Goal: Task Accomplishment & Management: Manage account settings

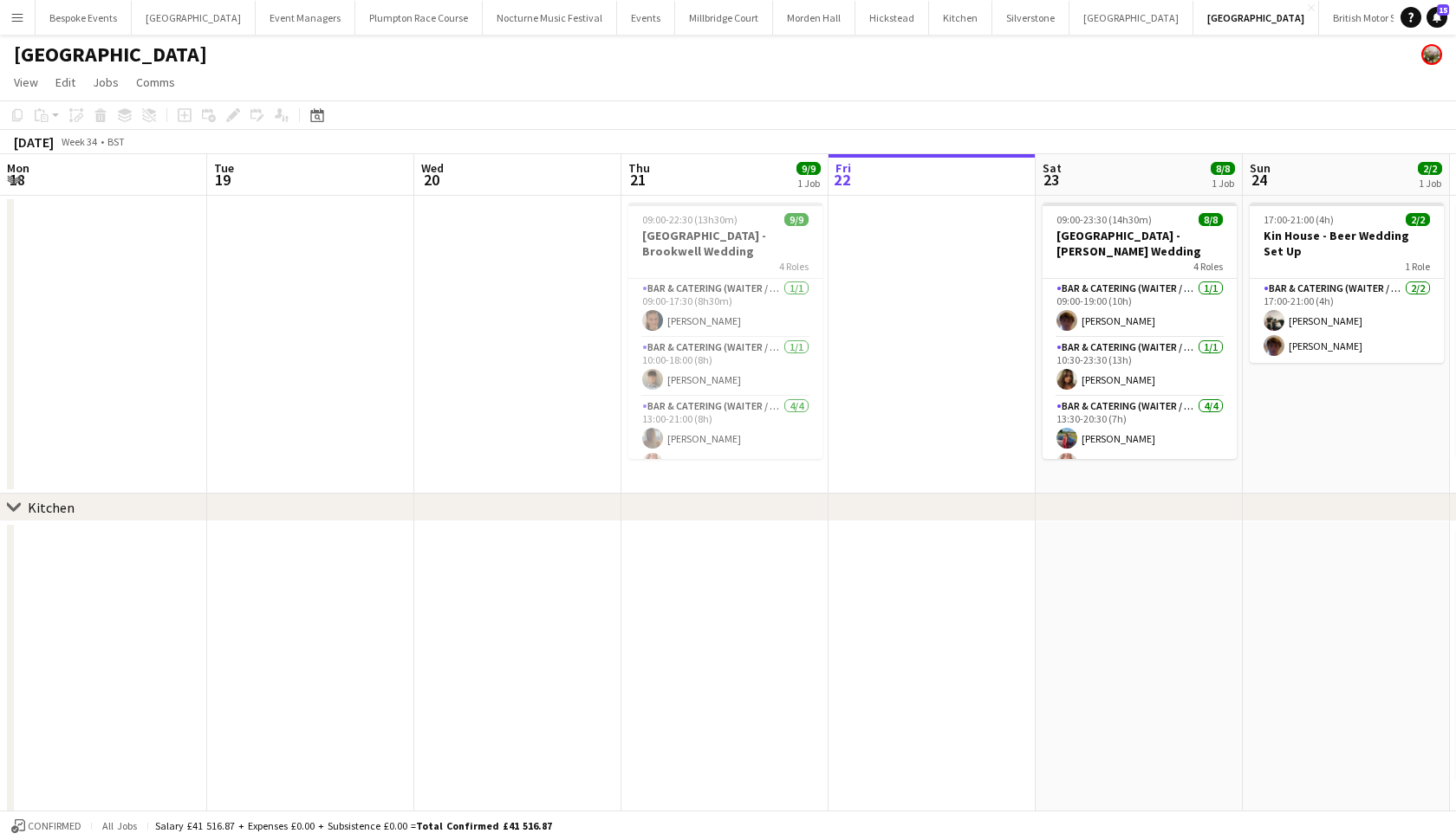
scroll to position [0, 521]
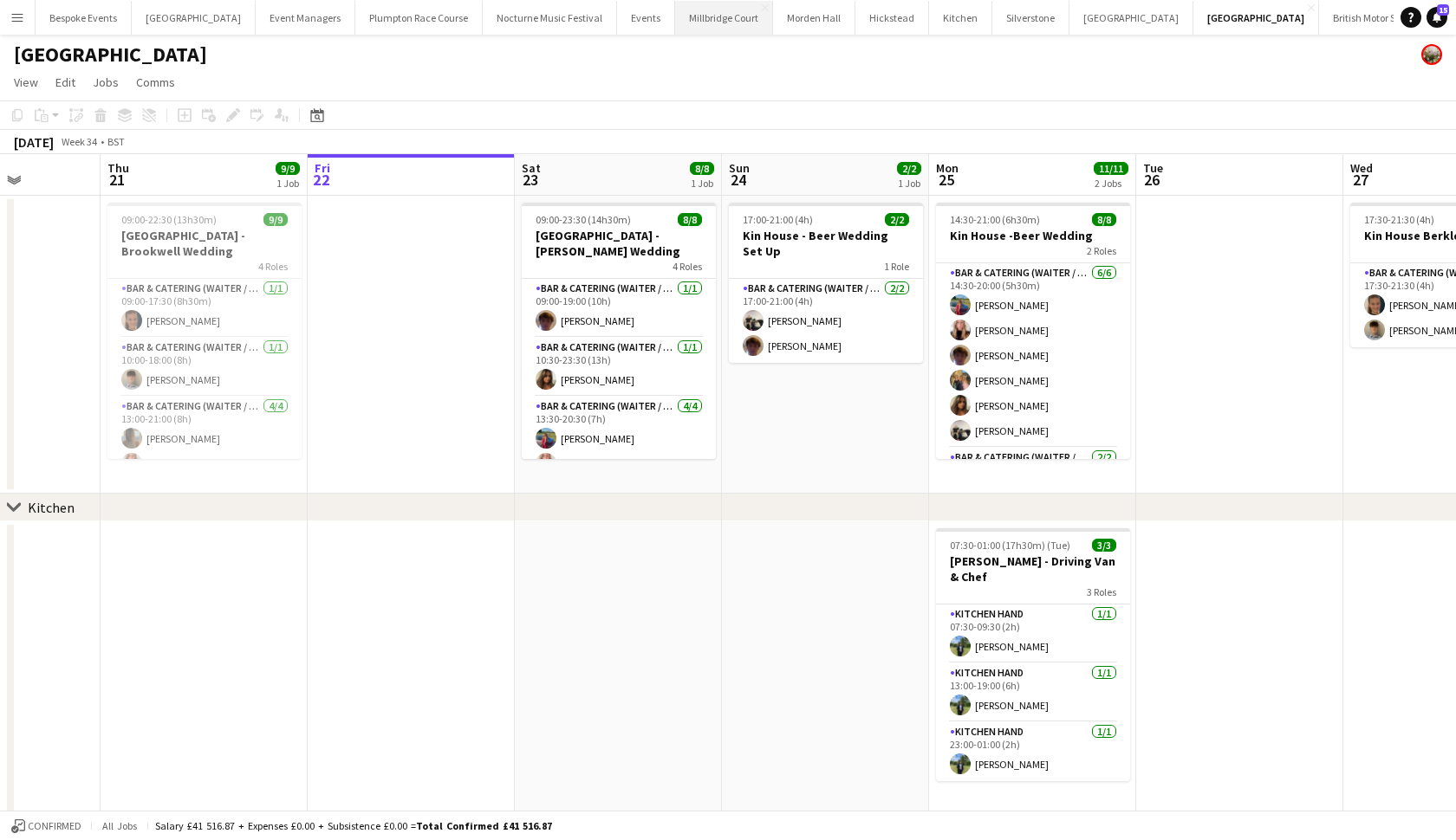
click at [698, 22] on button "Millbridge Court Close" at bounding box center [724, 18] width 98 height 34
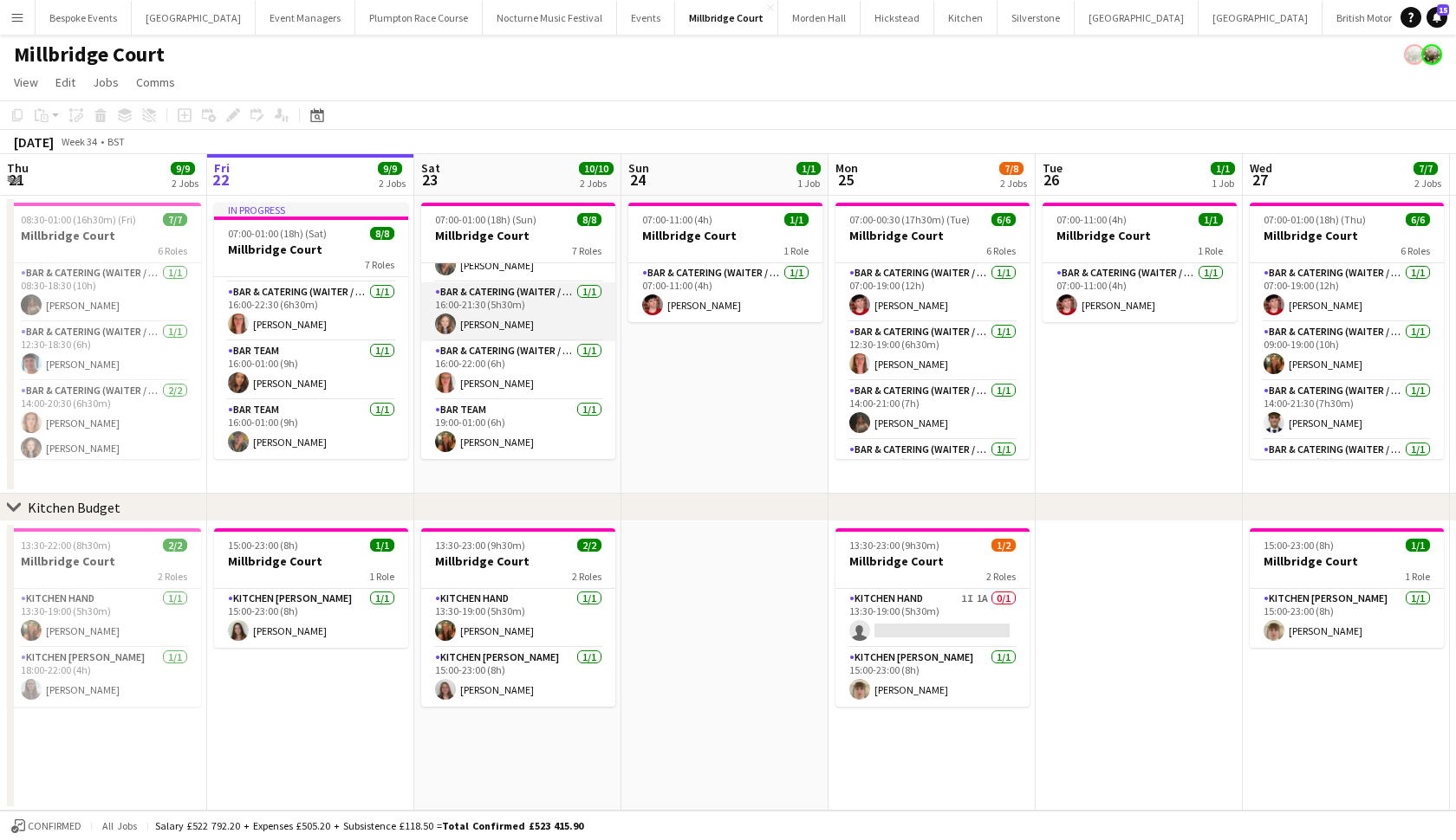
scroll to position [241, 0]
click at [717, 304] on app-card-role "Bar & Catering (Waiter / waitress) 1/1 07:00-11:00 (4h) Jonnie Saunders" at bounding box center [725, 293] width 194 height 59
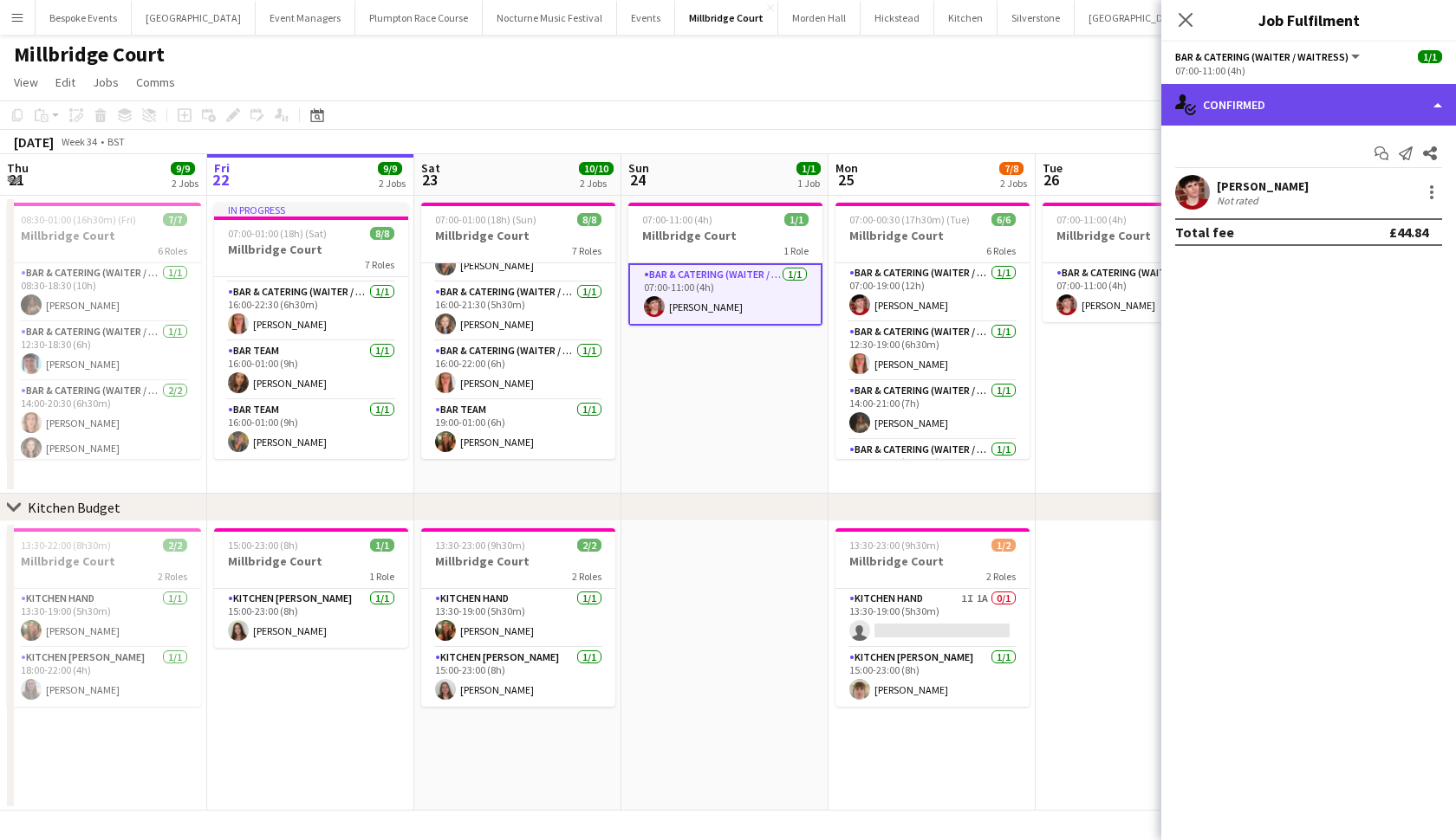
click at [1255, 98] on div "single-neutral-actions-check-2 Confirmed" at bounding box center [1309, 105] width 295 height 42
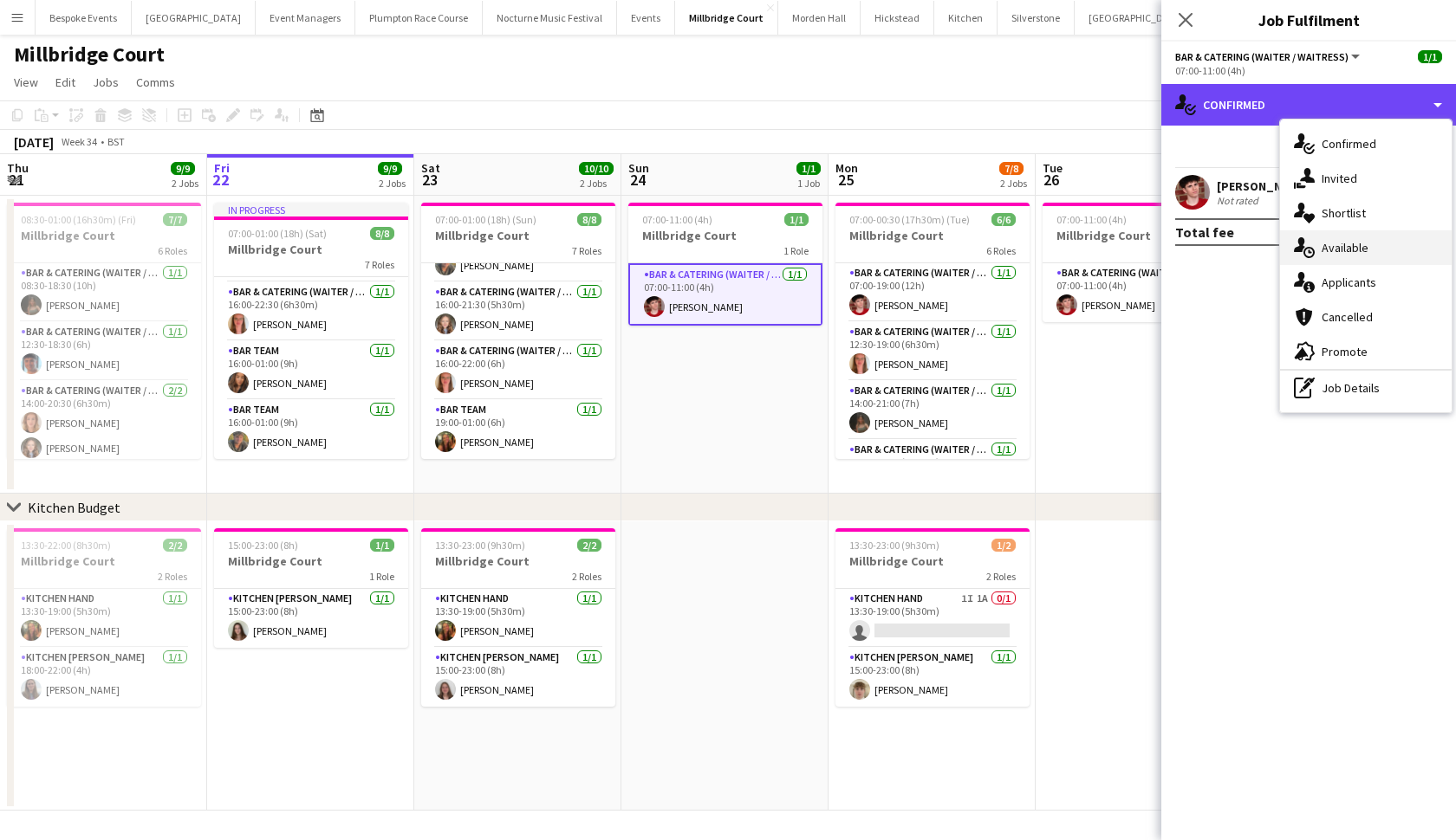
scroll to position [0, 0]
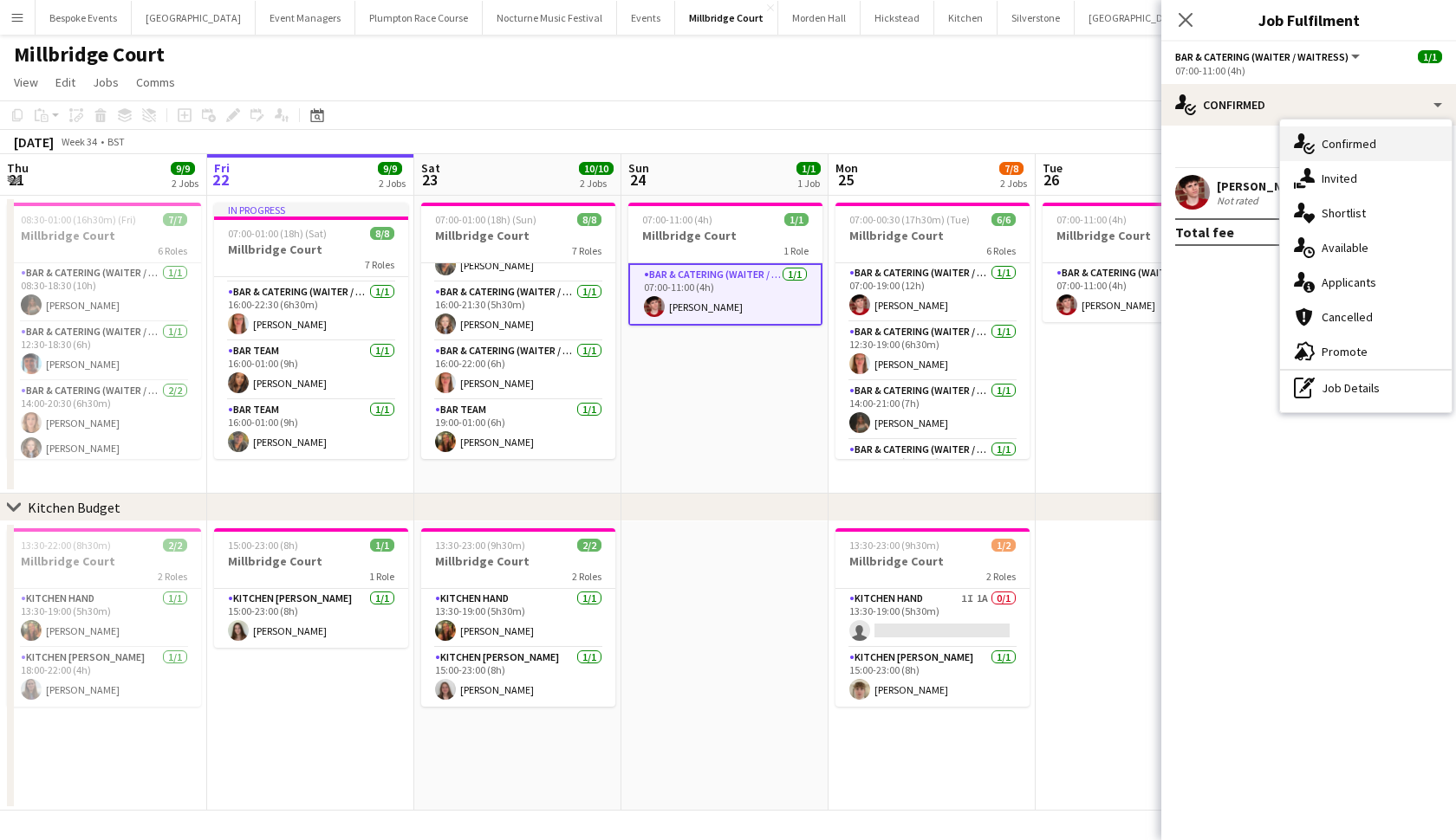
click at [1323, 149] on div "single-neutral-actions-check-2 Confirmed" at bounding box center [1365, 144] width 171 height 35
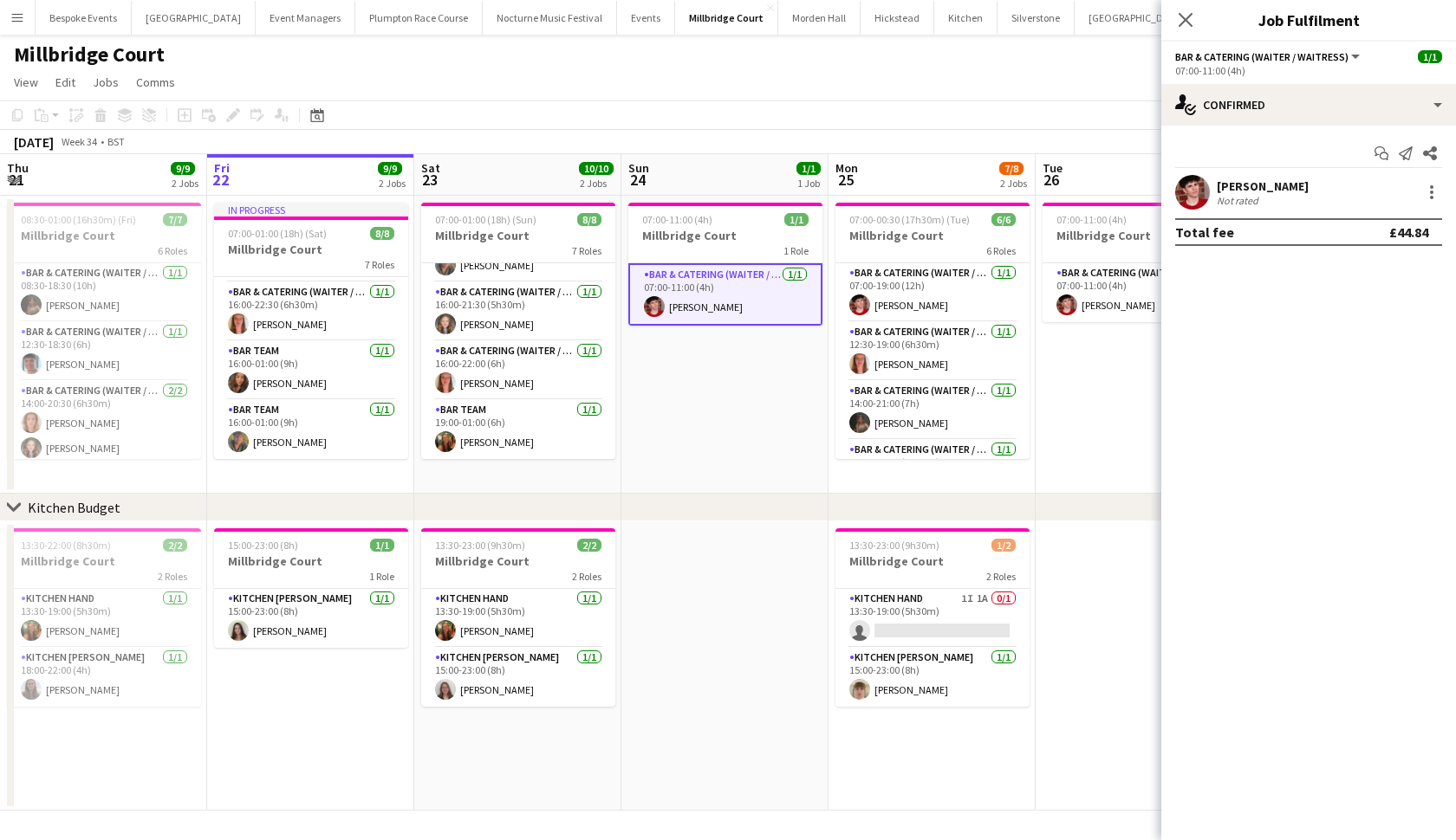
click at [1188, 179] on app-user-avatar at bounding box center [1192, 192] width 35 height 35
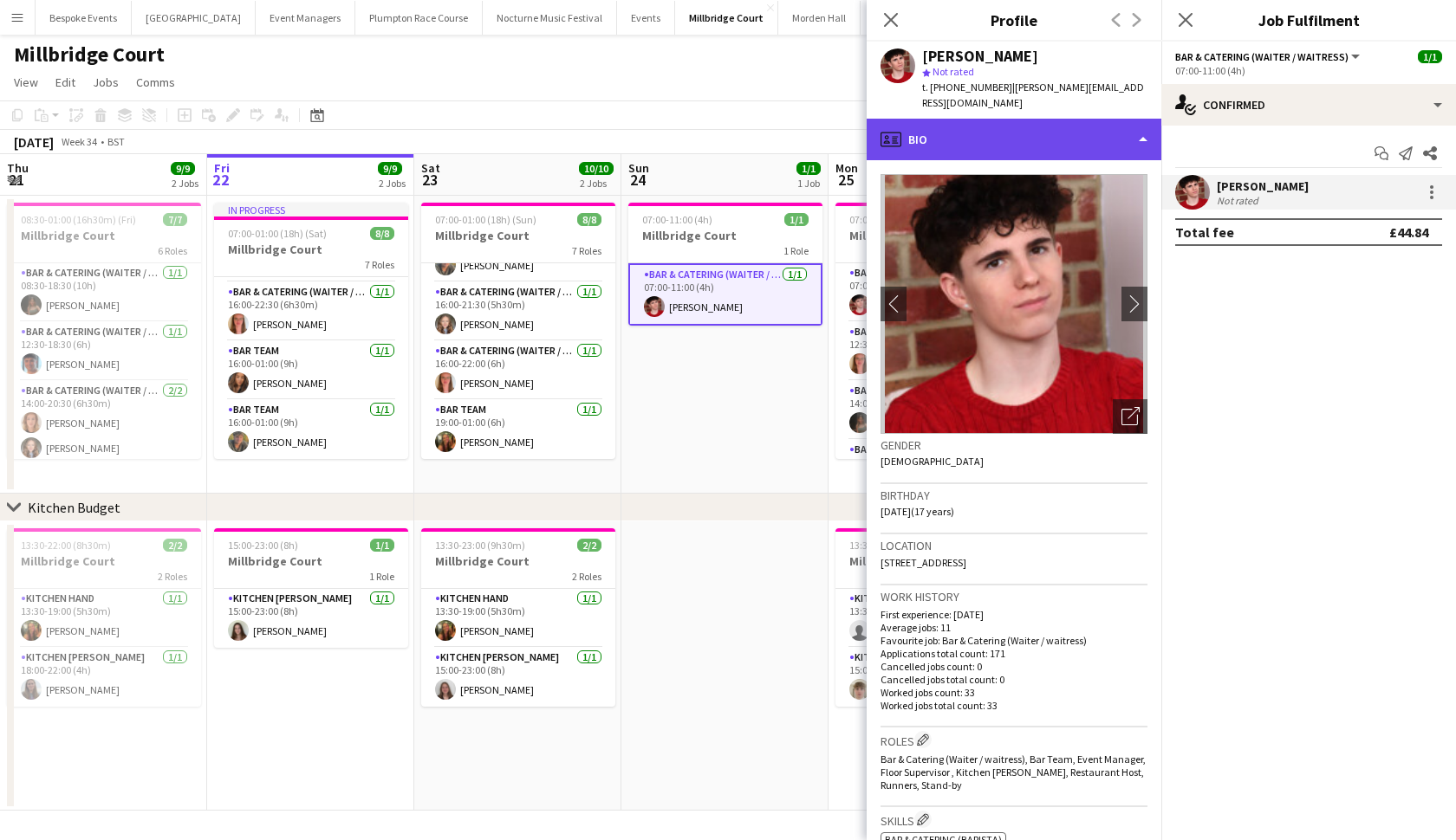
click at [1030, 123] on div "profile Bio" at bounding box center [1014, 139] width 295 height 42
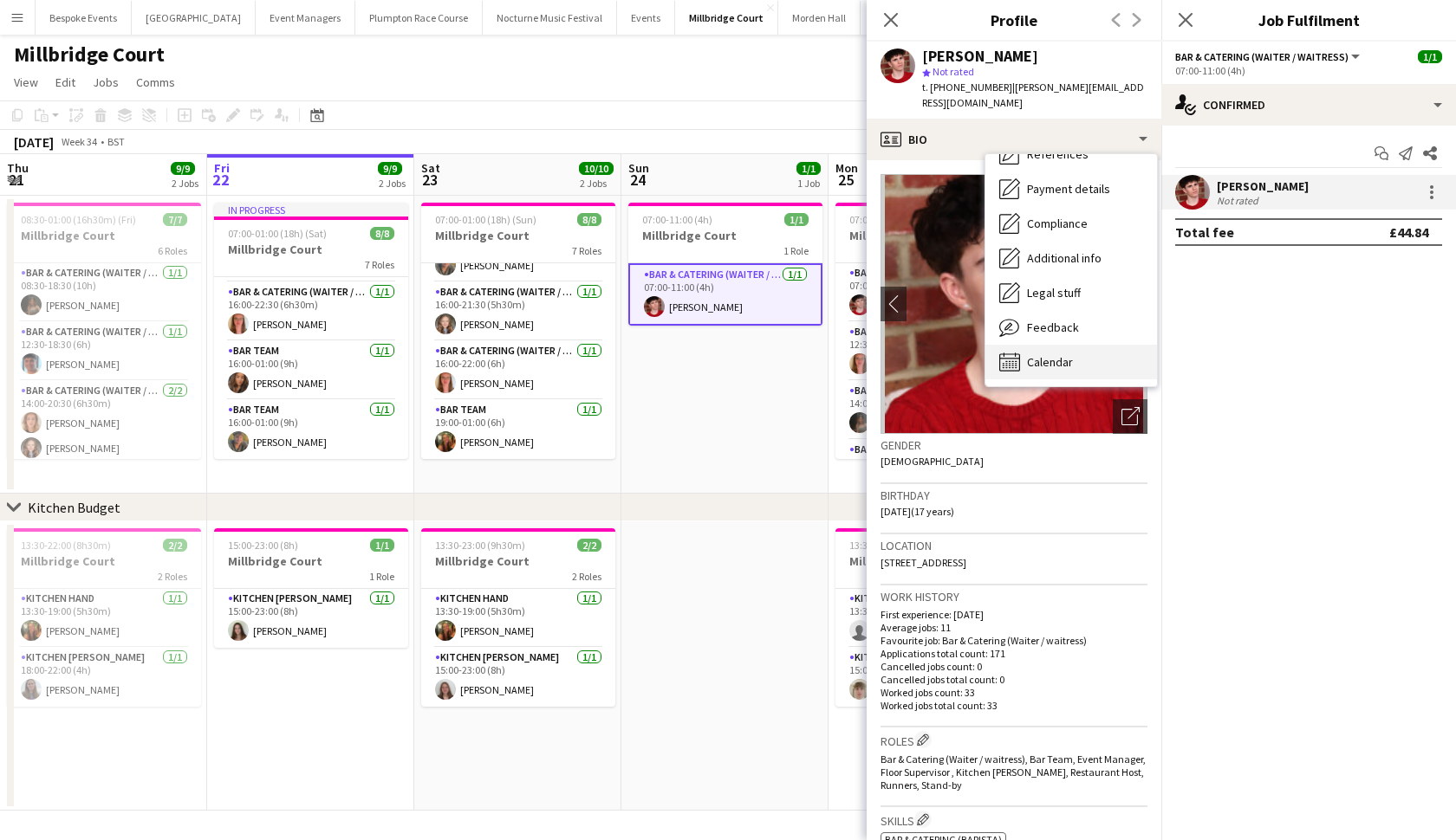
scroll to position [198, 0]
click at [1043, 354] on span "Calendar" at bounding box center [1050, 362] width 46 height 16
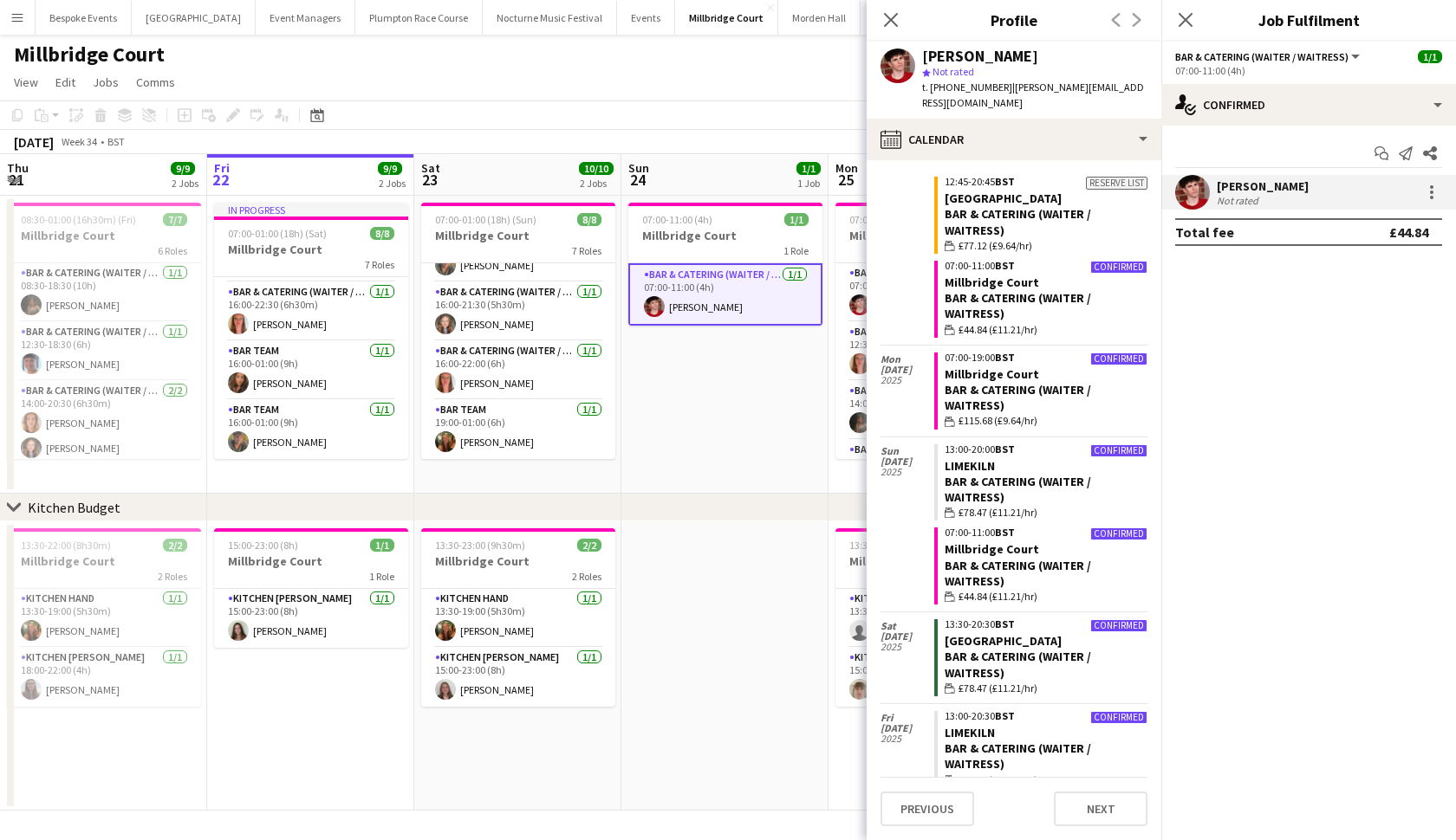
scroll to position [1477, 0]
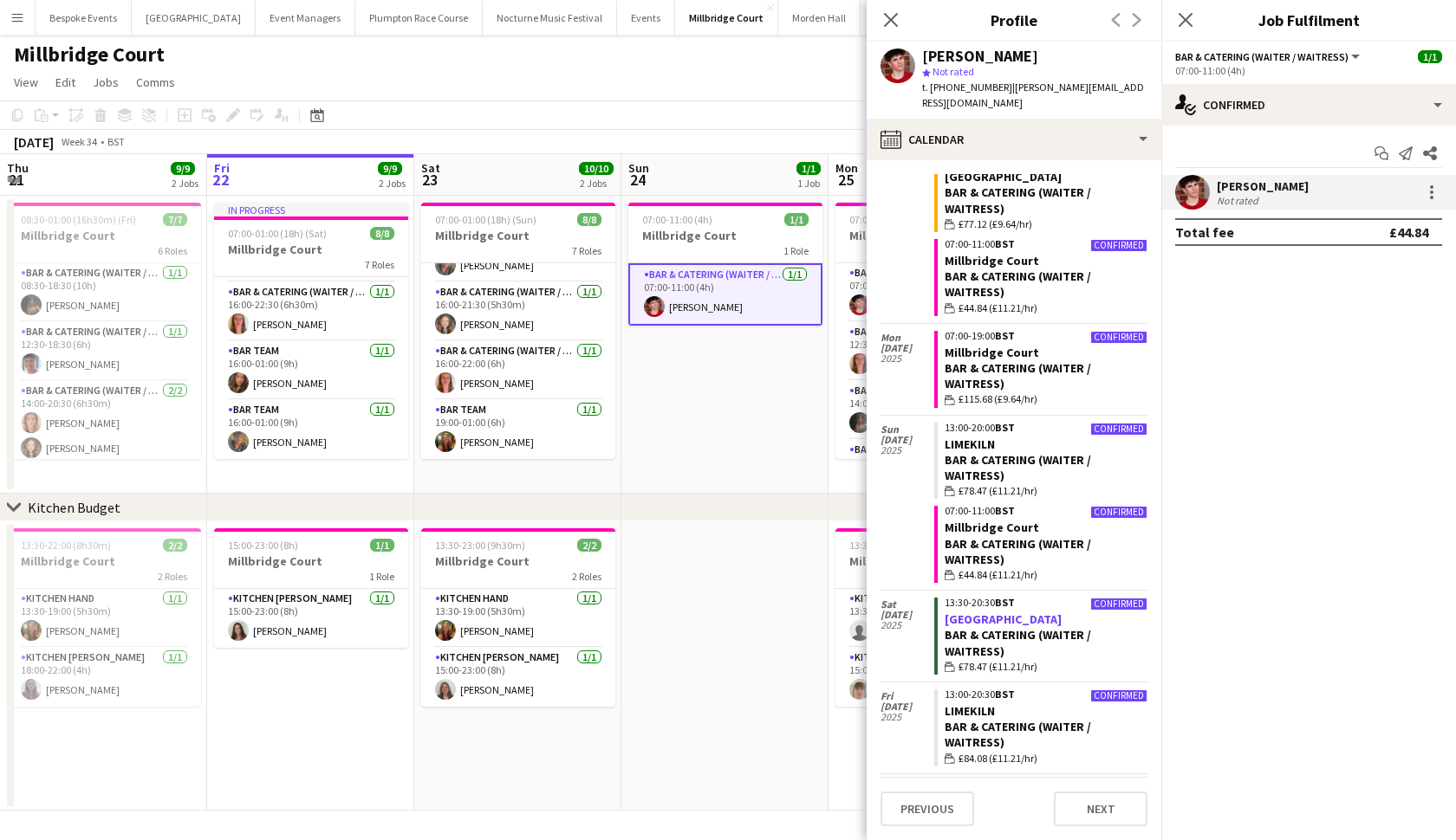
click at [965, 611] on link "[GEOGRAPHIC_DATA]" at bounding box center [1003, 619] width 117 height 16
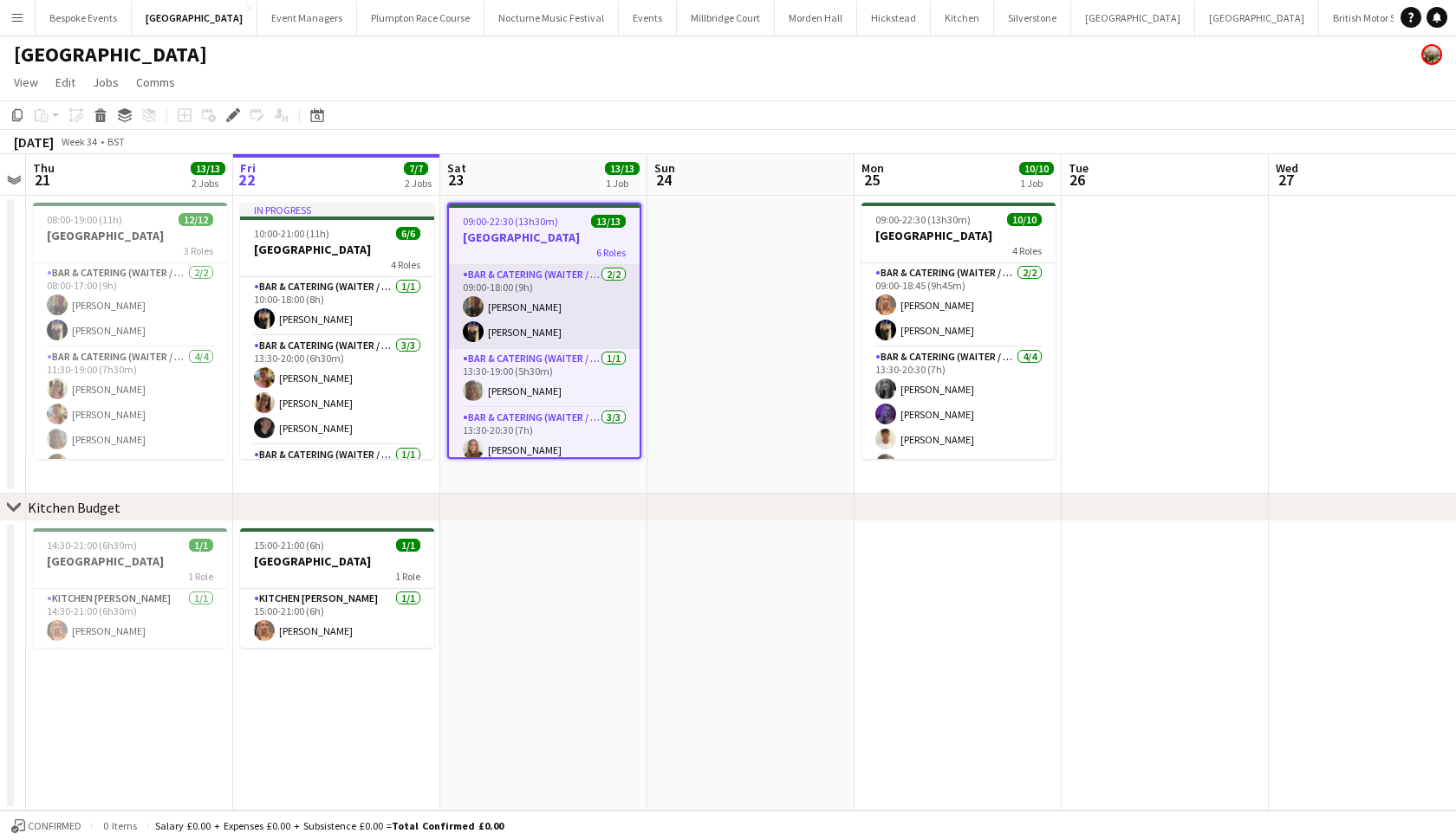
click at [520, 329] on app-card-role "Bar & Catering (Waiter / waitress) 2/2 09:00-18:00 (9h) Annabel Perry Wian Van …" at bounding box center [544, 307] width 191 height 84
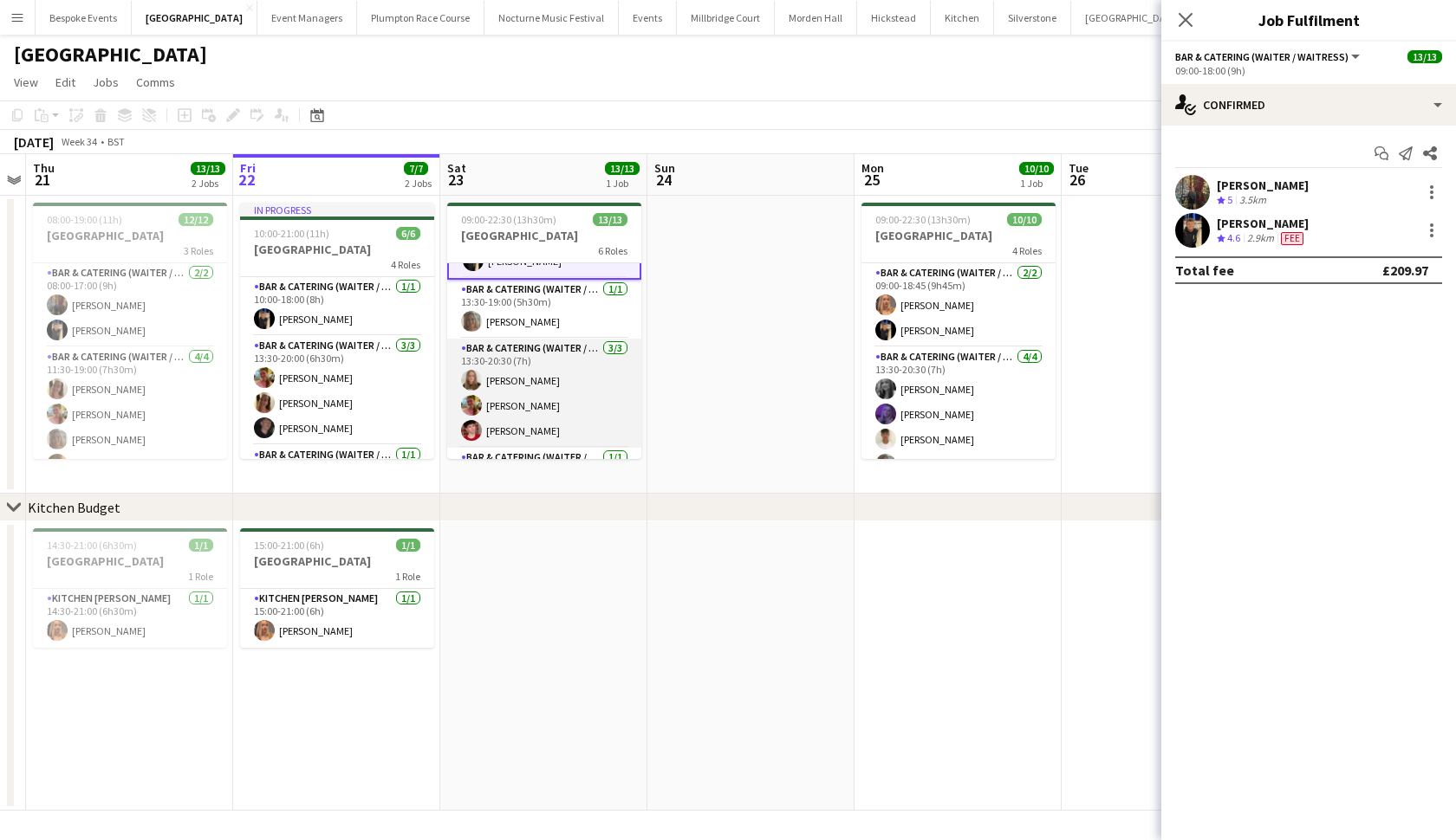
scroll to position [0, 594]
click at [525, 392] on app-card-role "Bar & Catering (Waiter / waitress) 3/3 13:30-20:30 (7h) Daisy Shaw Alexandra Wi…" at bounding box center [545, 393] width 194 height 109
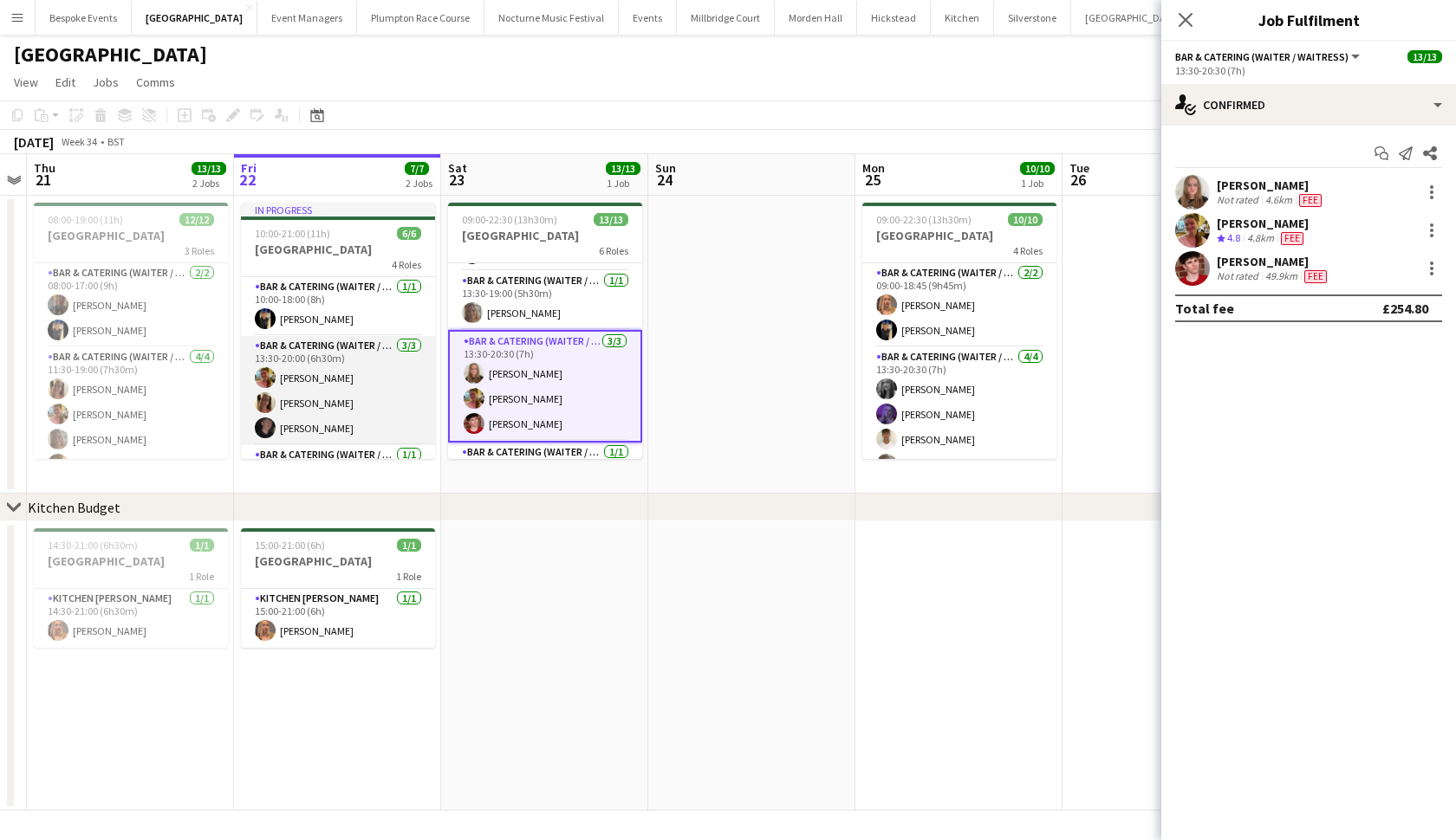
scroll to position [0, 0]
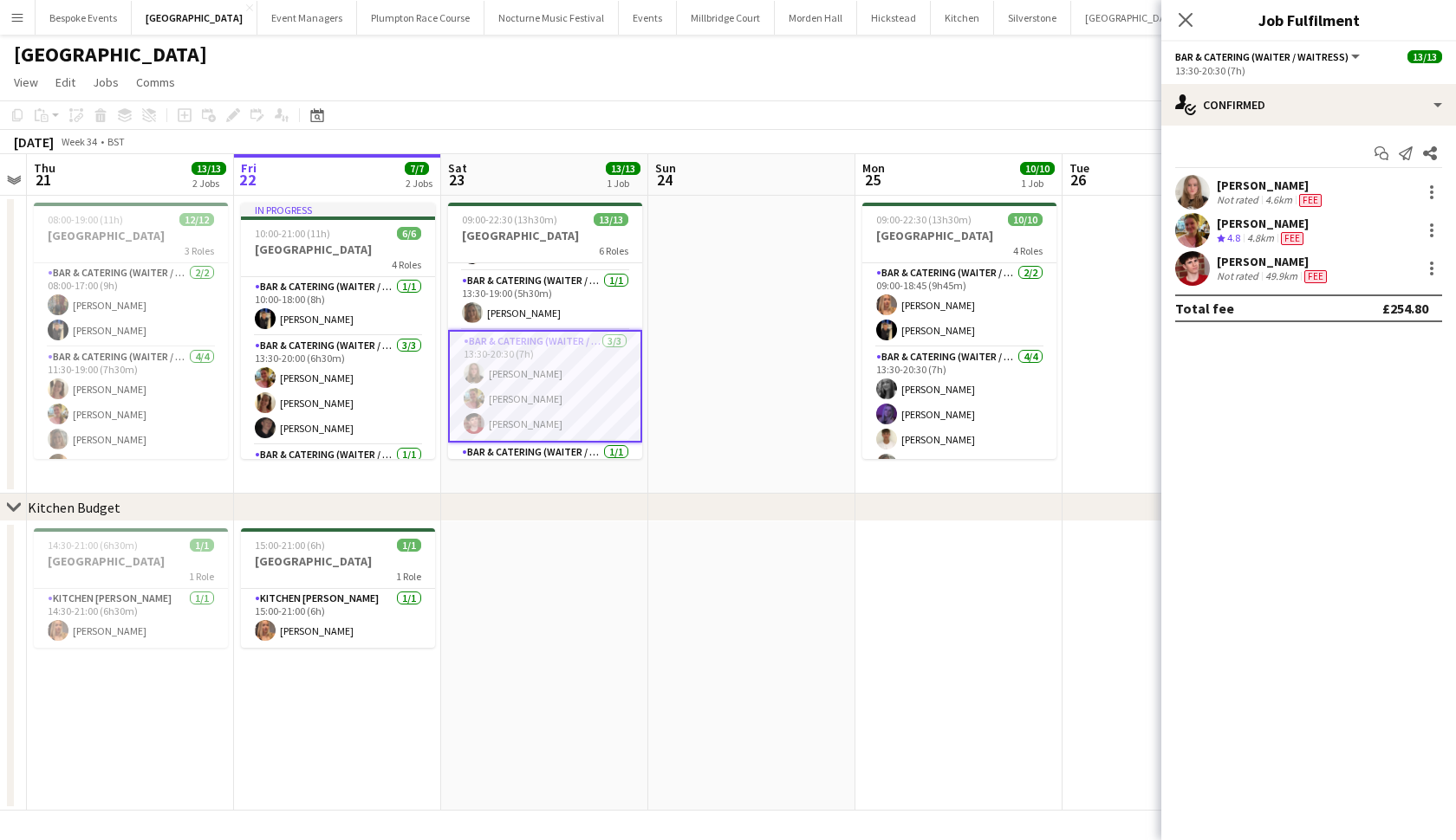
click at [1444, 268] on div "Jonnie Saunders Not rated 49.9km Fee" at bounding box center [1309, 268] width 295 height 35
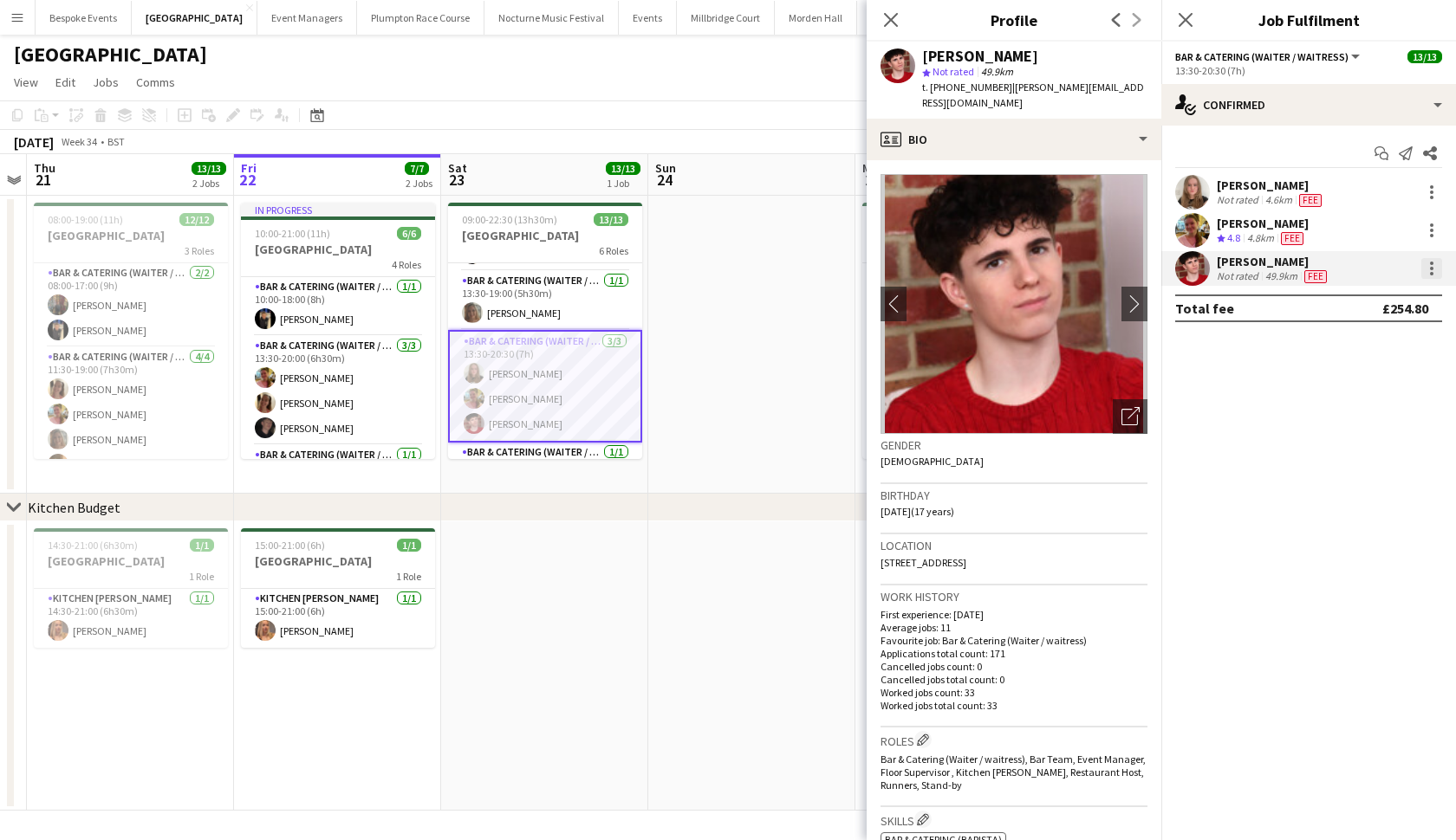
click at [1432, 272] on div at bounding box center [1431, 274] width 4 height 4
click at [798, 401] on div at bounding box center [728, 420] width 1456 height 840
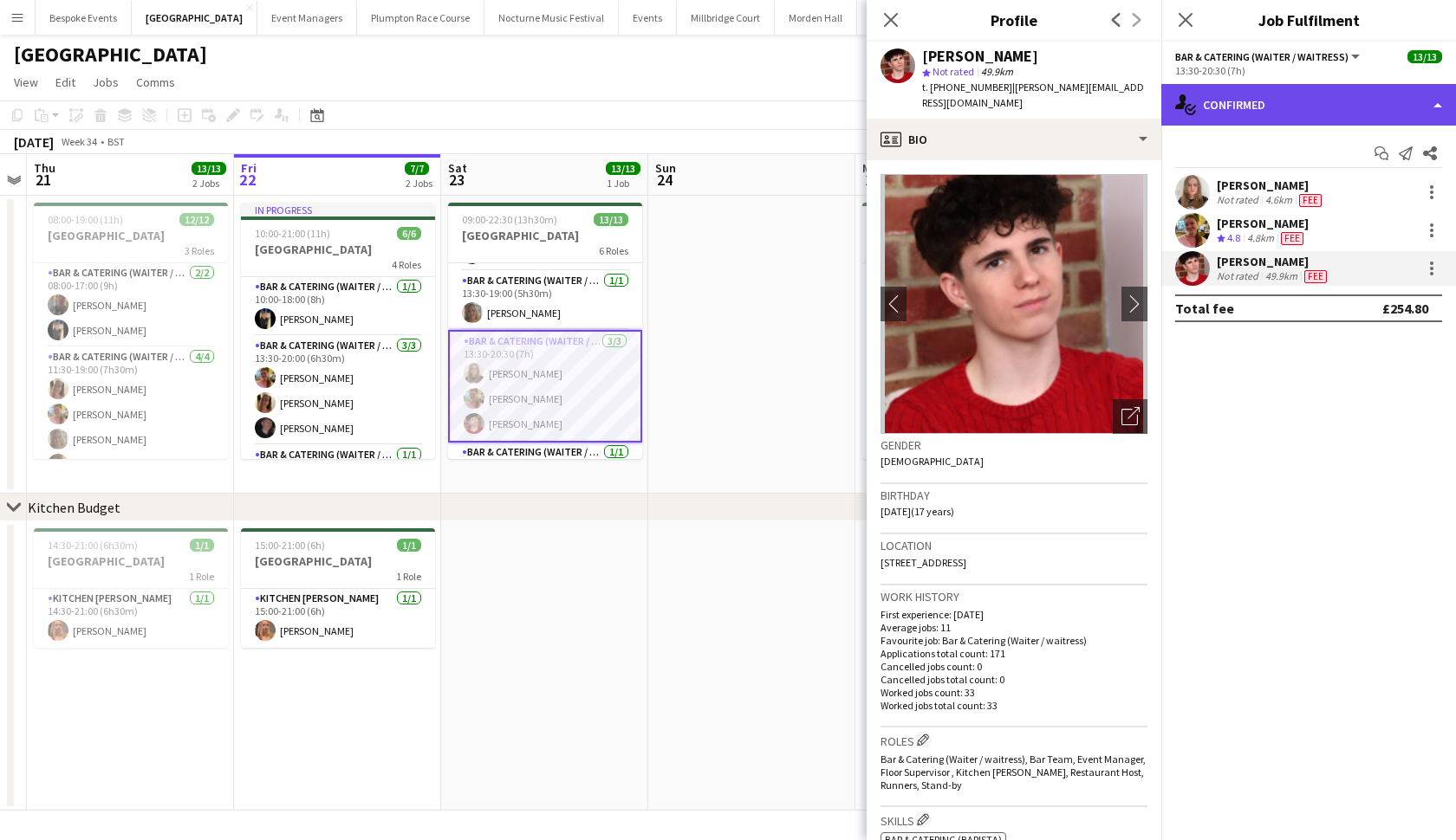
click at [1283, 117] on div "single-neutral-actions-check-2 Confirmed" at bounding box center [1309, 105] width 295 height 42
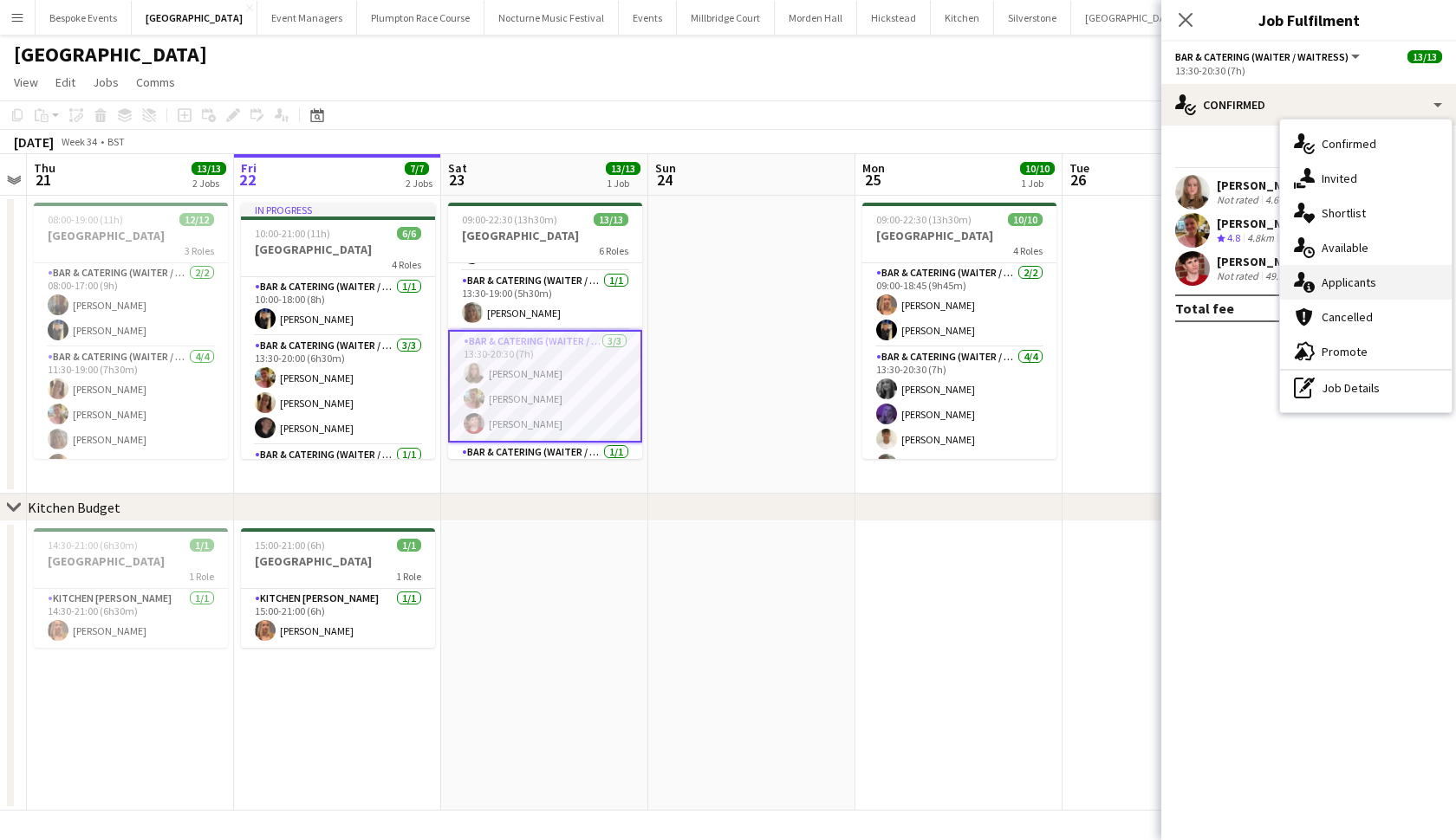
click at [1342, 286] on div "single-neutral-actions-information Applicants" at bounding box center [1365, 282] width 171 height 35
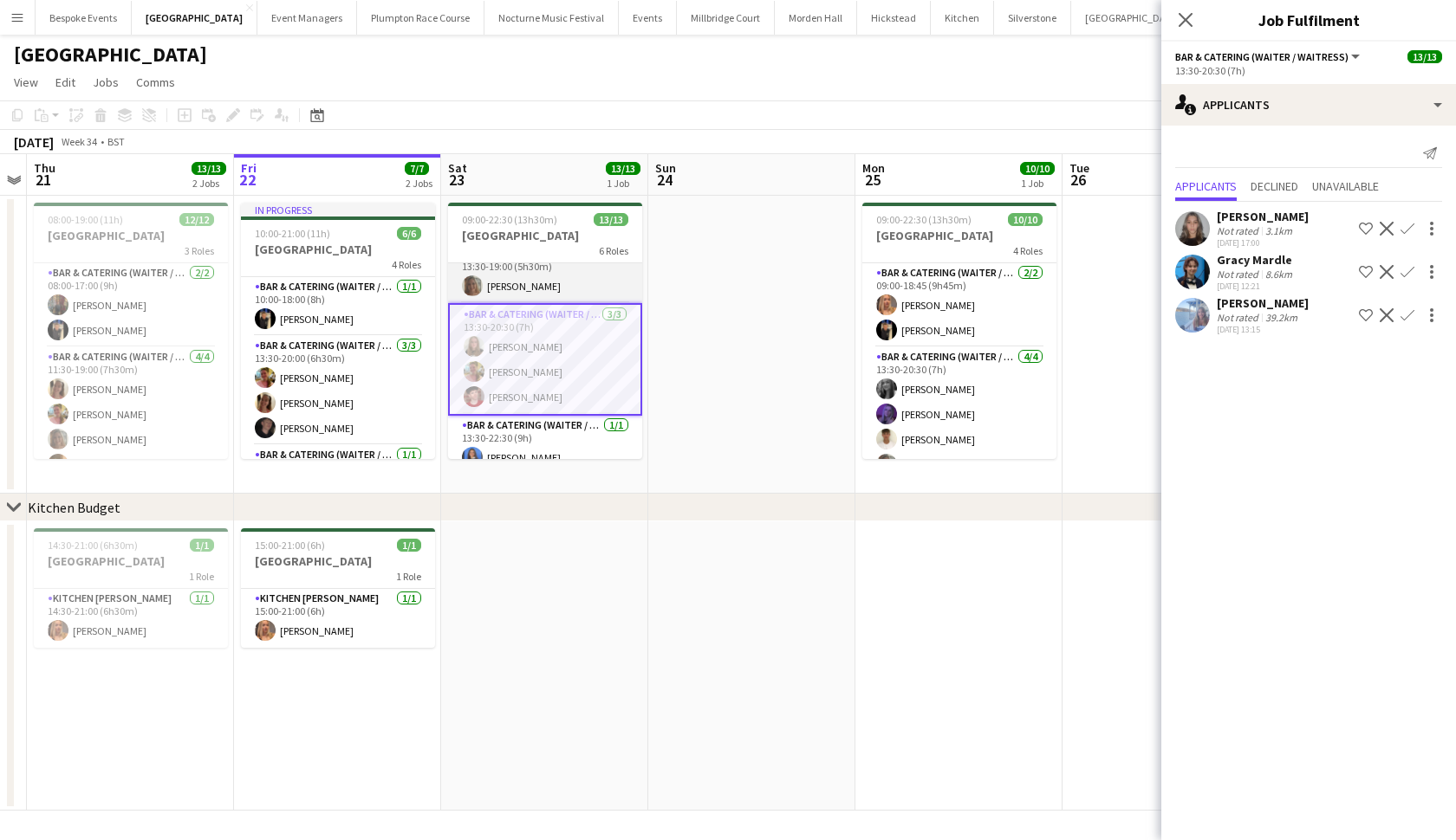
scroll to position [109, 0]
click at [1189, 221] on app-user-avatar at bounding box center [1192, 228] width 35 height 35
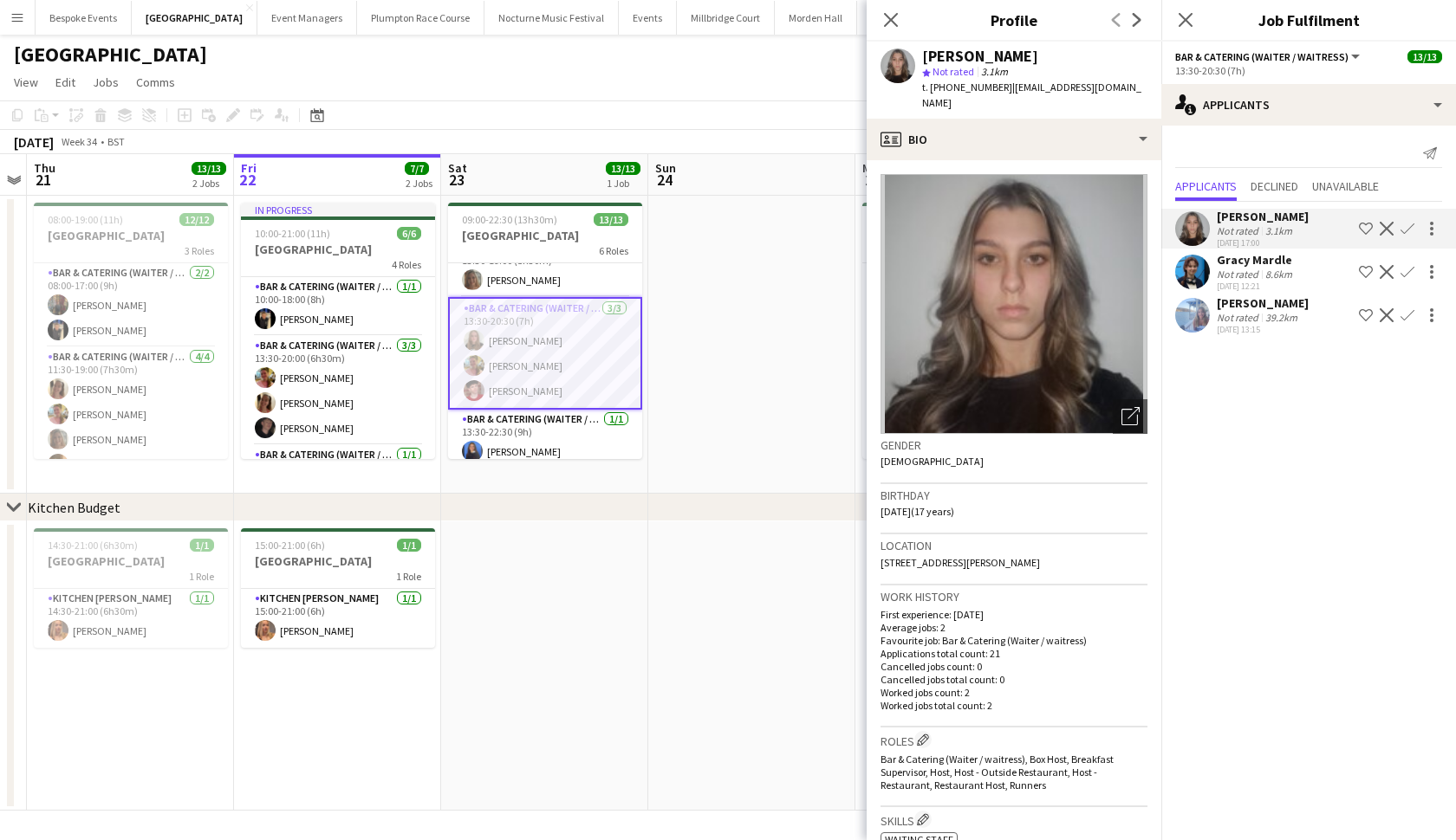
click at [1194, 314] on app-user-avatar at bounding box center [1192, 315] width 35 height 35
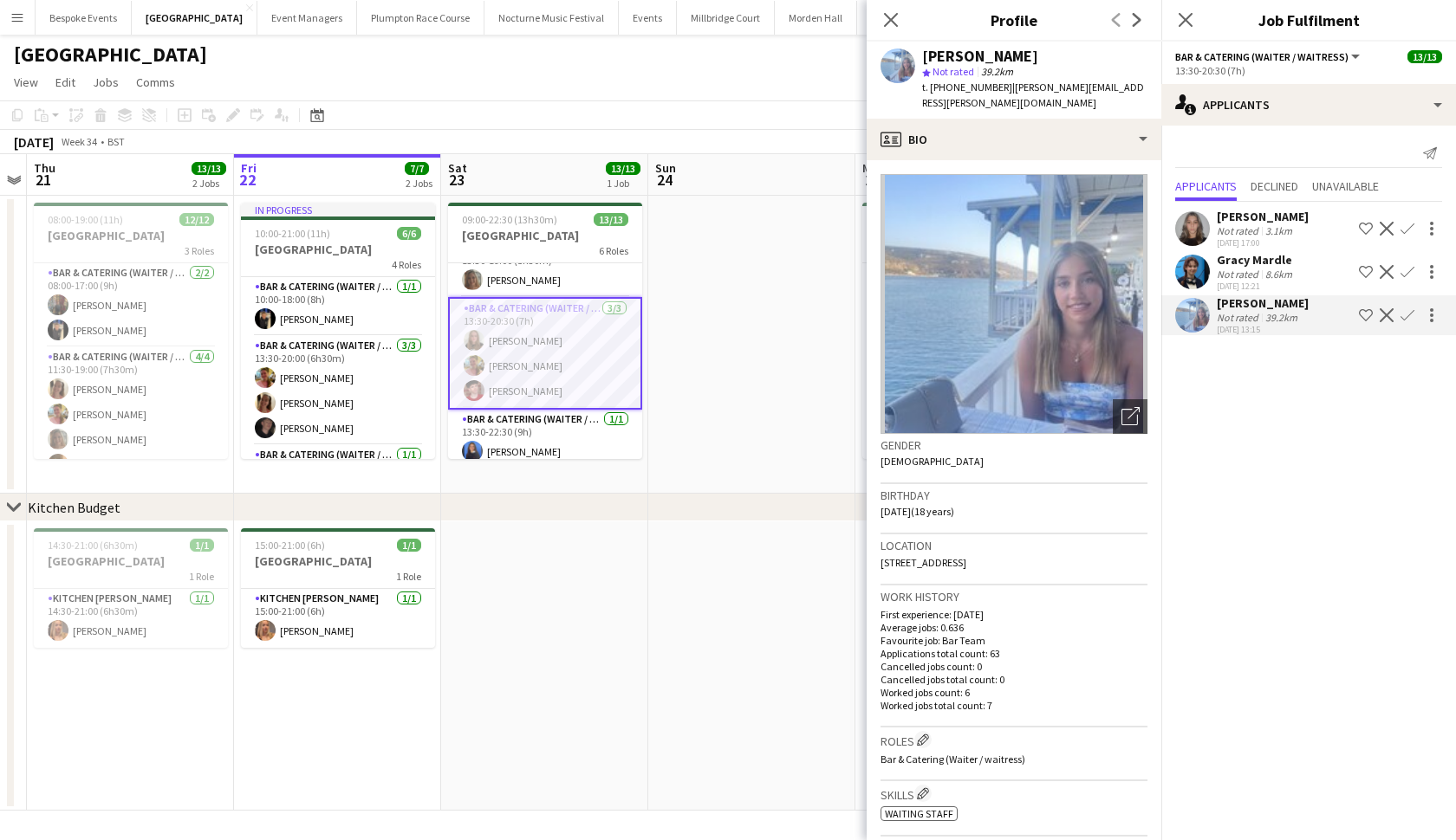
click at [1191, 278] on app-user-avatar at bounding box center [1192, 271] width 35 height 35
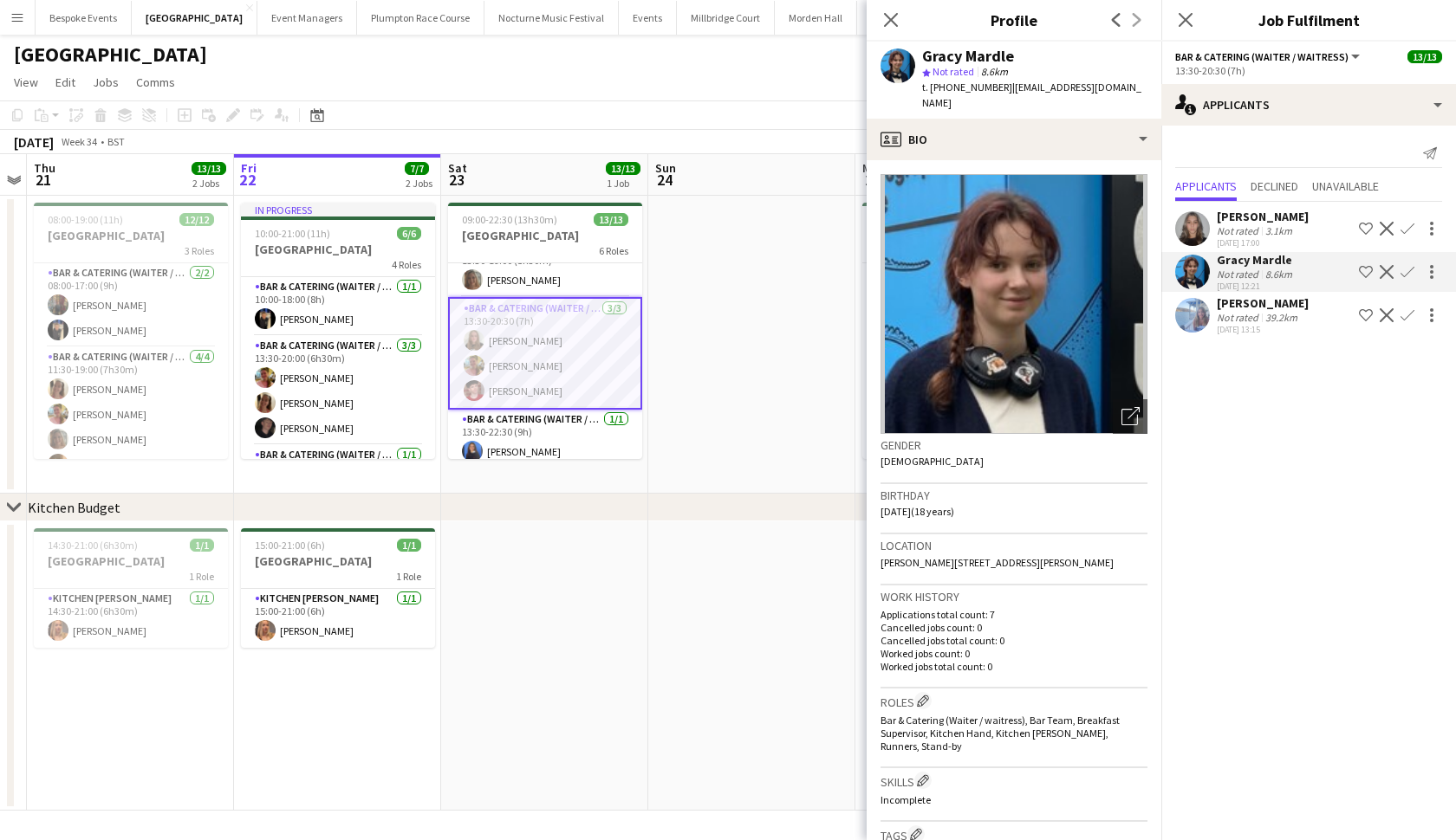
click at [1194, 232] on app-user-avatar at bounding box center [1192, 228] width 35 height 35
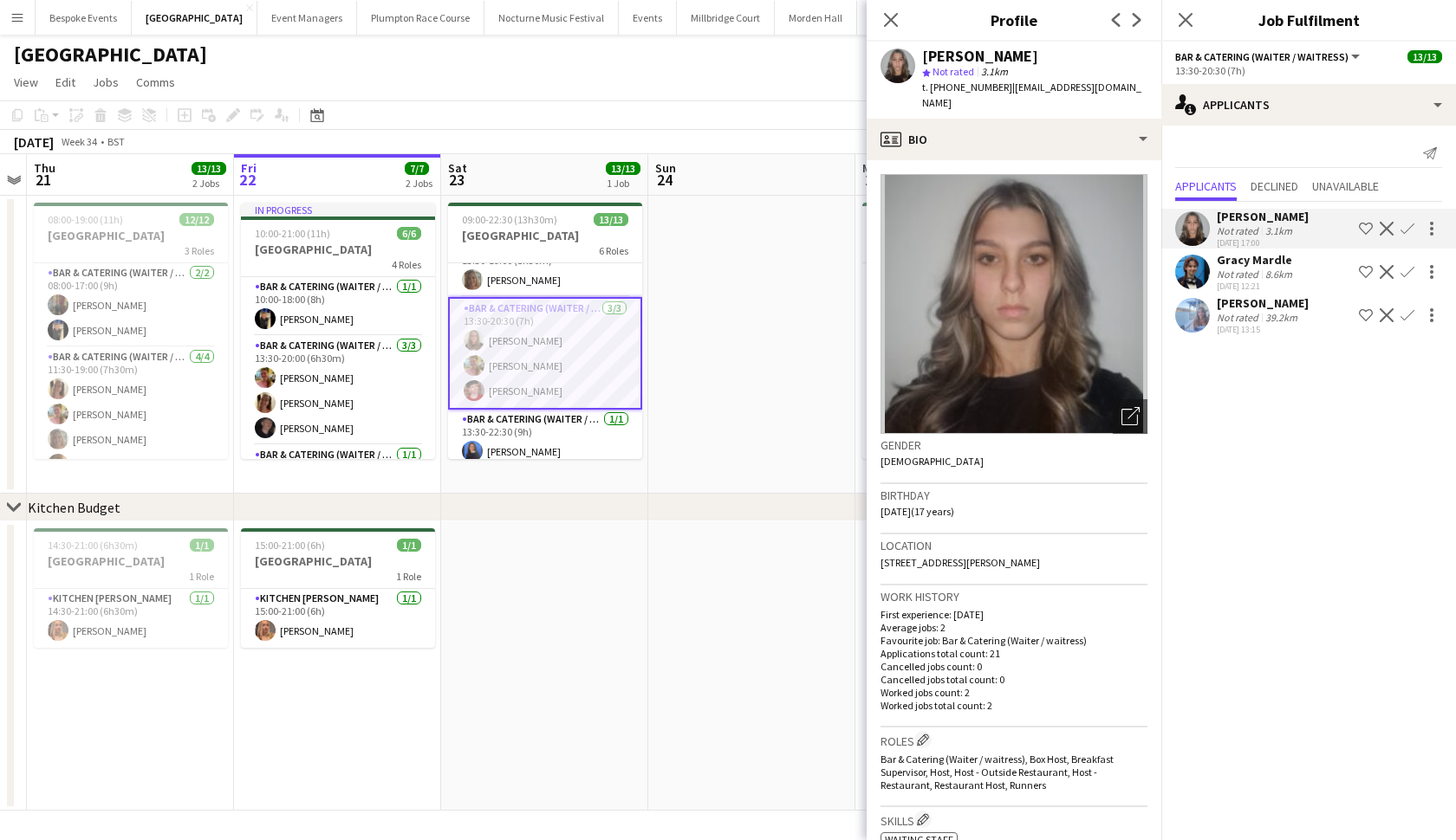
click at [1185, 306] on app-user-avatar at bounding box center [1192, 315] width 35 height 35
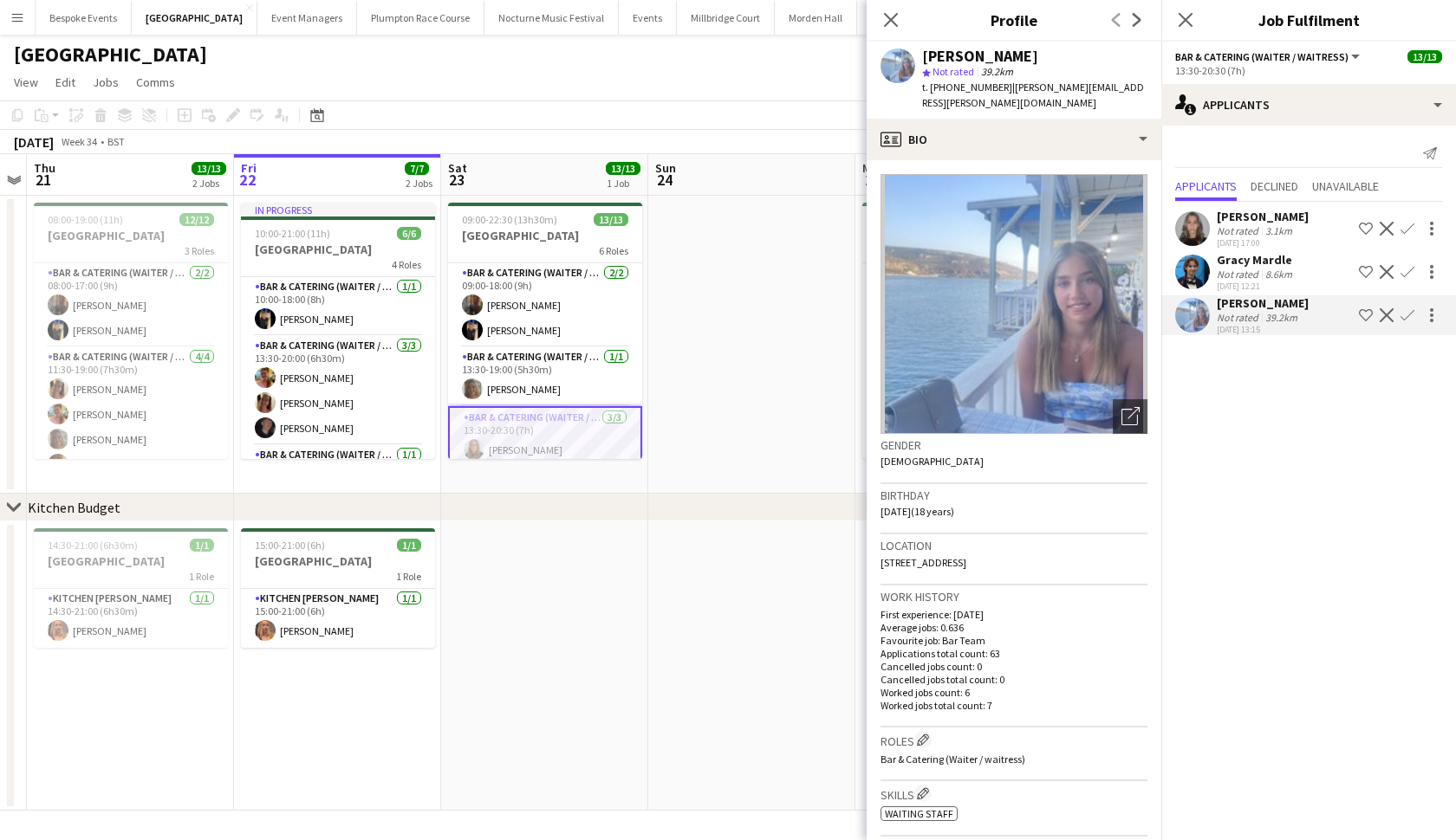
scroll to position [0, 0]
click at [669, 306] on app-date-cell at bounding box center [751, 345] width 207 height 298
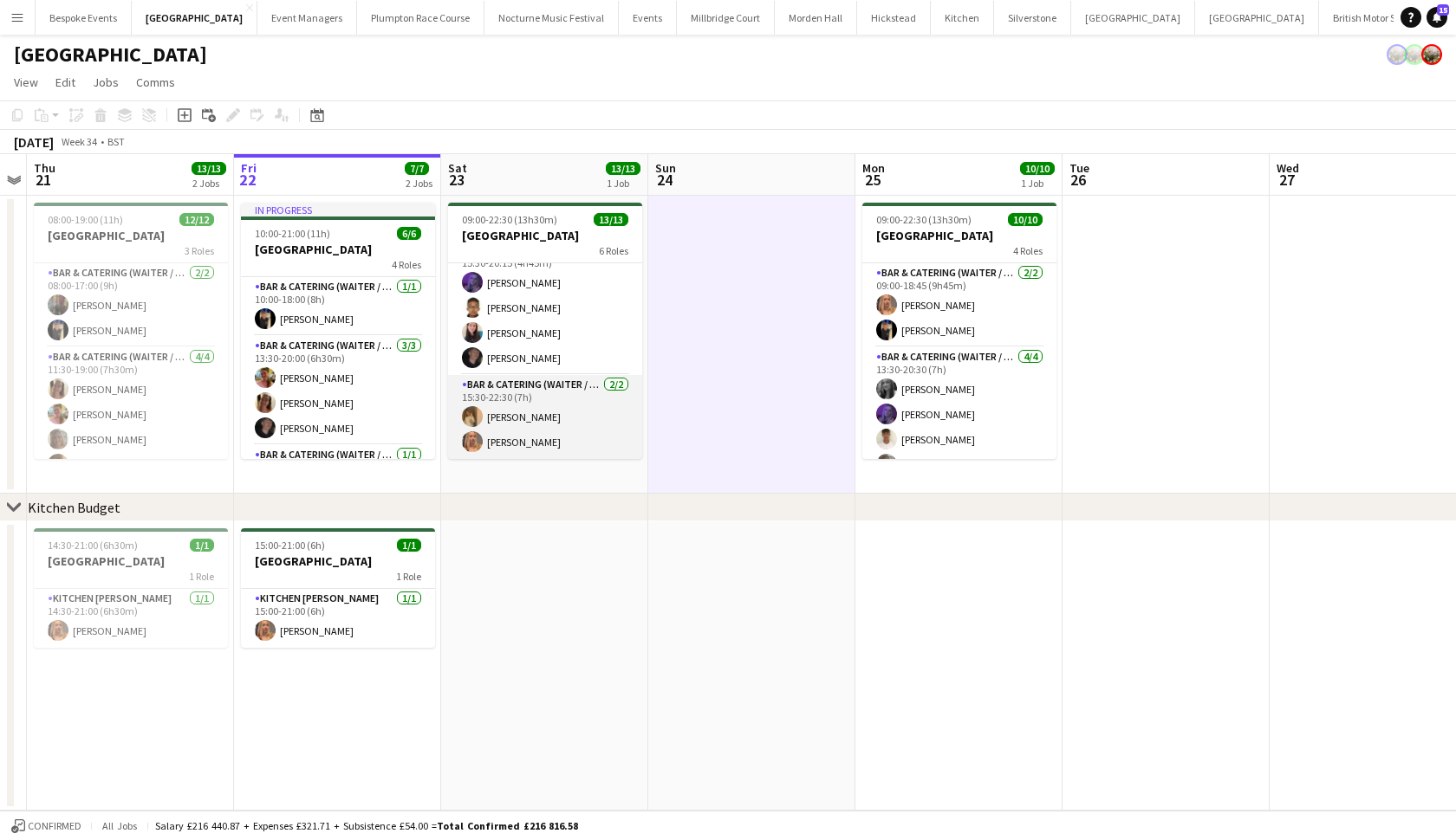
scroll to position [334, 0]
click at [511, 424] on app-card-role "Bar & Catering (Waiter / waitress) 2/2 15:30-22:30 (7h) Lauren Dunstone Beatric…" at bounding box center [545, 417] width 194 height 84
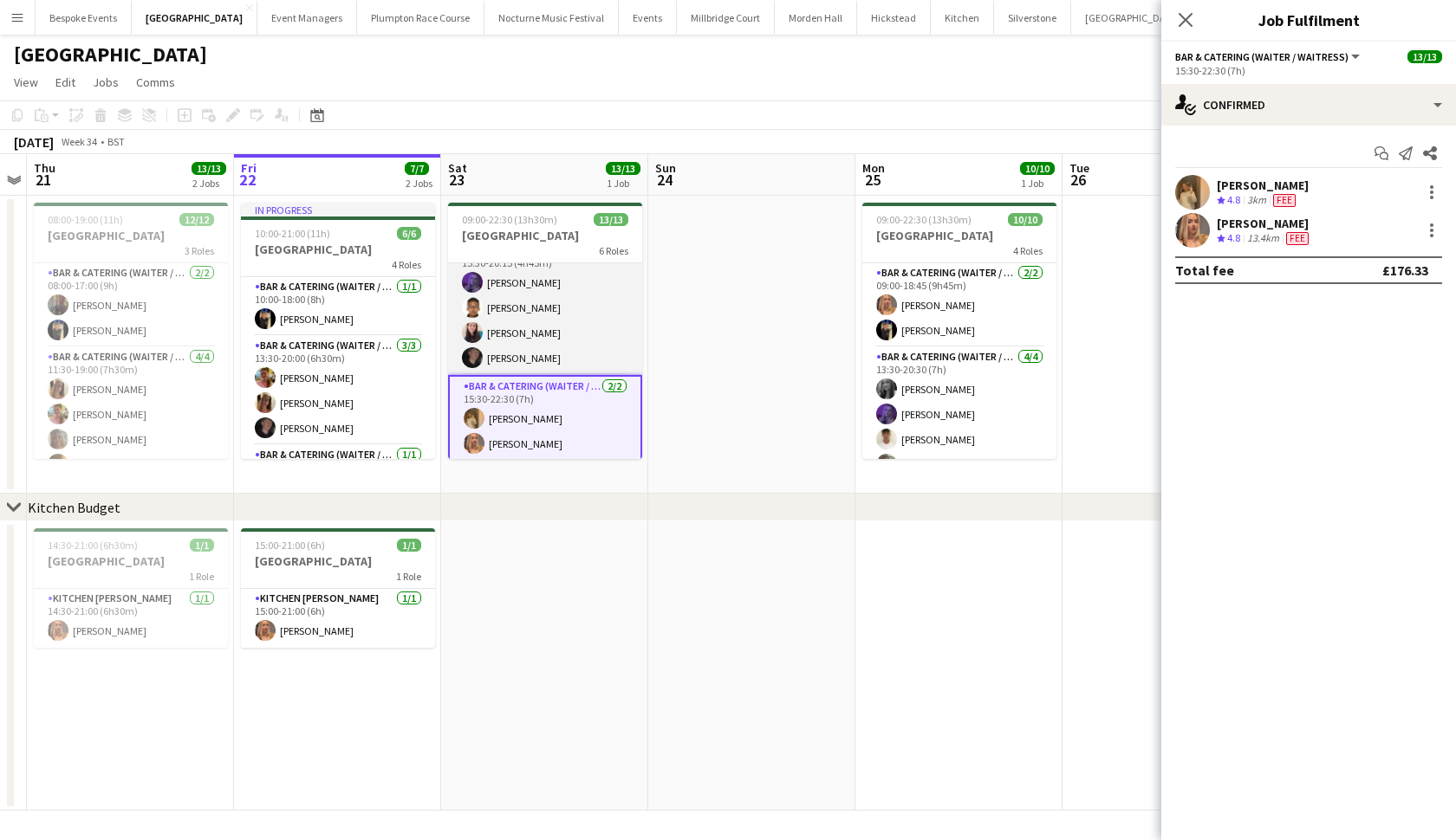
click at [520, 330] on app-card-role "Bar & Catering (Waiter / waitress) 4/4 15:30-20:15 (4h45m) Layla Ozcan Daniel G…" at bounding box center [545, 307] width 194 height 134
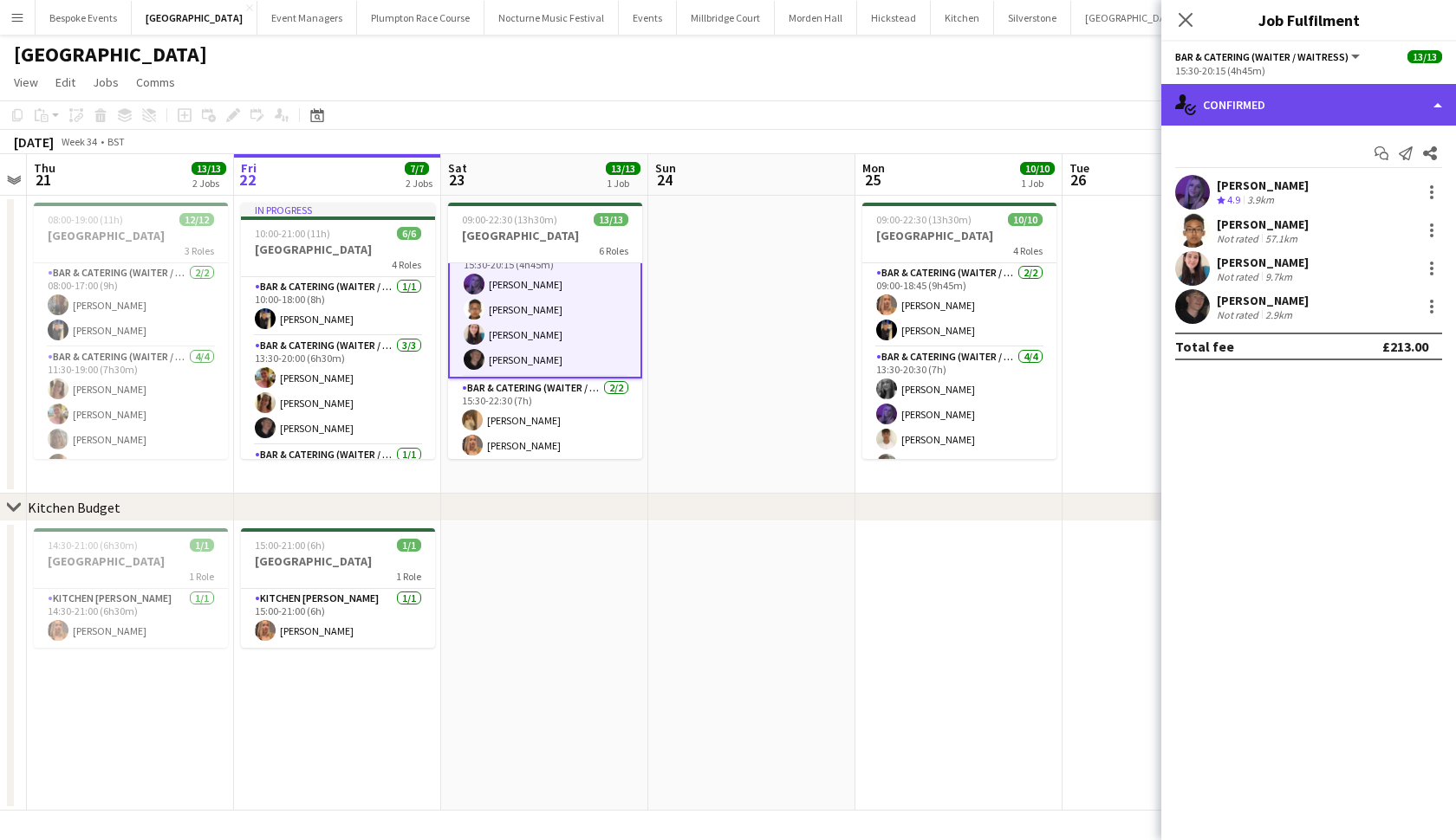
click at [1270, 112] on div "single-neutral-actions-check-2 Confirmed" at bounding box center [1309, 105] width 295 height 42
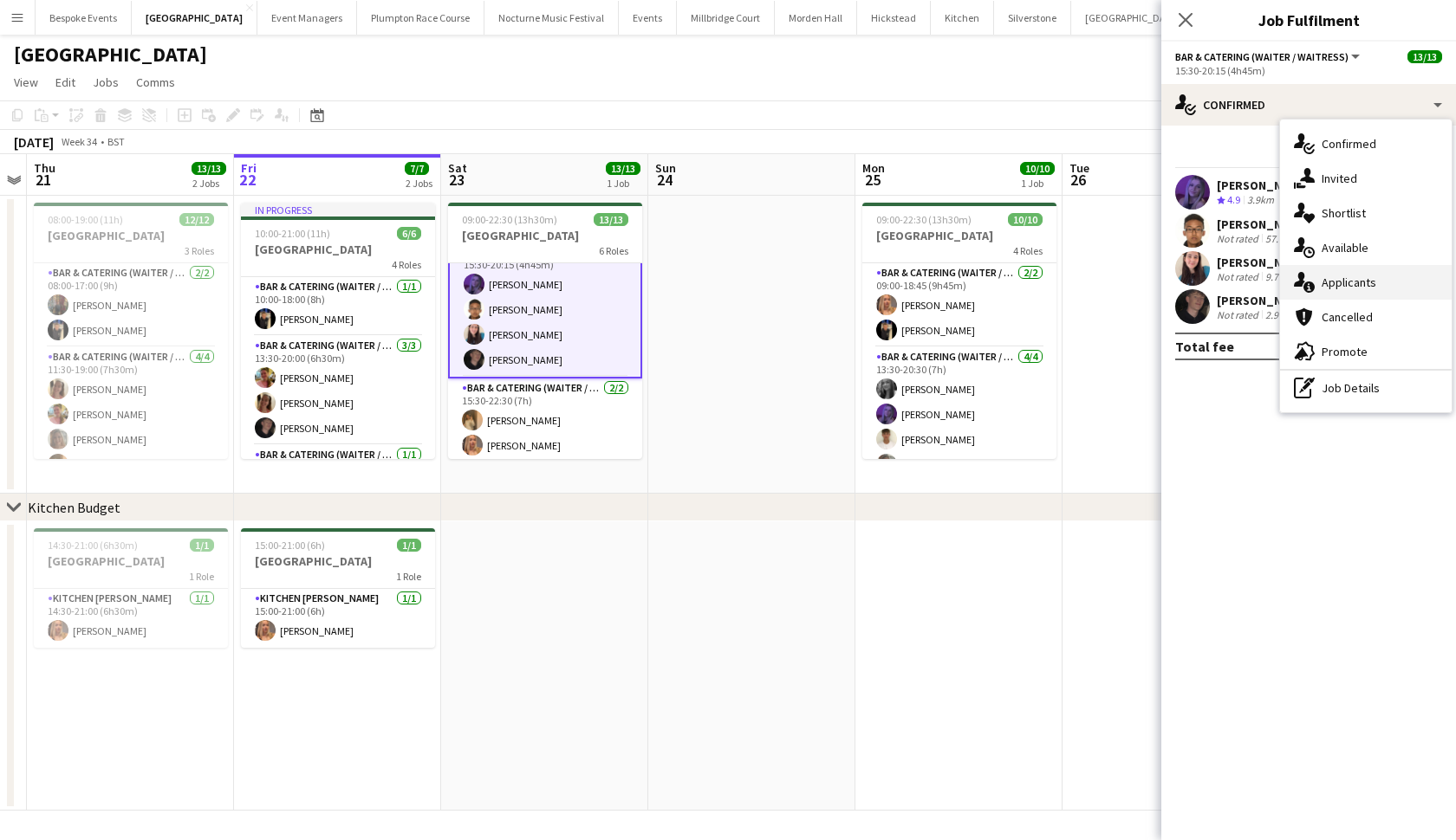
click at [1340, 273] on div "single-neutral-actions-information Applicants" at bounding box center [1365, 282] width 171 height 35
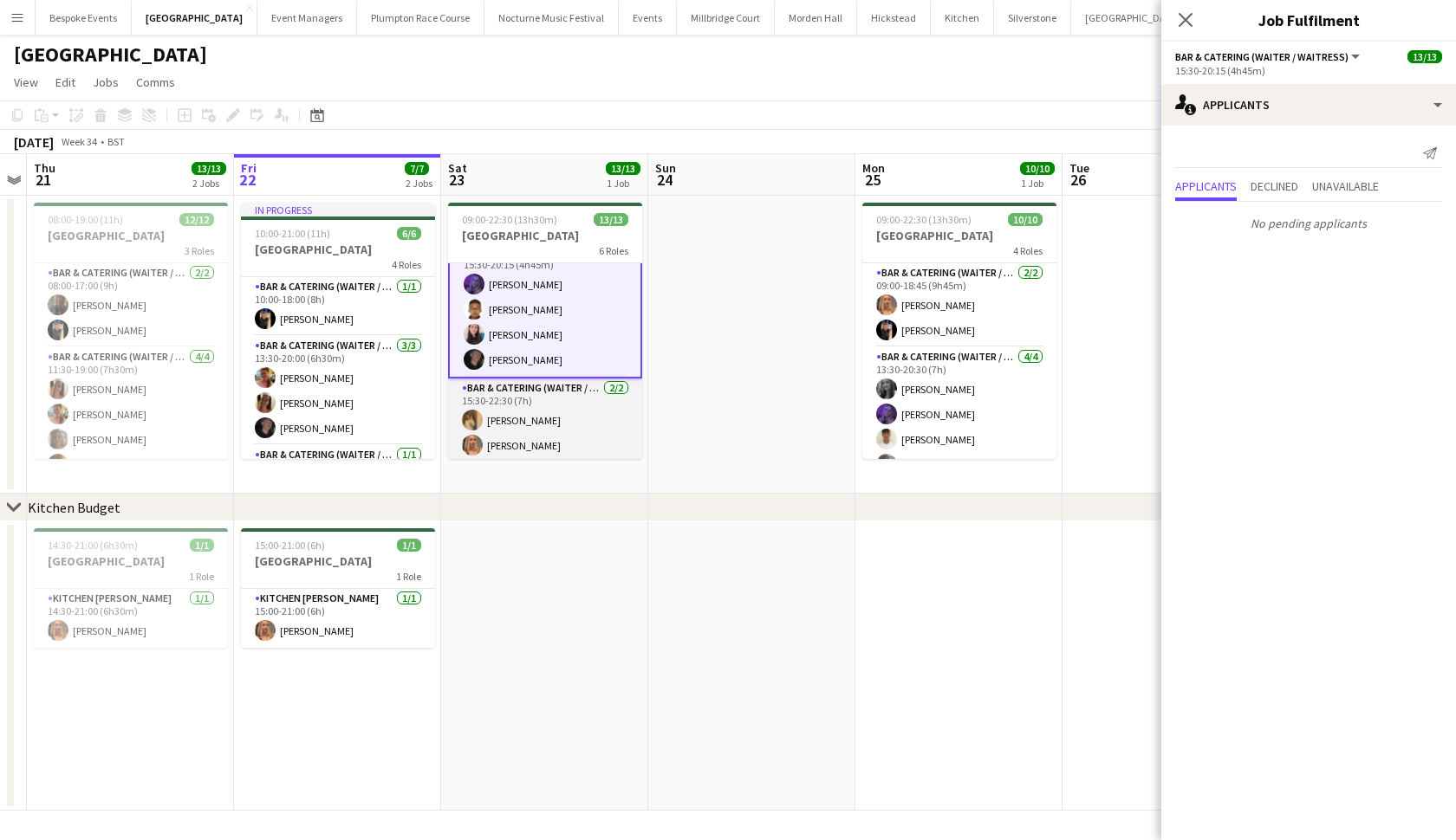
click at [491, 431] on app-card-role "Bar & Catering (Waiter / waitress) 2/2 15:30-22:30 (7h) Lauren Dunstone Beatric…" at bounding box center [545, 420] width 194 height 84
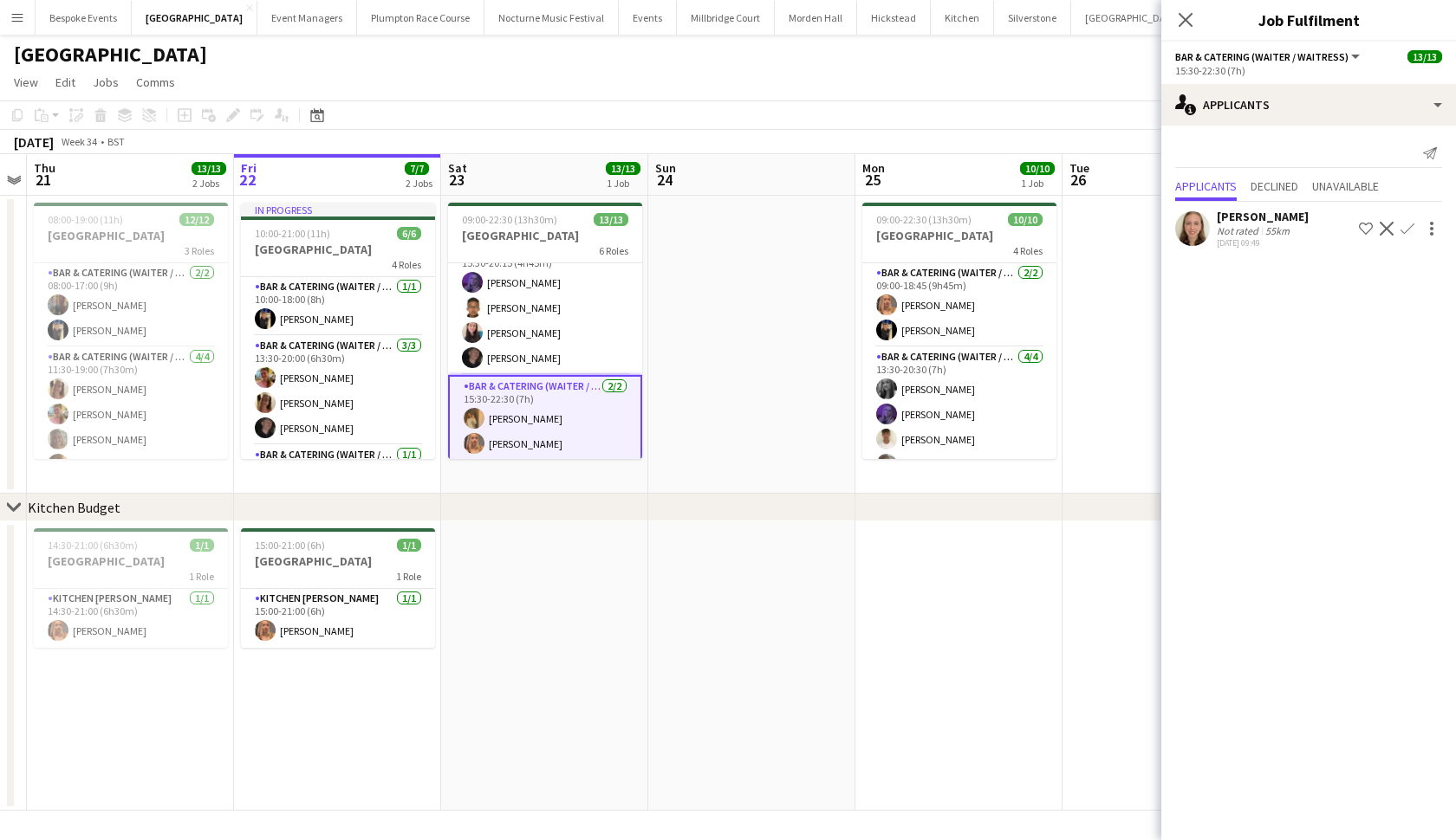
click at [1206, 226] on app-user-avatar at bounding box center [1192, 228] width 35 height 35
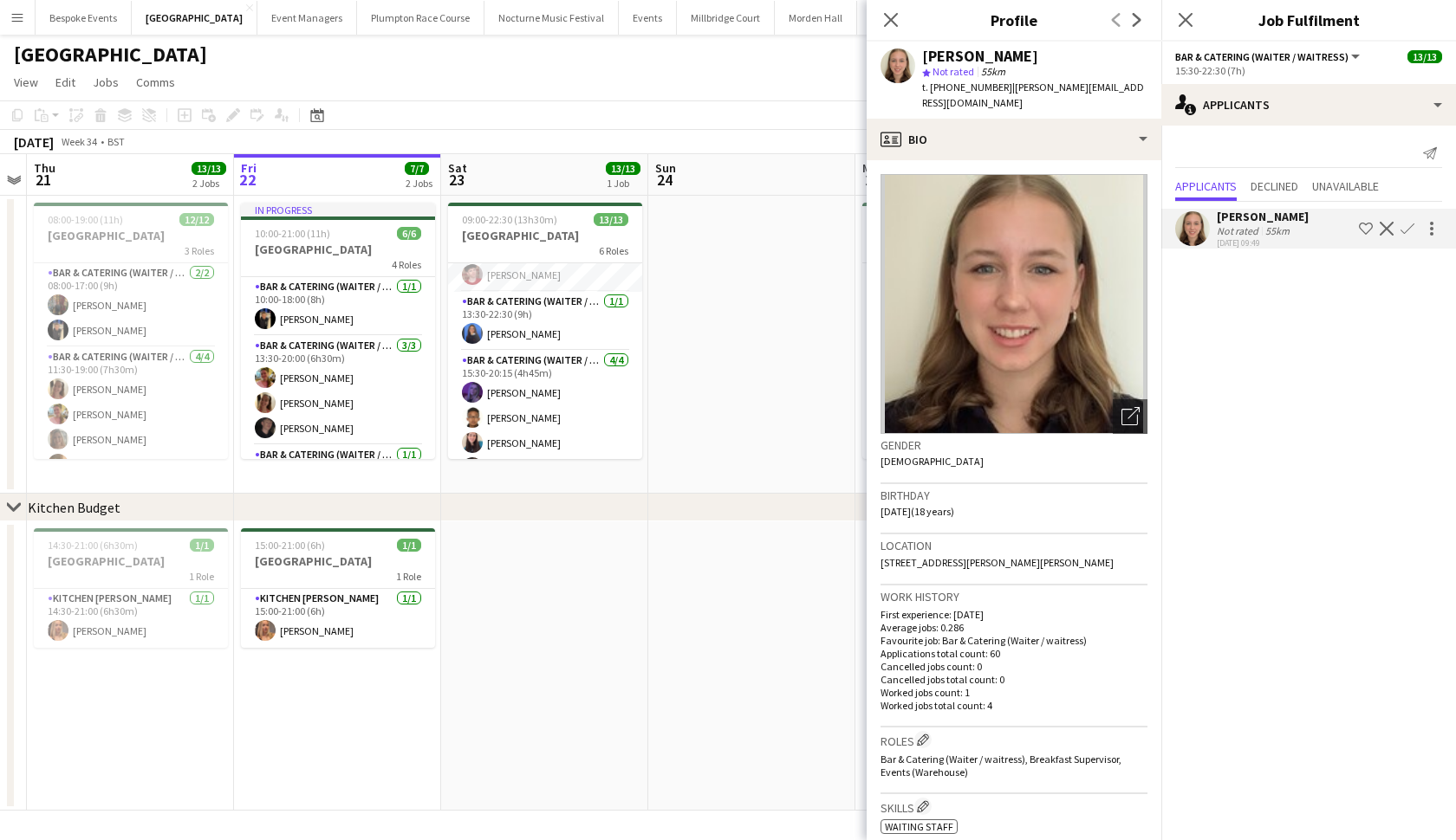
scroll to position [174, 0]
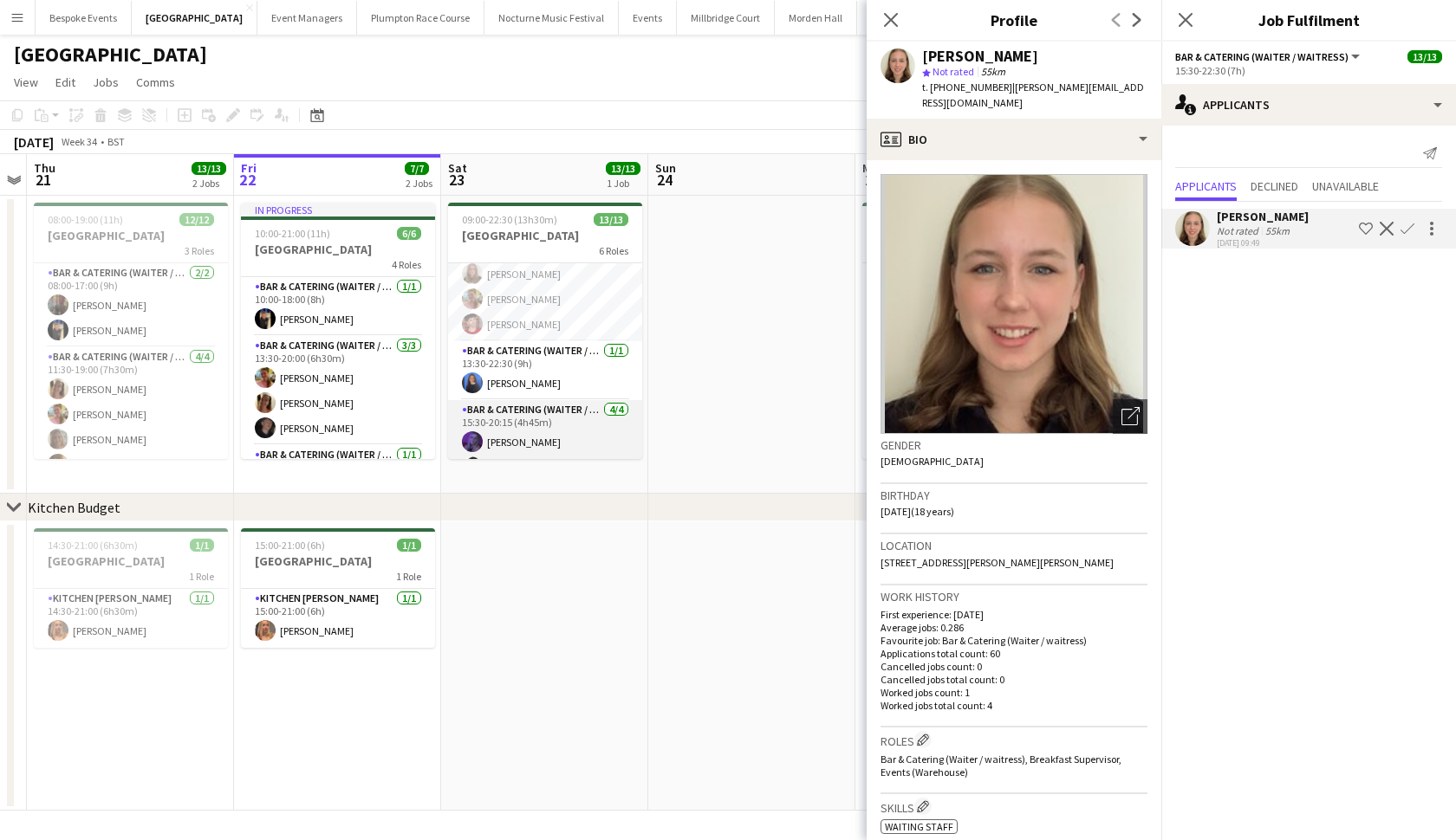
click at [508, 452] on app-card-role "Bar & Catering (Waiter / waitress) 4/4 15:30-20:15 (4h45m) Layla Ozcan Daniel G…" at bounding box center [545, 467] width 194 height 134
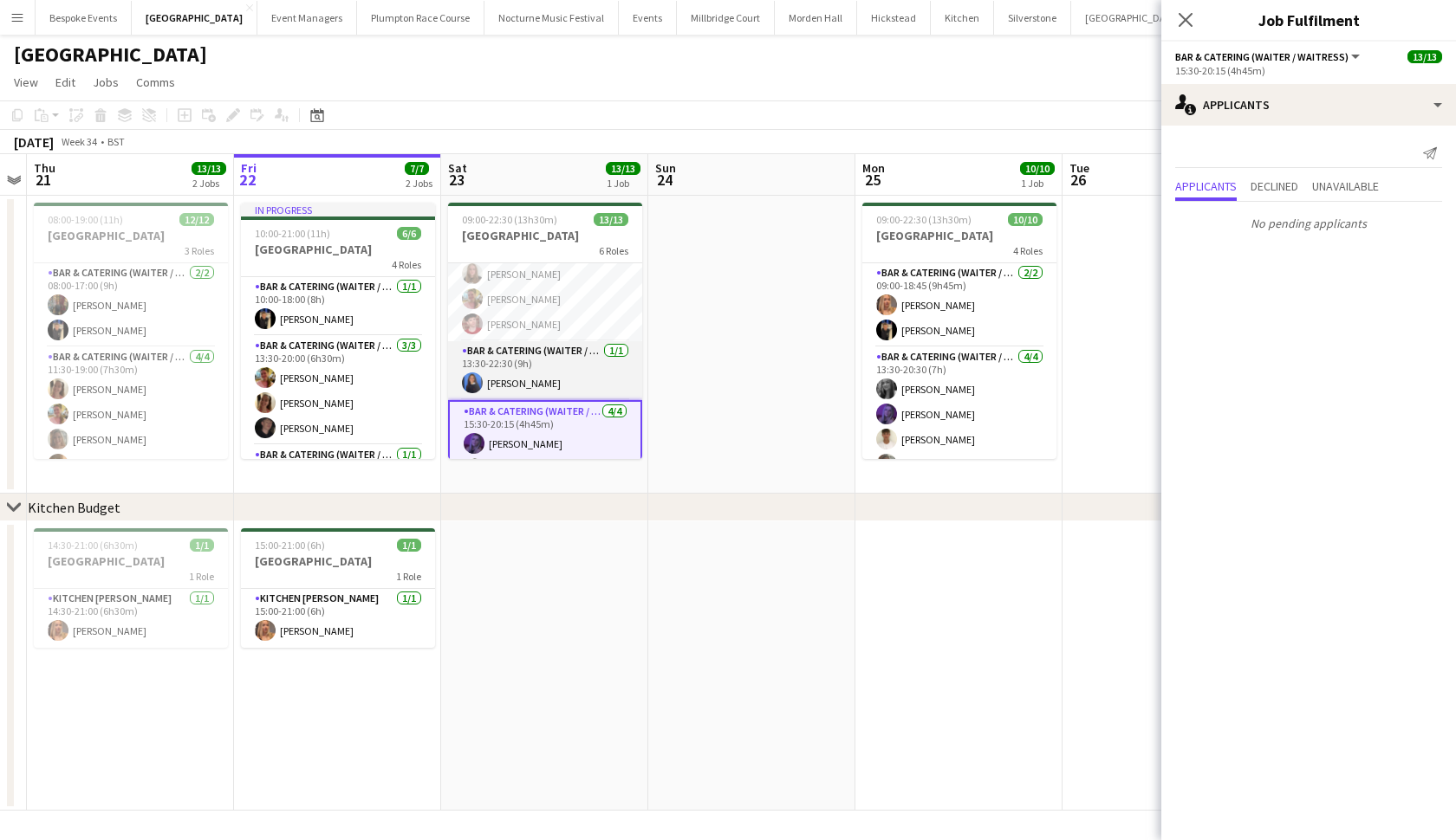
click at [531, 354] on app-card-role "Bar & Catering (Waiter / waitress) 1/1 13:30-22:30 (9h) Poppy Sheward" at bounding box center [545, 371] width 194 height 59
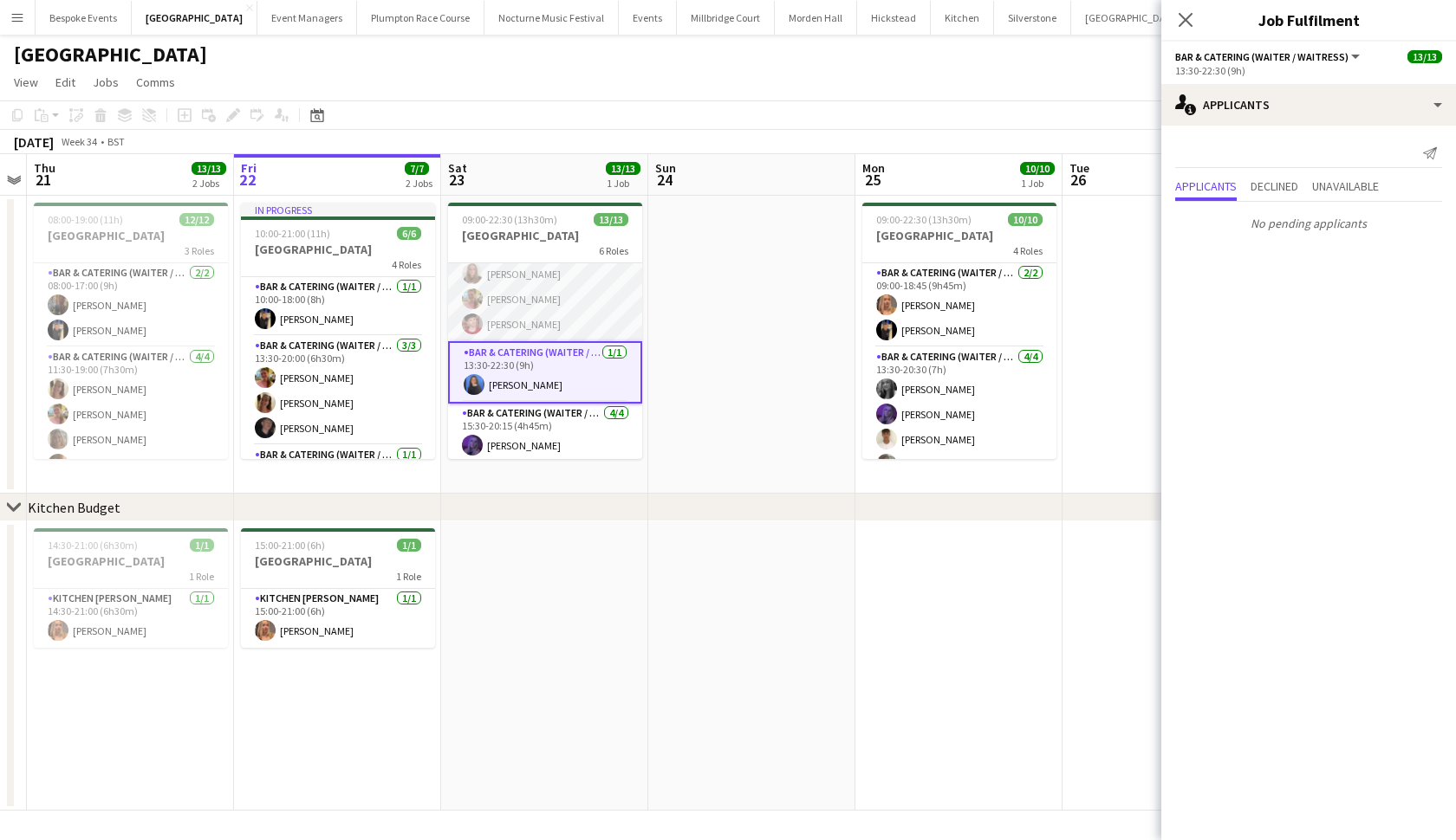
click at [531, 310] on app-card-role "Bar & Catering (Waiter / waitress) 3/3 13:30-20:30 (7h) Daisy Shaw Alexandra Wi…" at bounding box center [545, 287] width 194 height 109
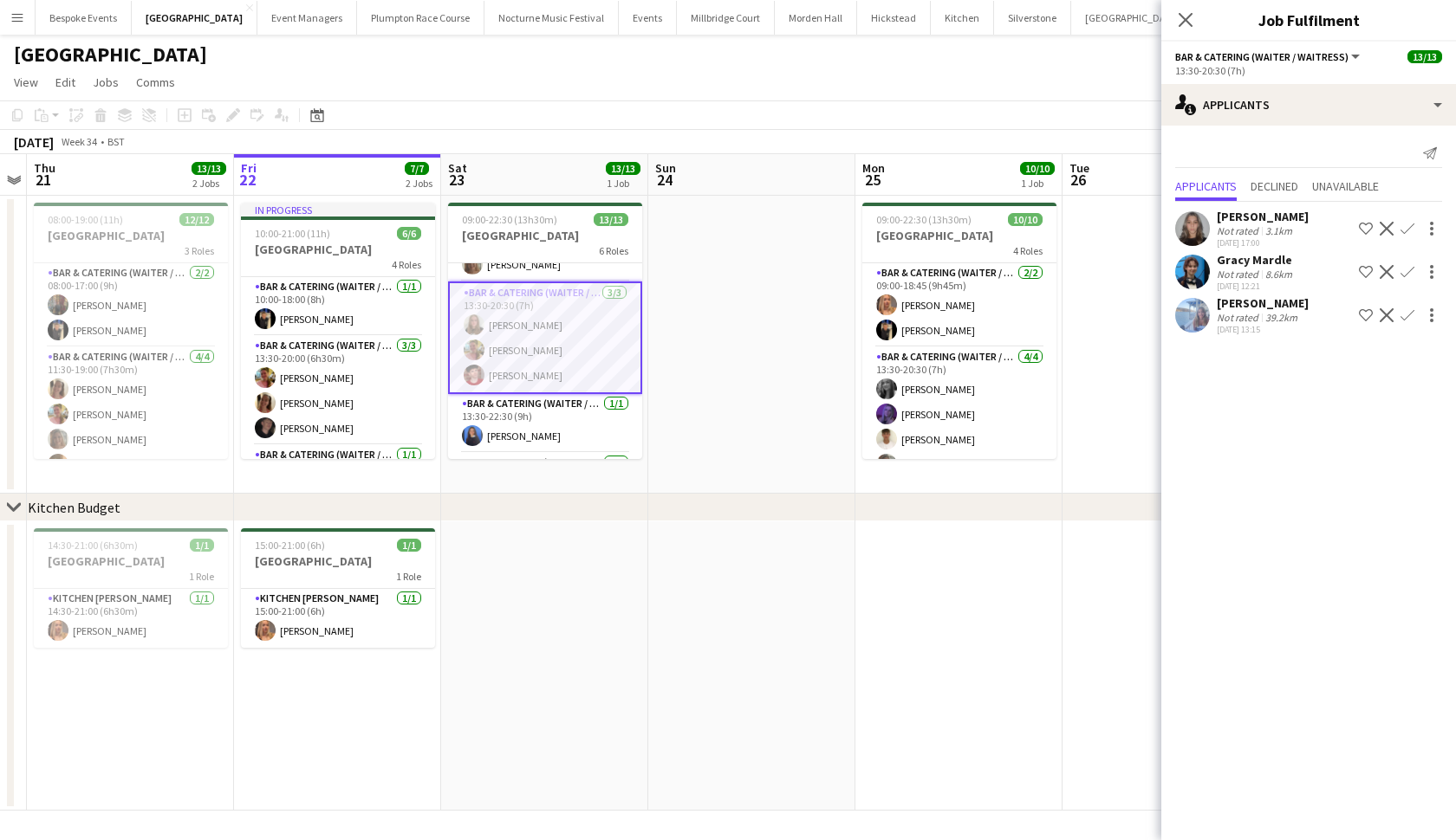
scroll to position [112, 0]
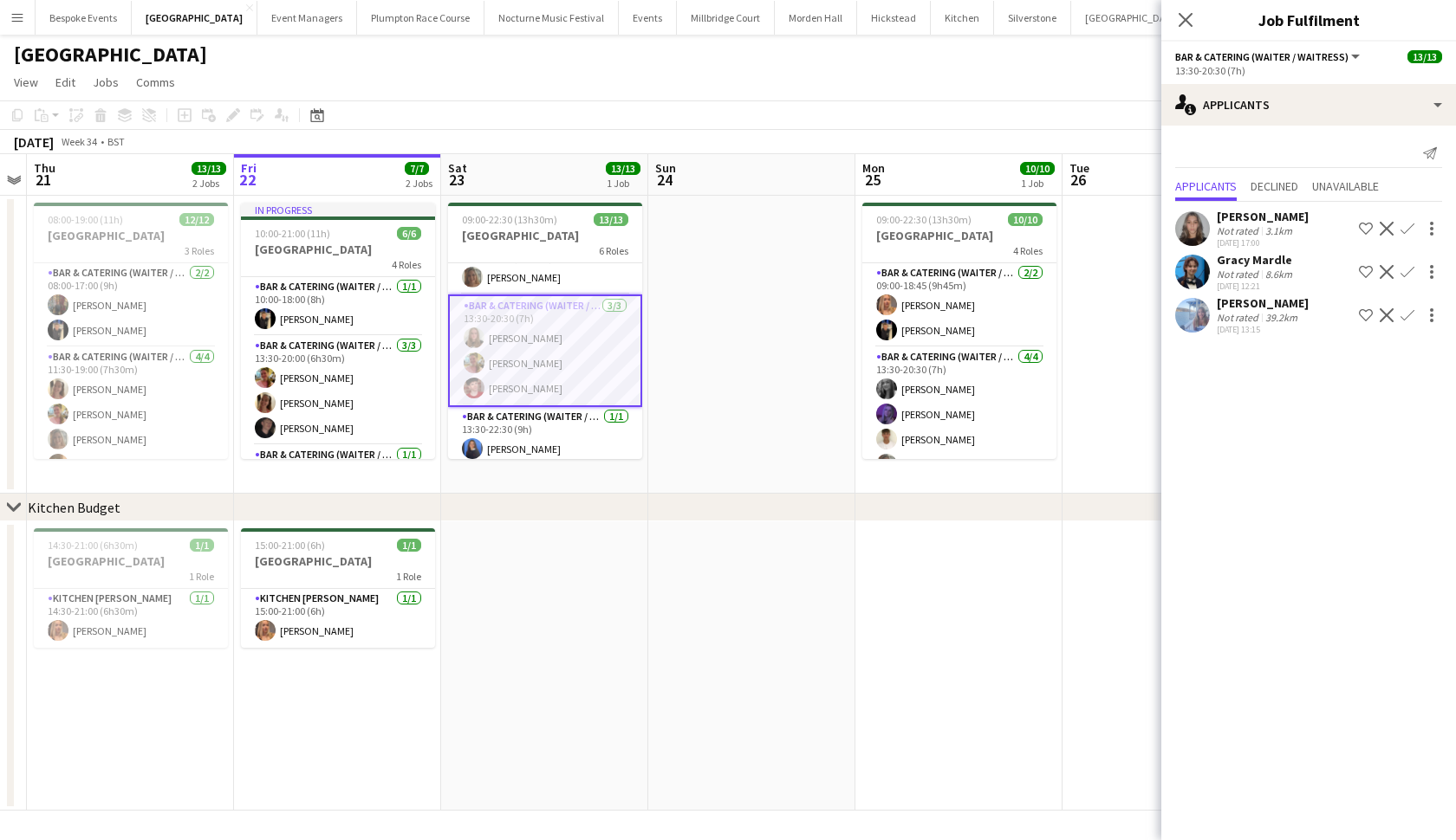
click at [1201, 269] on app-user-avatar at bounding box center [1192, 271] width 35 height 35
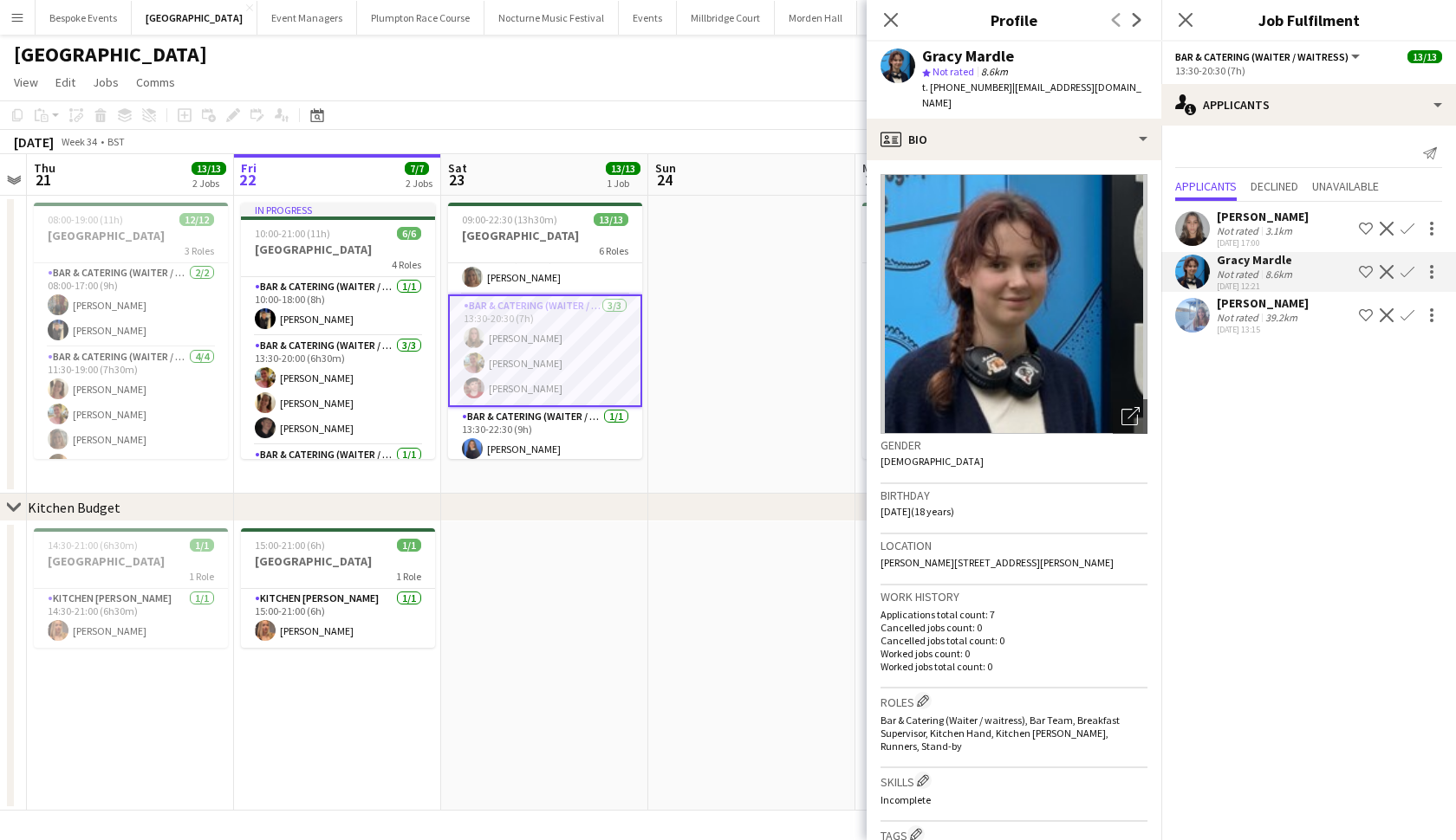
click at [1193, 233] on app-user-avatar at bounding box center [1192, 228] width 35 height 35
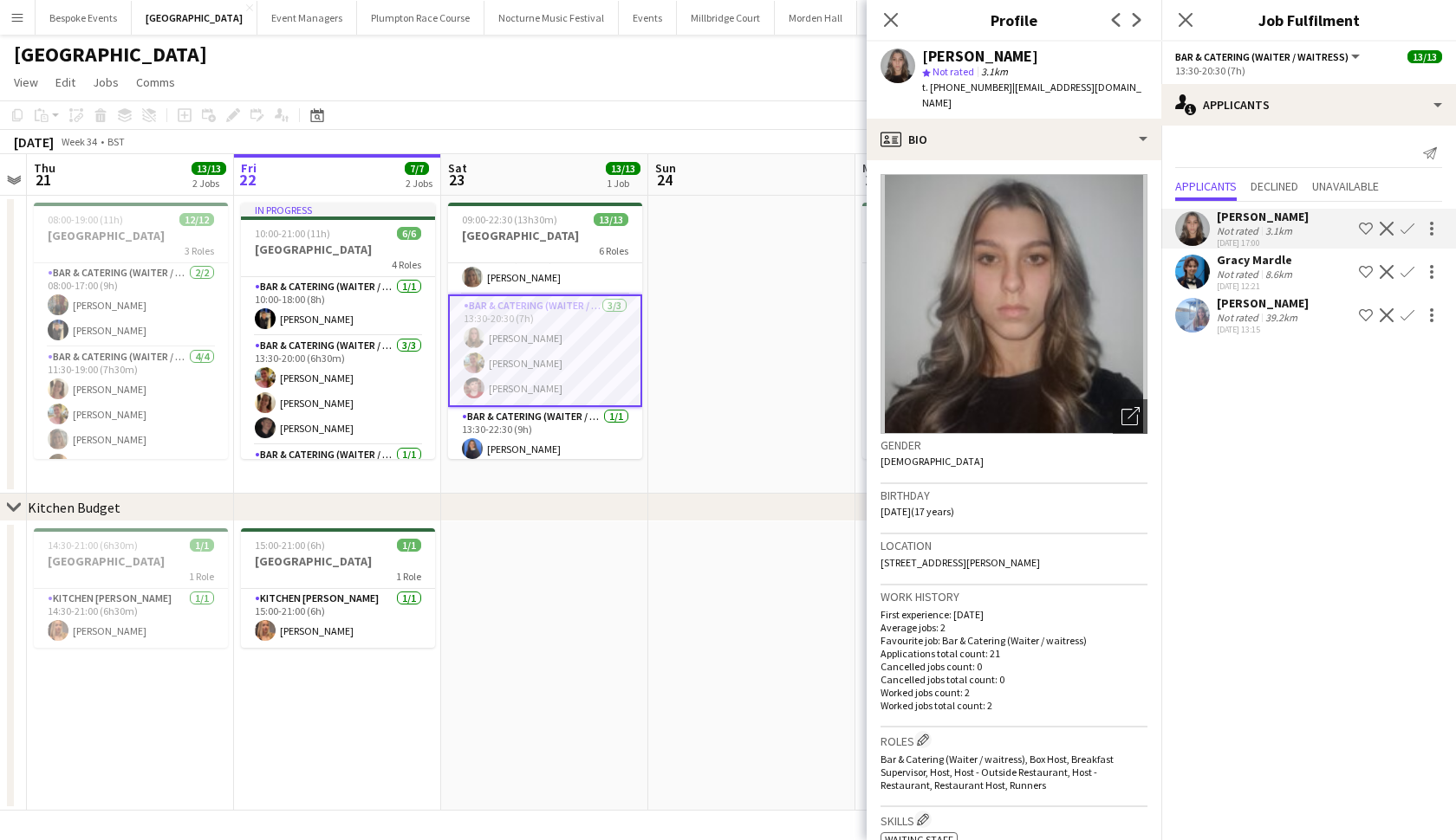
click at [529, 371] on app-card-role "Bar & Catering (Waiter / waitress) 3/3 13:30-20:30 (7h) Daisy Shaw Alexandra Wi…" at bounding box center [545, 350] width 194 height 113
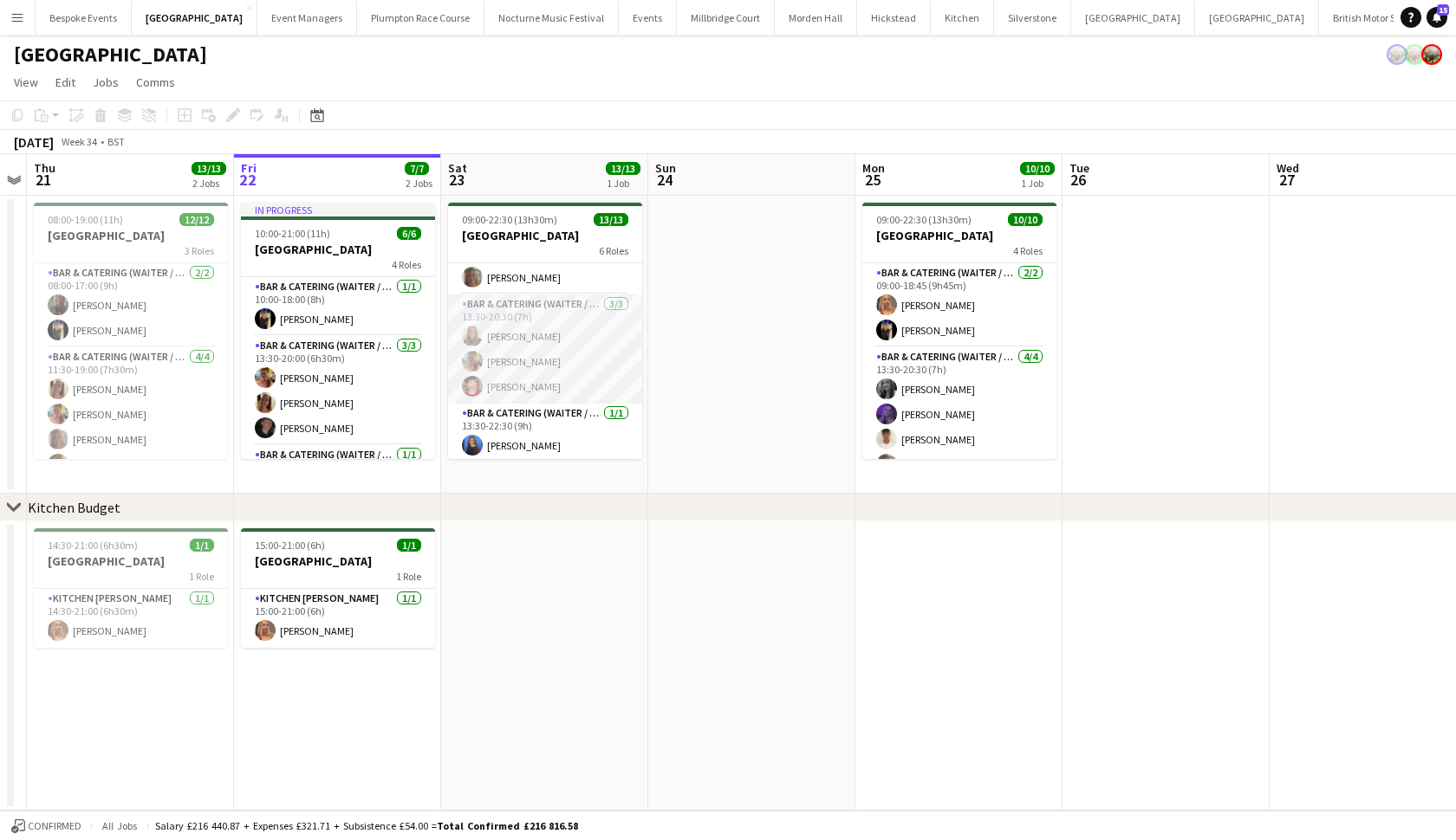
click at [529, 371] on app-card-role "Bar & Catering (Waiter / waitress) 3/3 13:30-20:30 (7h) Daisy Shaw Alexandra Wi…" at bounding box center [545, 349] width 194 height 109
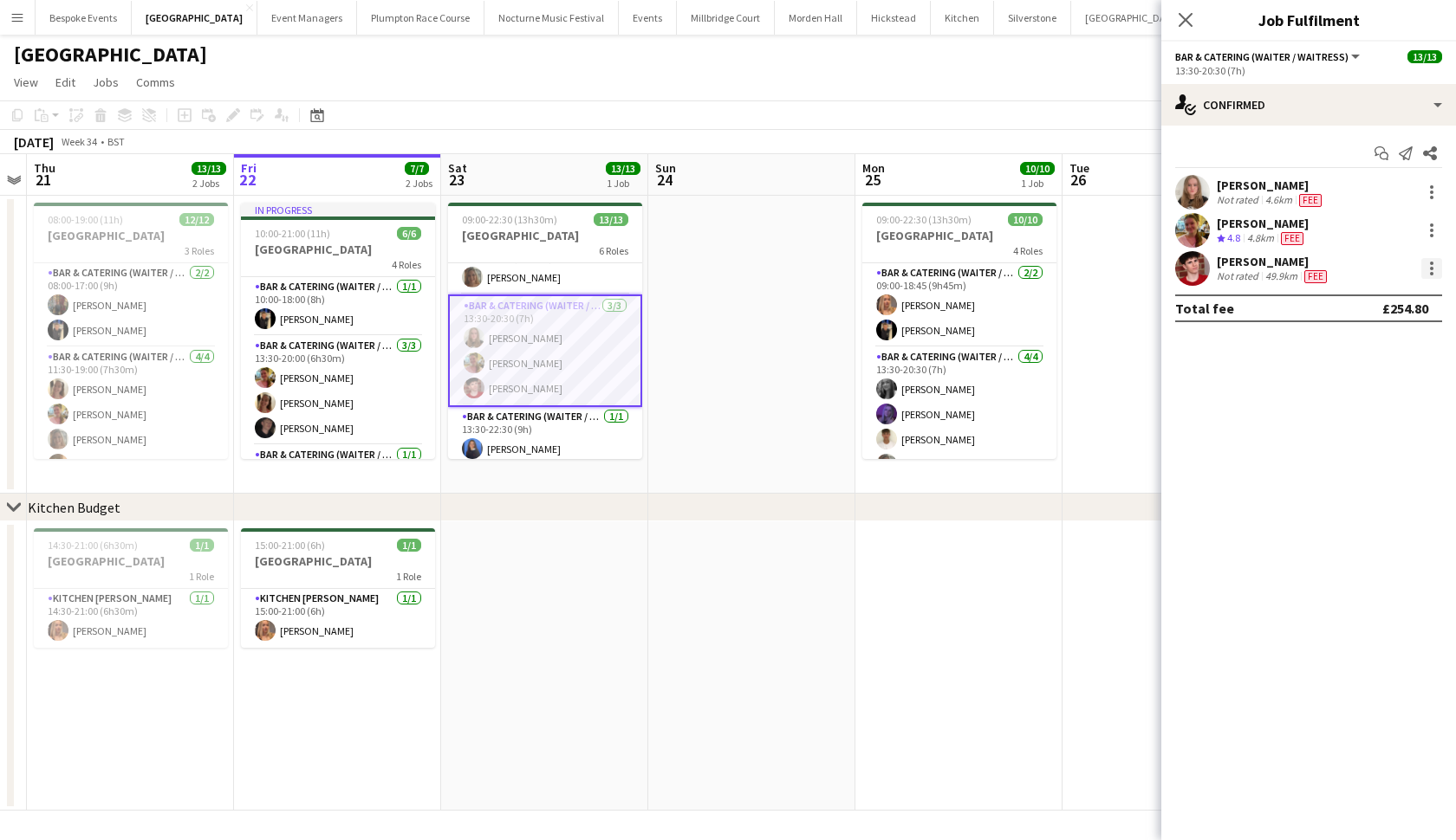
click at [1426, 265] on div at bounding box center [1431, 268] width 20 height 20
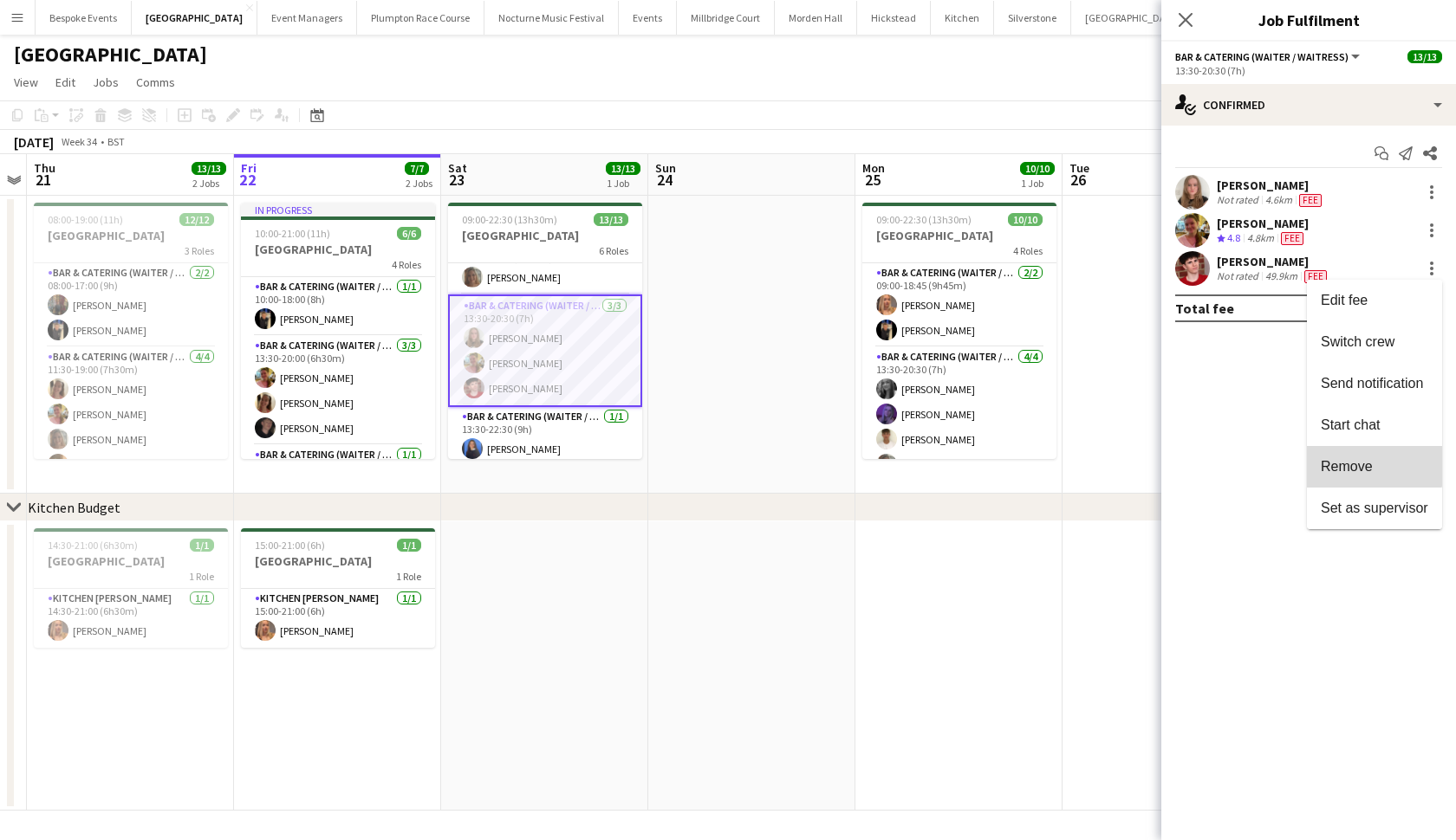
click at [1361, 465] on span "Remove" at bounding box center [1346, 467] width 52 height 15
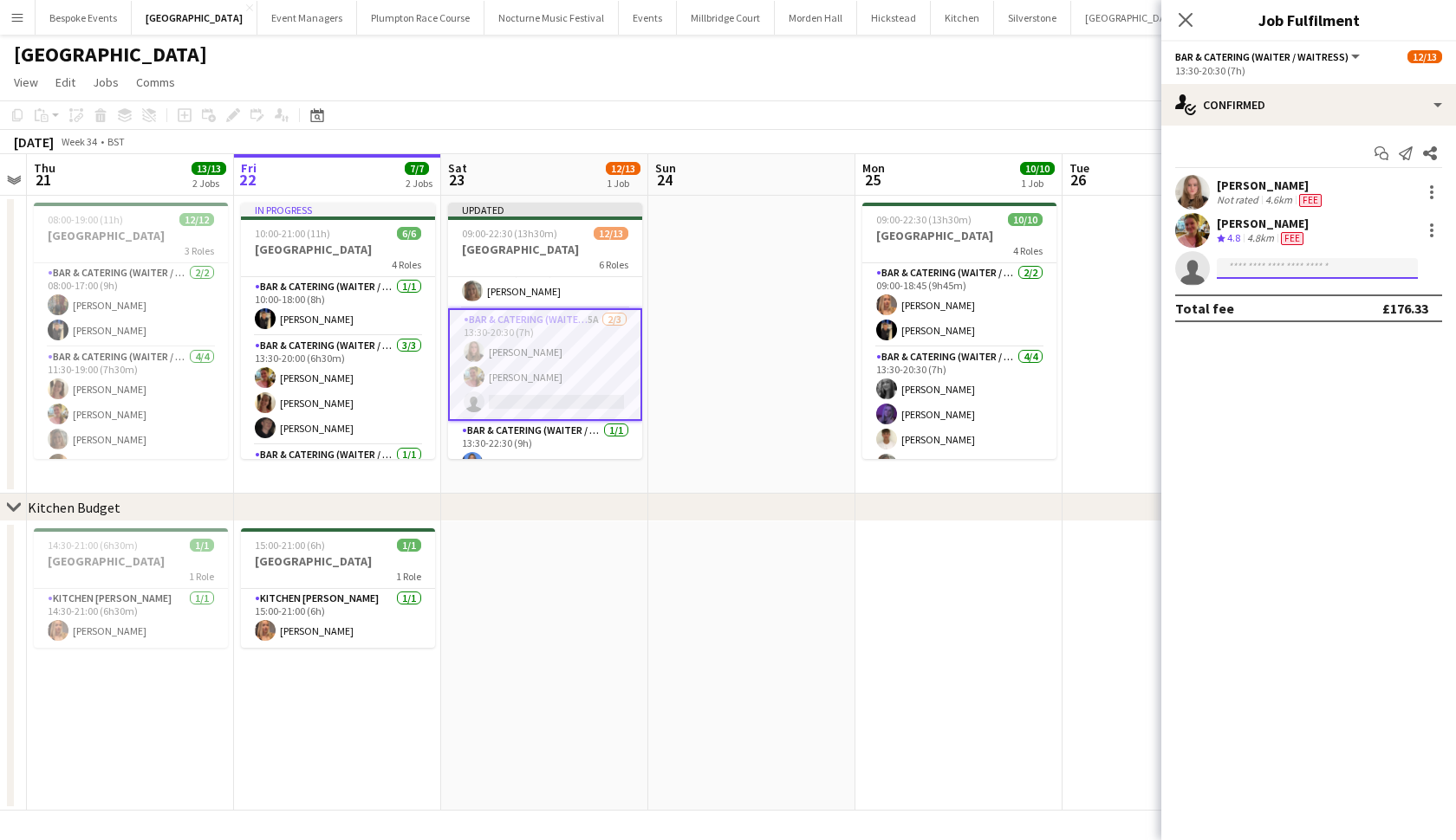
click at [1346, 271] on input at bounding box center [1317, 268] width 201 height 20
type input "******"
click at [1285, 316] on span "+4407496268394" at bounding box center [1317, 322] width 173 height 14
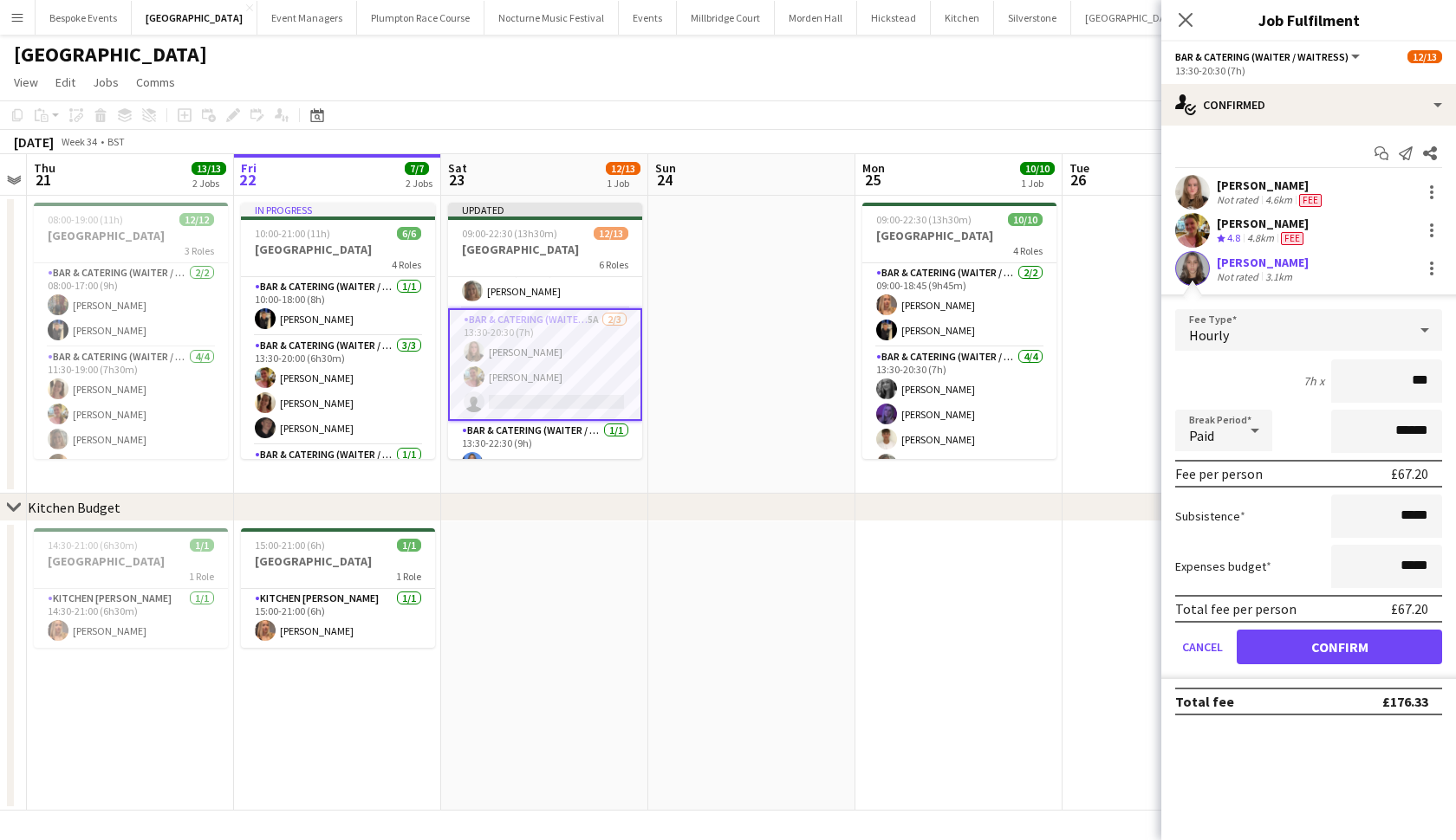
type input "**"
type input "******"
click at [1339, 648] on button "Confirm" at bounding box center [1339, 647] width 205 height 35
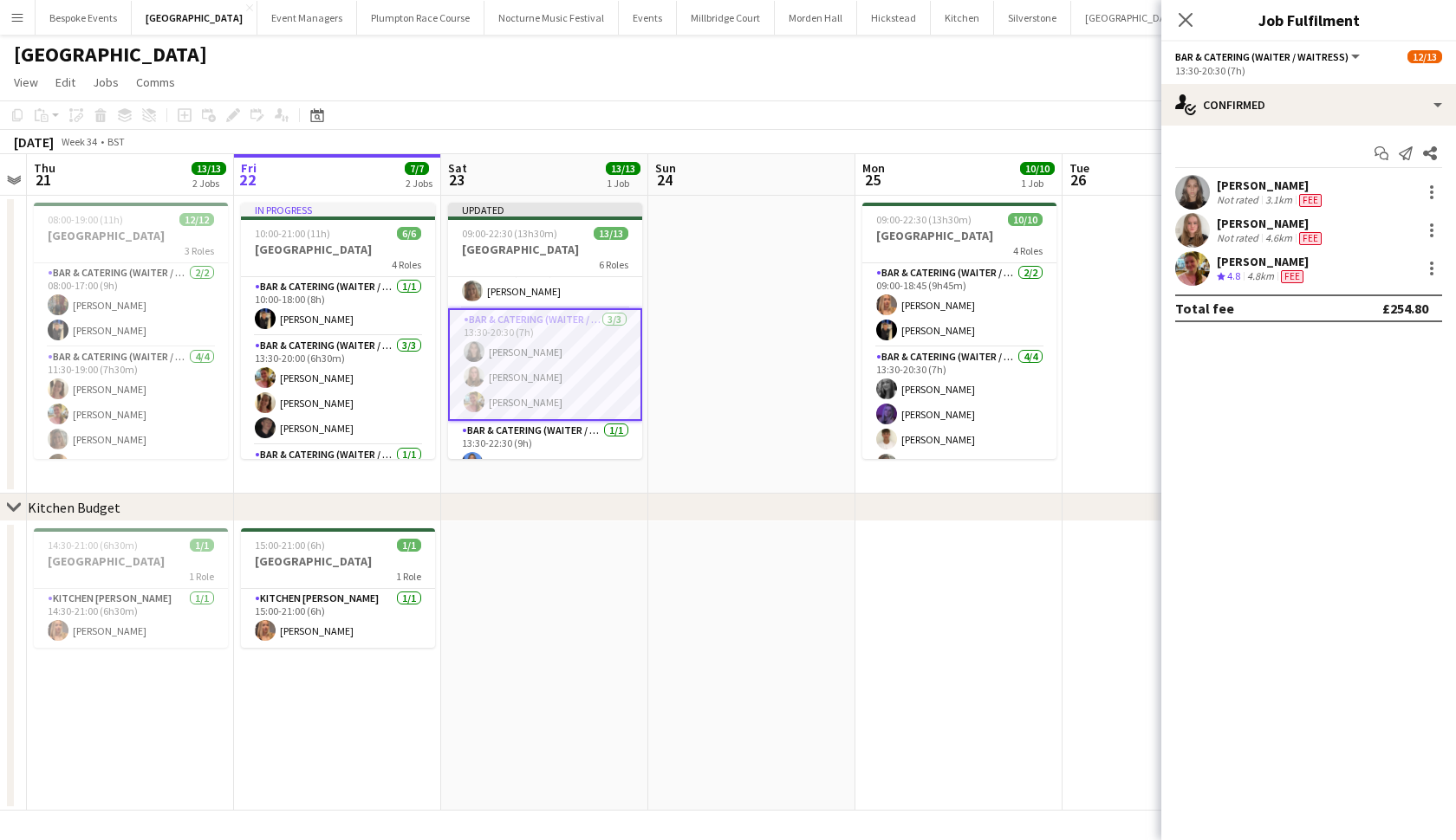
click at [907, 590] on app-date-cell at bounding box center [958, 666] width 207 height 289
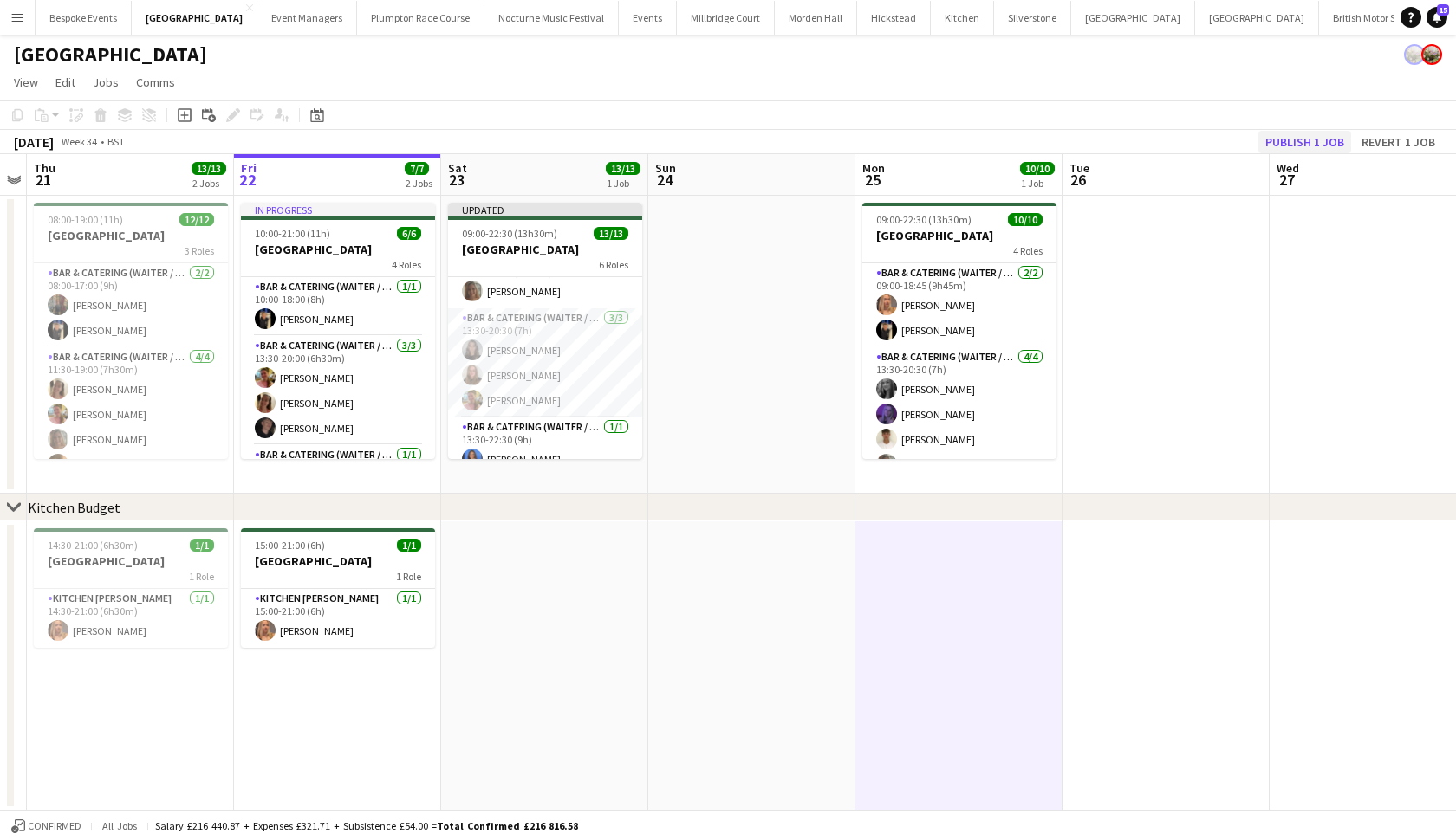
click at [1322, 142] on button "Publish 1 job" at bounding box center [1304, 141] width 92 height 22
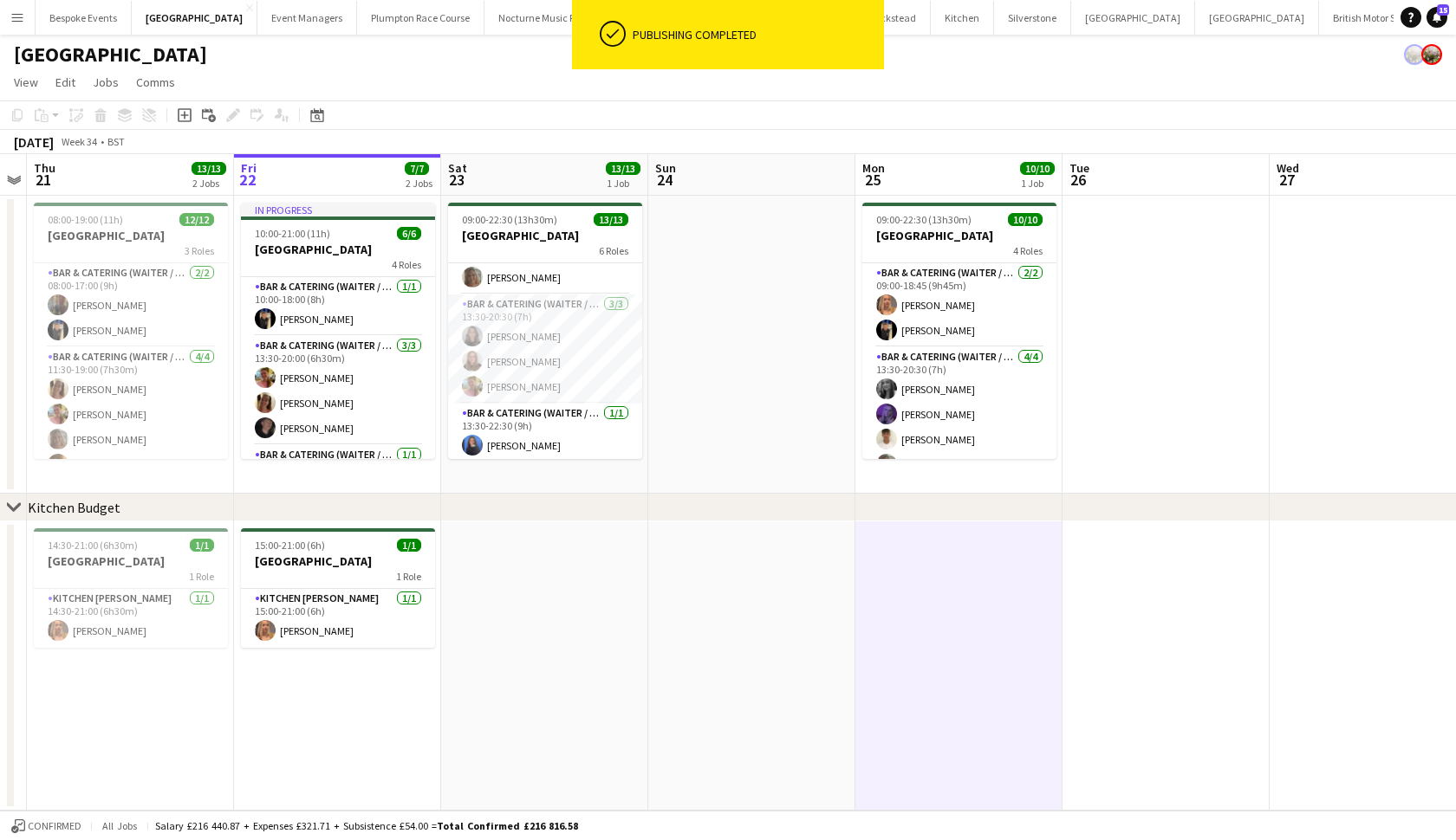
click at [389, 86] on app-page-menu "View Day view expanded Day view collapsed Month view Date picker Jump to [DATE]…" at bounding box center [728, 83] width 1456 height 33
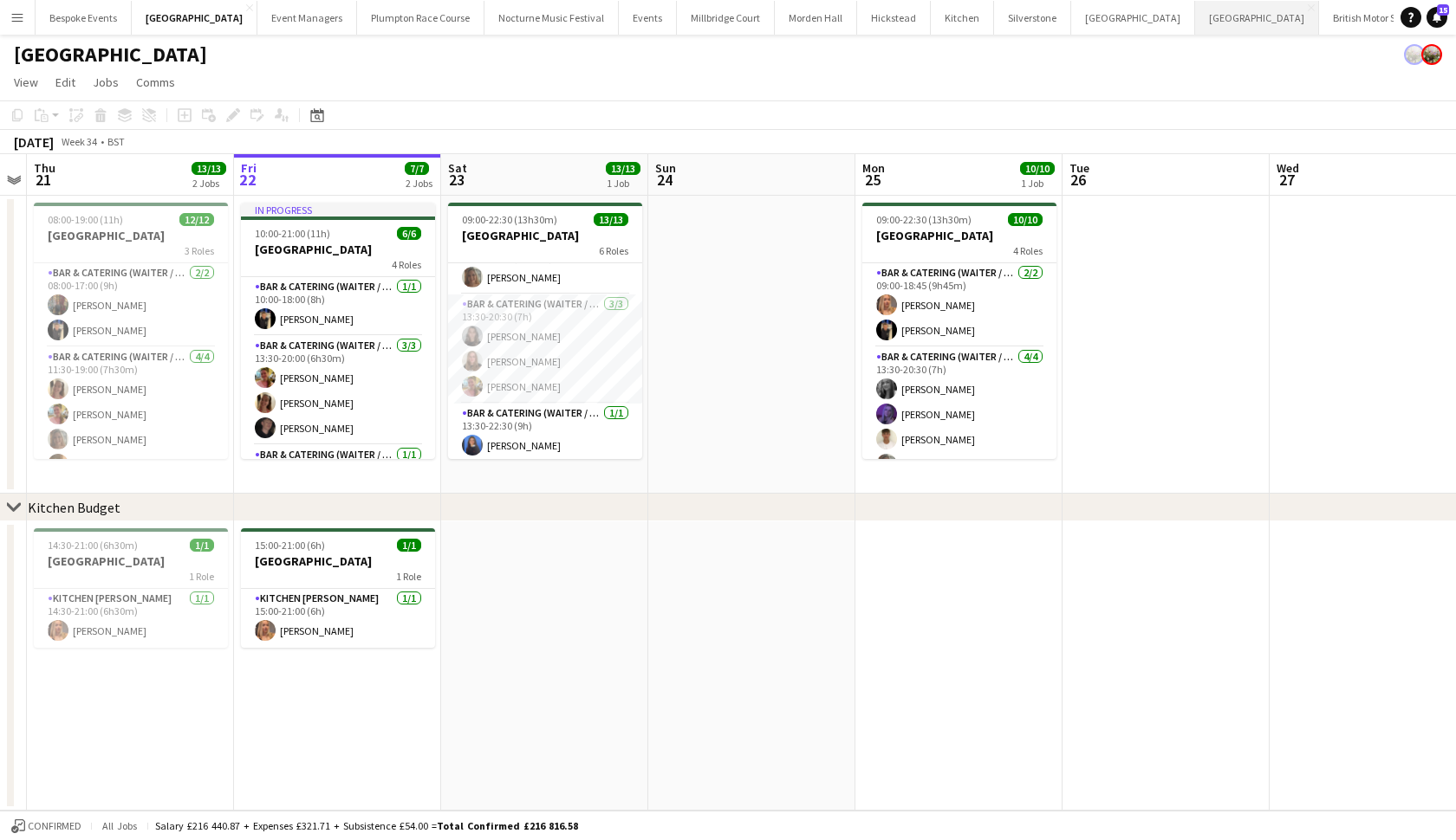
click at [1195, 27] on button "Kin House Close" at bounding box center [1257, 18] width 124 height 34
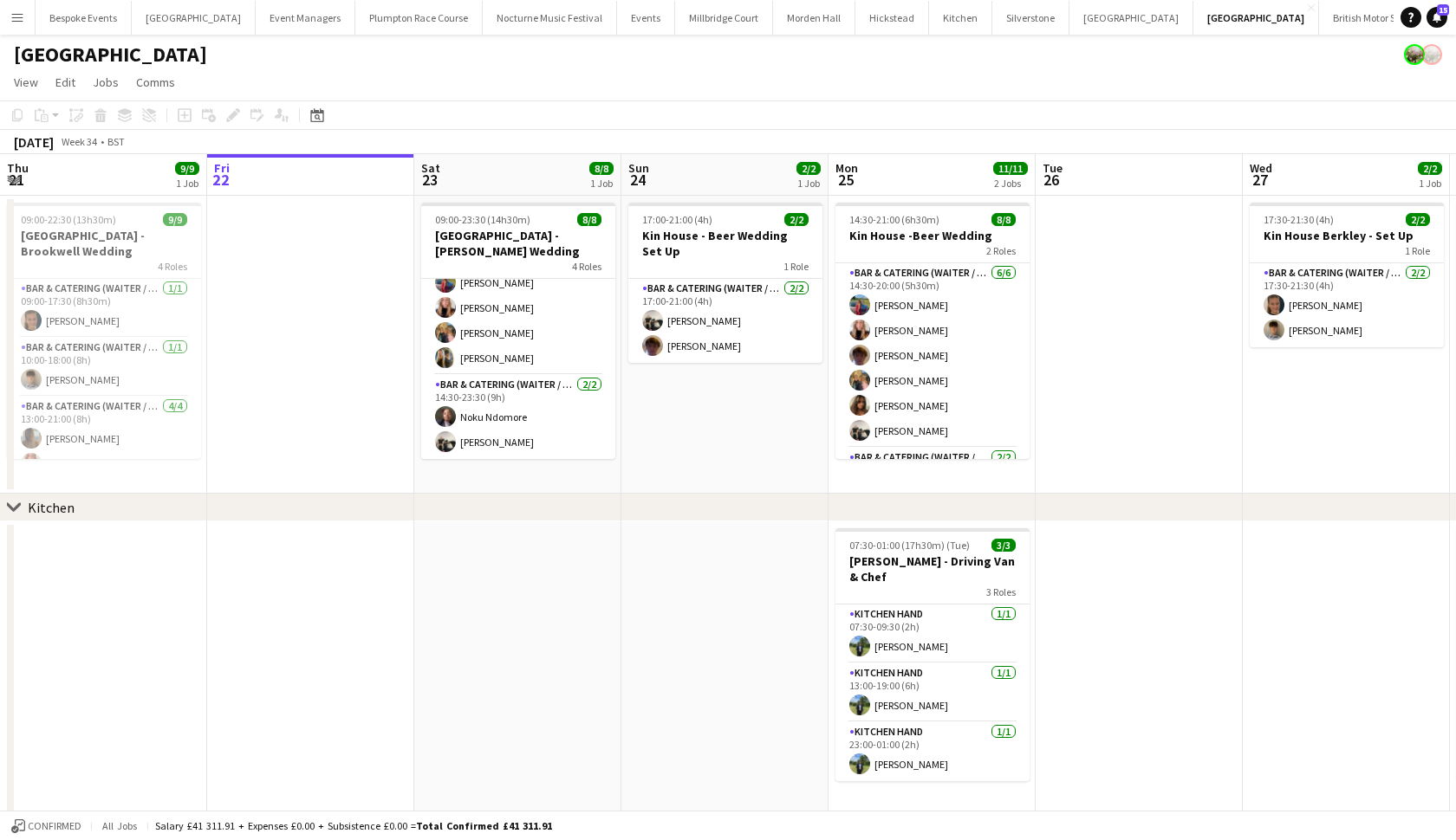
scroll to position [156, 0]
click at [477, 577] on app-date-cell at bounding box center [517, 670] width 207 height 296
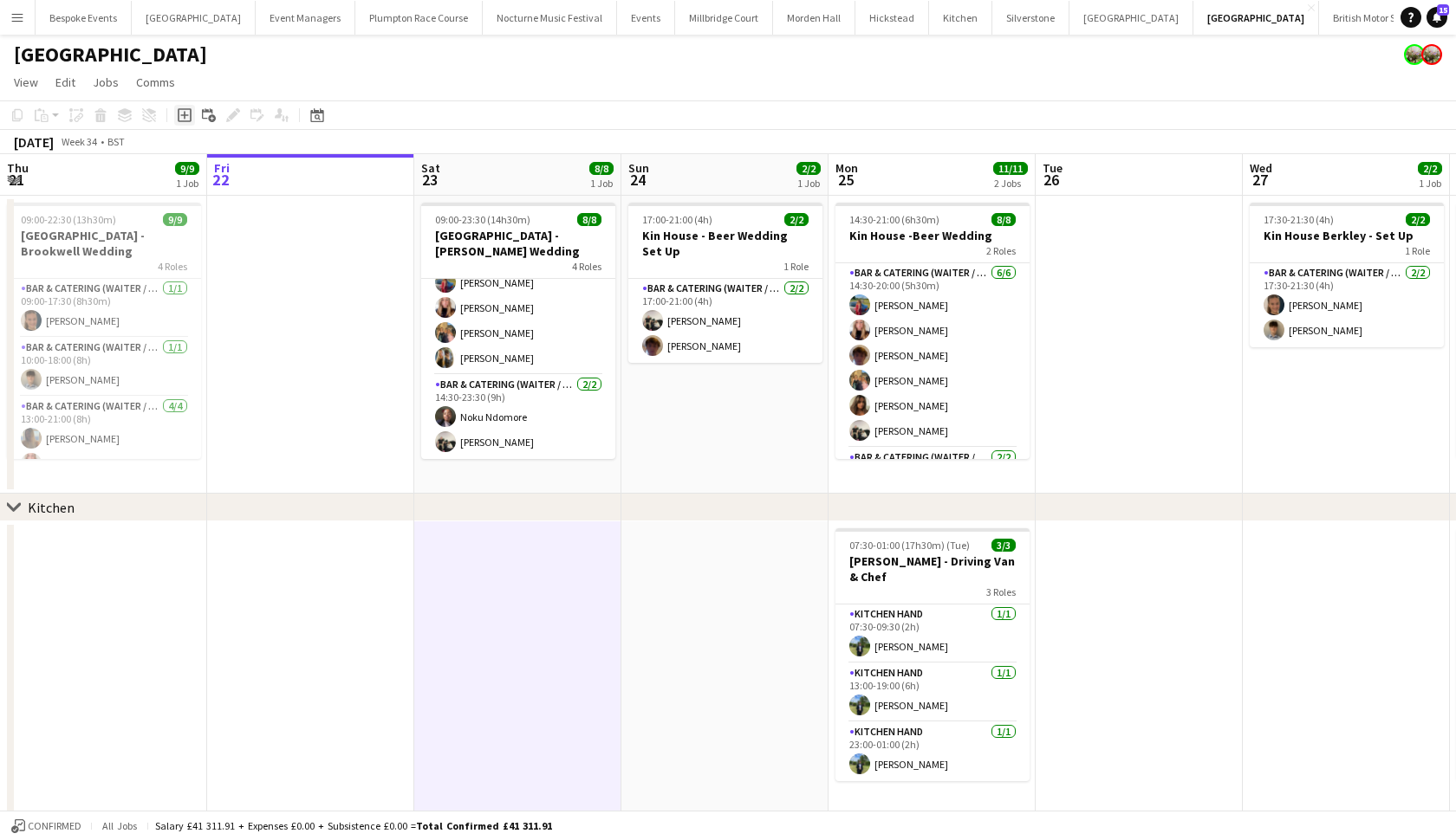
click at [187, 118] on icon "Add job" at bounding box center [185, 115] width 14 height 14
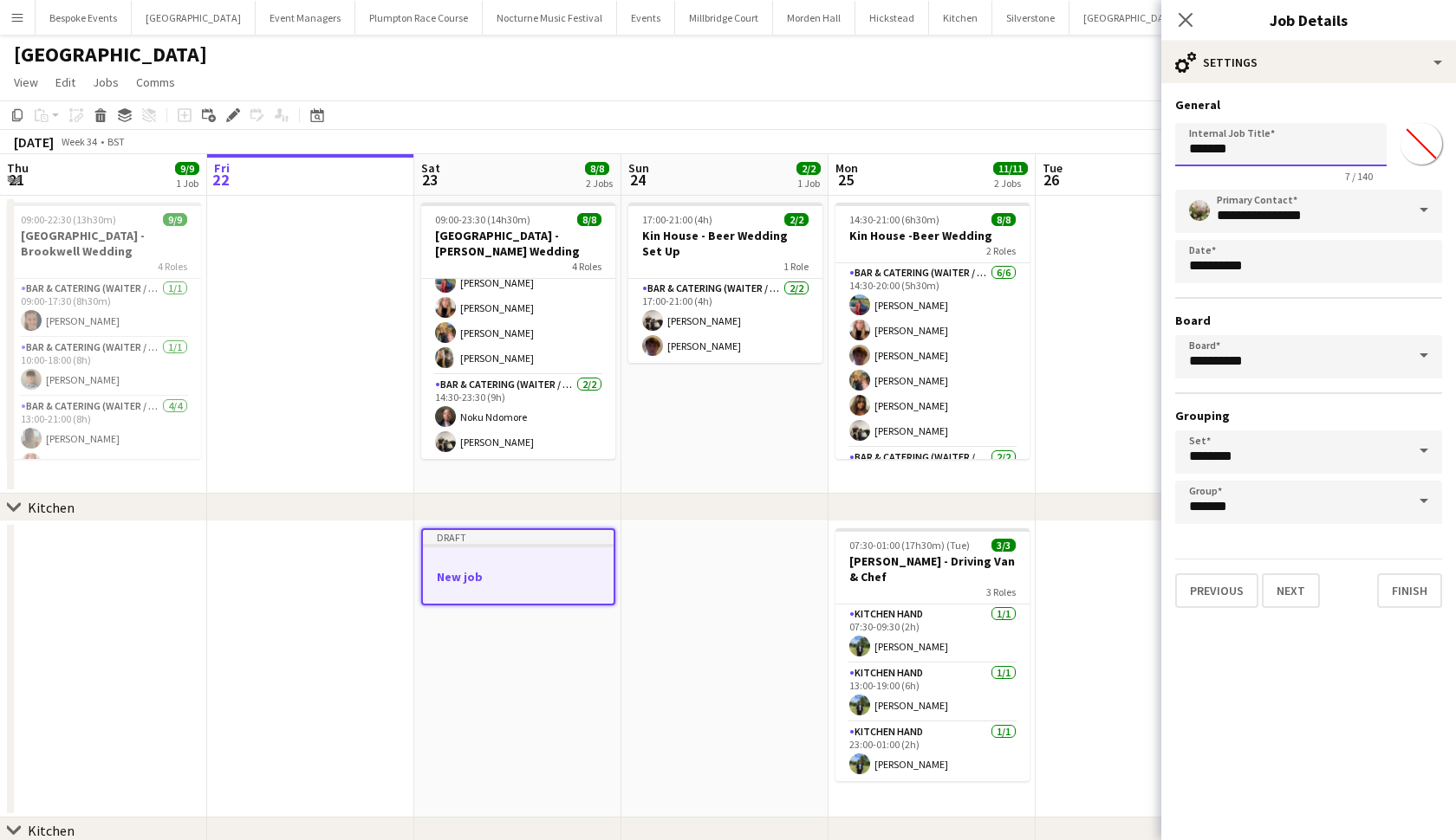
click at [1243, 152] on input "*******" at bounding box center [1280, 145] width 211 height 43
type input "*"
type input "**********"
click at [1274, 587] on button "Next" at bounding box center [1290, 591] width 58 height 35
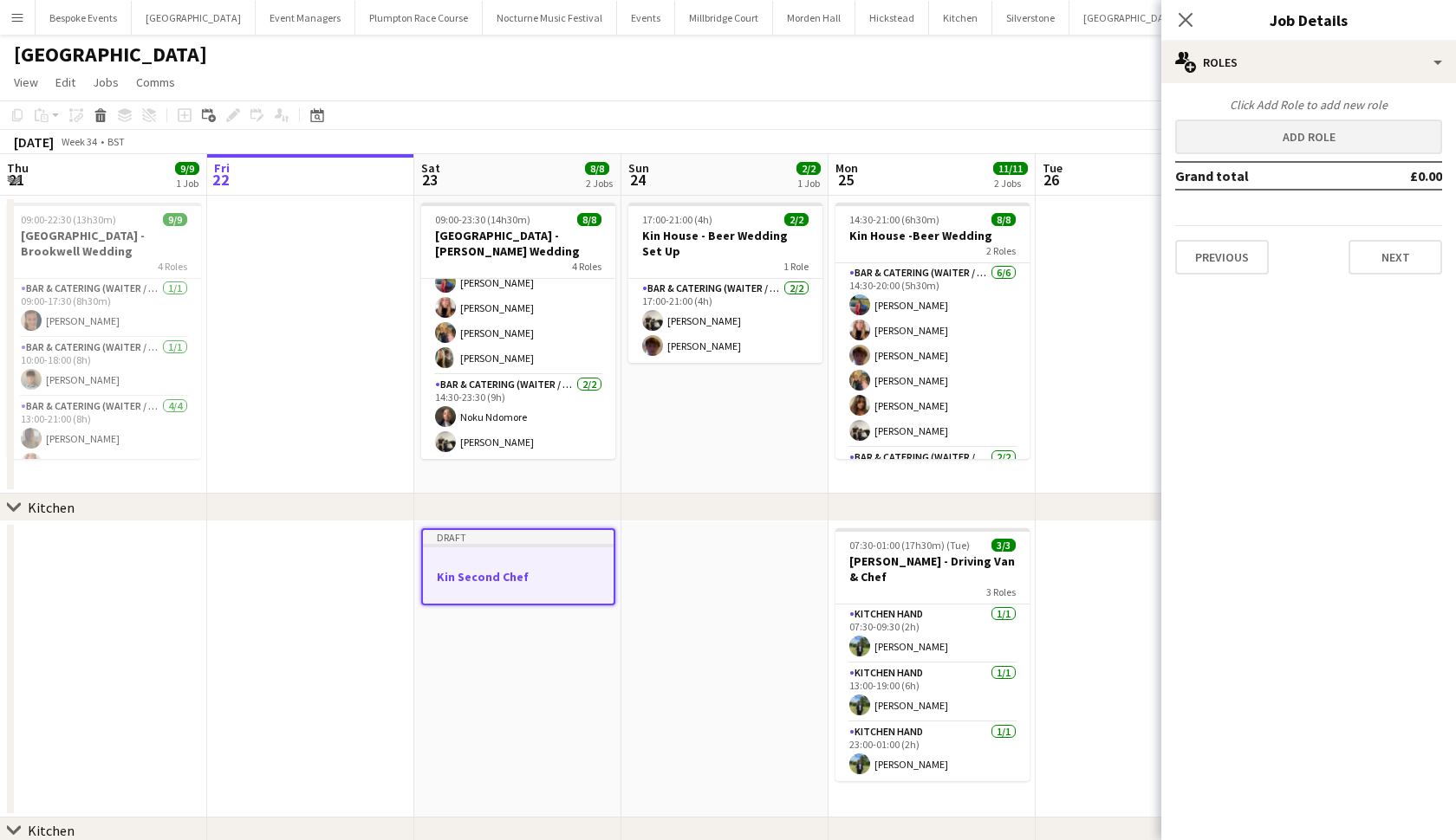
click at [1345, 145] on button "Add role" at bounding box center [1308, 137] width 267 height 35
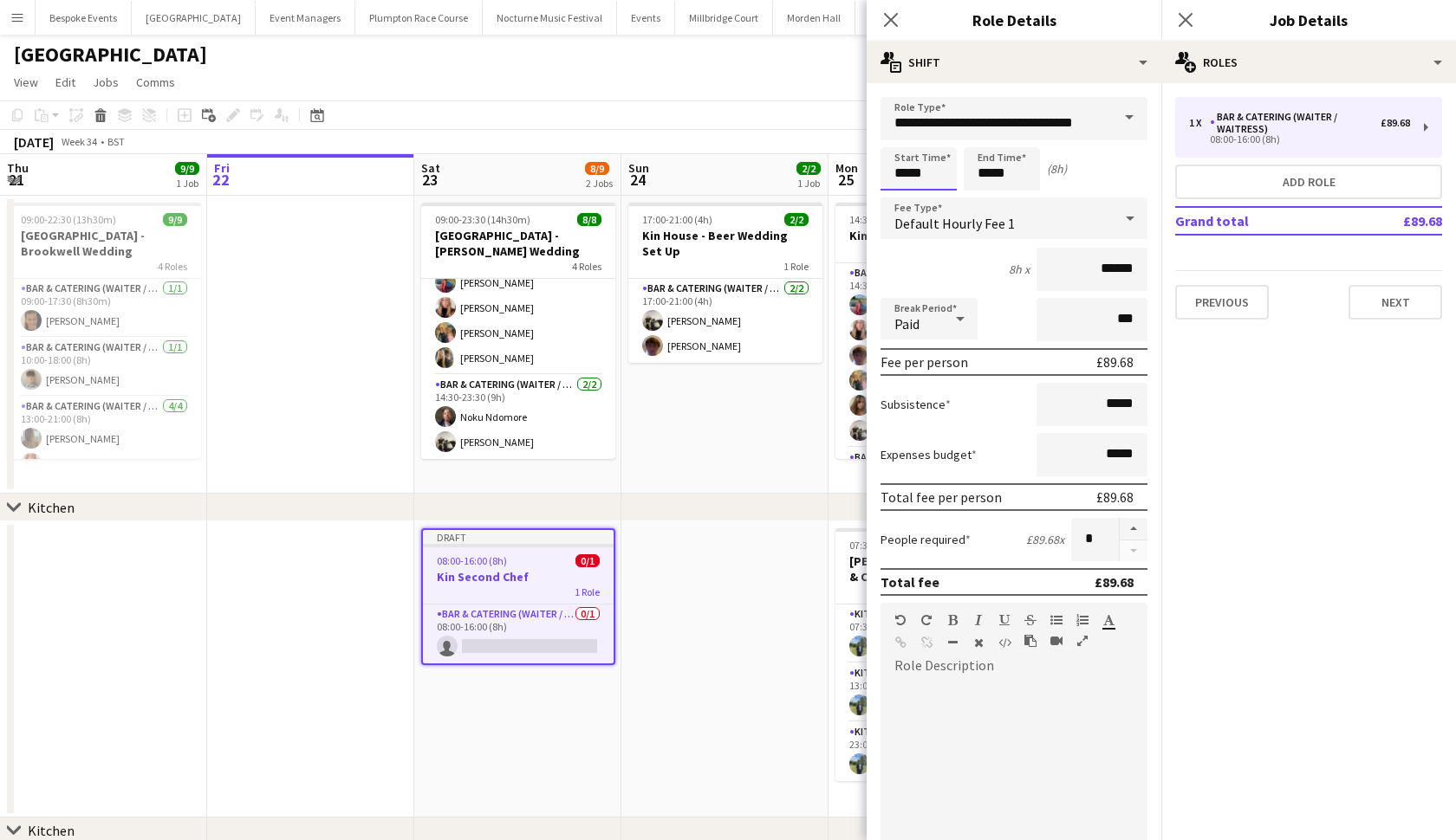
click at [908, 172] on input "*****" at bounding box center [918, 169] width 76 height 43
click at [1011, 130] on input "**********" at bounding box center [1013, 118] width 267 height 43
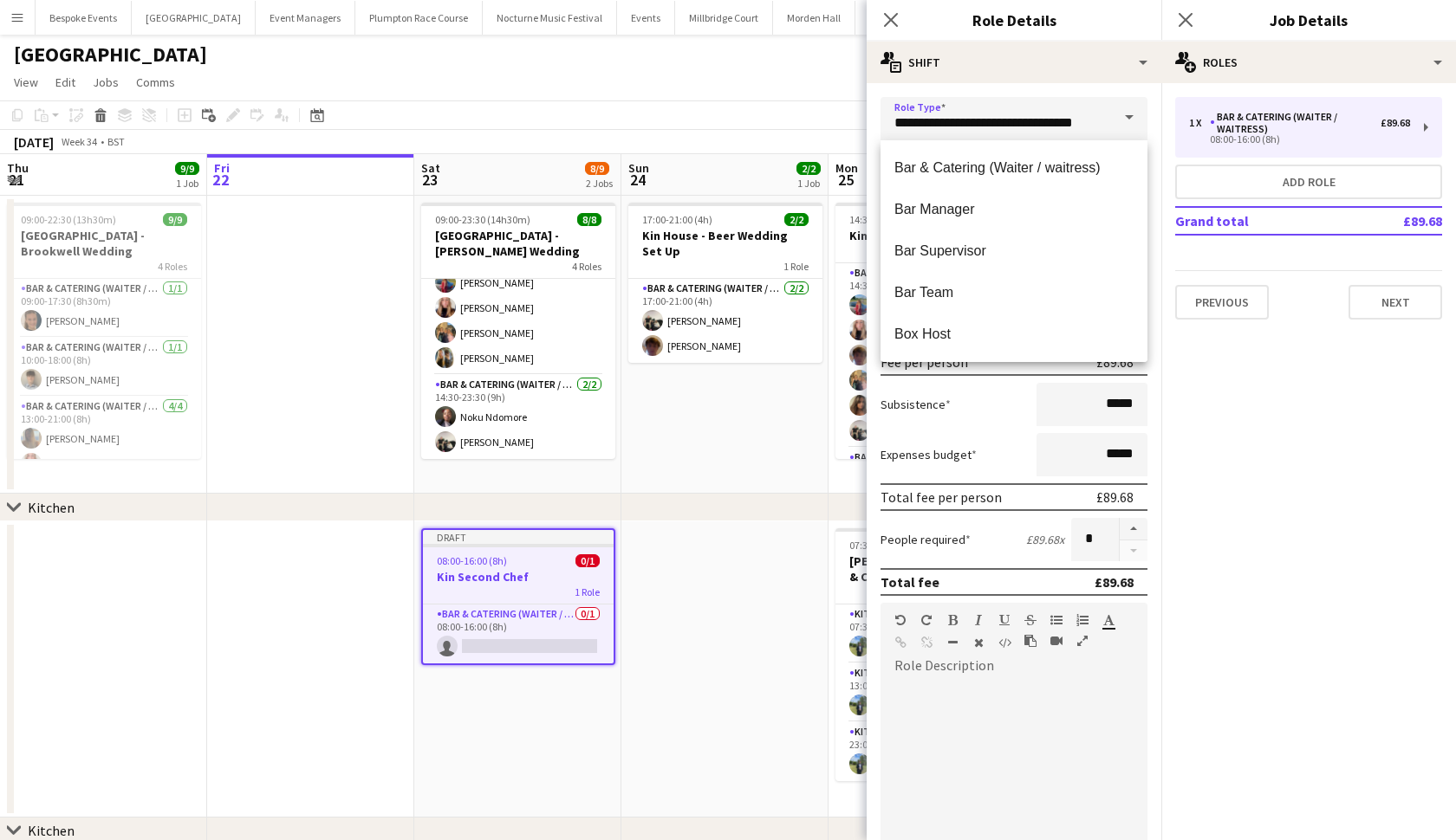
click at [1130, 121] on span at bounding box center [1129, 117] width 36 height 42
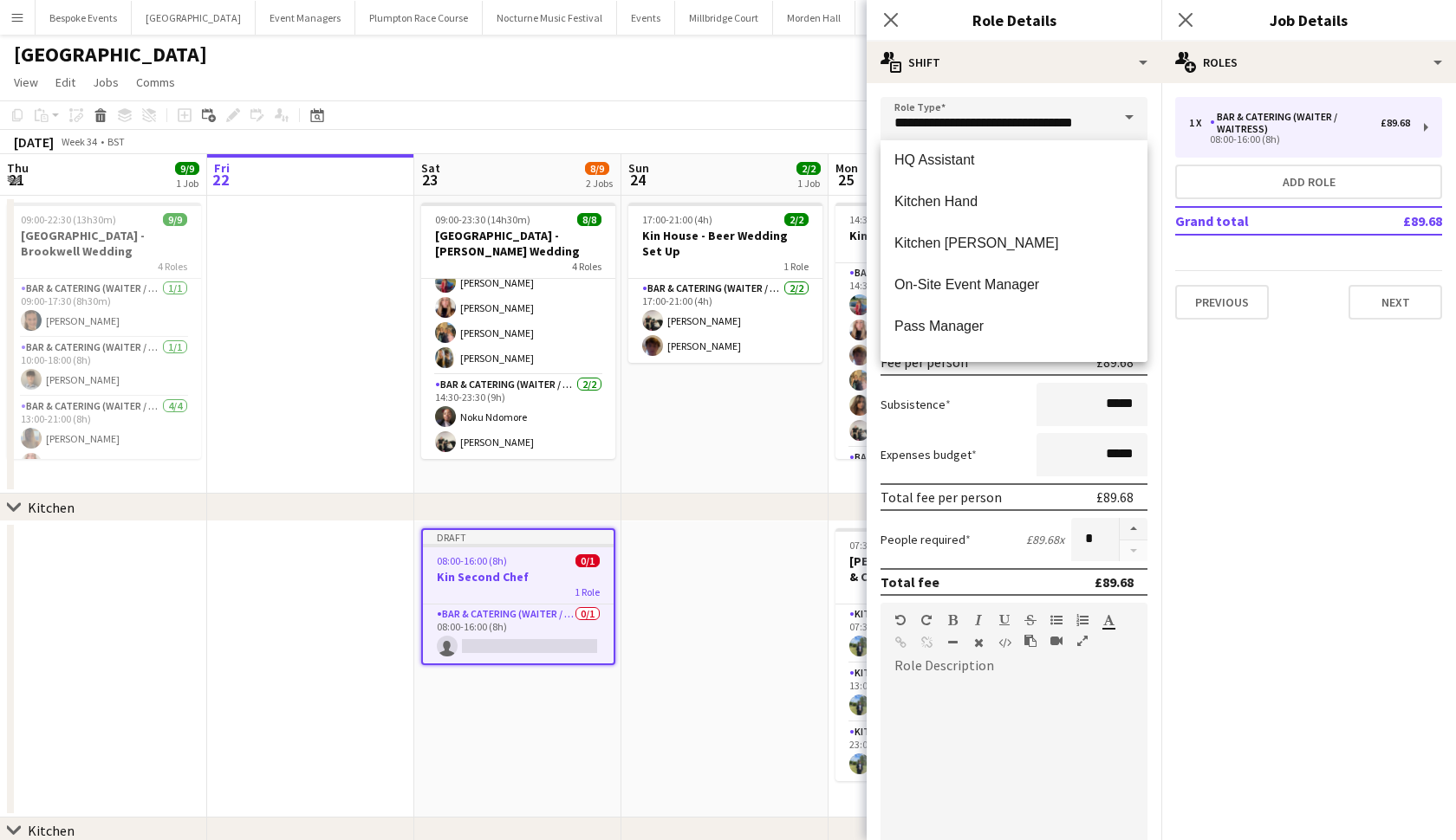
scroll to position [593, 0]
click at [1025, 200] on span "Kitchen Hand" at bounding box center [1014, 199] width 240 height 17
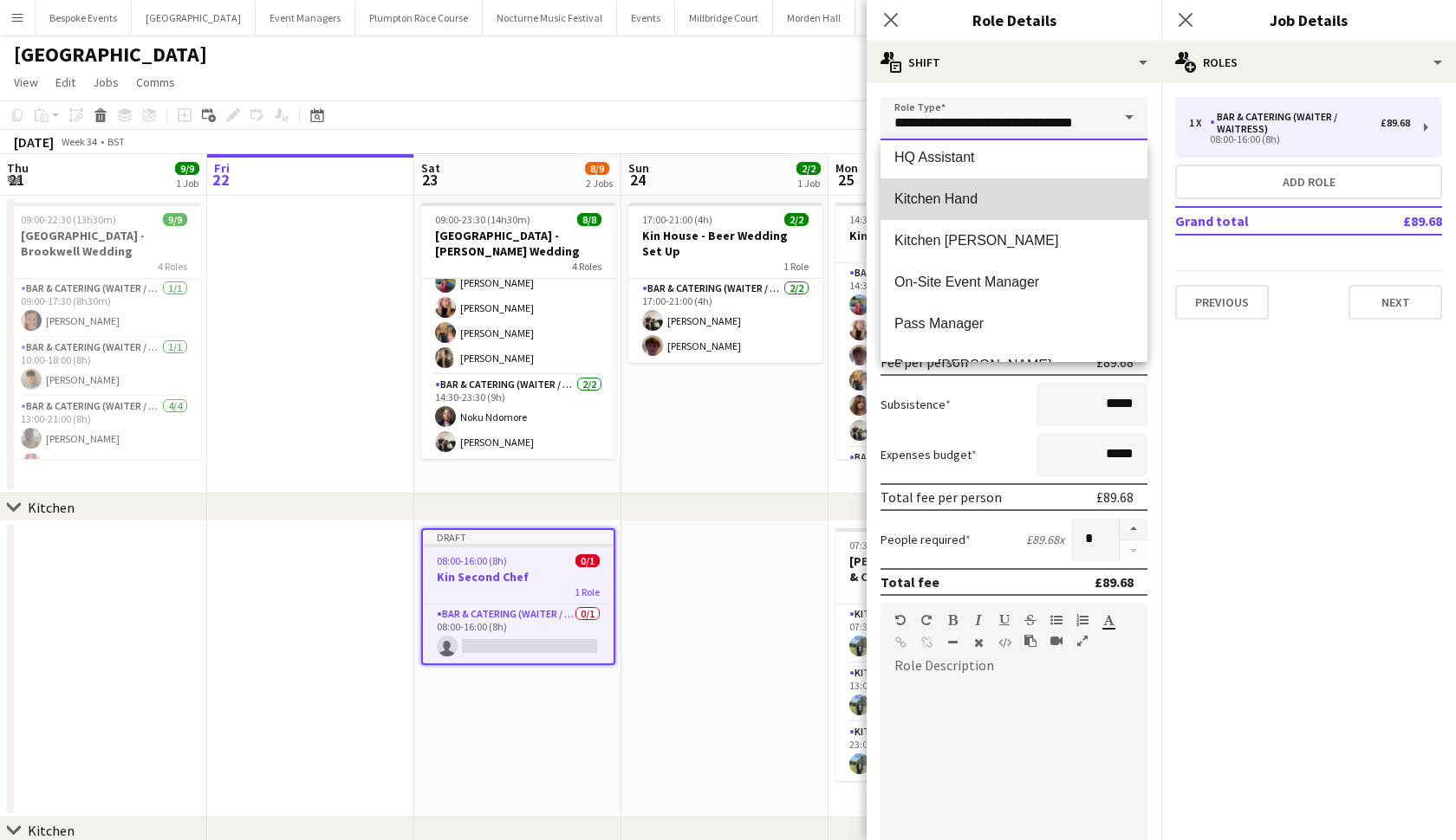
type input "**********"
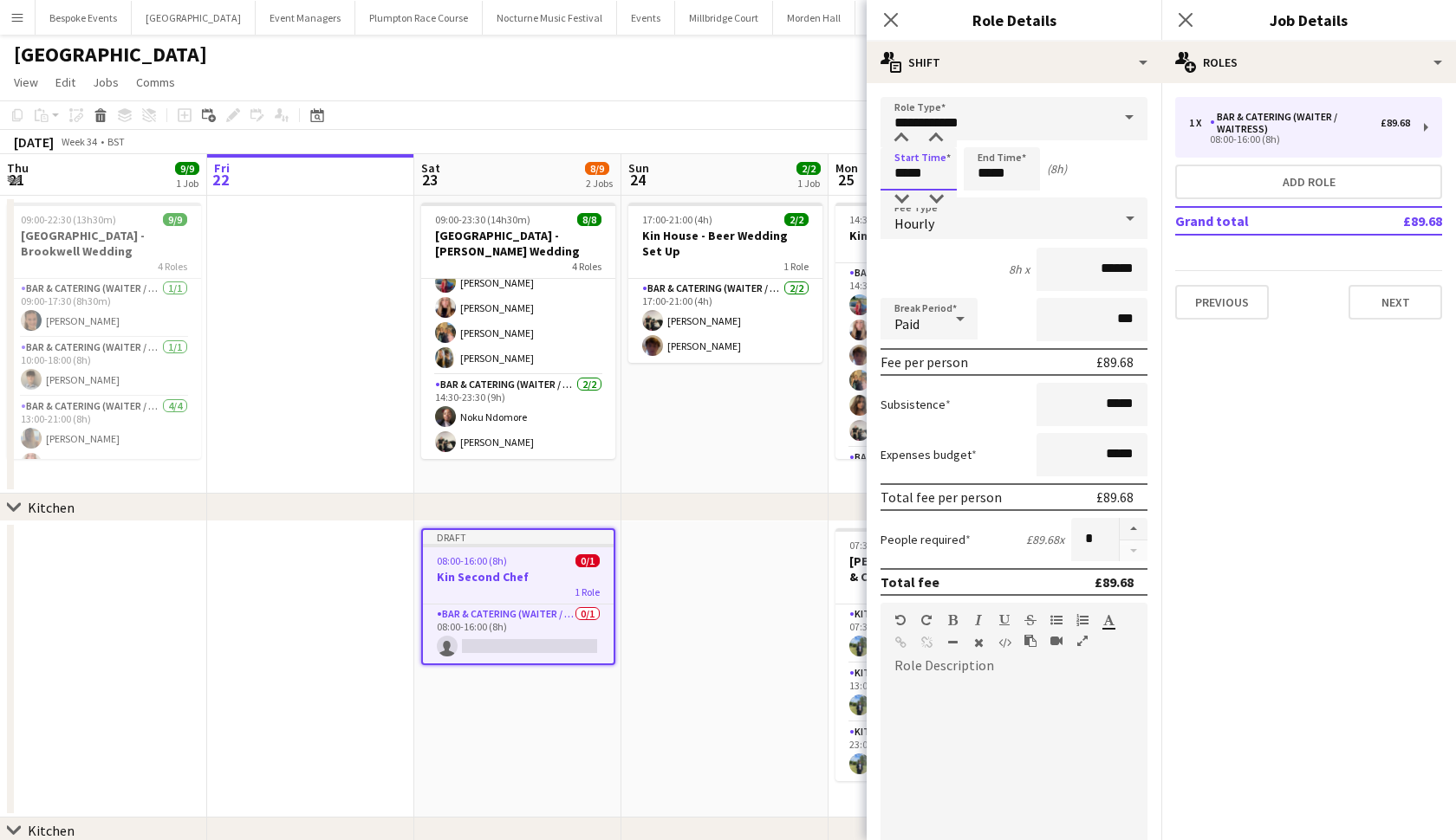
click at [909, 177] on input "*****" at bounding box center [918, 169] width 76 height 43
type input "*****"
click at [988, 174] on input "*****" at bounding box center [1002, 169] width 76 height 43
type input "*****"
click at [743, 594] on app-date-cell at bounding box center [724, 670] width 207 height 296
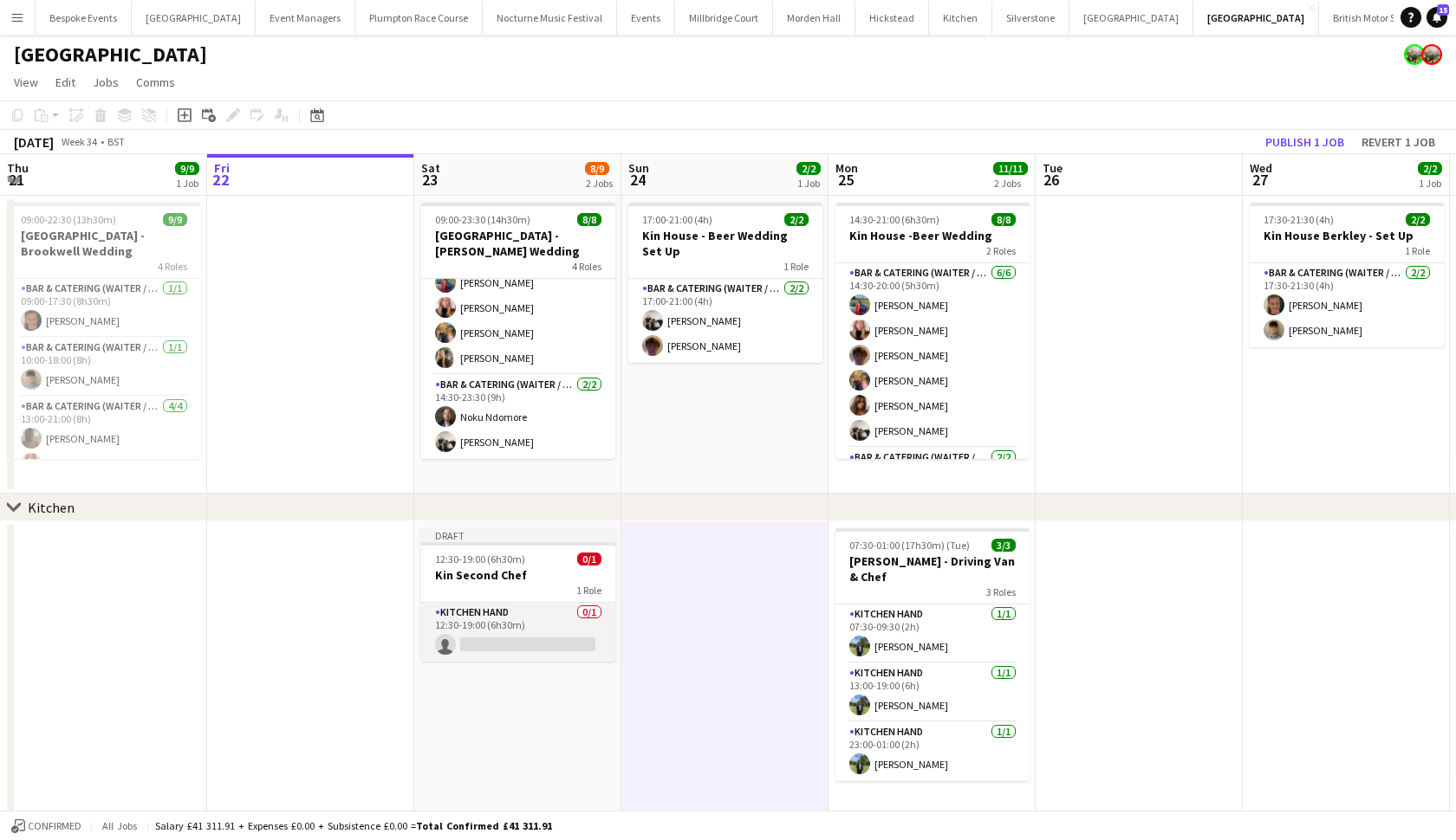
click at [543, 628] on app-card-role "Kitchen Hand 0/1 12:30-19:00 (6h30m) single-neutral-actions" at bounding box center [518, 632] width 194 height 59
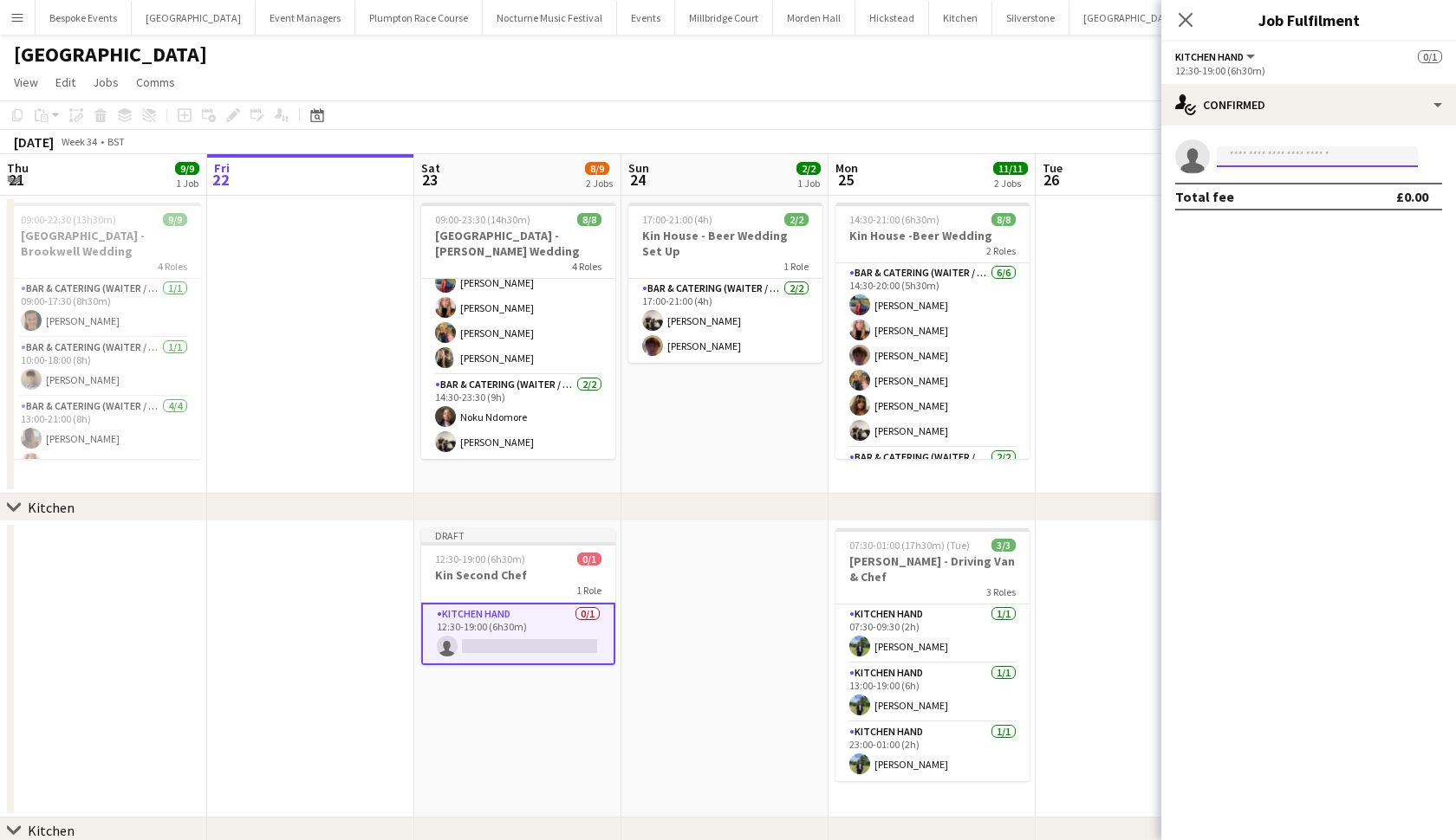
click at [1316, 163] on input at bounding box center [1317, 156] width 201 height 20
type input "*"
type input "***"
click at [1266, 183] on span "[PERSON_NAME]" at bounding box center [1280, 181] width 99 height 15
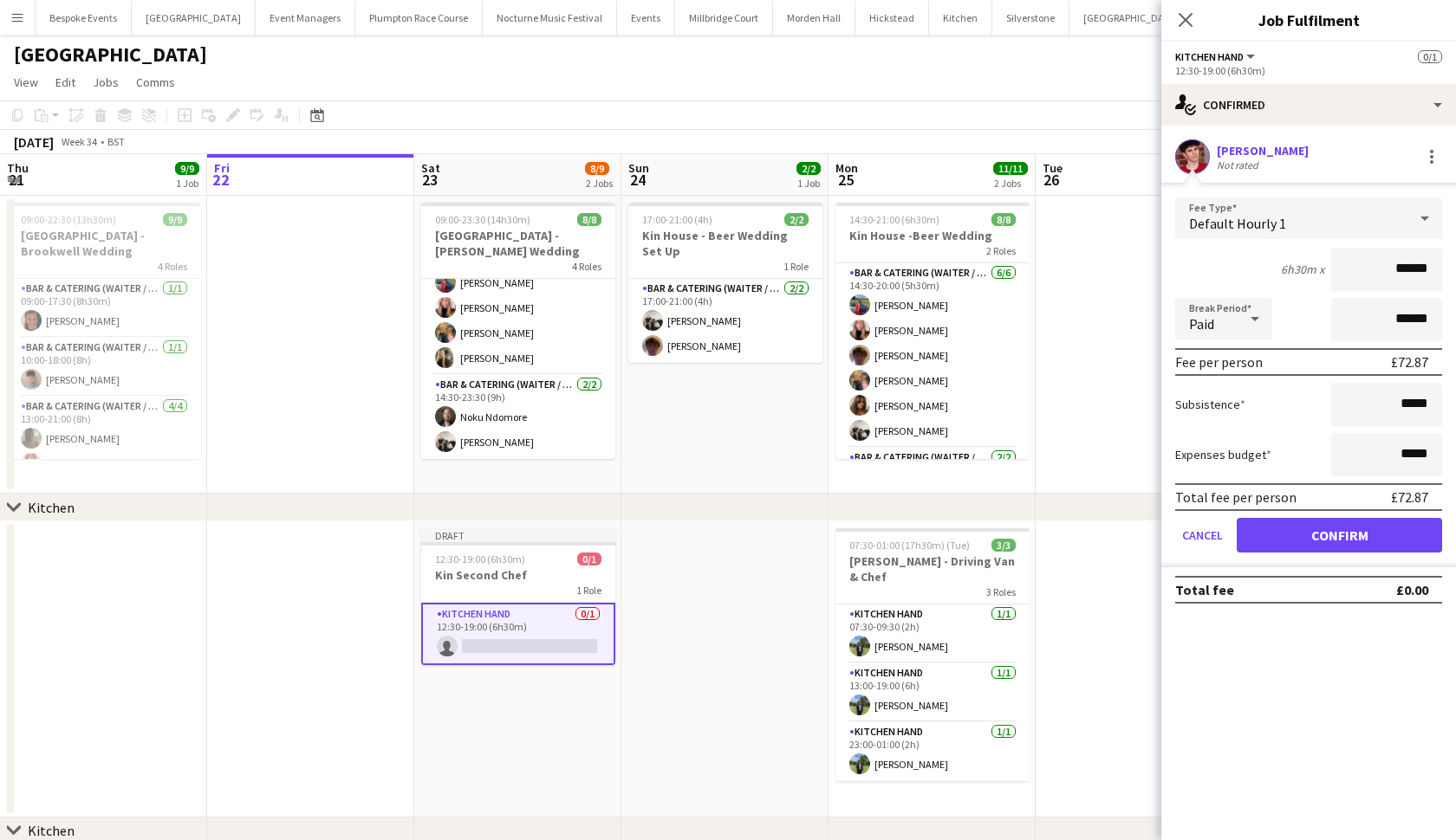
click at [1271, 532] on button "Confirm" at bounding box center [1339, 535] width 205 height 35
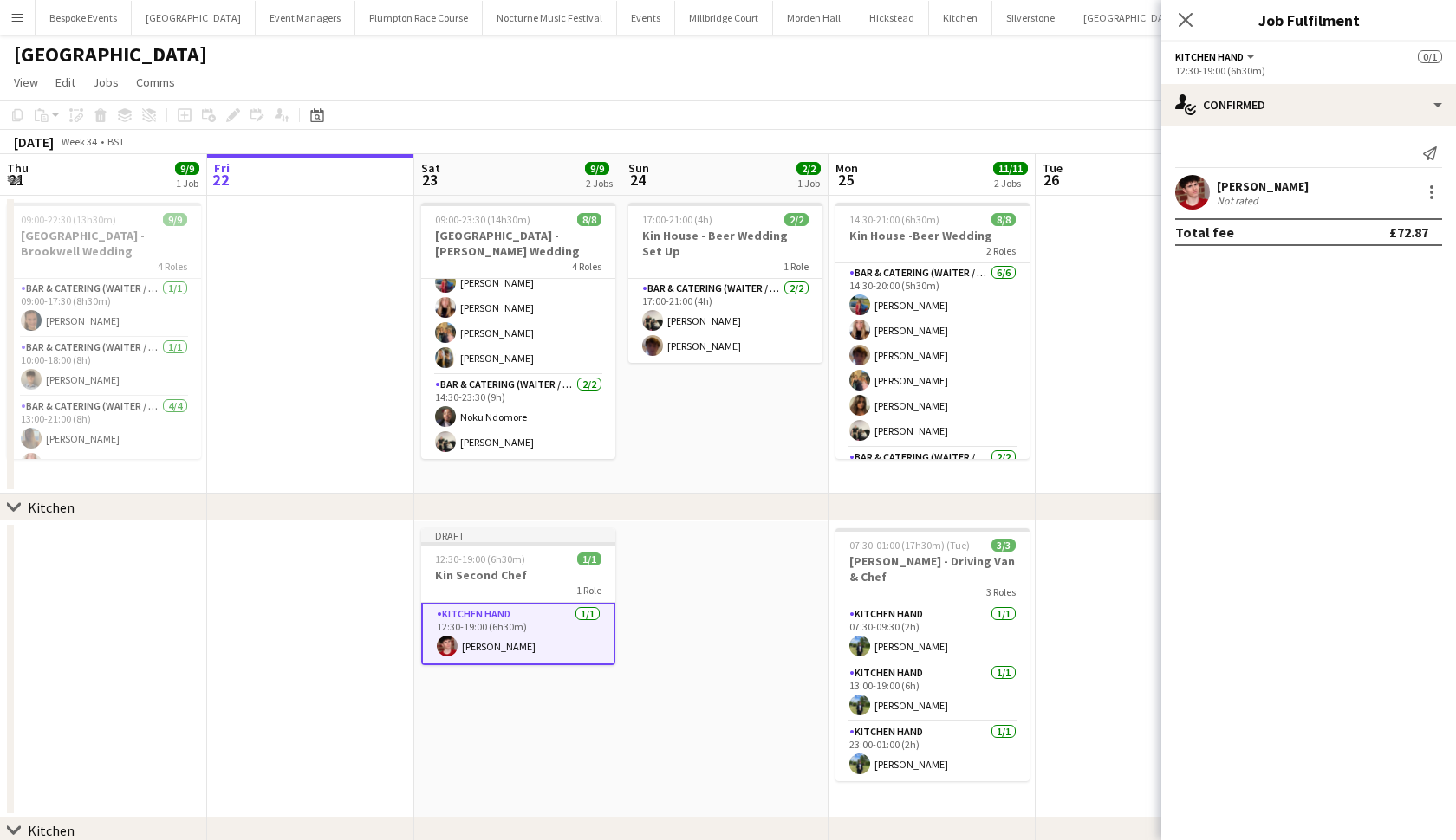
click at [826, 521] on div "chevron-right Kitchen" at bounding box center [728, 507] width 1456 height 27
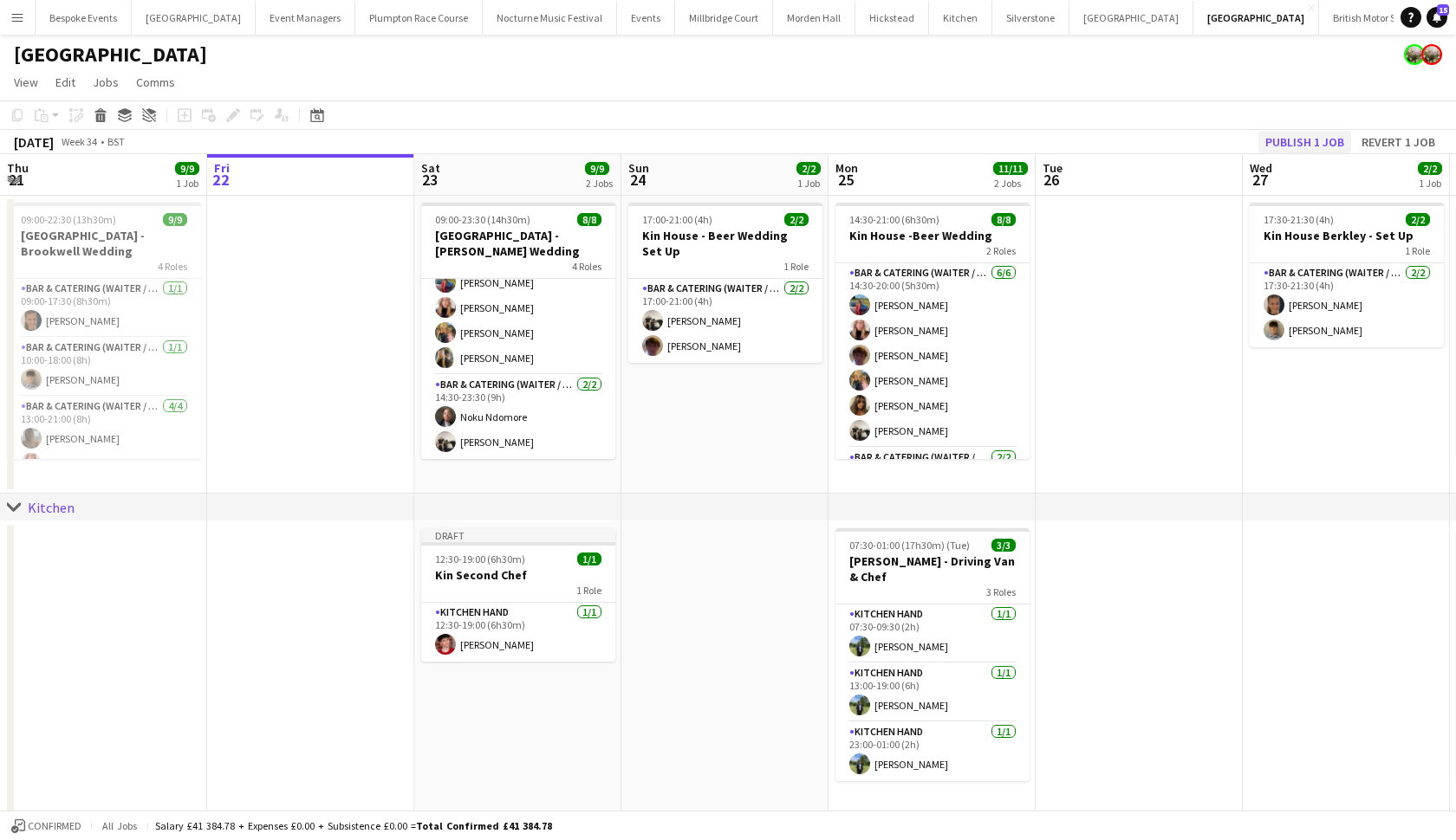
click at [1315, 143] on button "Publish 1 job" at bounding box center [1304, 141] width 92 height 22
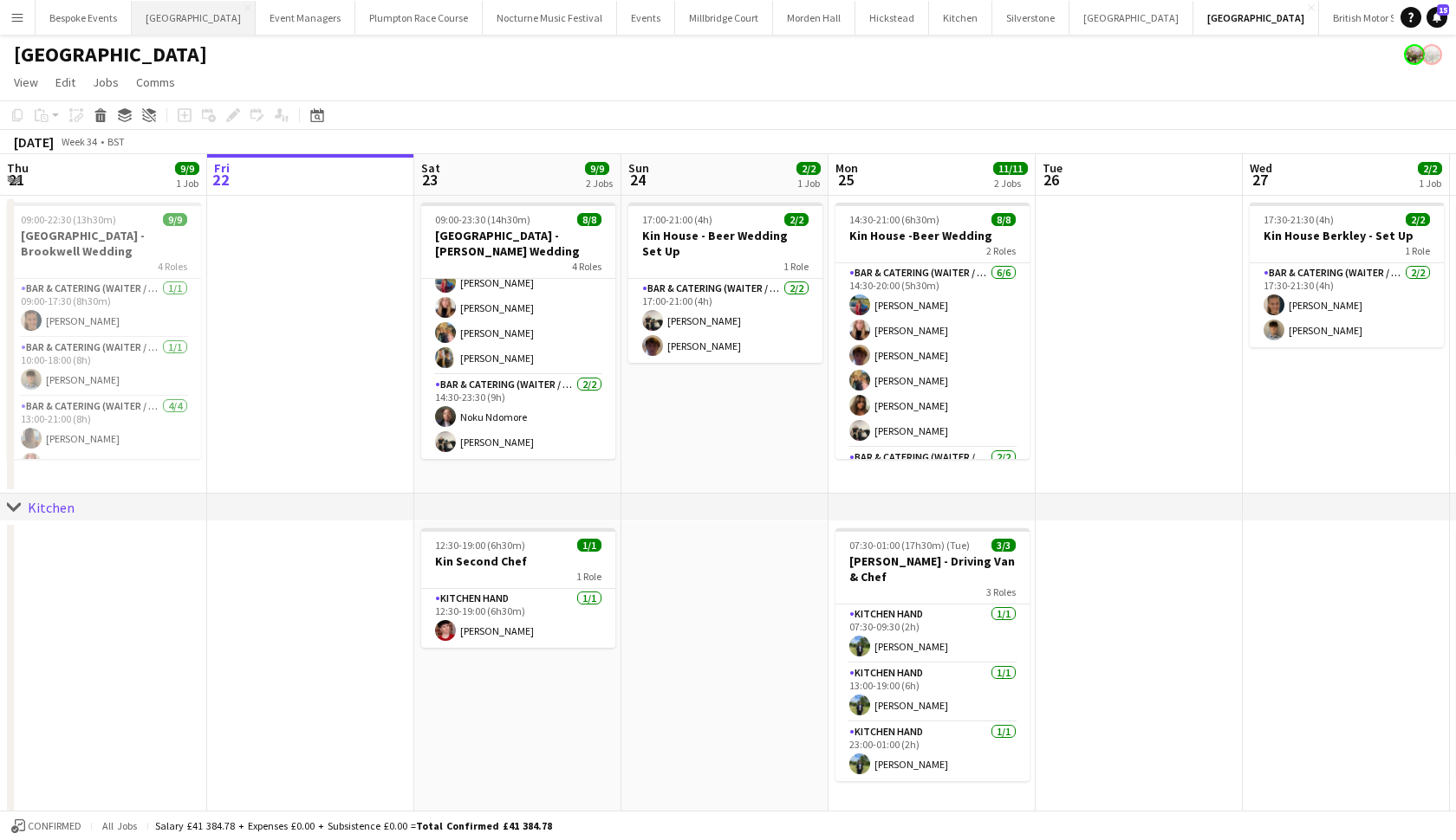
click at [203, 20] on button "[GEOGRAPHIC_DATA] Close" at bounding box center [193, 18] width 124 height 34
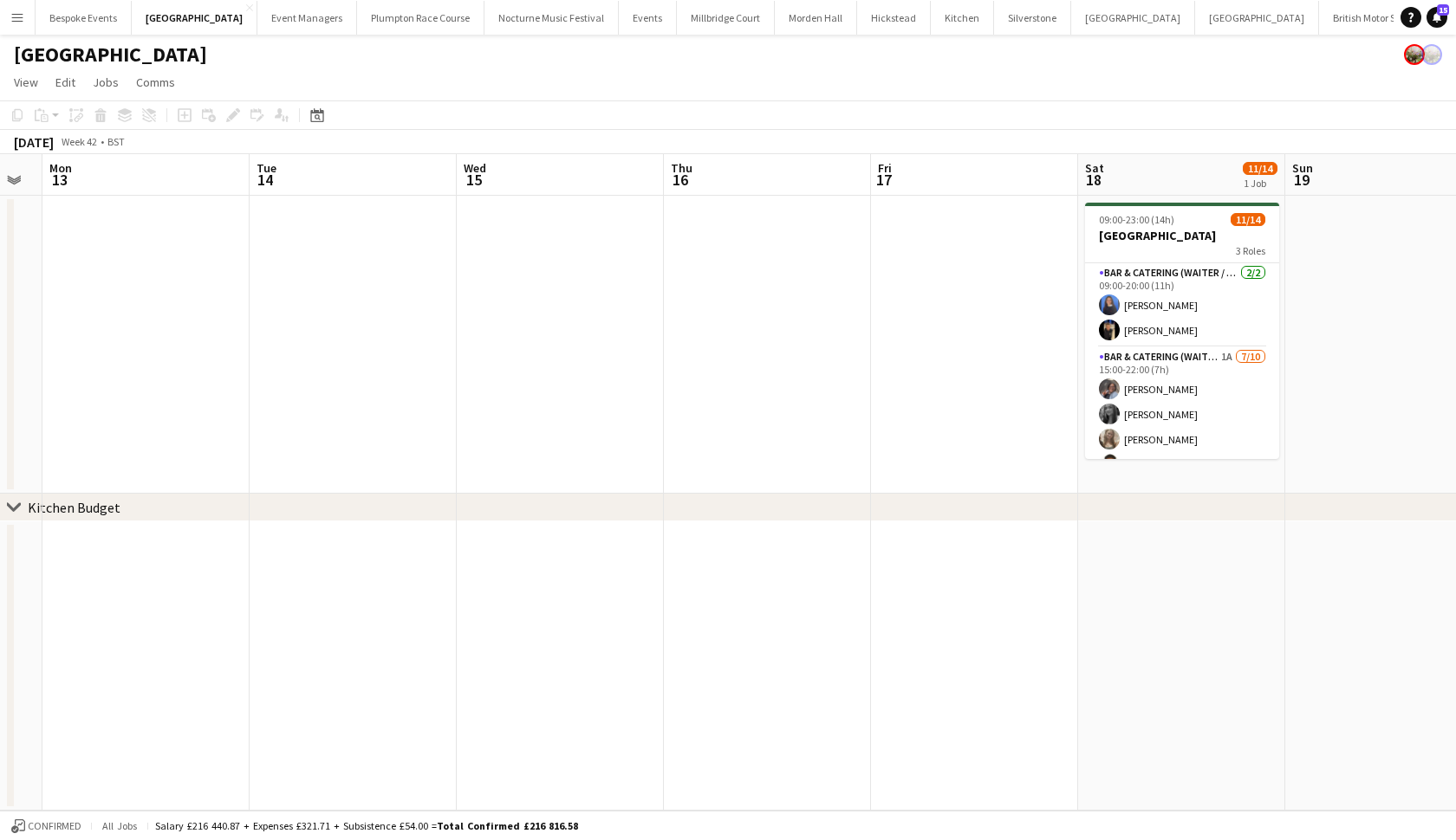
scroll to position [0, 492]
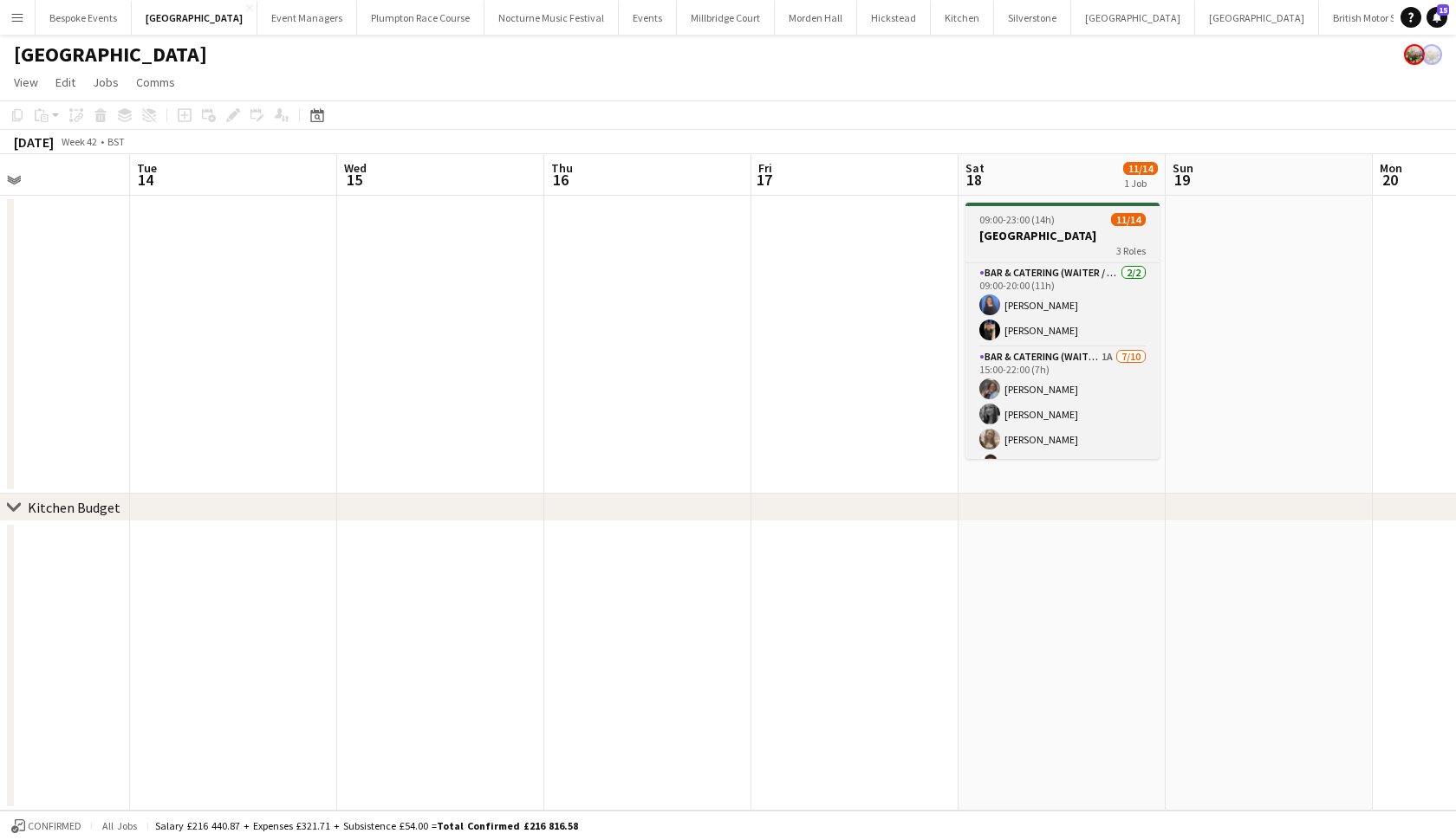
click at [1027, 234] on h3 "[GEOGRAPHIC_DATA]" at bounding box center [1062, 236] width 194 height 16
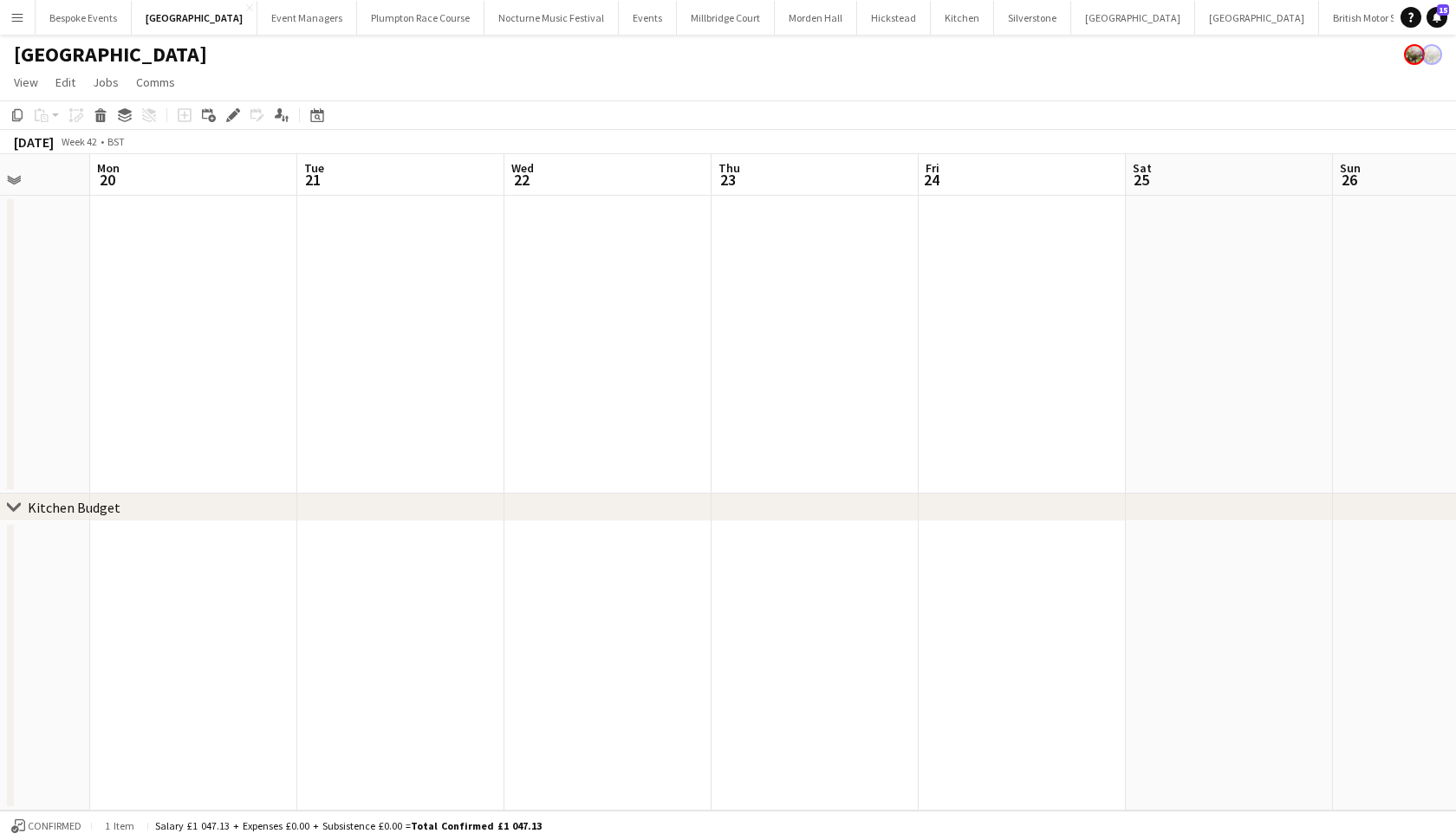
scroll to position [0, 750]
click at [1225, 286] on app-date-cell at bounding box center [1217, 345] width 207 height 298
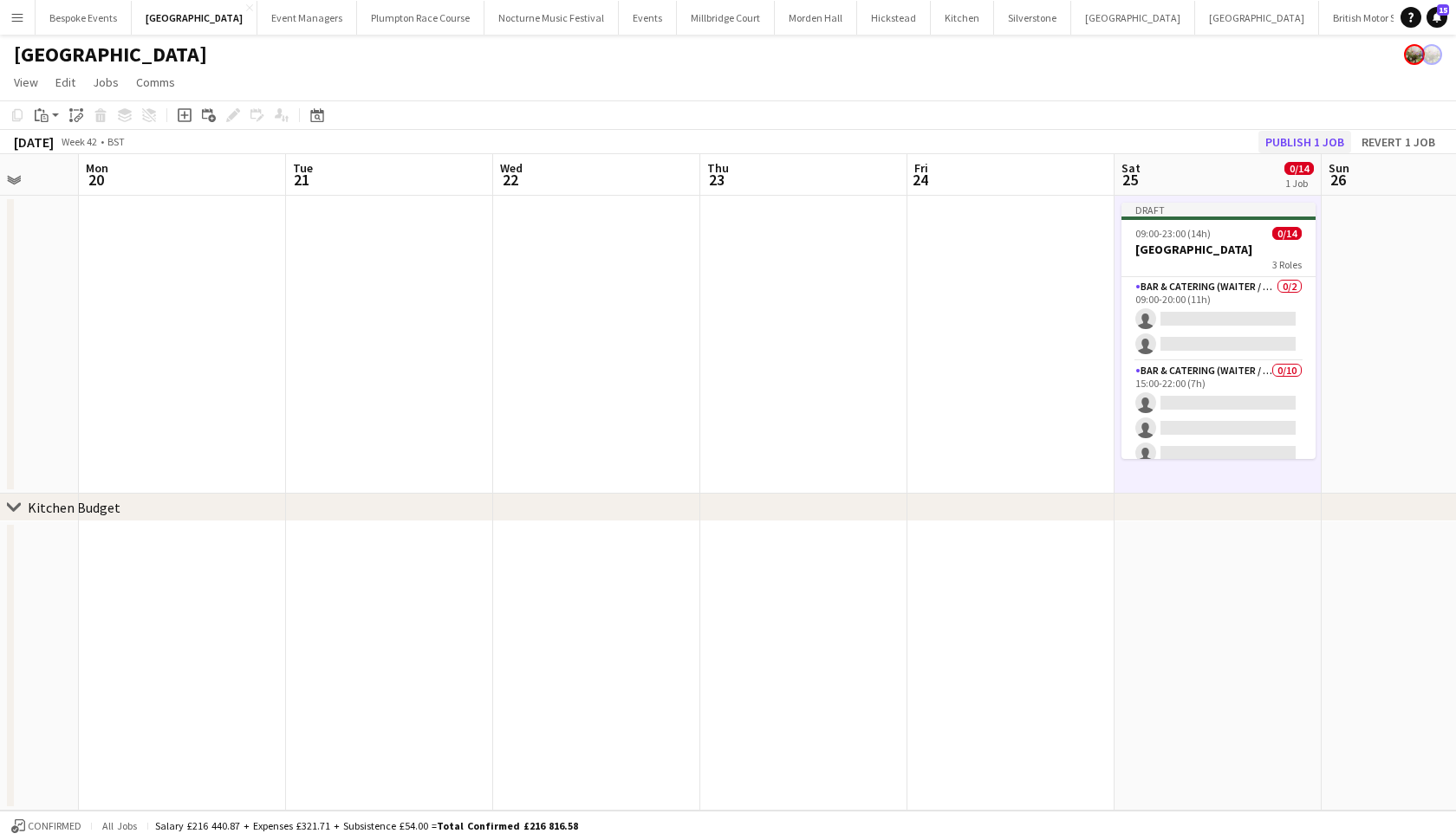
click at [1310, 137] on button "Publish 1 job" at bounding box center [1304, 141] width 92 height 22
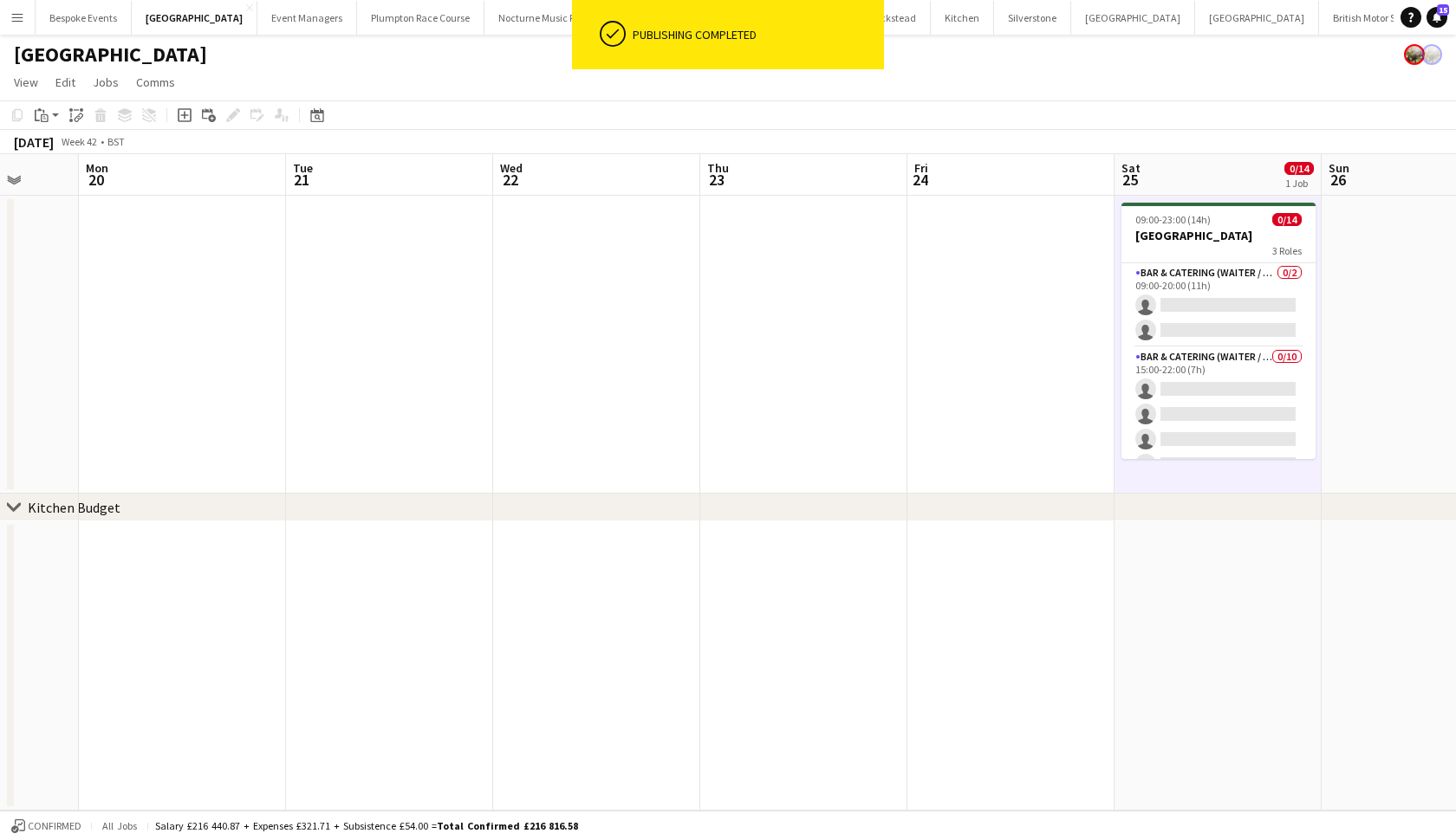
click at [338, 72] on app-page-menu "View Day view expanded Day view collapsed Month view Date picker Jump to [DATE]…" at bounding box center [728, 83] width 1456 height 33
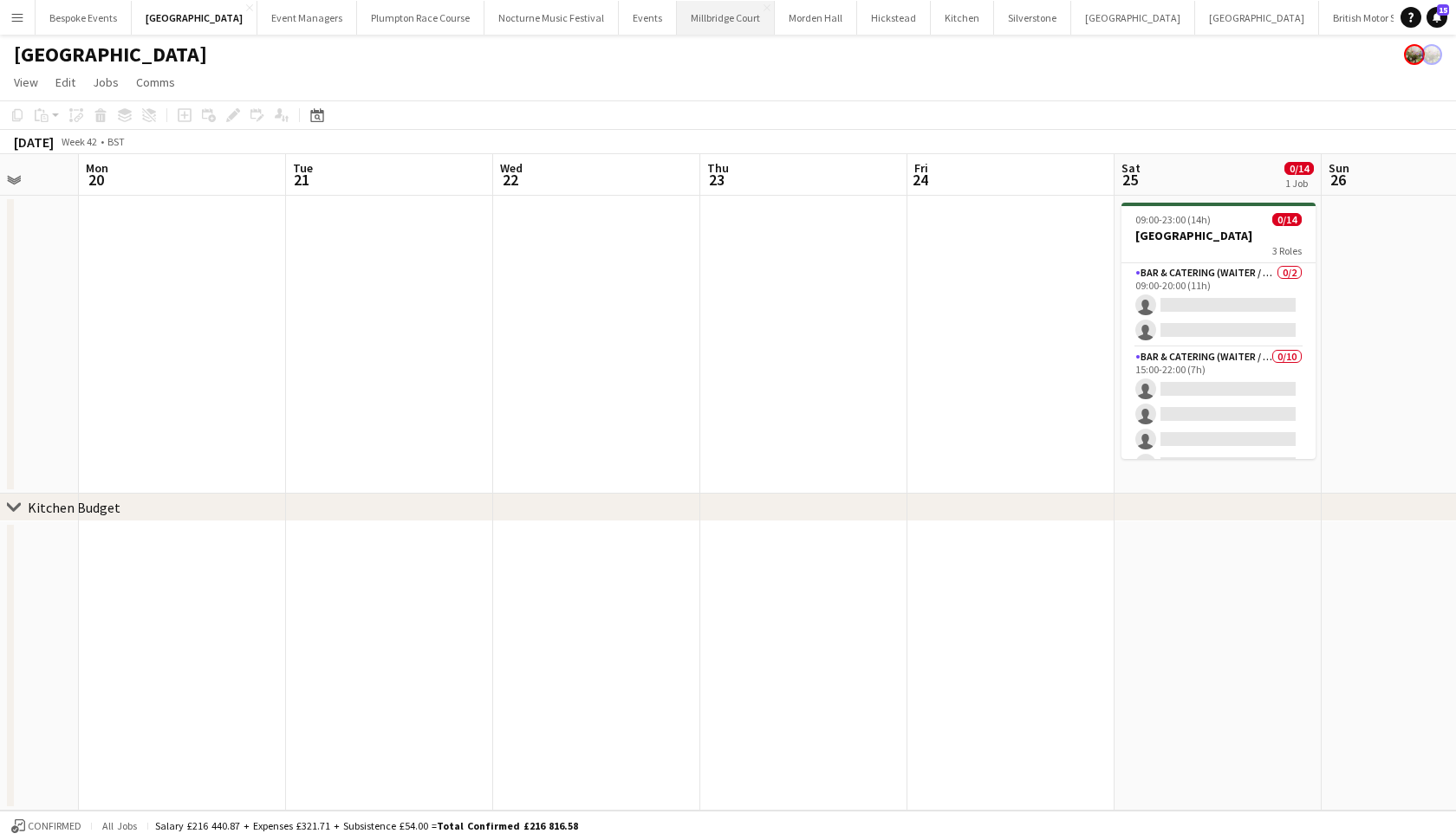
click at [677, 22] on button "[GEOGRAPHIC_DATA]" at bounding box center [726, 18] width 98 height 34
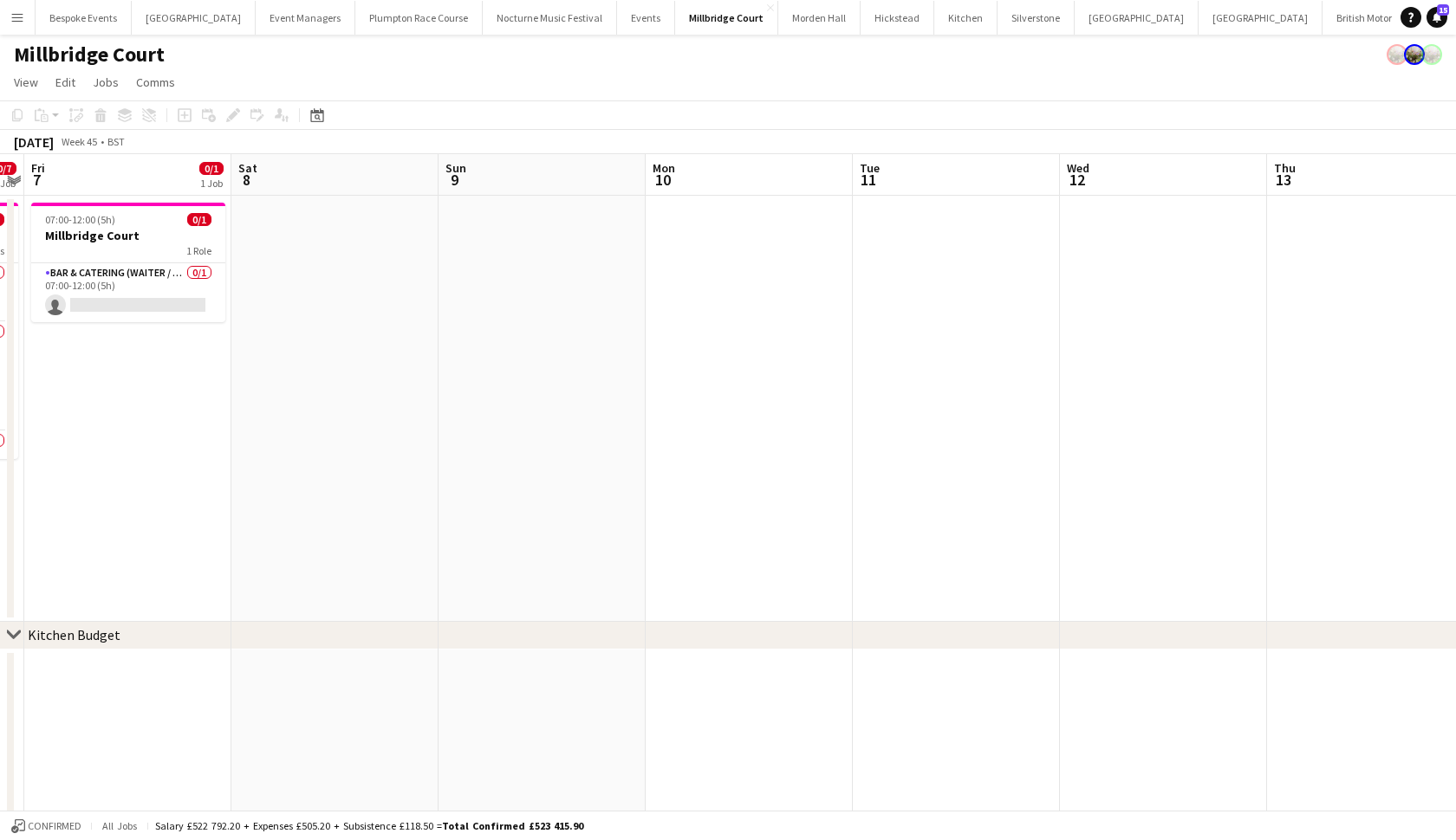
scroll to position [0, 364]
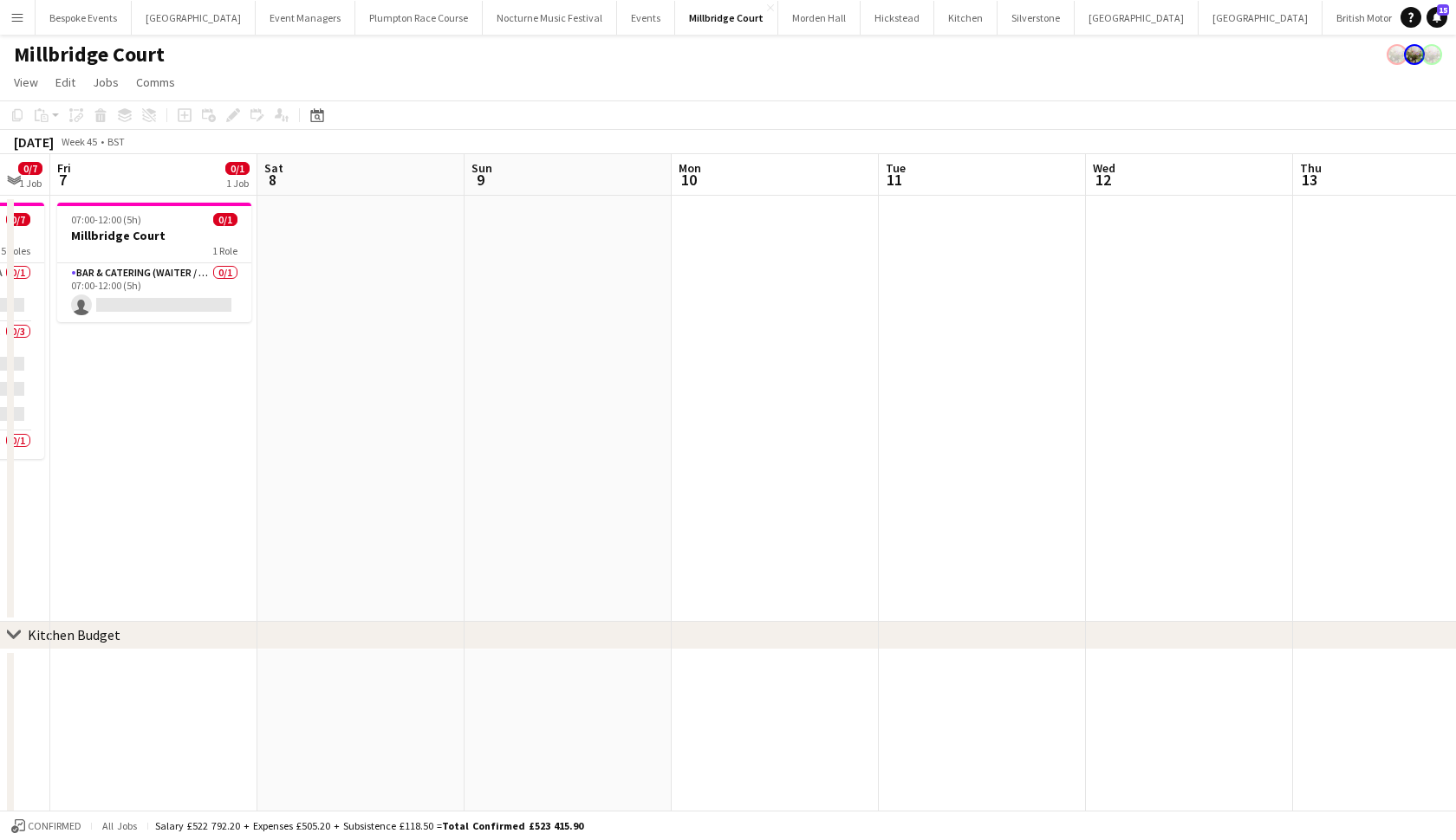
click at [319, 286] on app-date-cell at bounding box center [360, 409] width 207 height 426
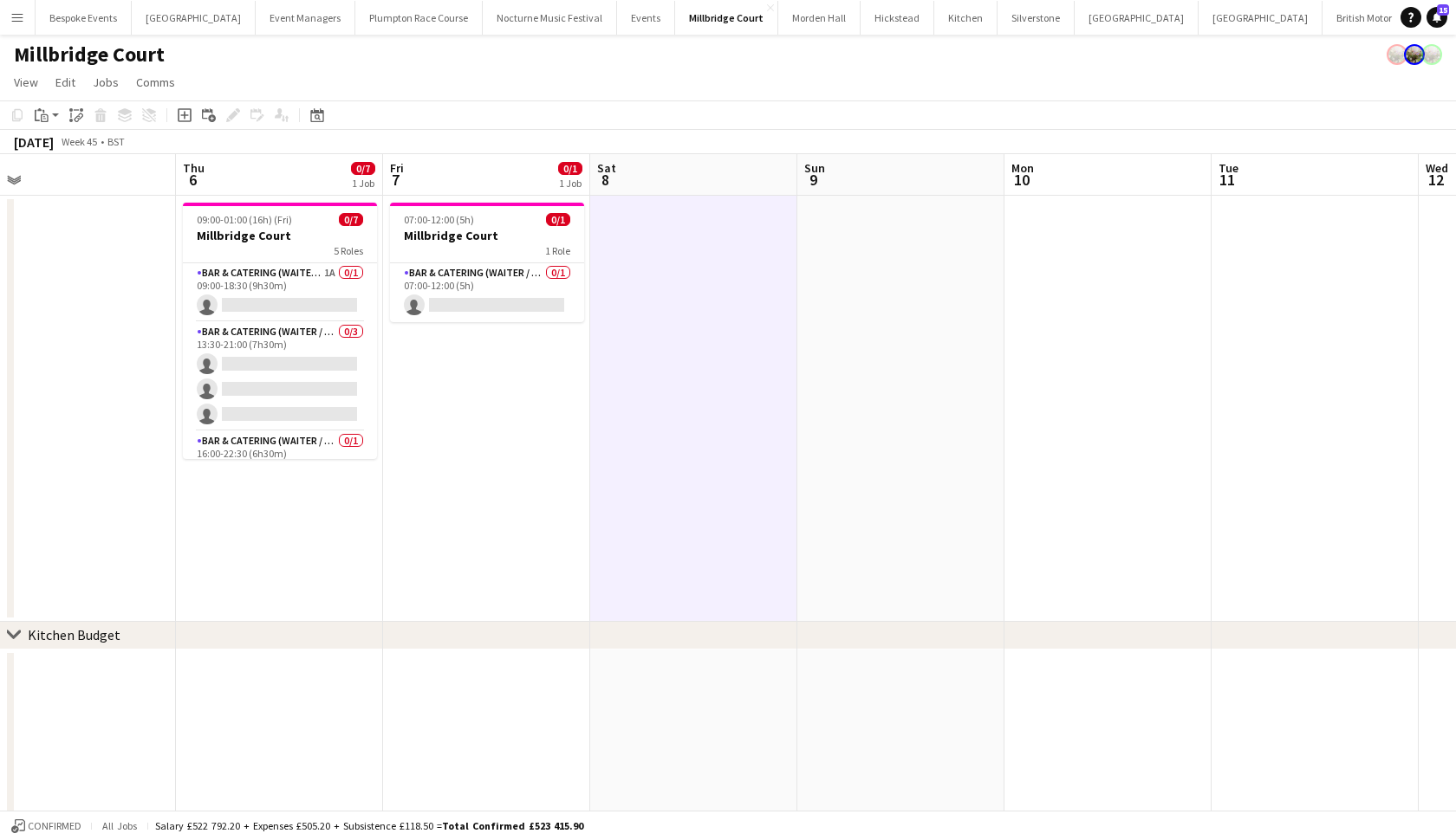
scroll to position [0, 444]
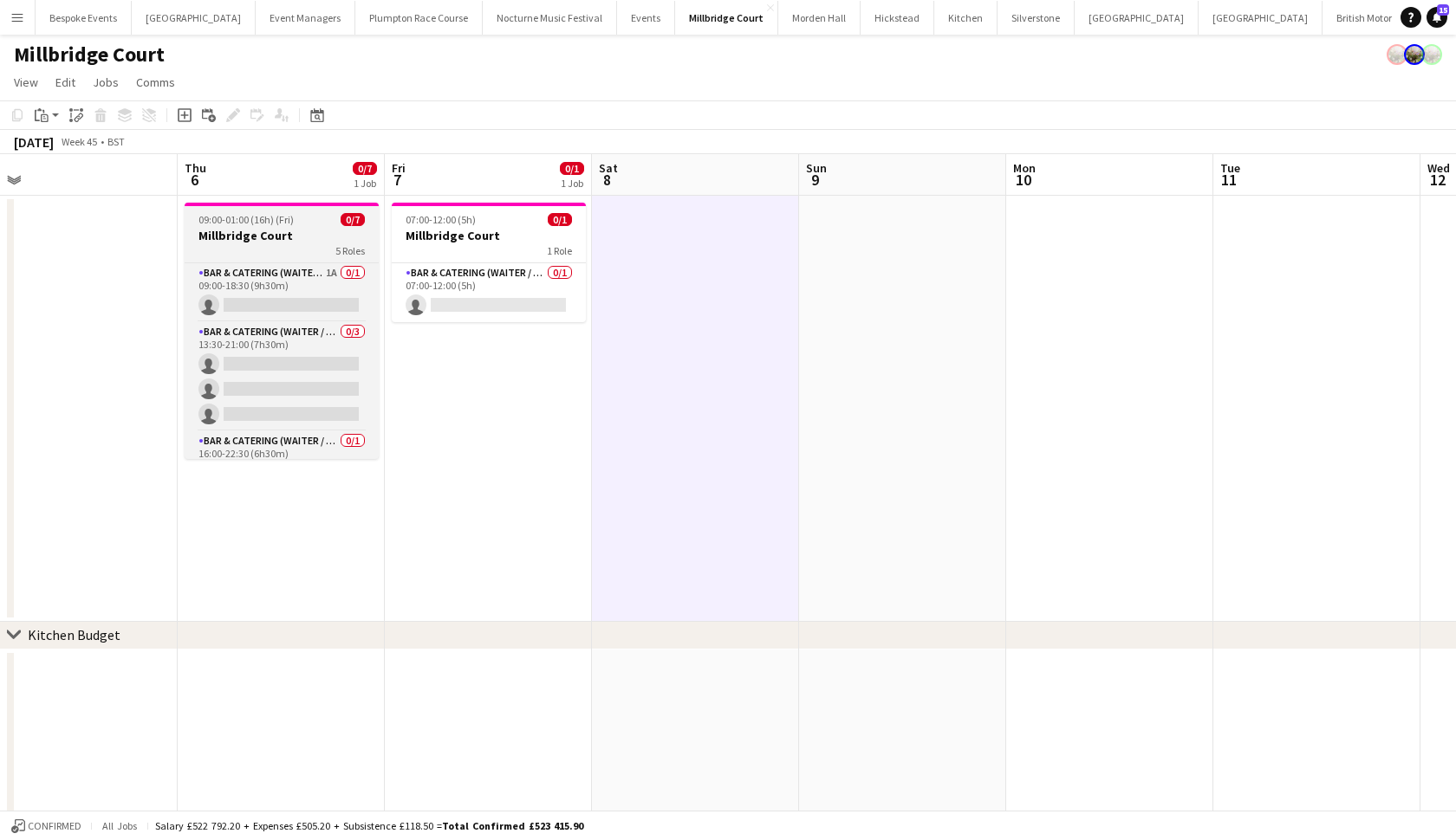
click at [287, 233] on h3 "Millbridge Court" at bounding box center [281, 236] width 194 height 16
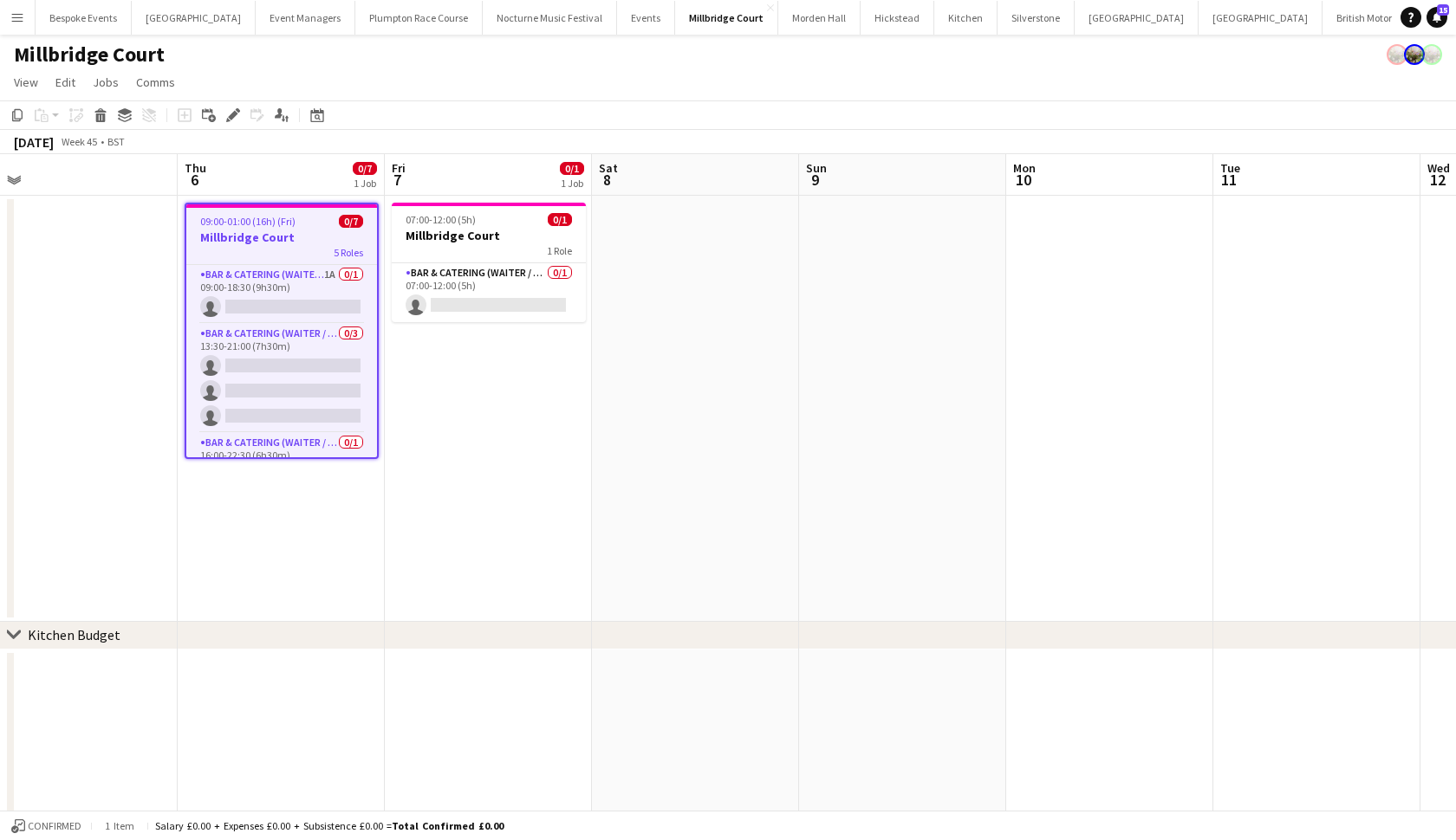
click at [665, 258] on app-date-cell at bounding box center [695, 409] width 207 height 426
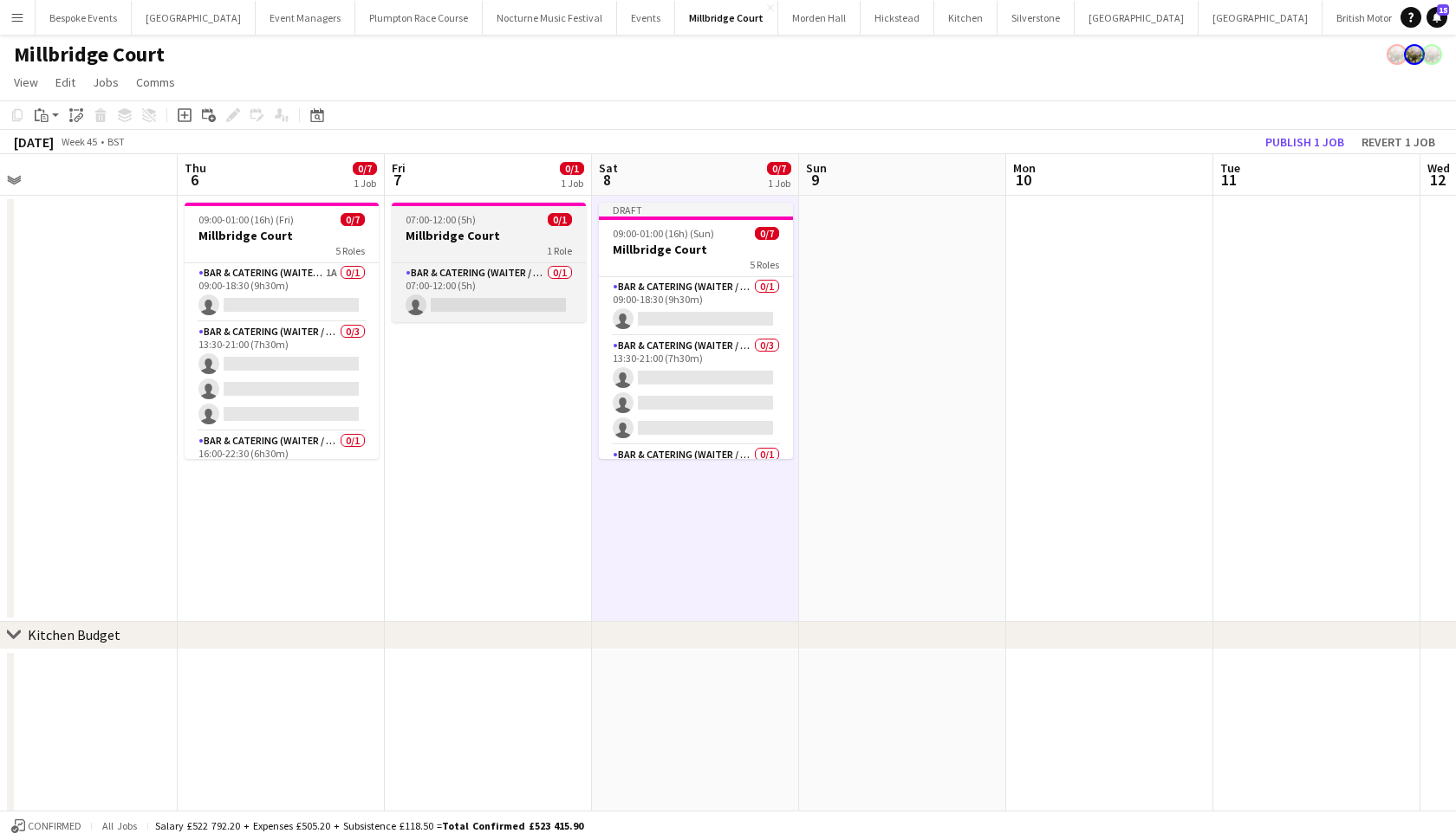
click at [517, 231] on h3 "Millbridge Court" at bounding box center [488, 236] width 194 height 16
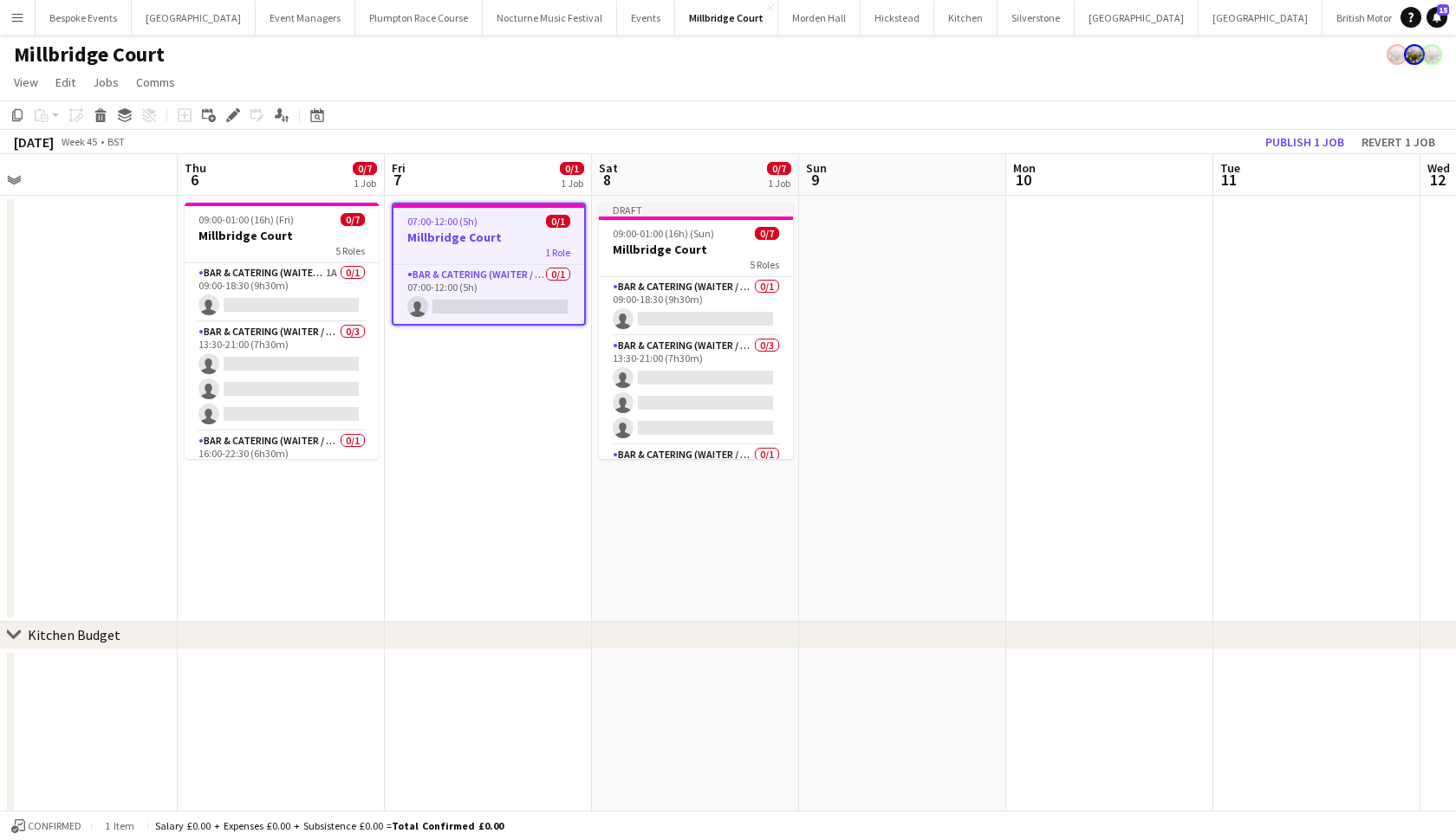
click at [876, 308] on app-date-cell at bounding box center [901, 409] width 207 height 426
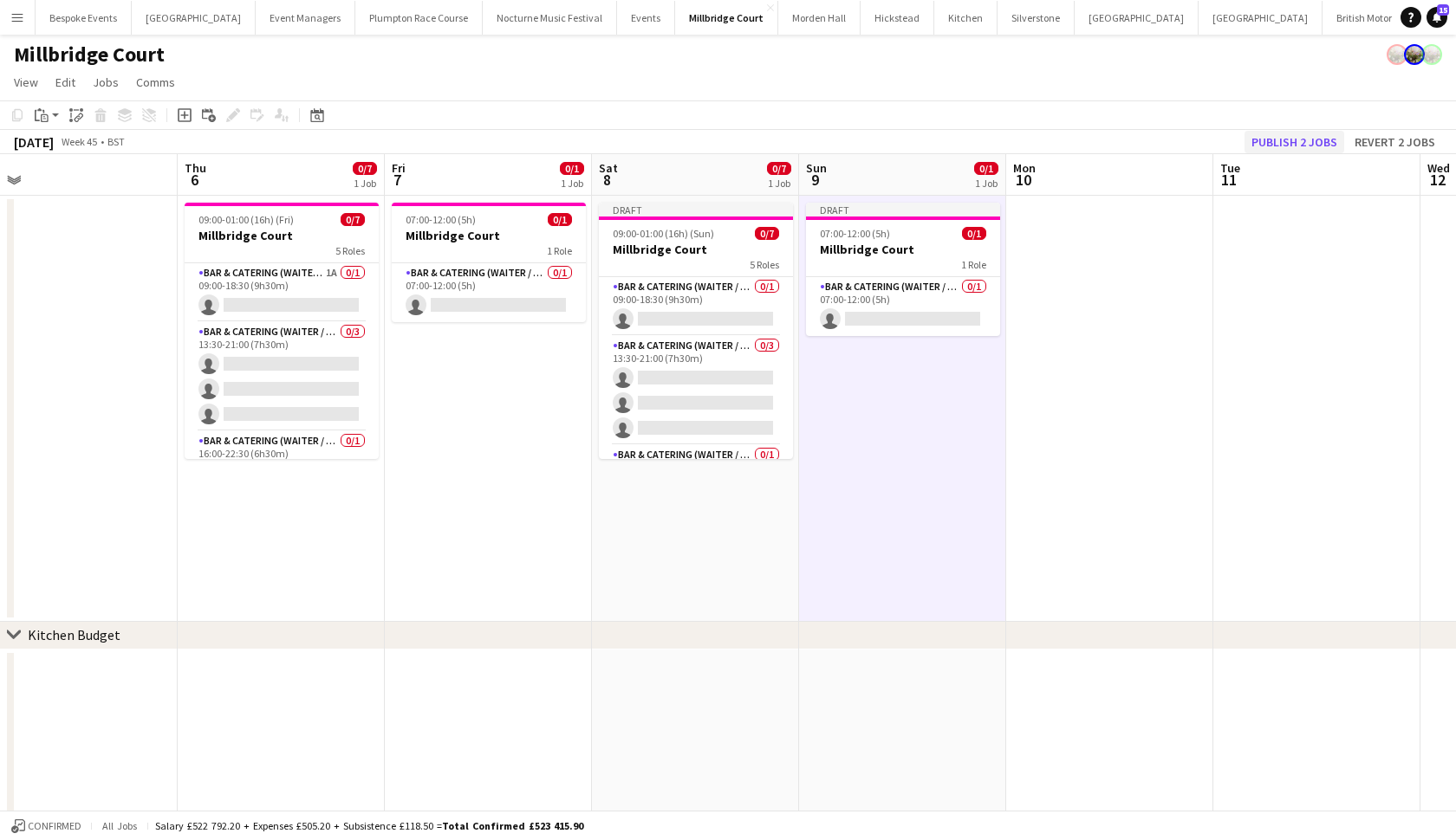
click at [1294, 141] on button "Publish 2 jobs" at bounding box center [1294, 141] width 99 height 22
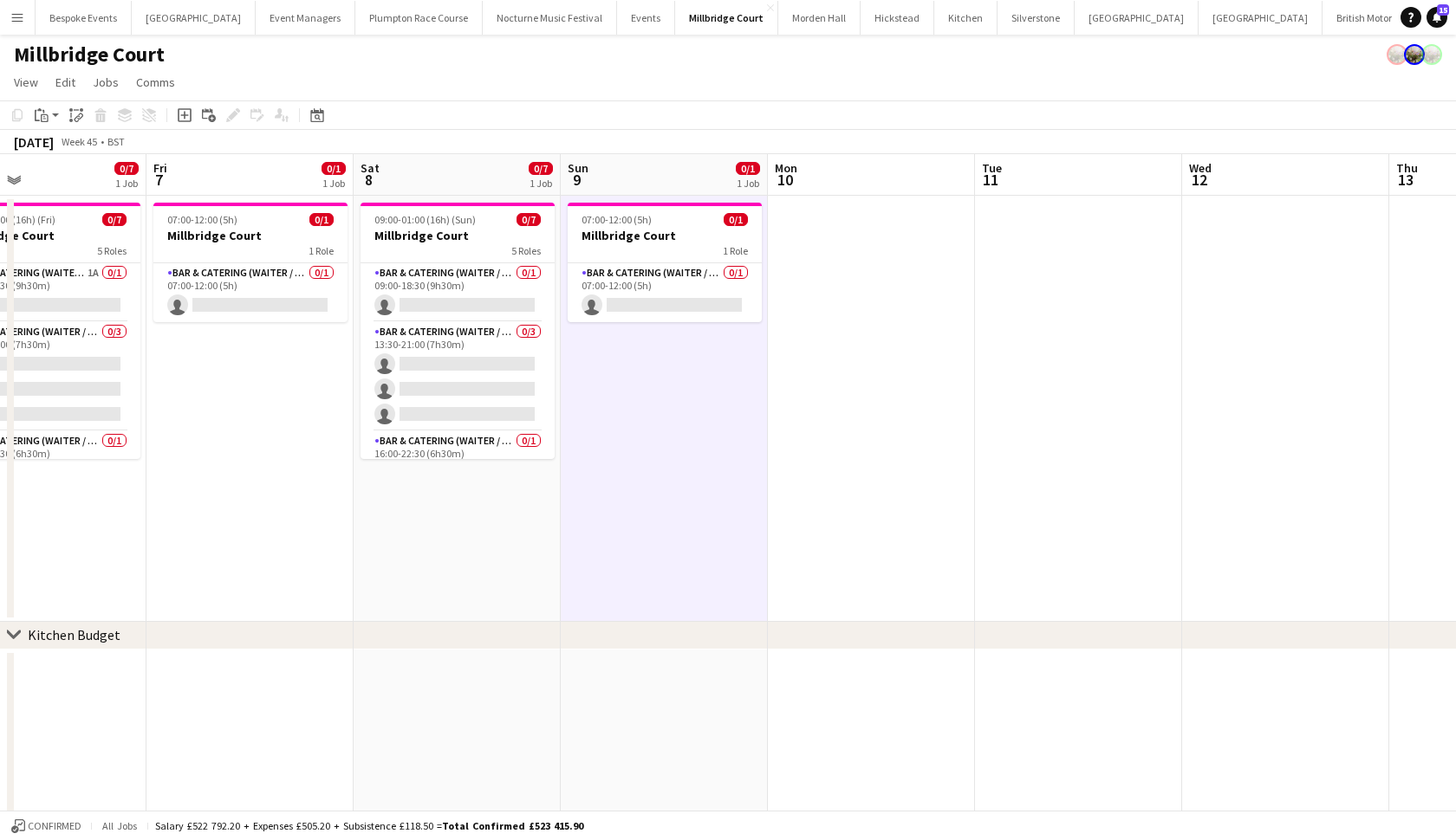
scroll to position [0, 425]
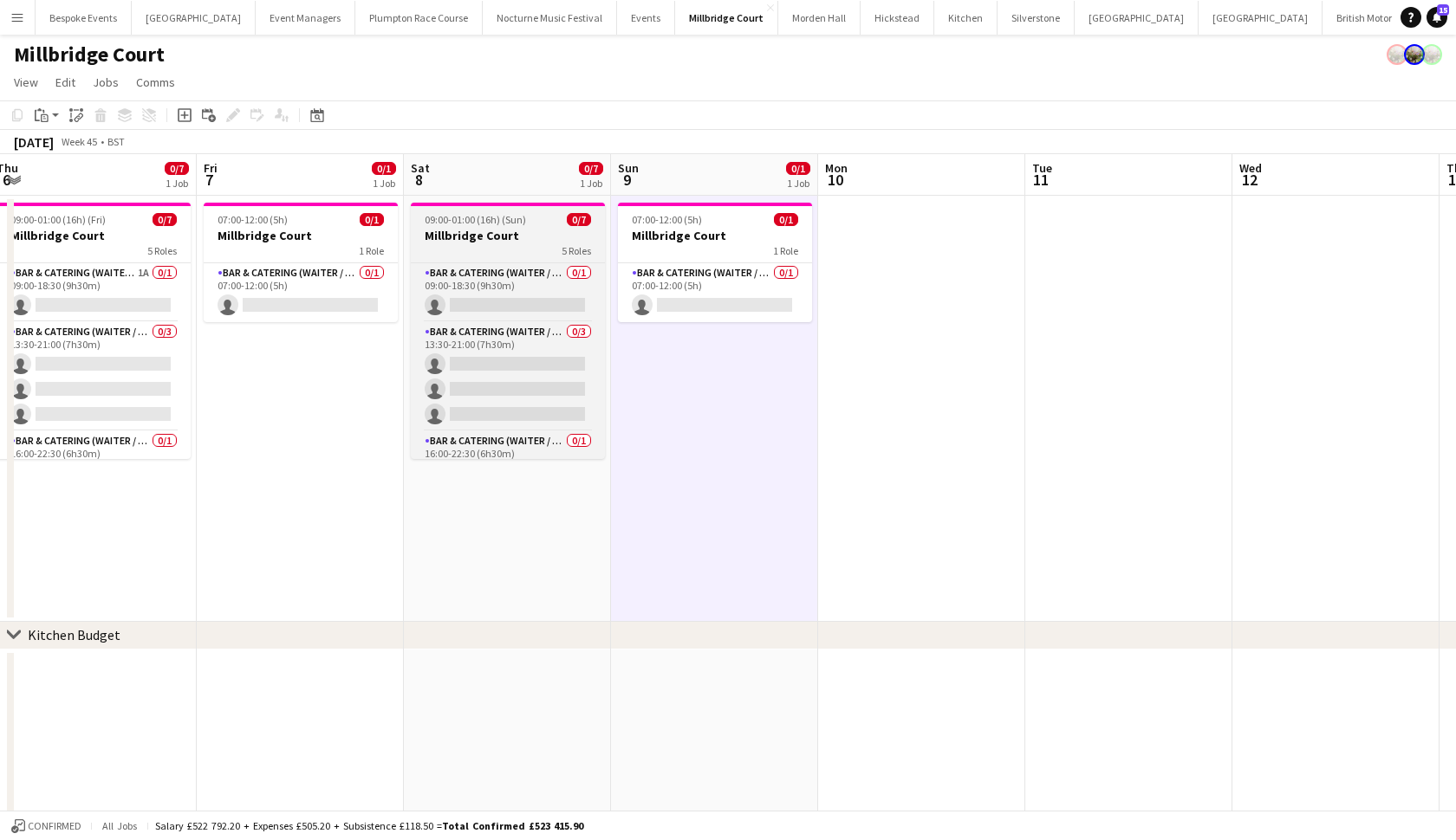
click at [526, 215] on div "09:00-01:00 (16h) (Sun) 0/7" at bounding box center [508, 219] width 194 height 13
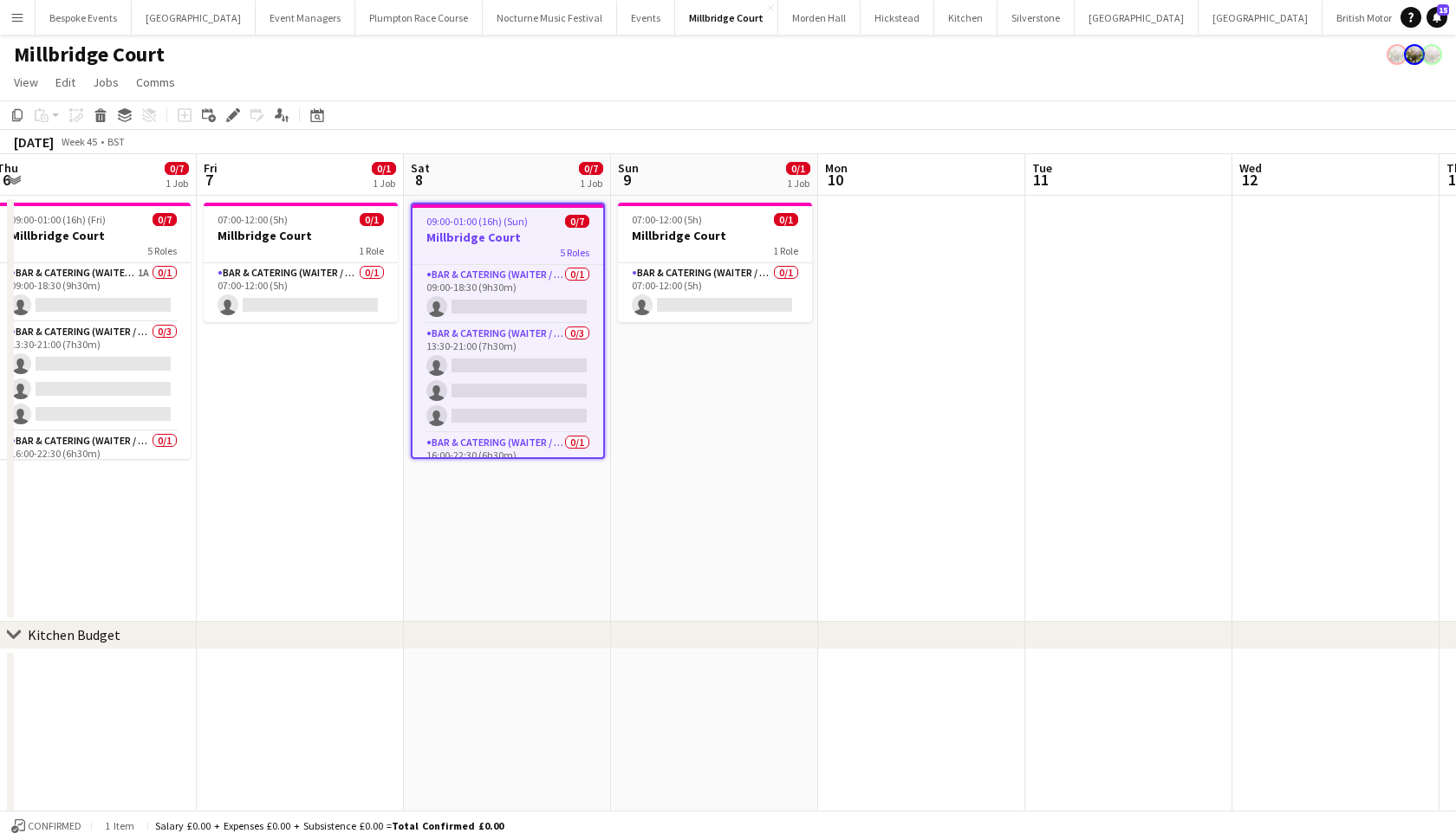
scroll to position [0, 491]
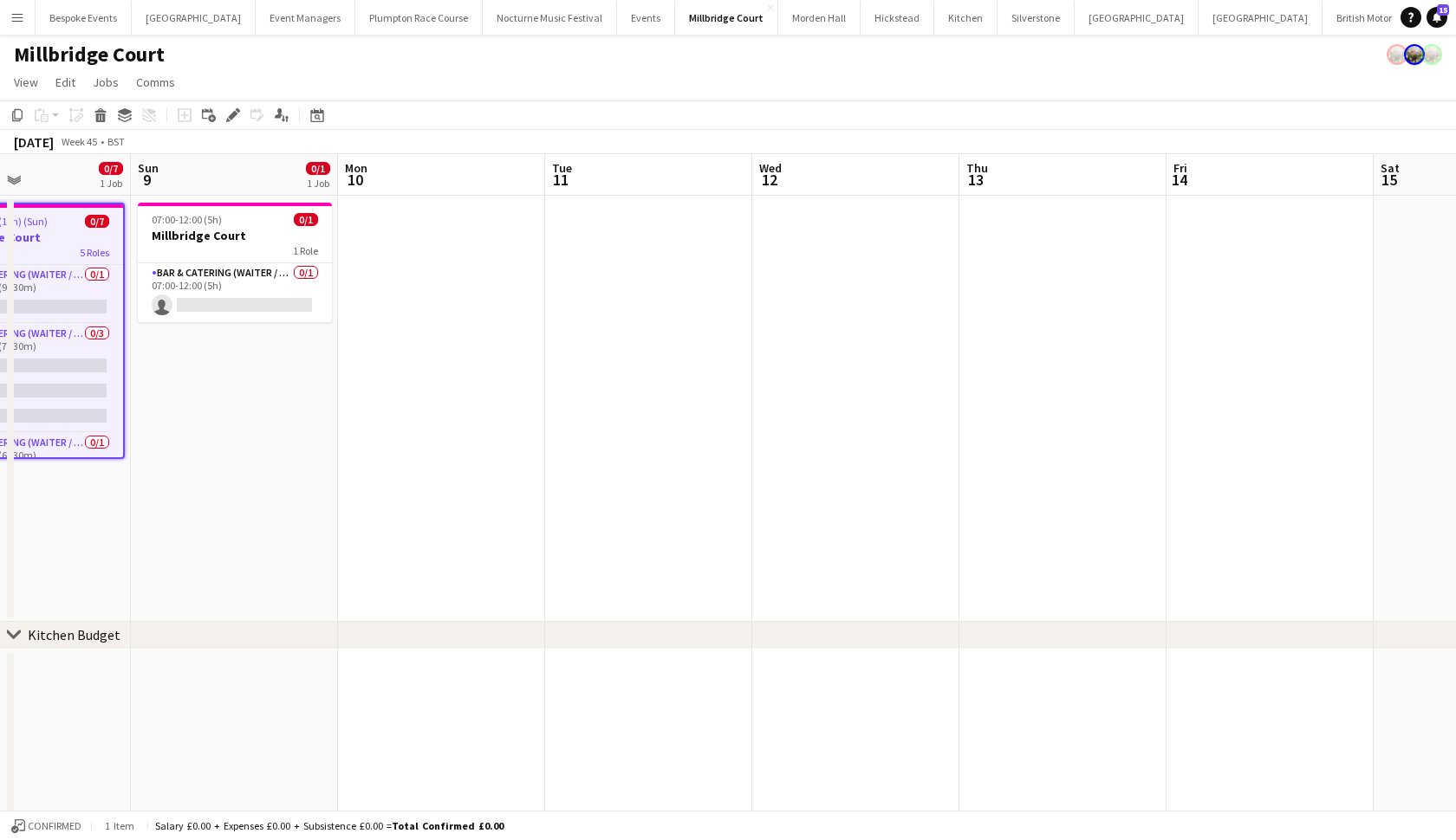
click at [1417, 278] on app-date-cell at bounding box center [1476, 409] width 207 height 426
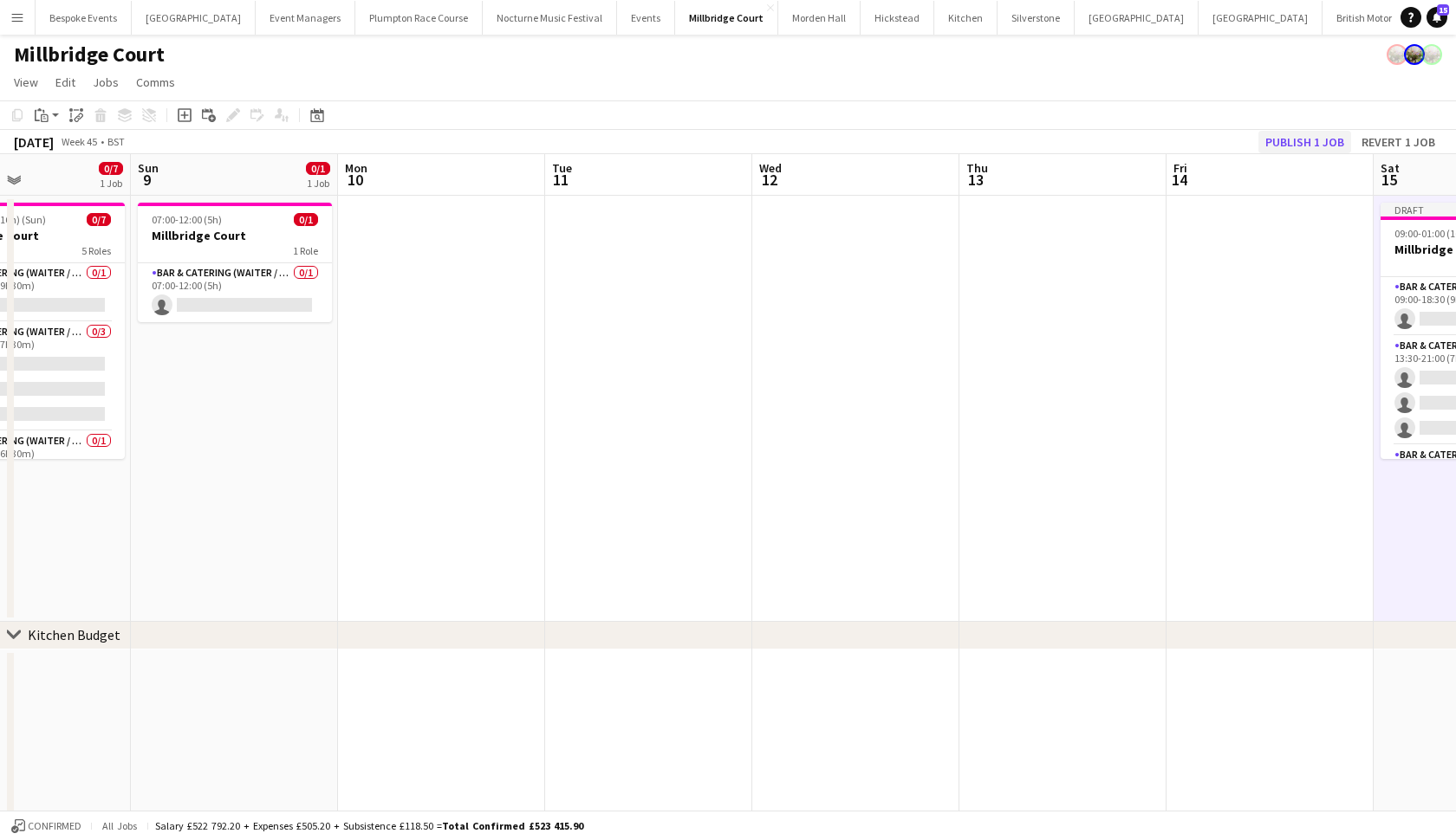
click at [1322, 140] on button "Publish 1 job" at bounding box center [1304, 141] width 92 height 22
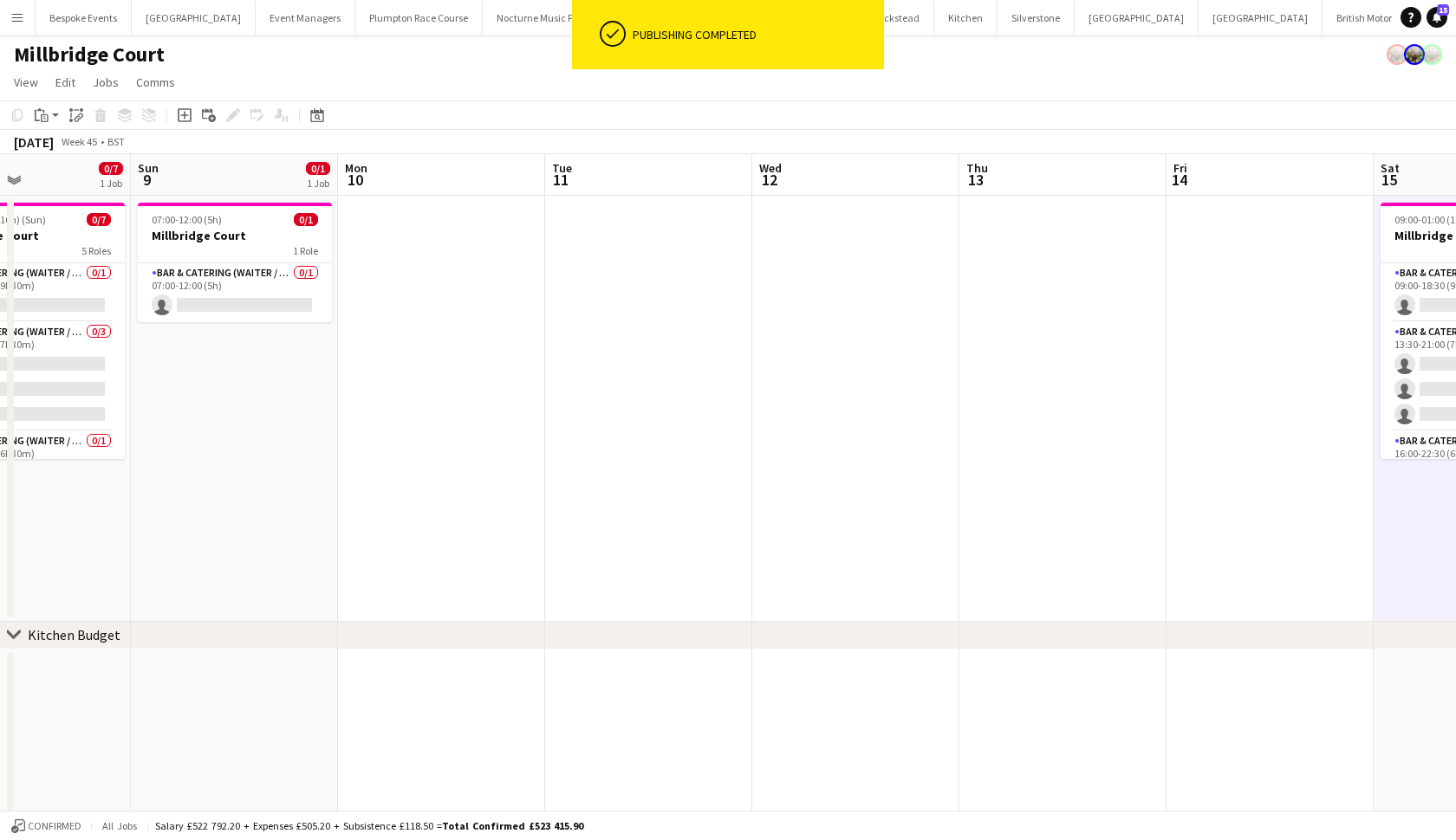
click at [1074, 86] on app-page-menu "View Day view expanded Day view collapsed Month view Date picker Jump to [DATE]…" at bounding box center [728, 83] width 1456 height 33
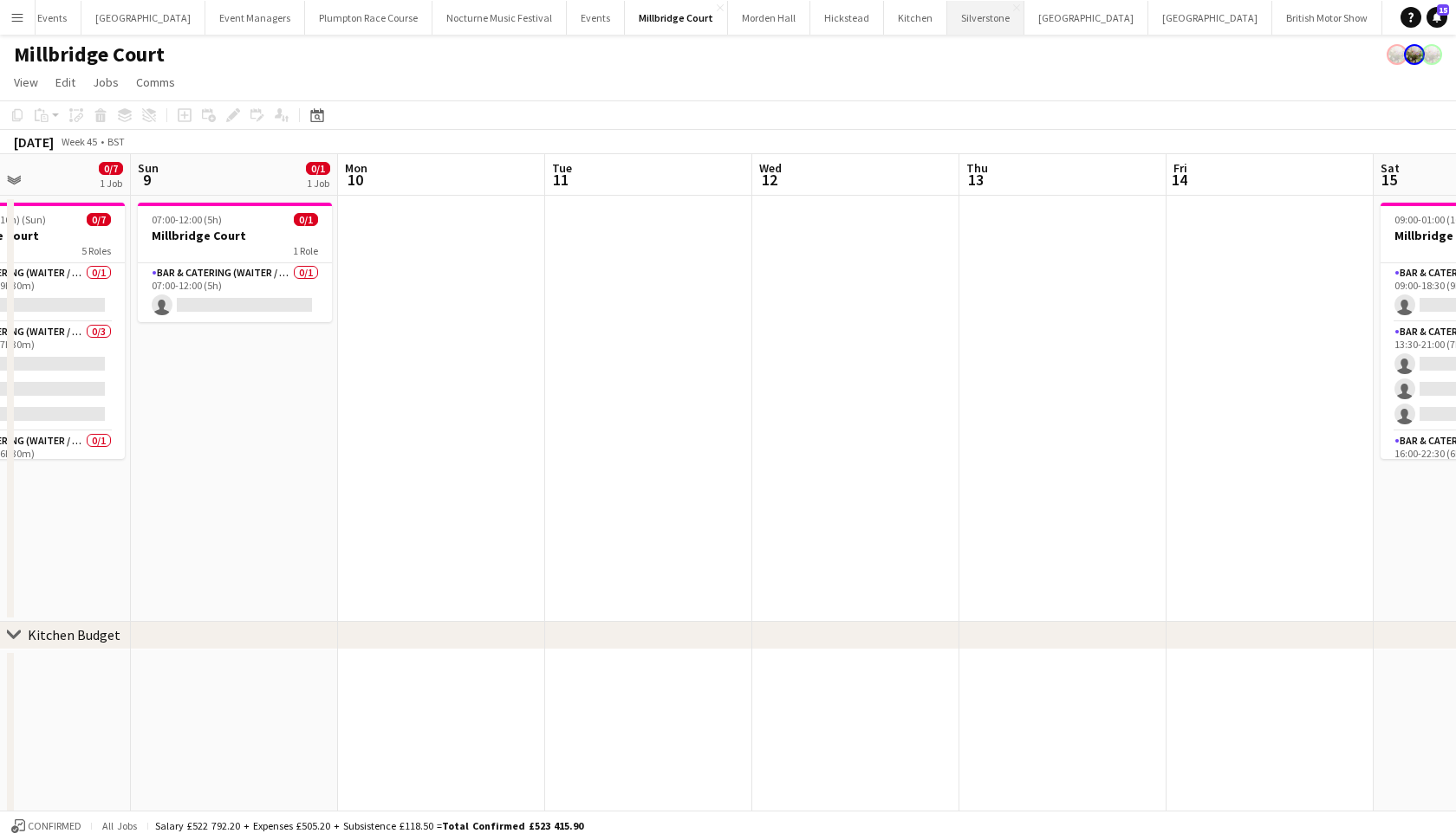
scroll to position [0, 50]
click at [570, 14] on button "Events Close" at bounding box center [596, 18] width 58 height 34
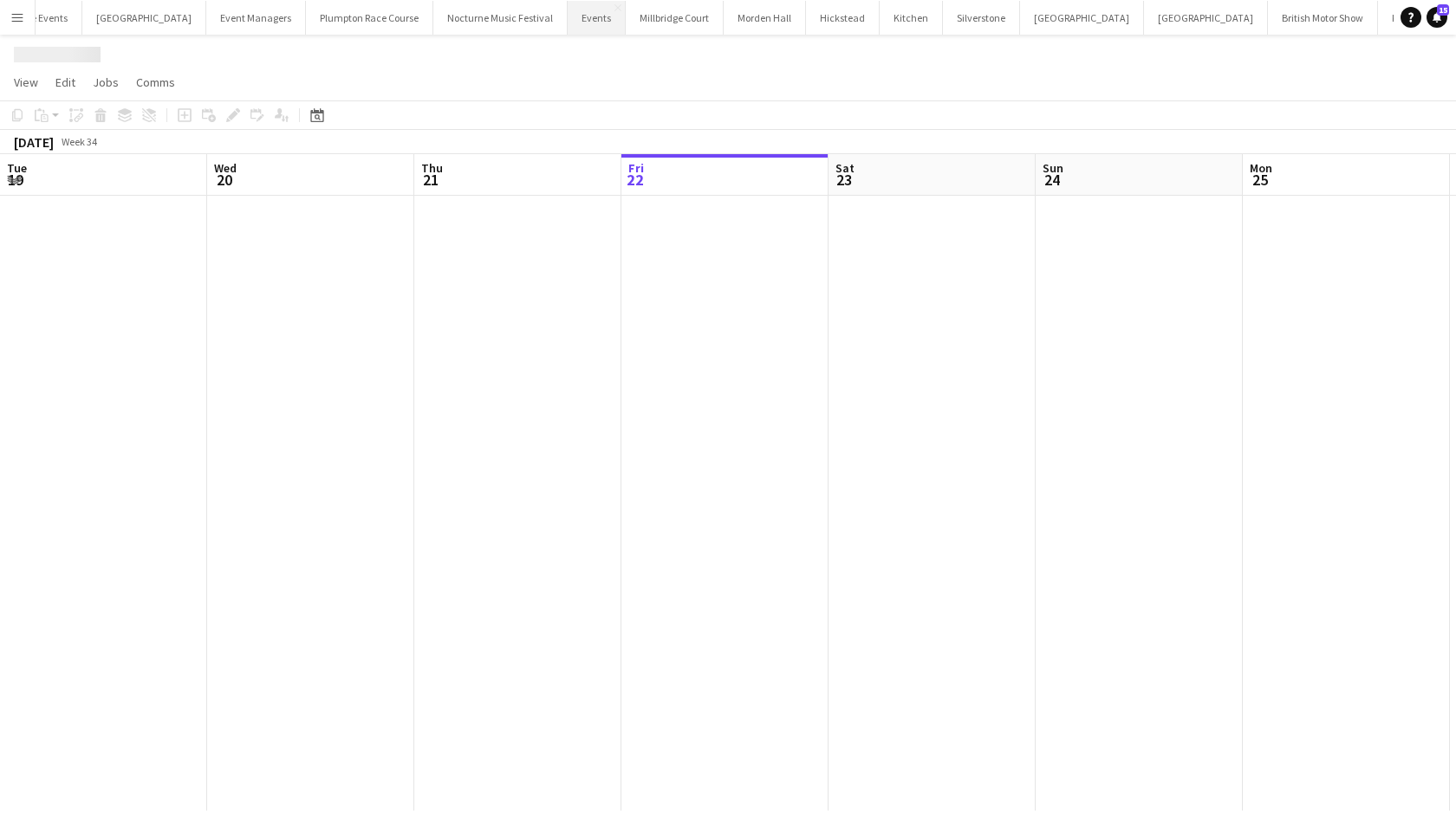
scroll to position [0, 414]
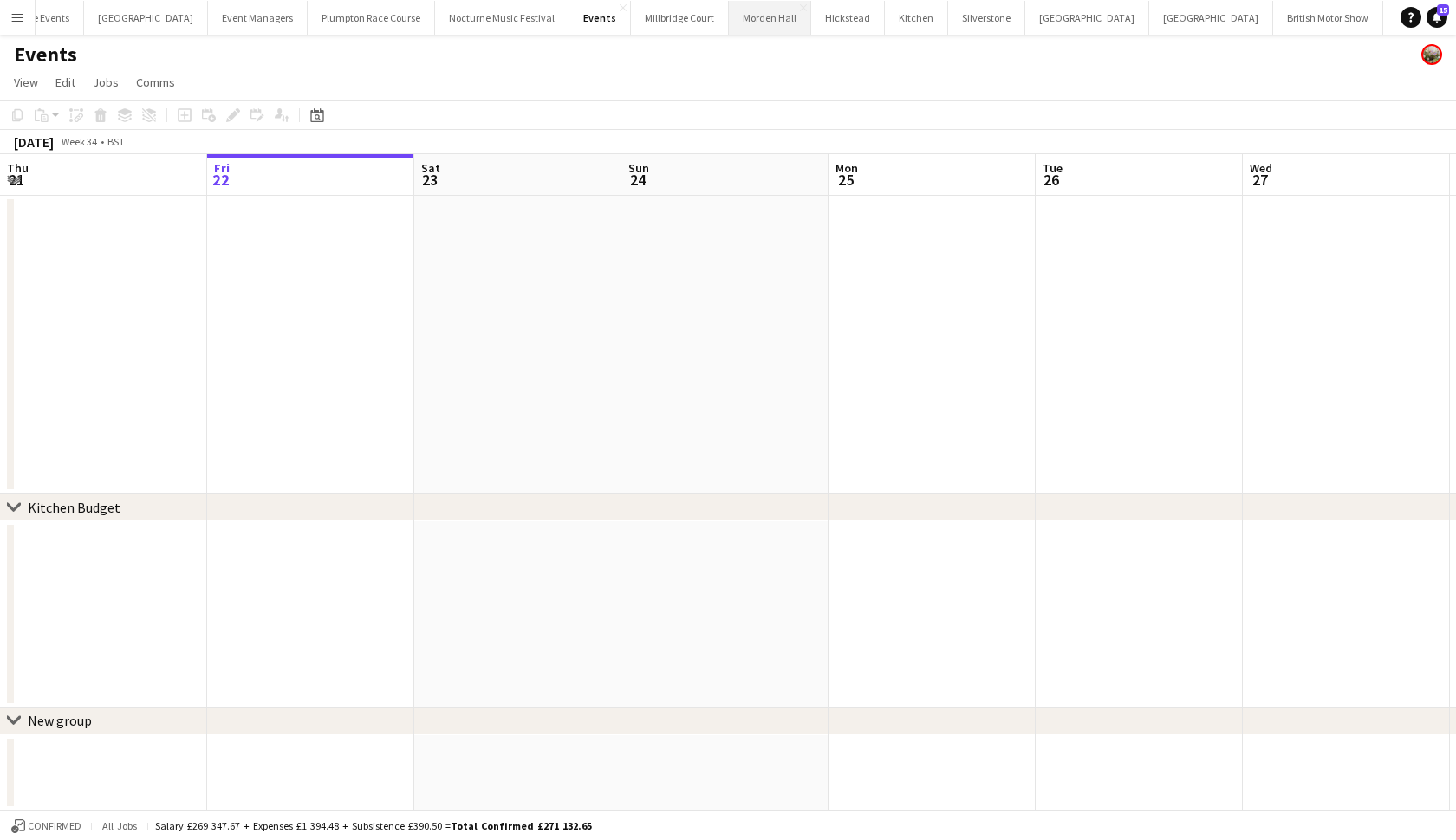
click at [748, 17] on button "Morden Hall Close" at bounding box center [769, 18] width 83 height 34
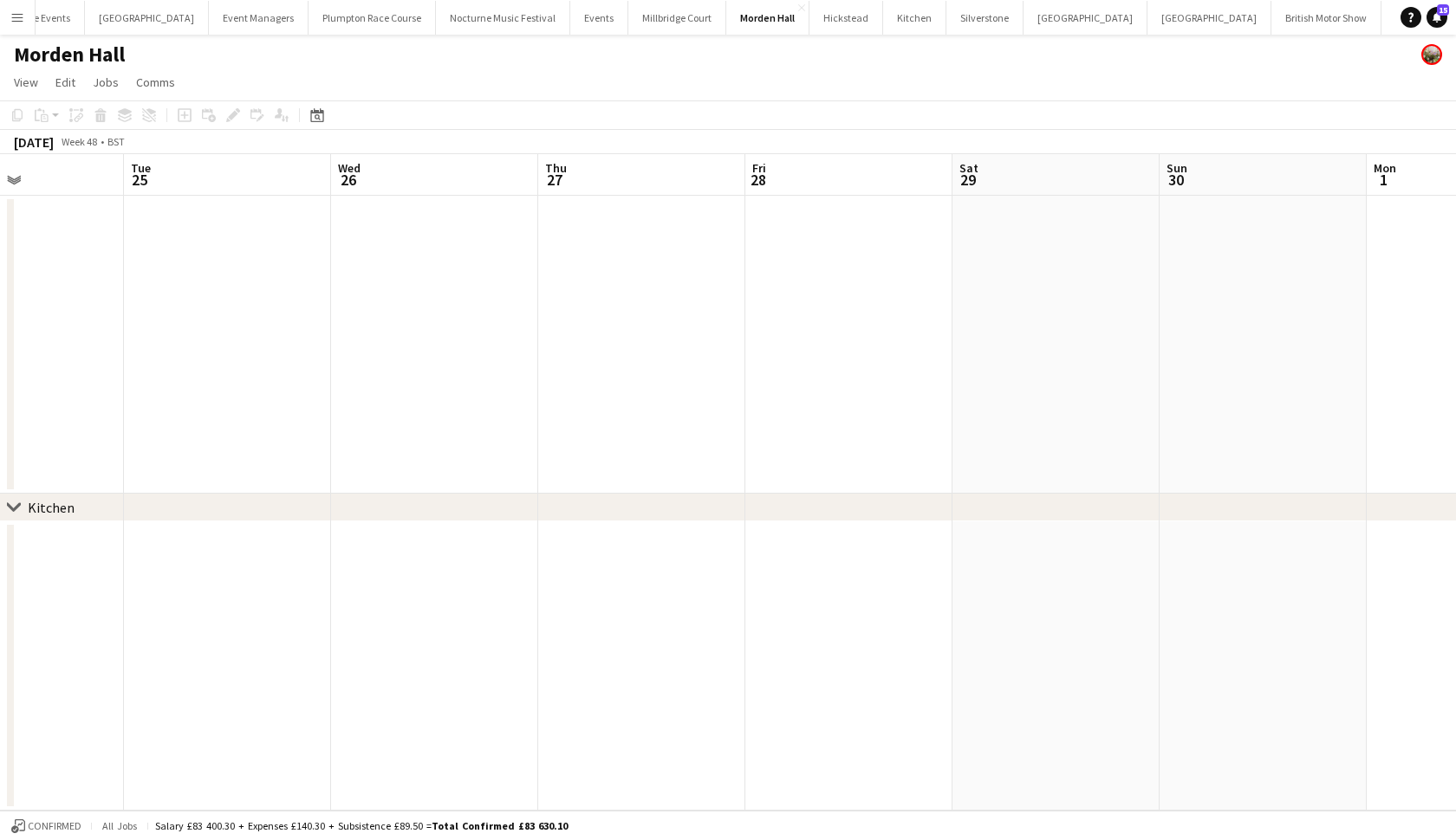
scroll to position [0, 498]
click at [847, 339] on app-date-cell at bounding box center [848, 345] width 207 height 298
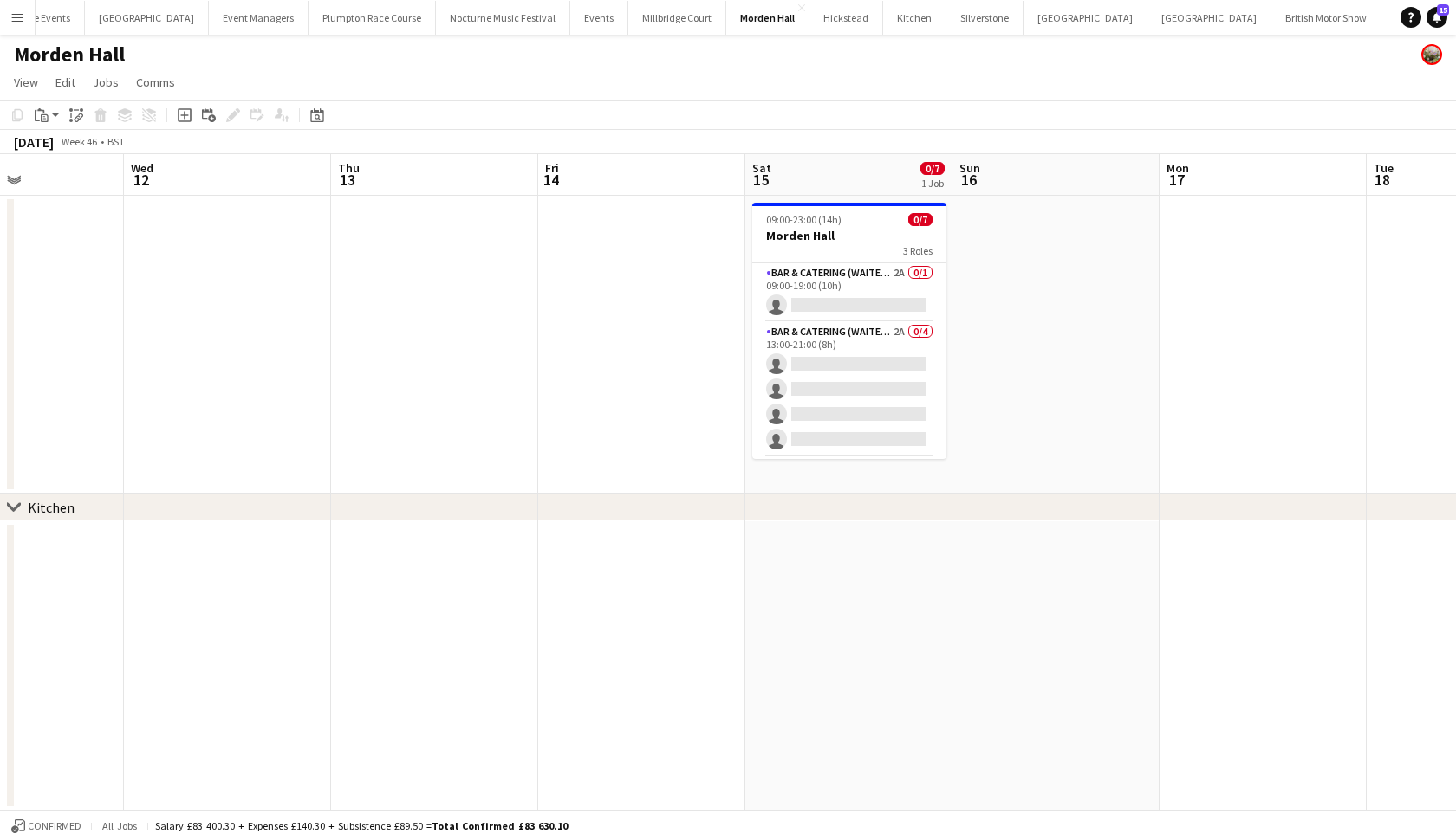
scroll to position [0, 429]
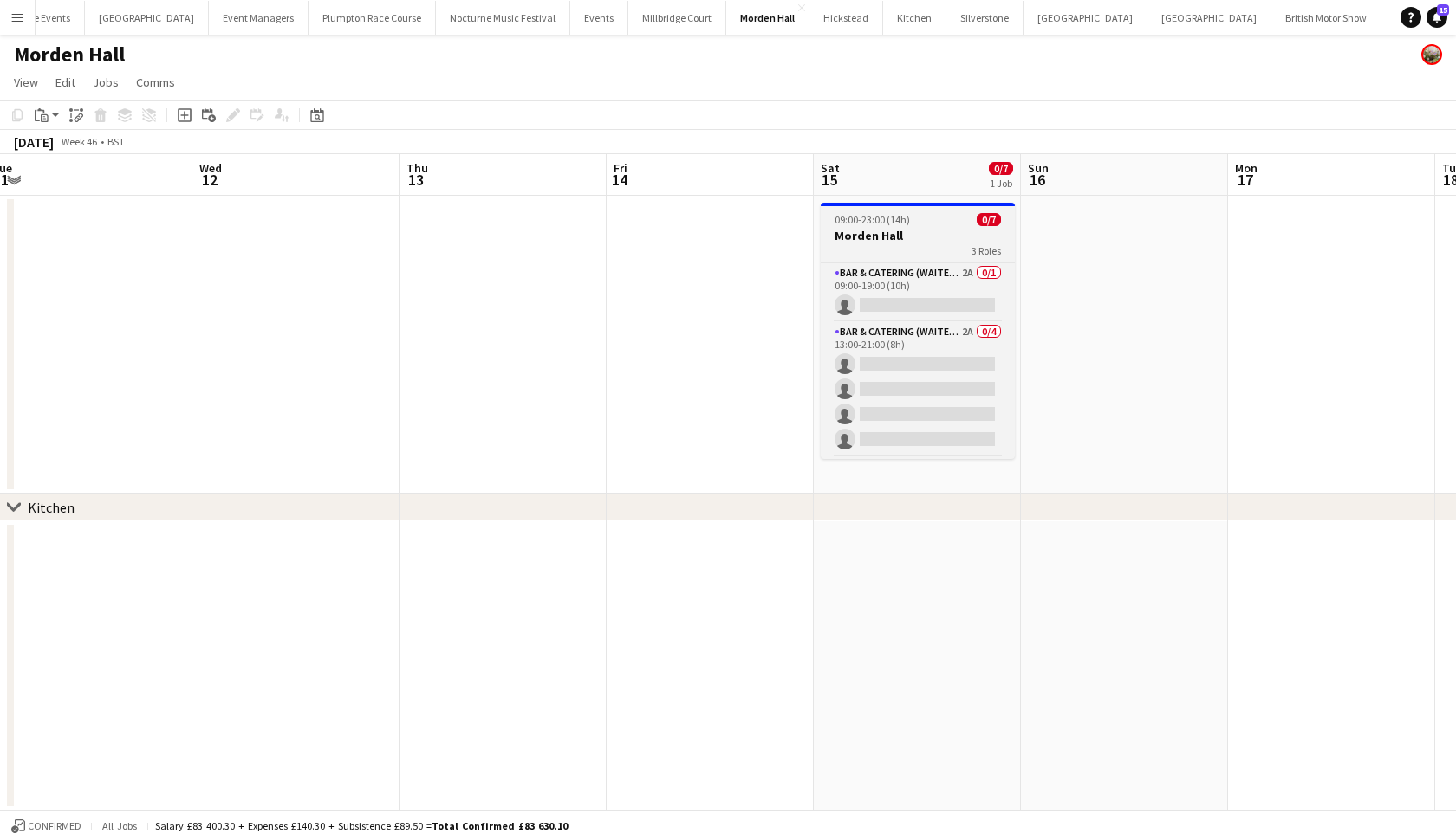
click at [973, 237] on h3 "Morden Hall" at bounding box center [917, 236] width 194 height 16
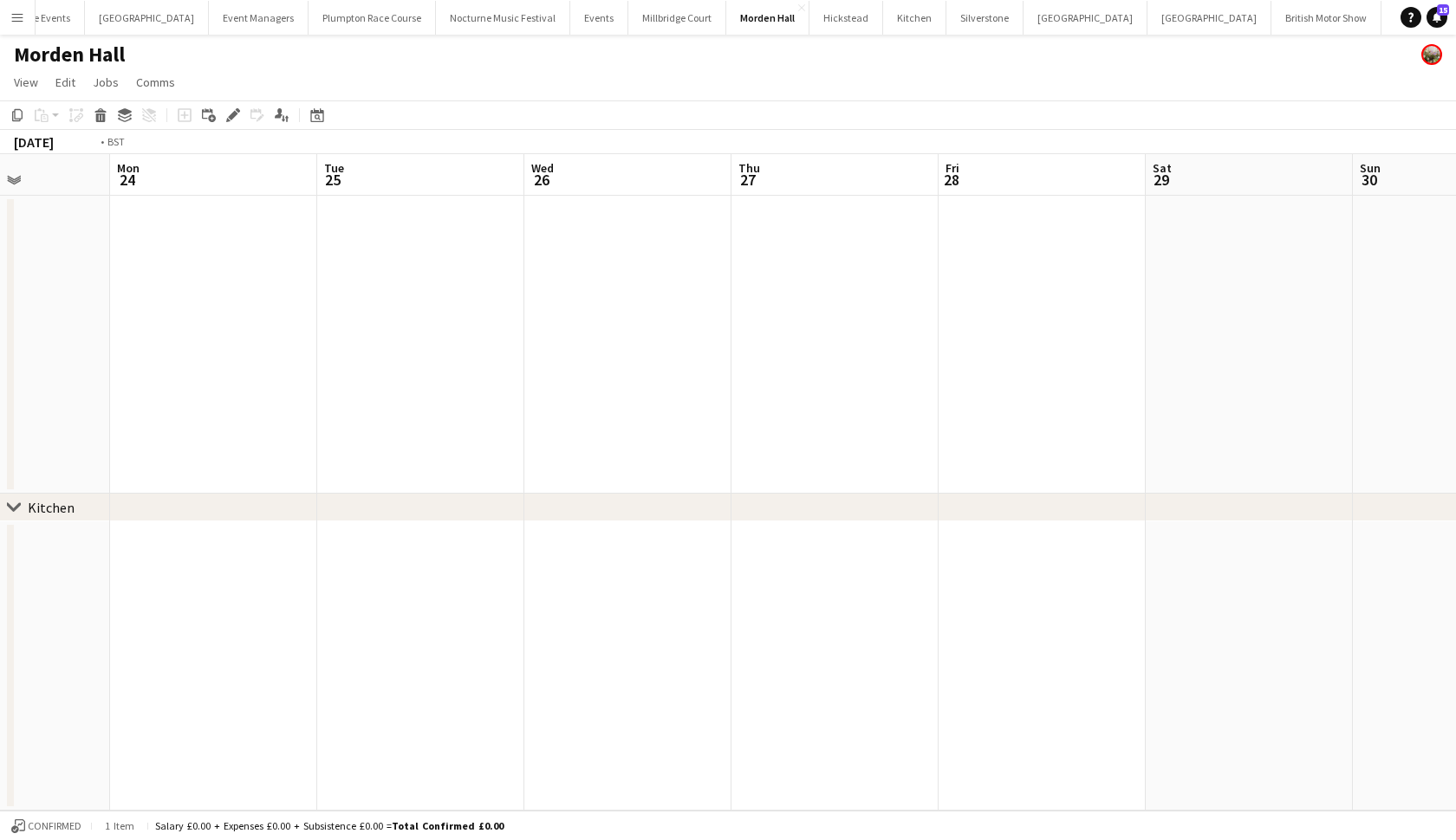
scroll to position [0, 665]
click at [1082, 318] on app-date-cell at bounding box center [1094, 345] width 207 height 298
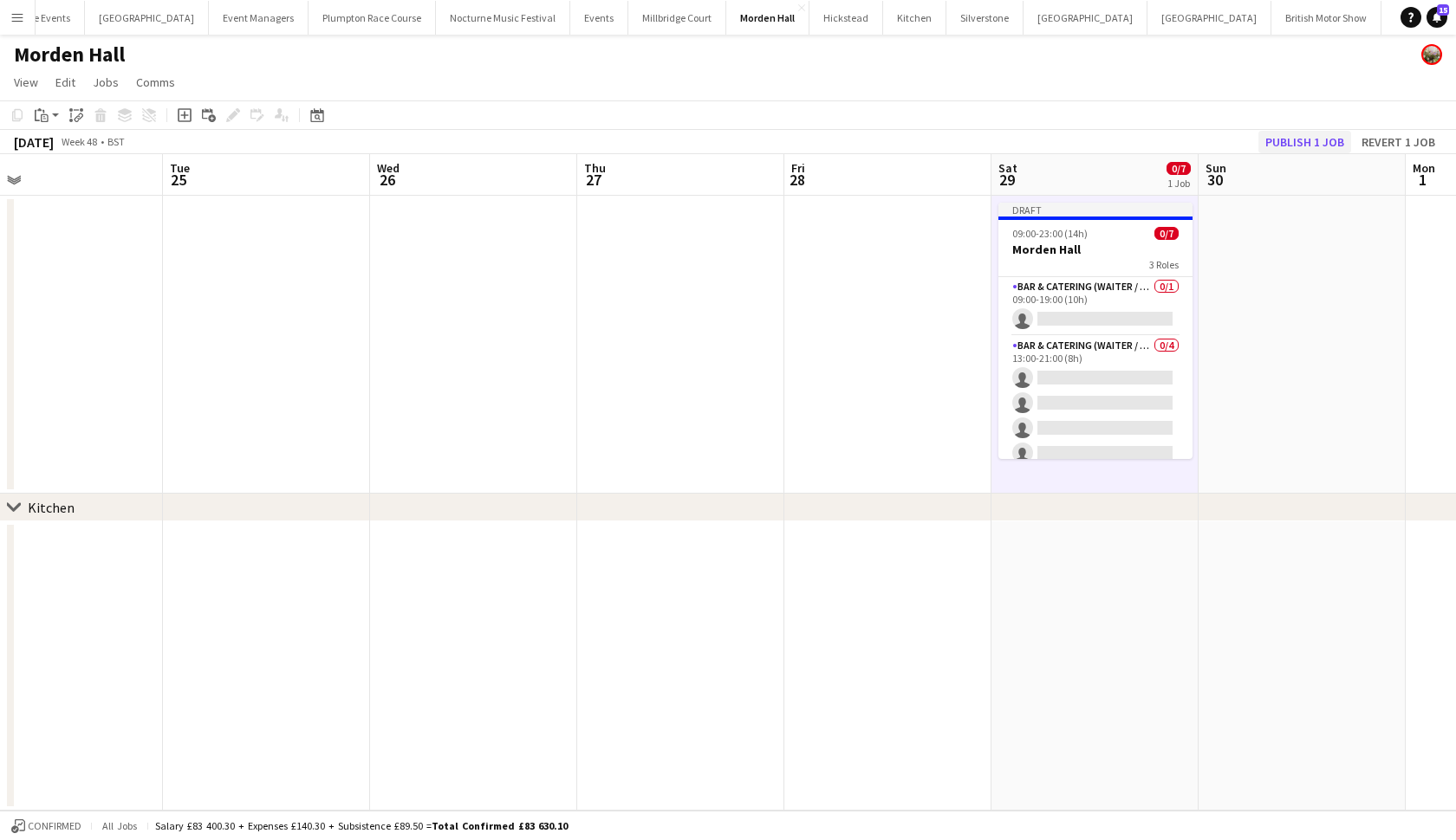
click at [1293, 140] on button "Publish 1 job" at bounding box center [1304, 141] width 92 height 22
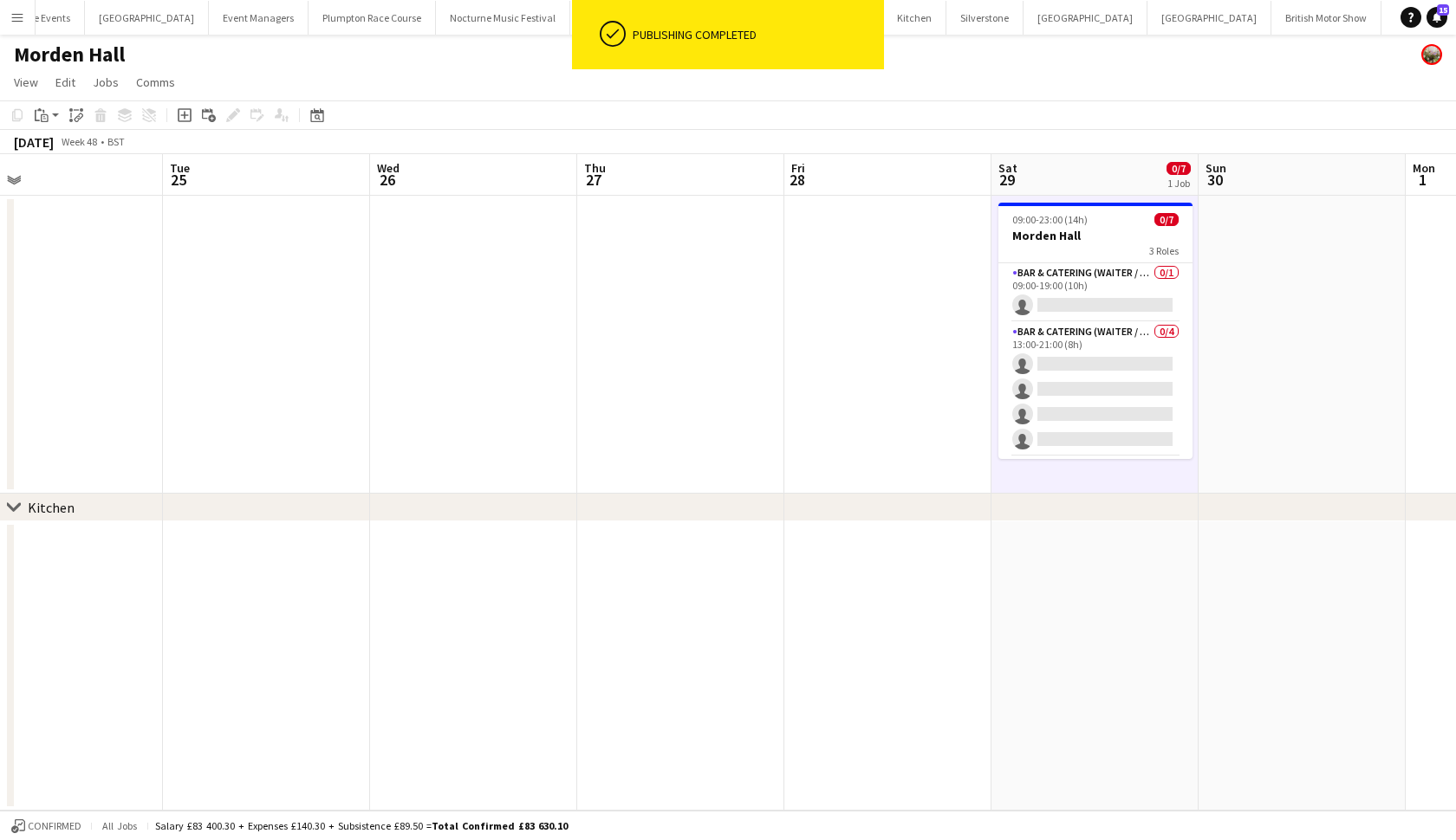
click at [1062, 63] on div "Morden Hall" at bounding box center [728, 51] width 1456 height 33
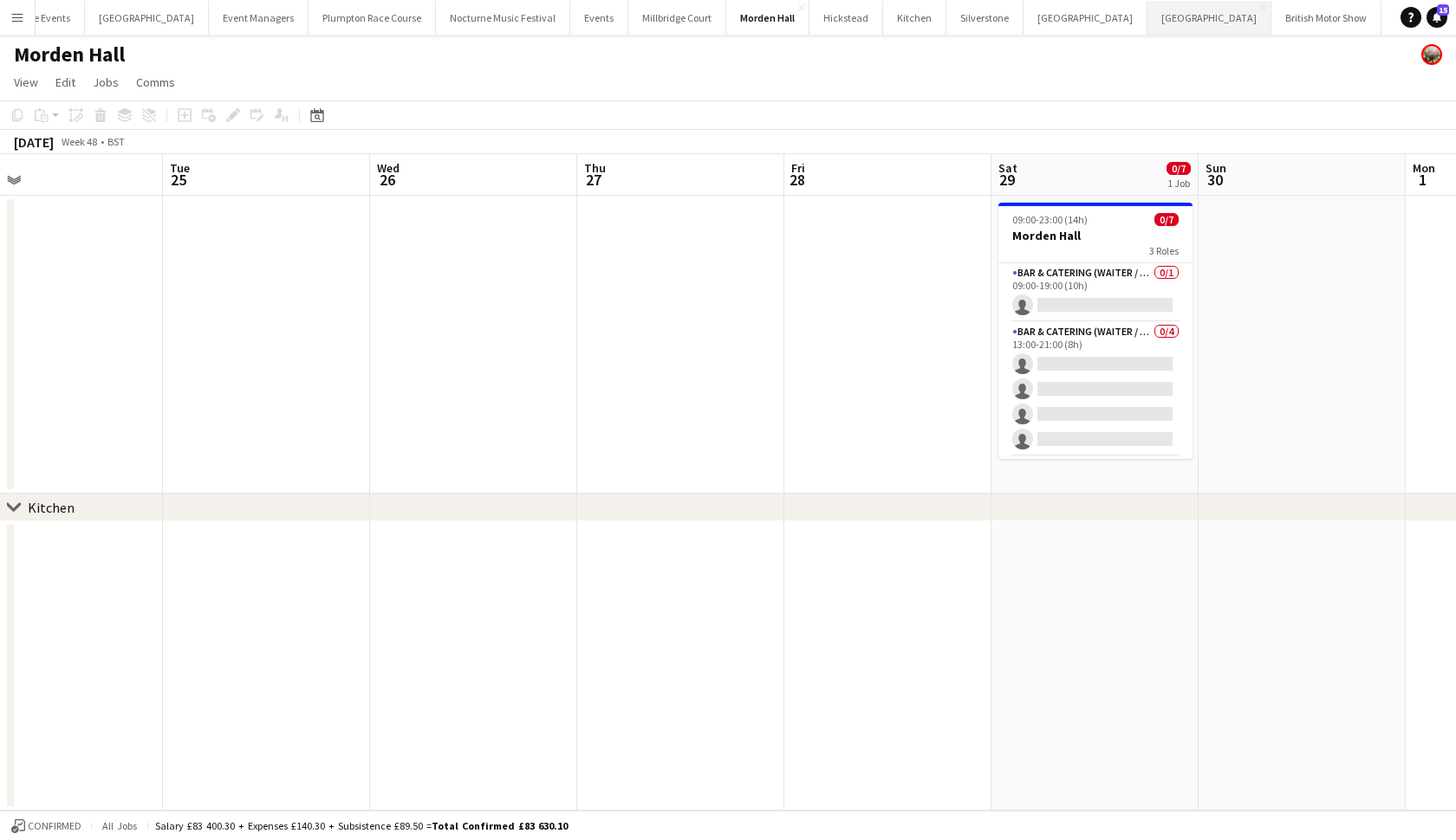
click at [1147, 14] on button "Kin House Close" at bounding box center [1209, 18] width 124 height 34
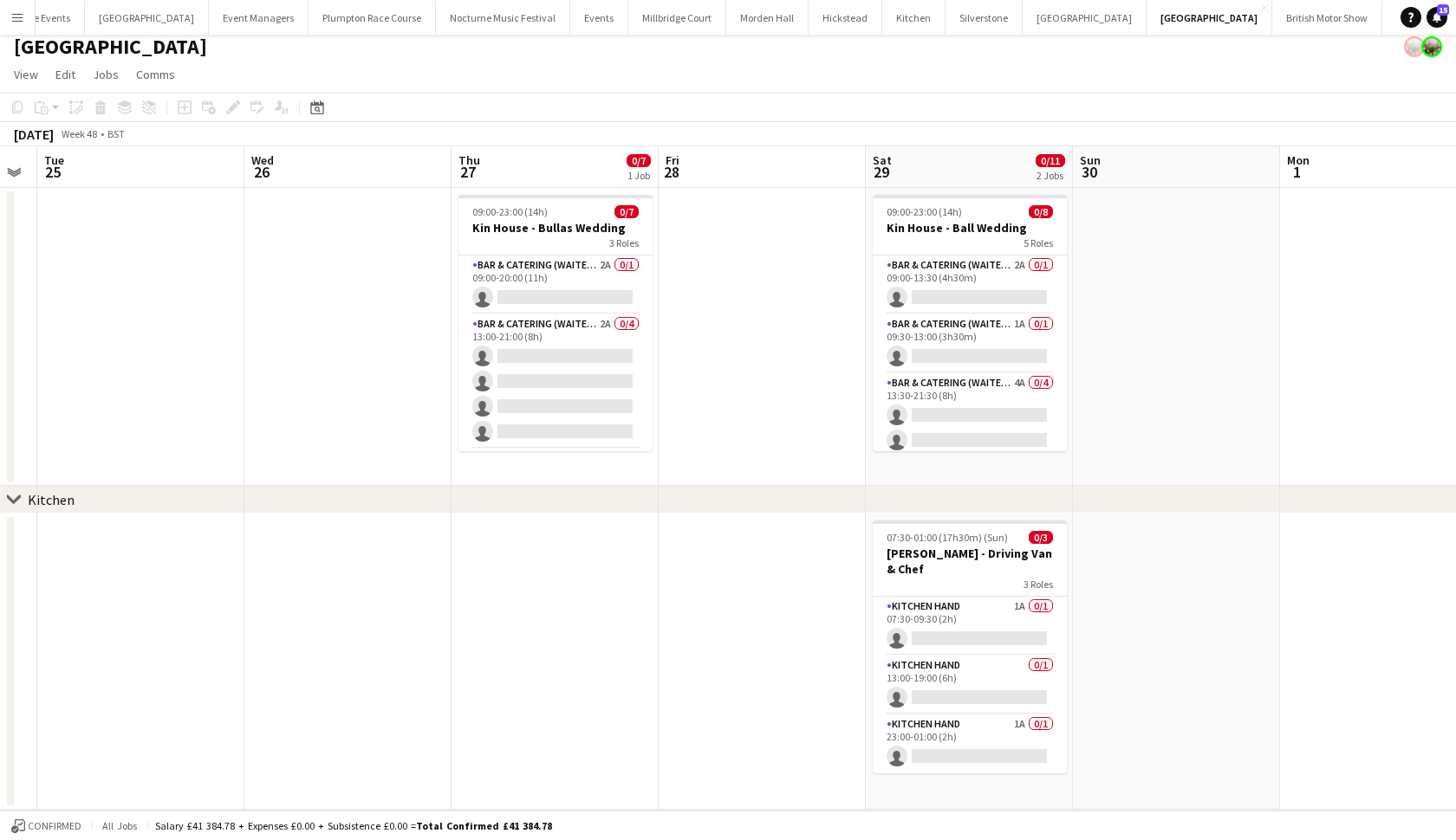
scroll to position [0, 396]
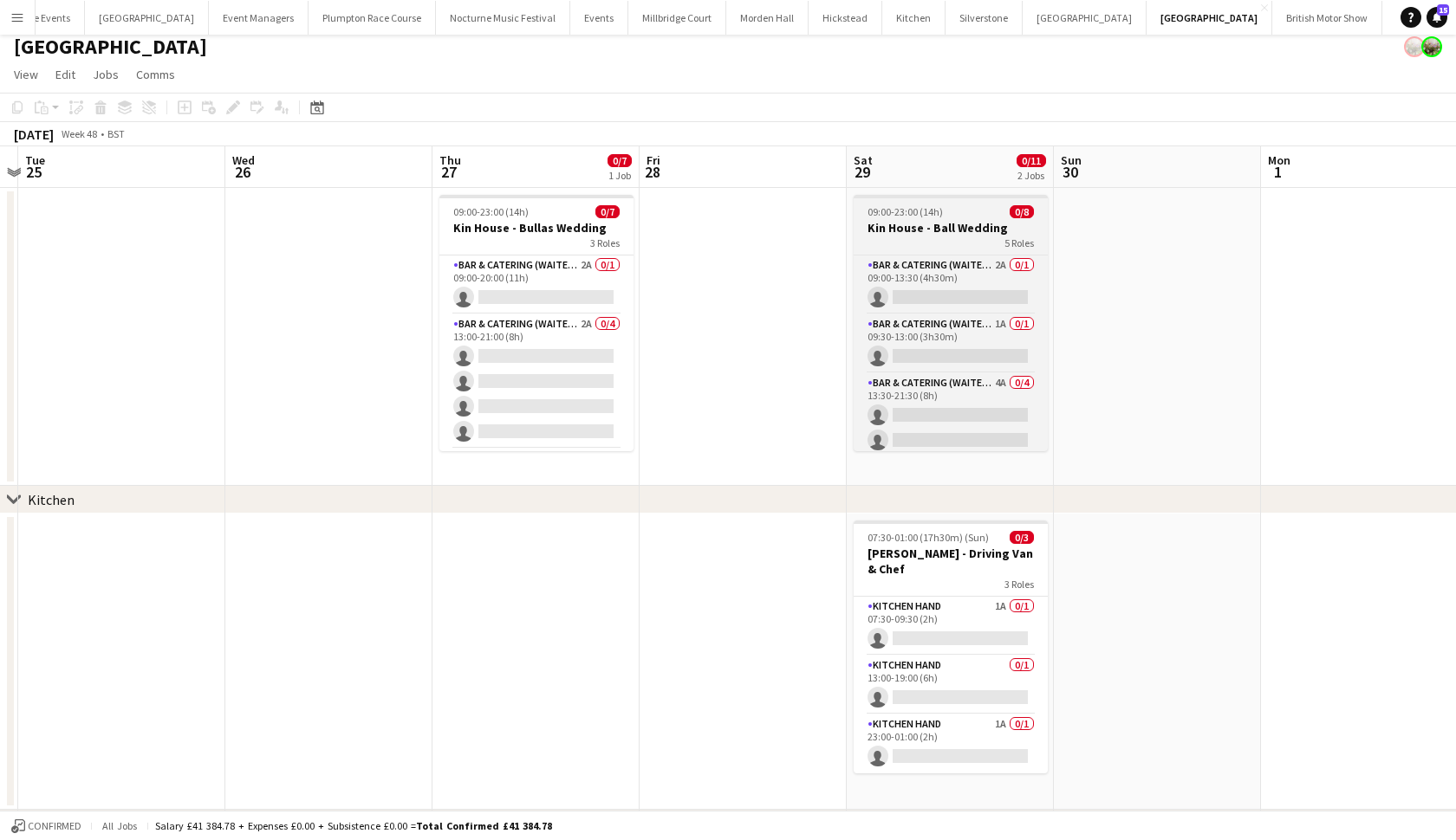
click at [894, 215] on span "09:00-23:00 (14h)" at bounding box center [905, 211] width 75 height 13
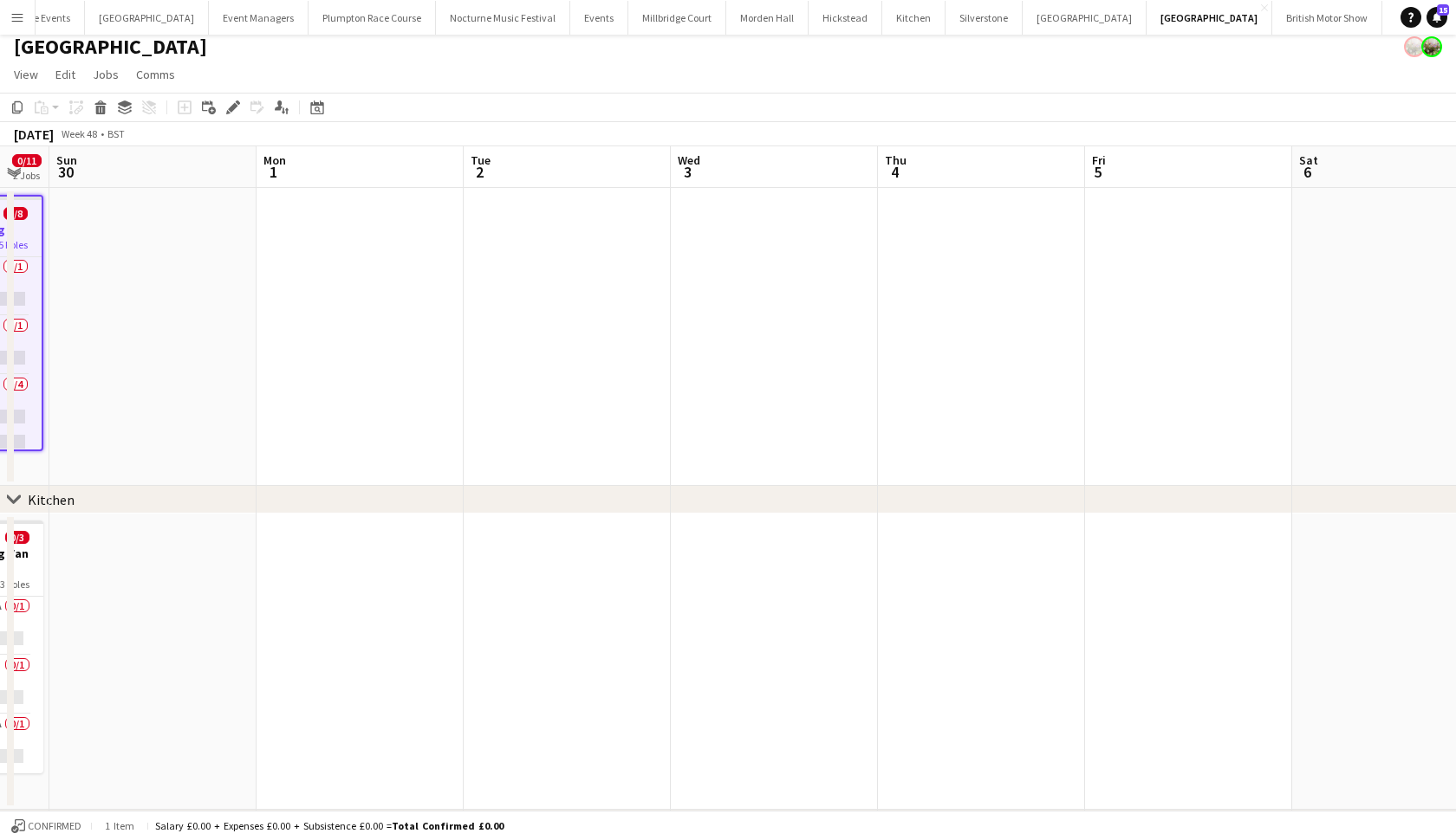
scroll to position [0, 745]
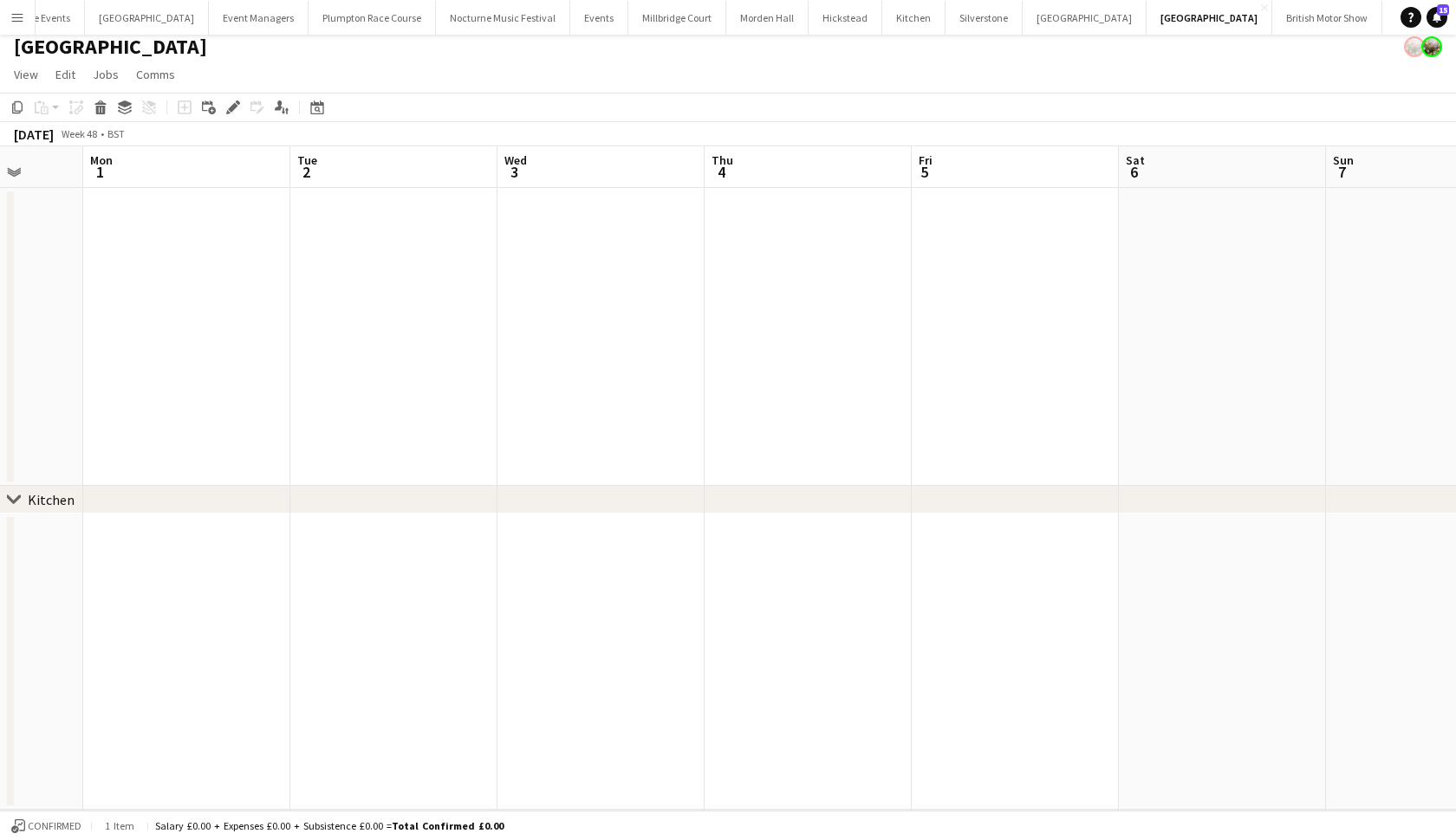
click at [1199, 302] on app-date-cell at bounding box center [1222, 337] width 207 height 298
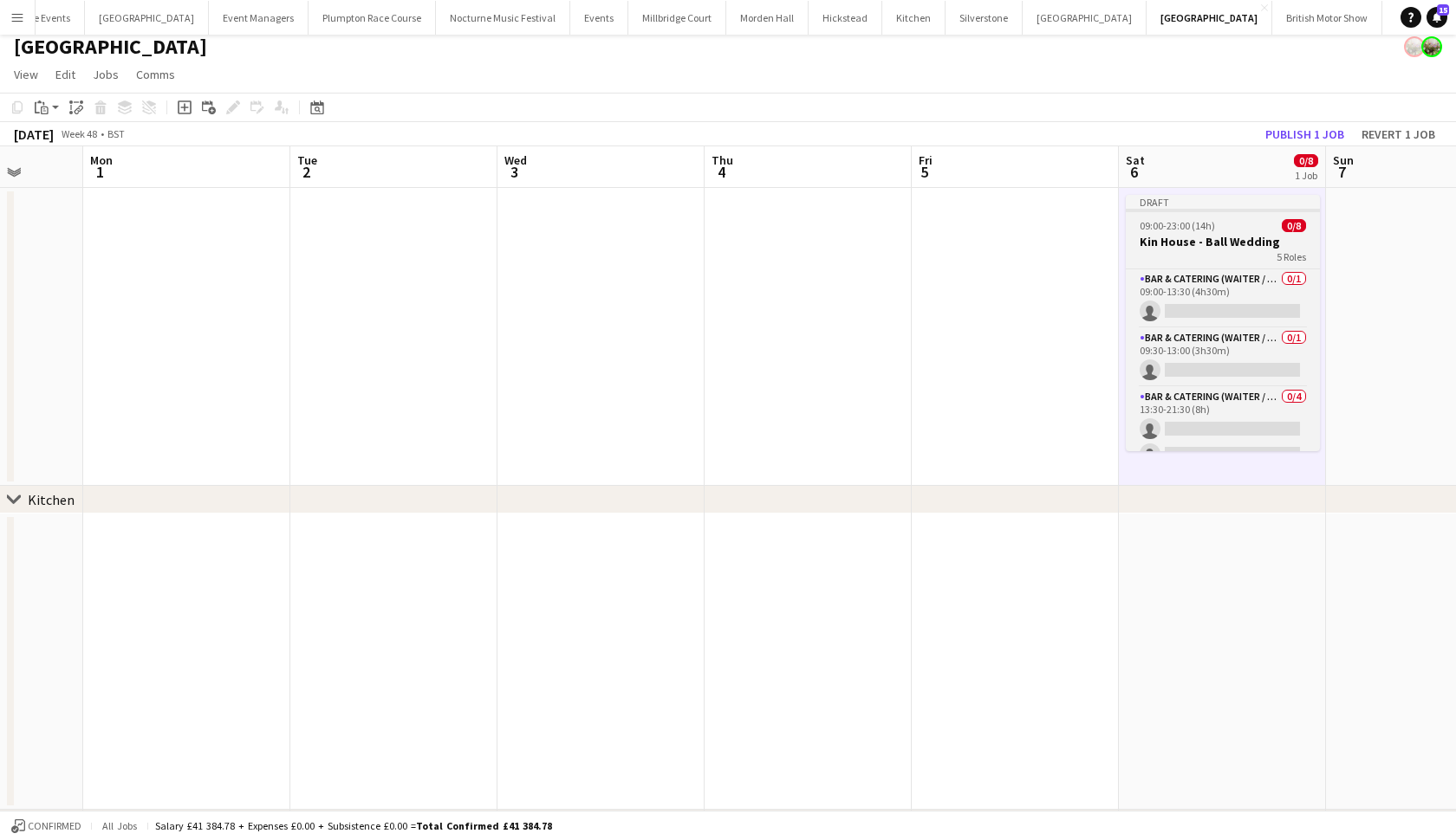
click at [1205, 230] on span "09:00-23:00 (14h)" at bounding box center [1177, 225] width 75 height 13
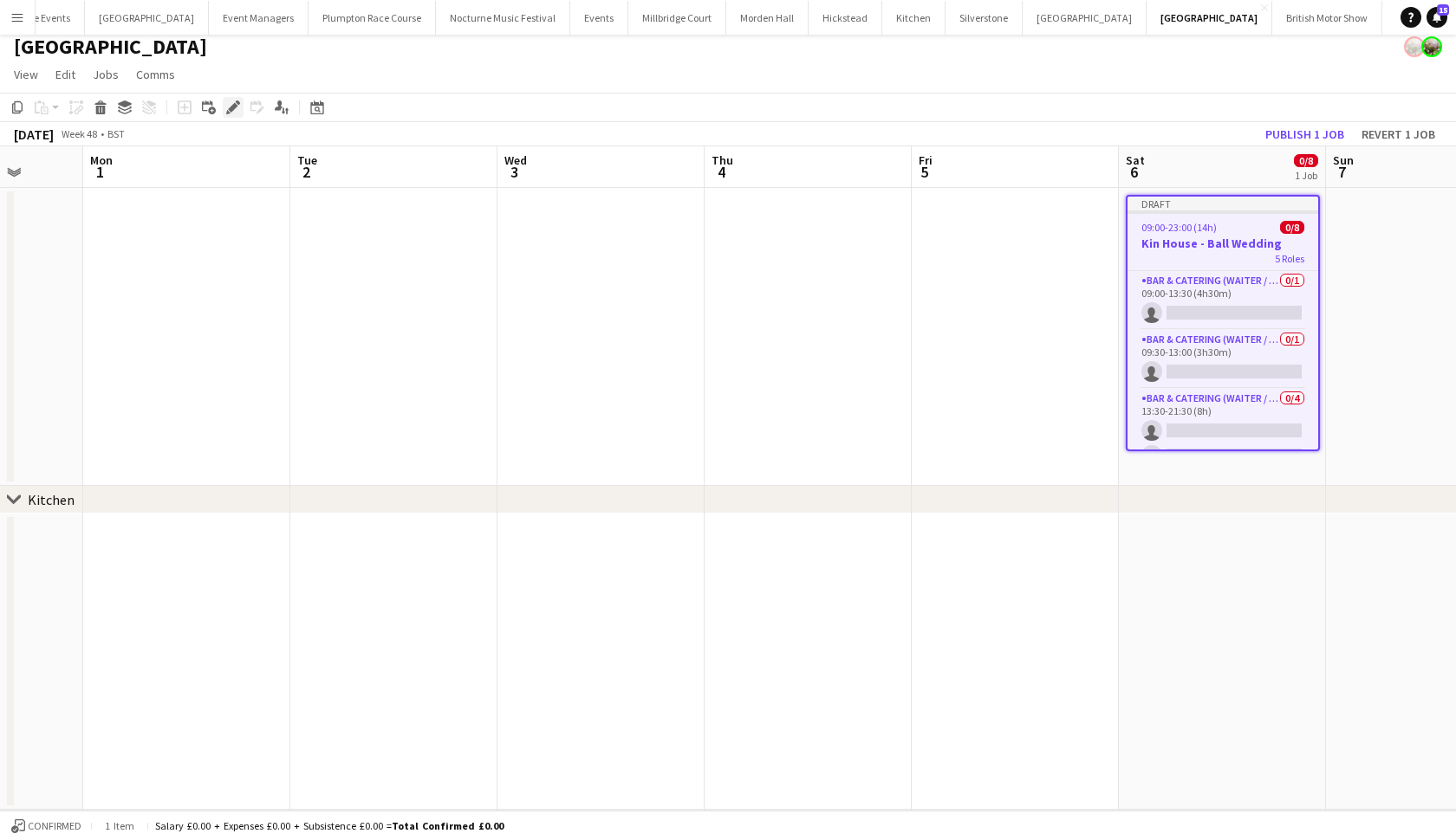
click at [237, 108] on icon "Edit" at bounding box center [233, 107] width 14 height 14
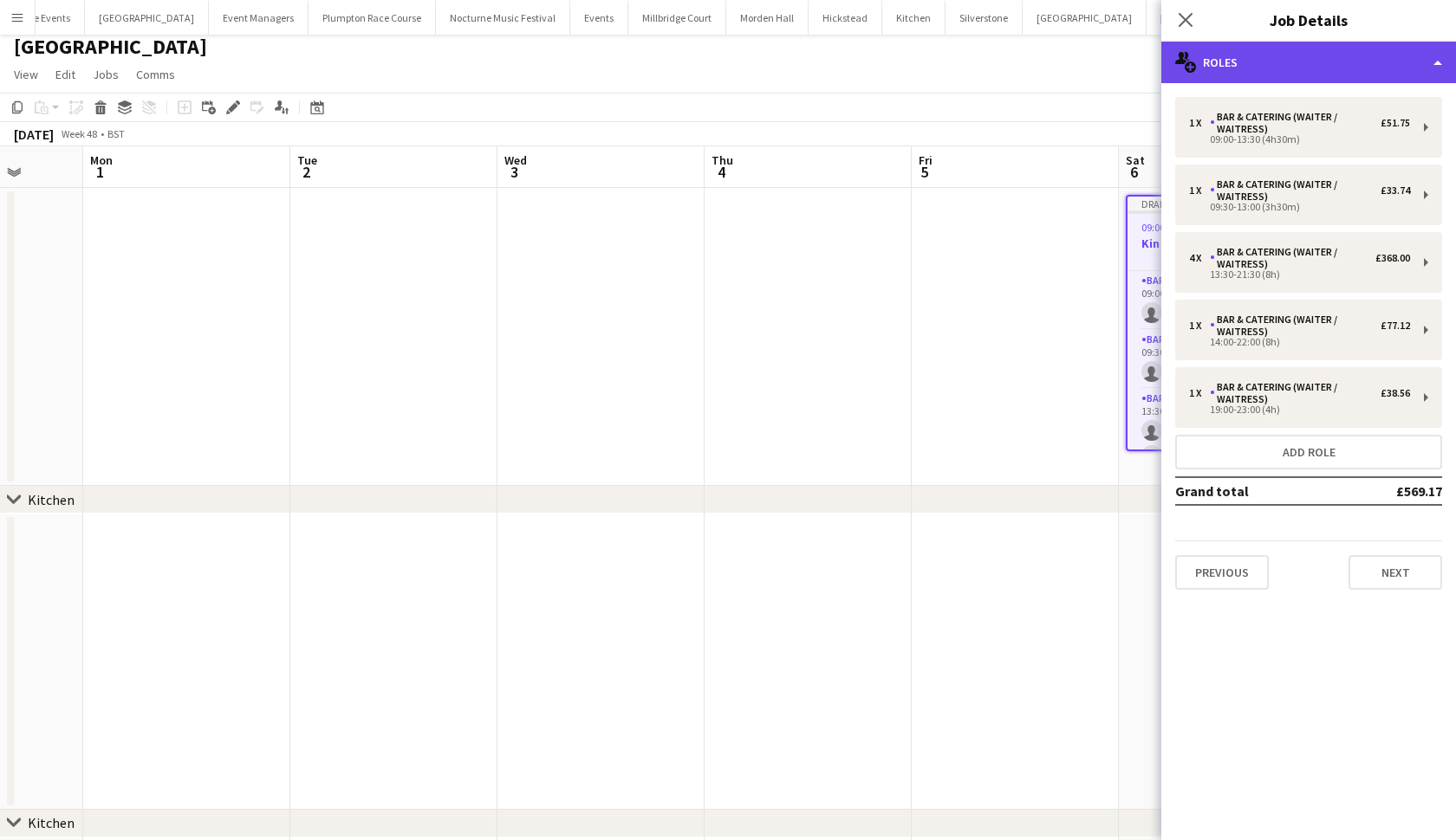
click at [1269, 76] on div "multiple-users-add Roles" at bounding box center [1309, 62] width 295 height 42
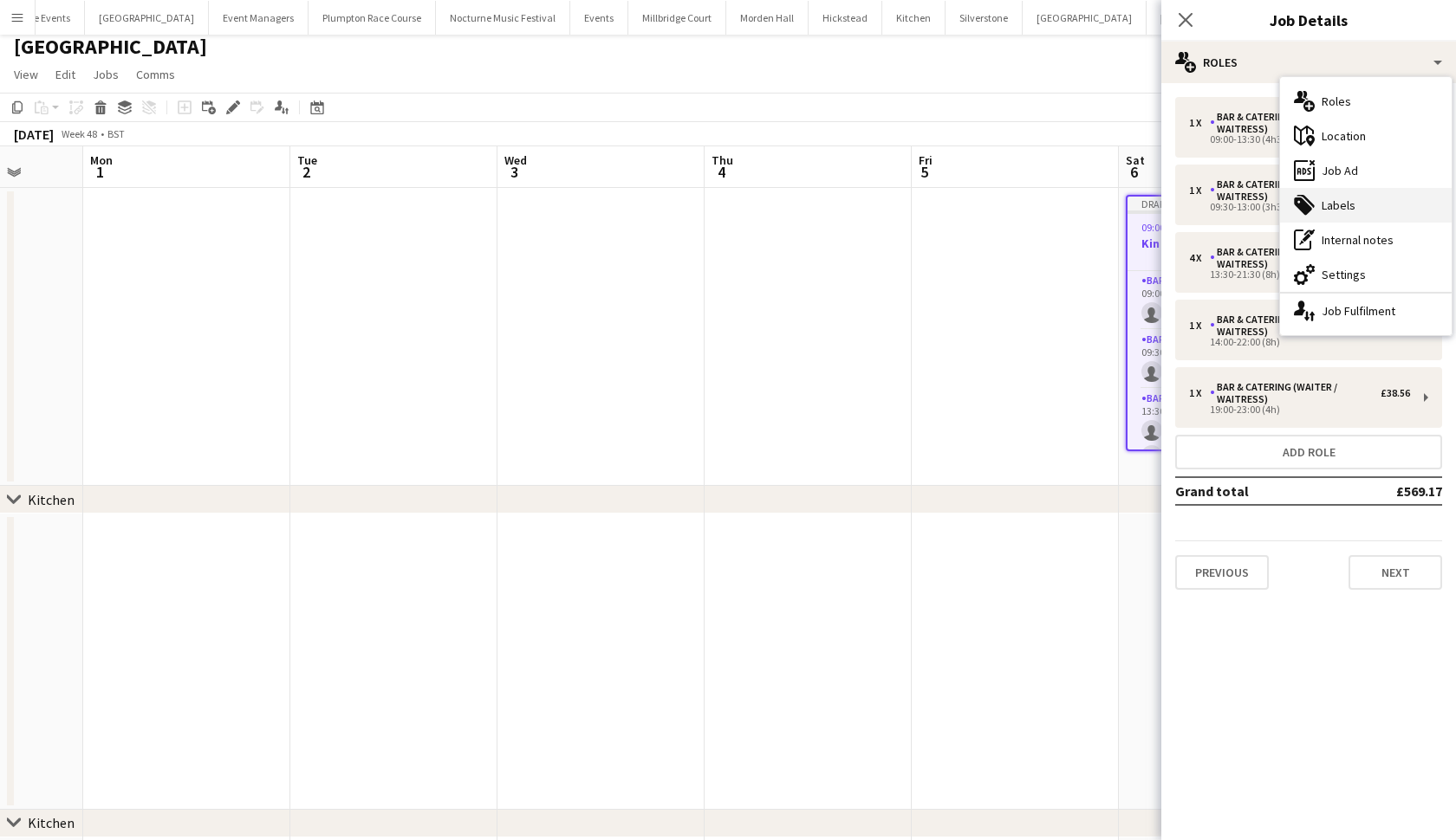
click at [1333, 210] on div "tags-double Labels" at bounding box center [1365, 205] width 171 height 35
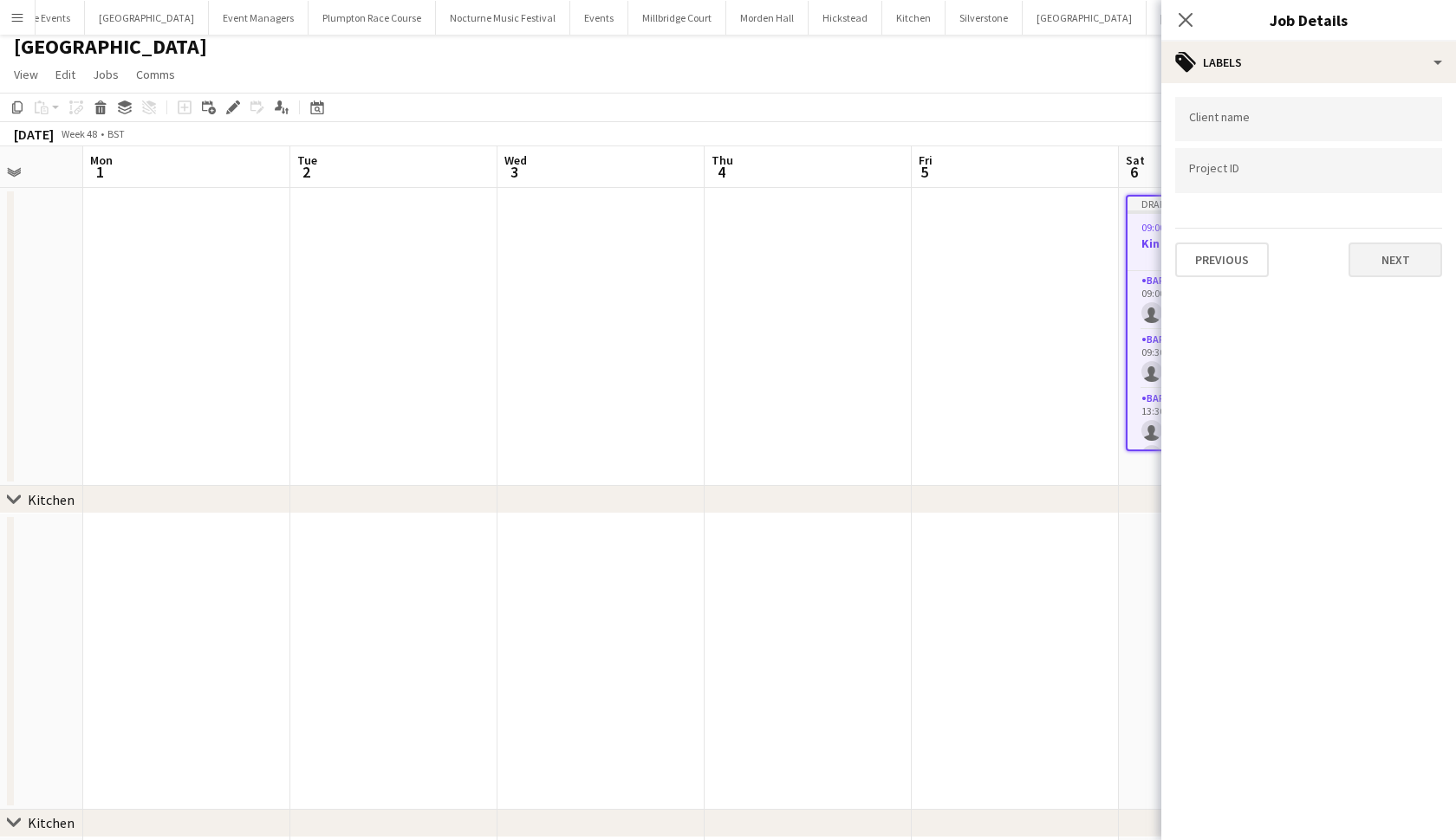
click at [1384, 262] on button "Next" at bounding box center [1395, 259] width 93 height 35
click at [1383, 184] on button "Next" at bounding box center [1395, 179] width 93 height 35
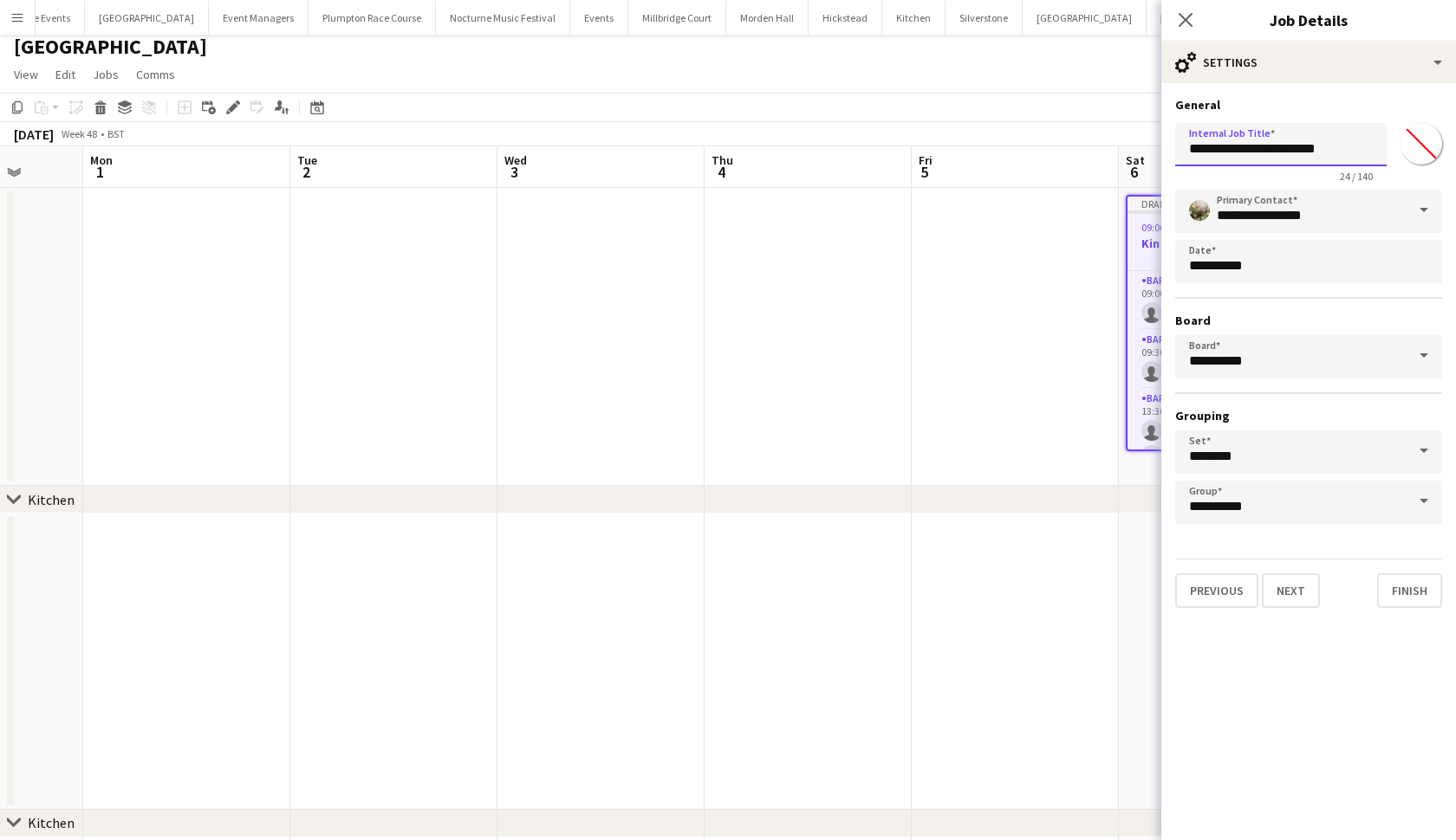
click at [1279, 146] on input "**********" at bounding box center [1280, 145] width 211 height 43
type input "**********"
click at [1284, 588] on button "Next" at bounding box center [1290, 591] width 58 height 35
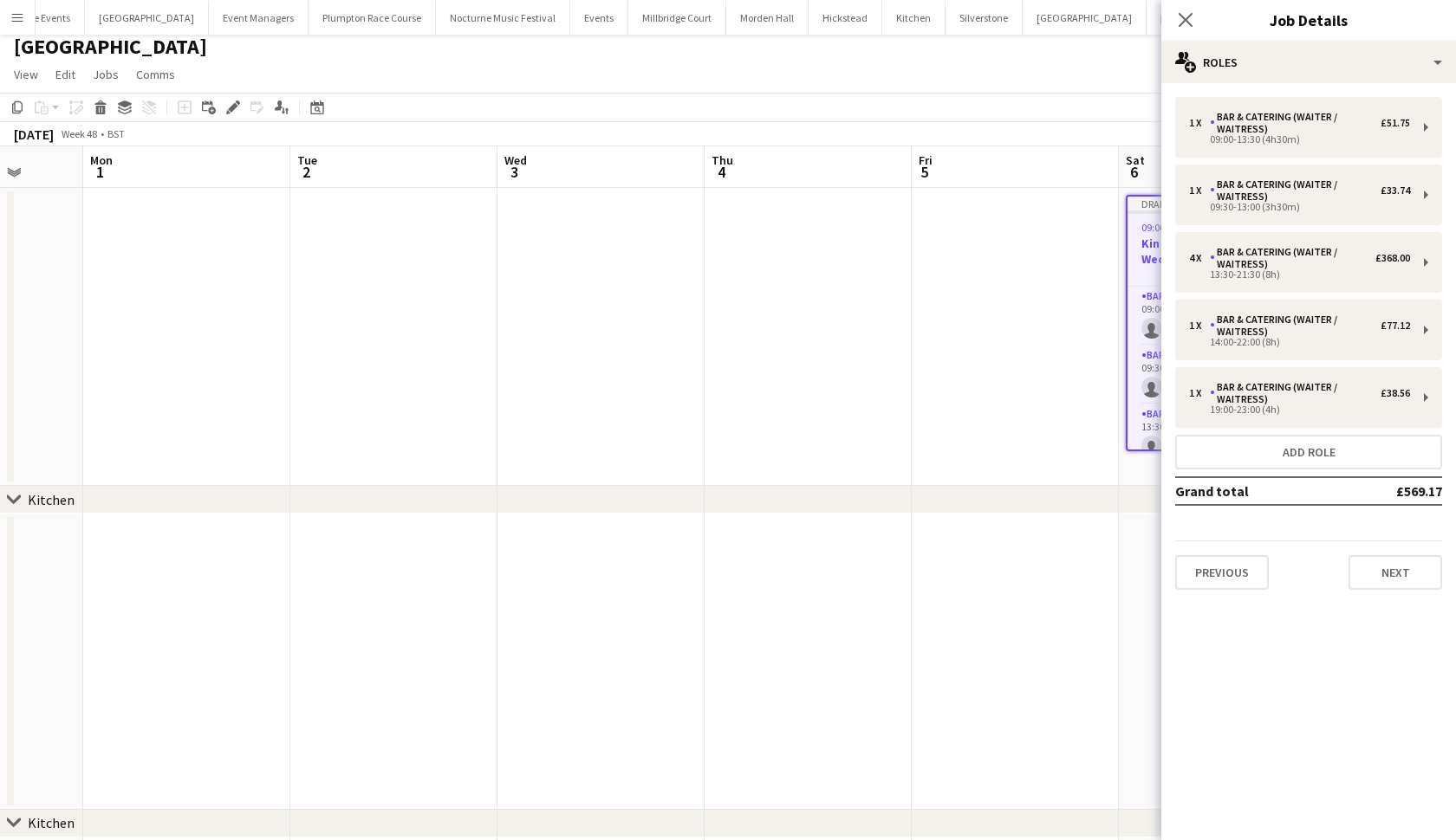
click at [974, 367] on app-date-cell at bounding box center [1014, 337] width 207 height 298
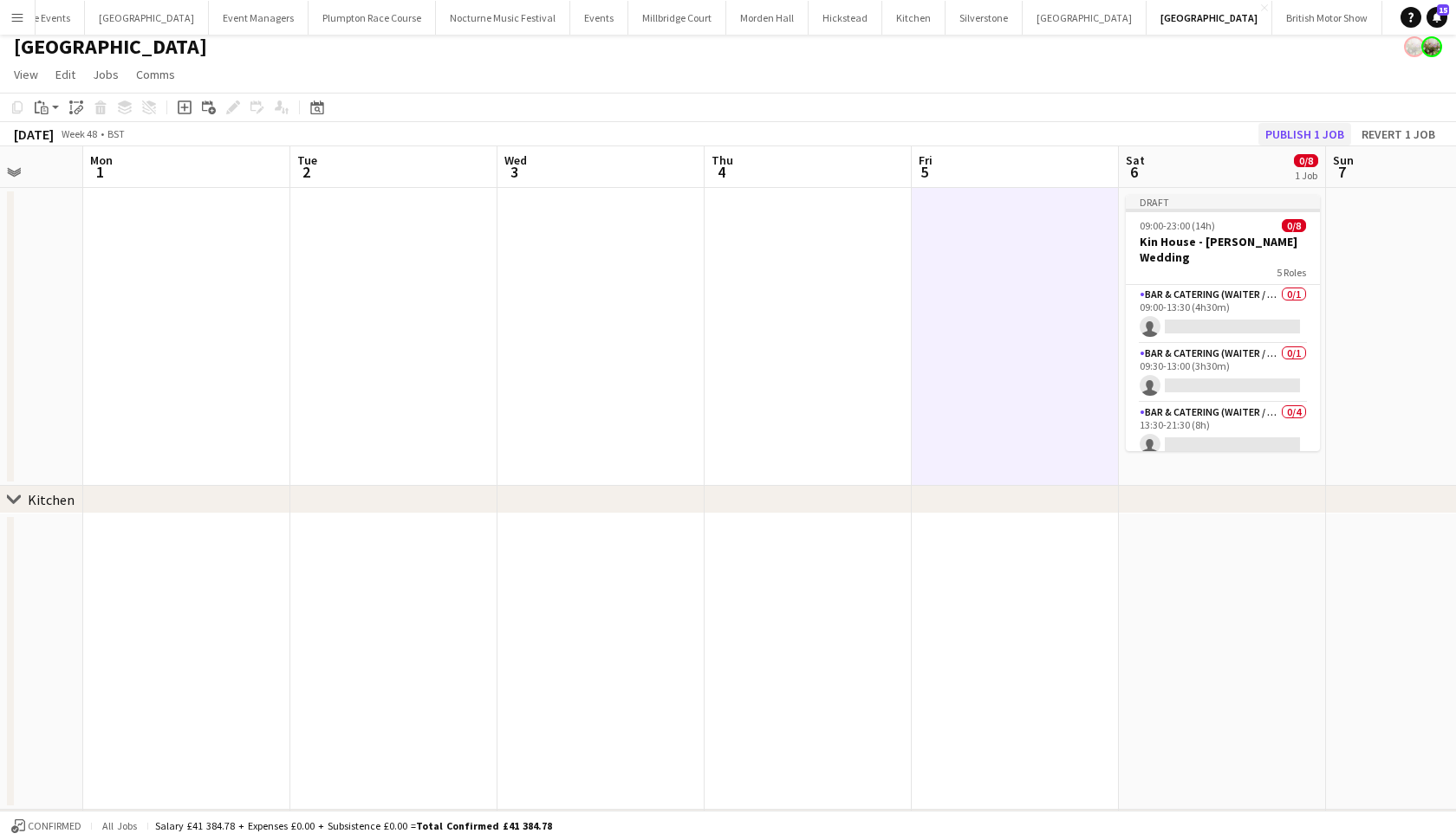
click at [1326, 131] on button "Publish 1 job" at bounding box center [1304, 134] width 92 height 22
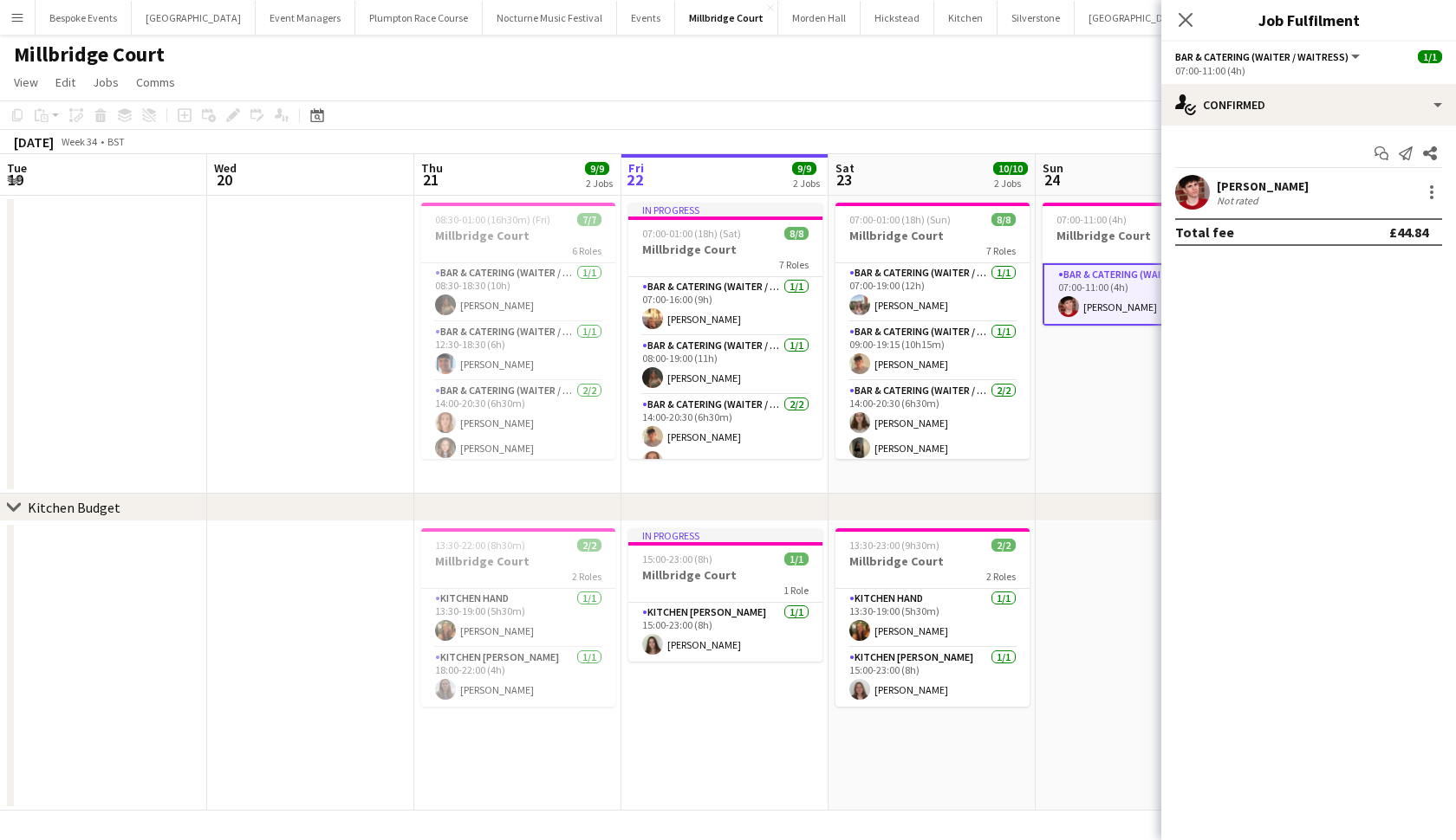
scroll to position [241, 0]
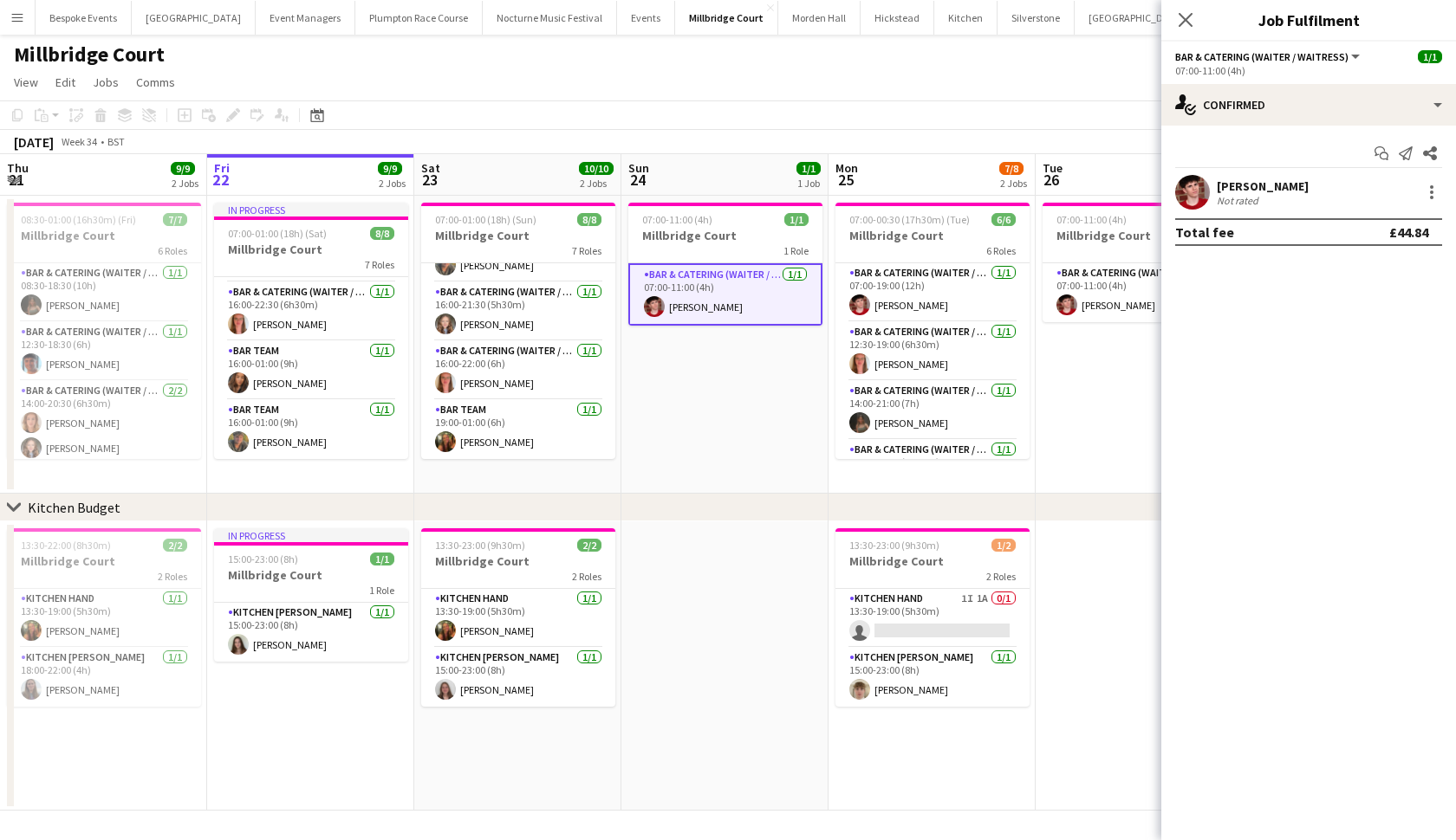
click at [677, 380] on app-date-cell "07:00-11:00 (4h) 1/1 Millbridge Court 1 Role Bar & Catering (Waiter / waitress)…" at bounding box center [724, 345] width 207 height 298
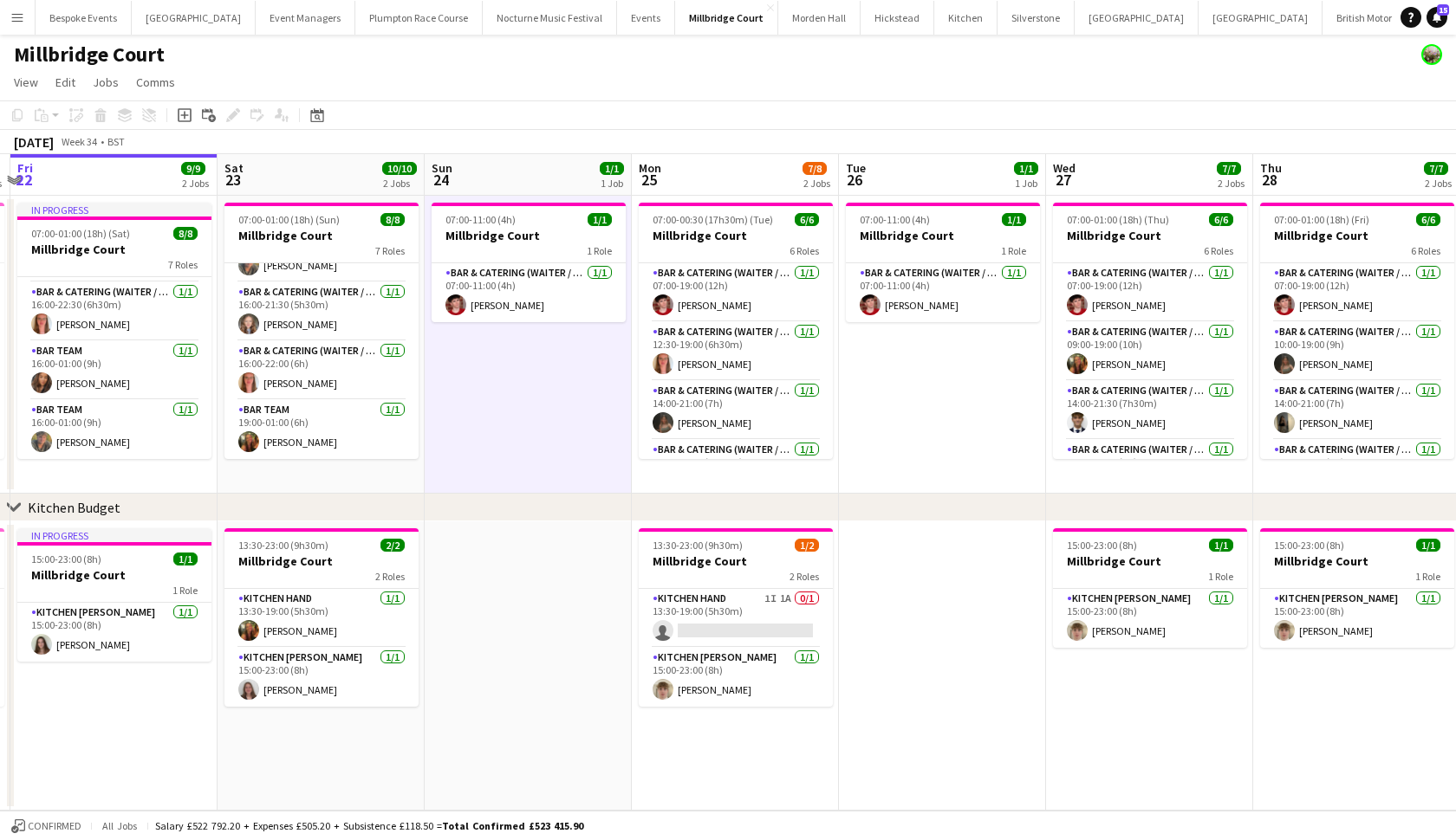
scroll to position [0, 0]
click at [193, 12] on button "[GEOGRAPHIC_DATA] Close" at bounding box center [193, 18] width 124 height 34
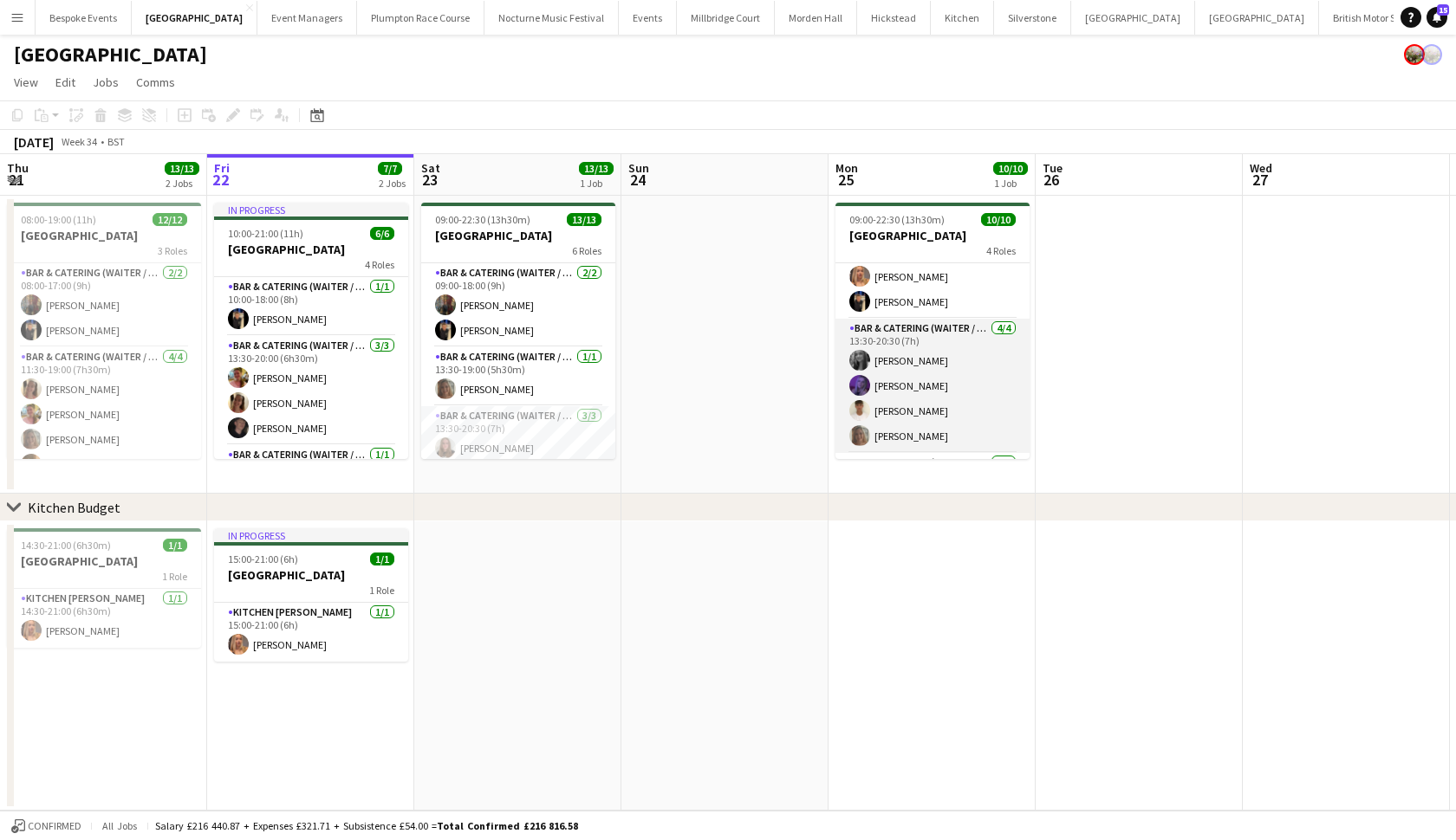
scroll to position [29, 0]
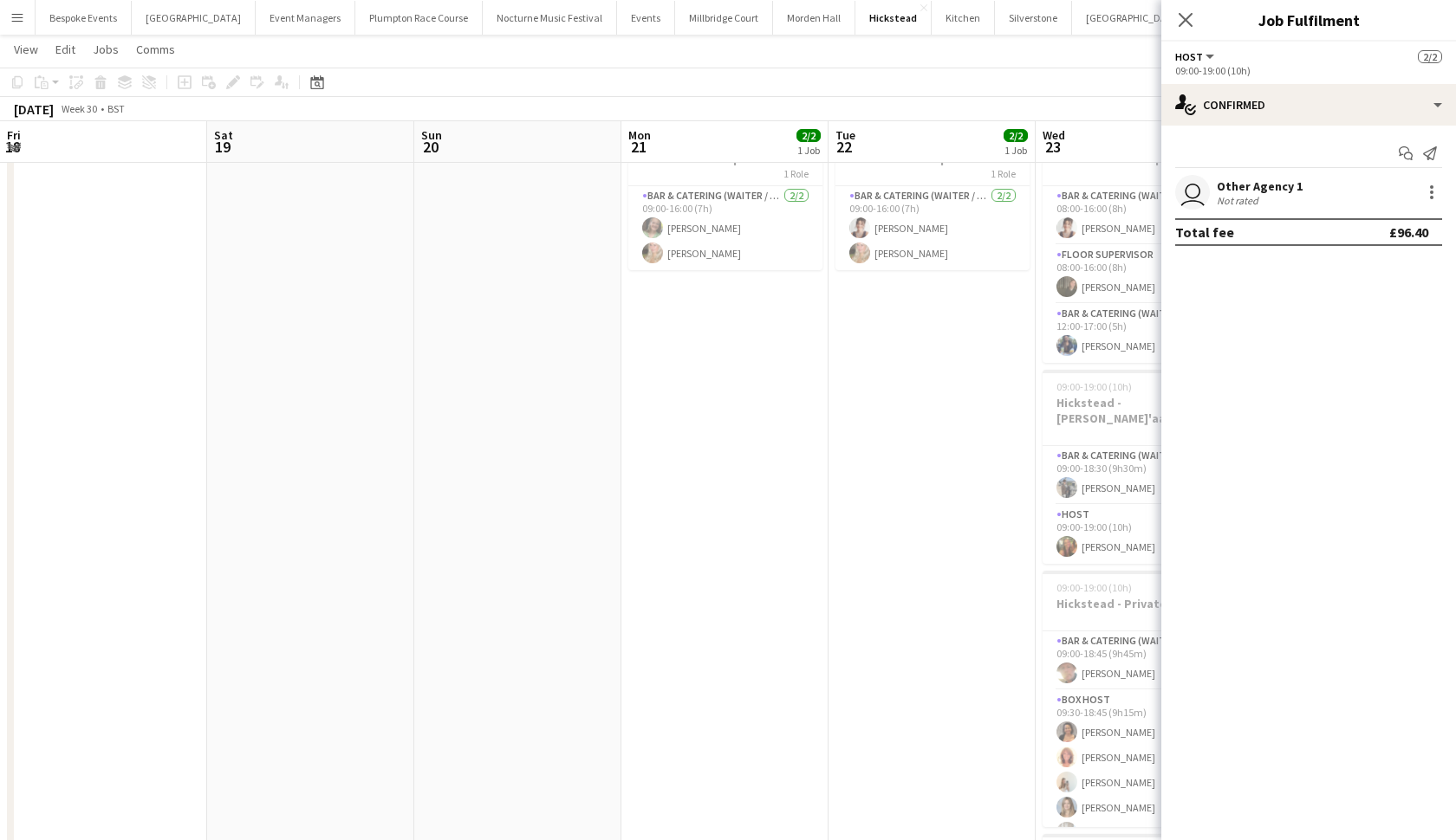
scroll to position [26, 0]
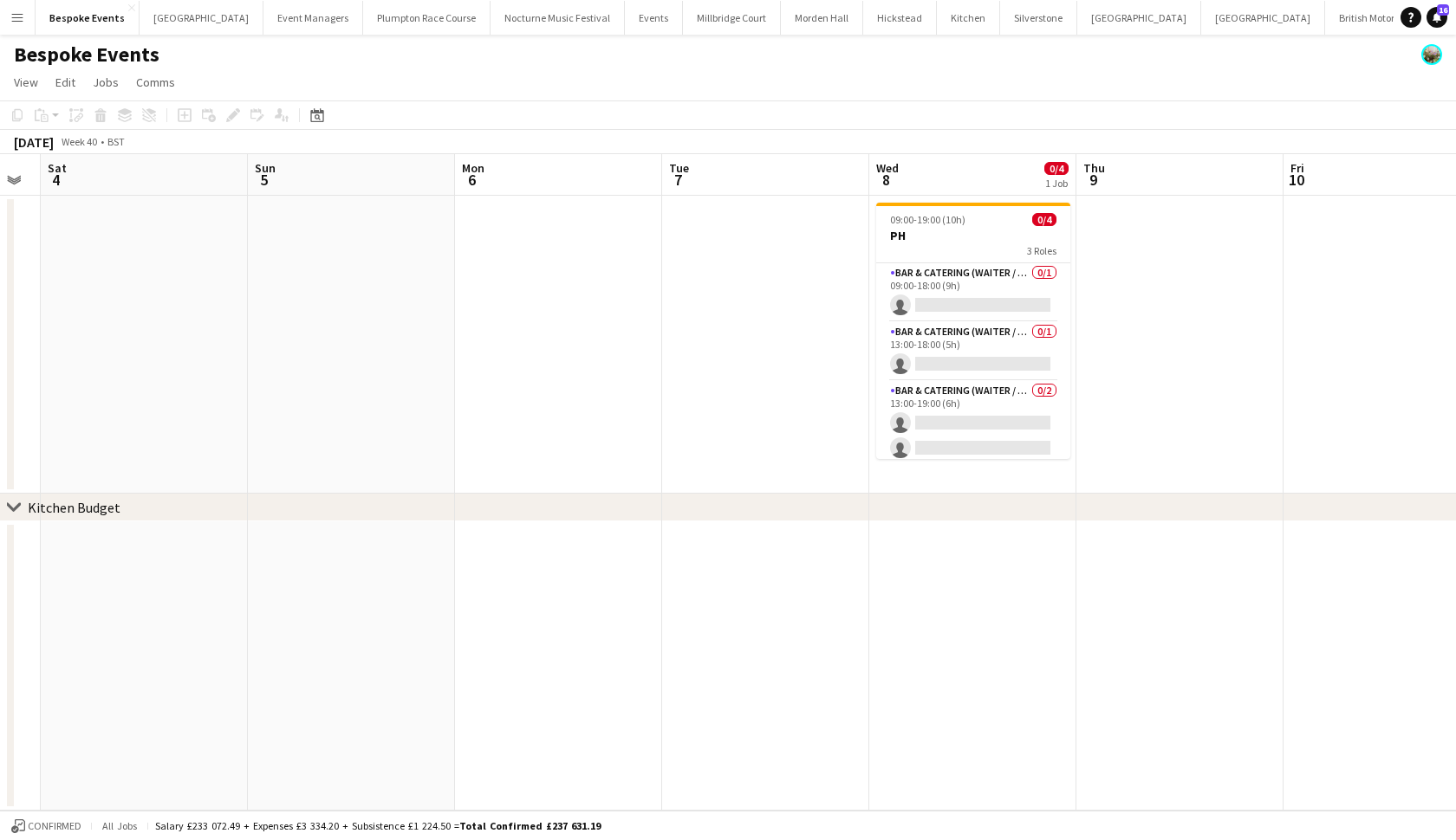
scroll to position [0, 681]
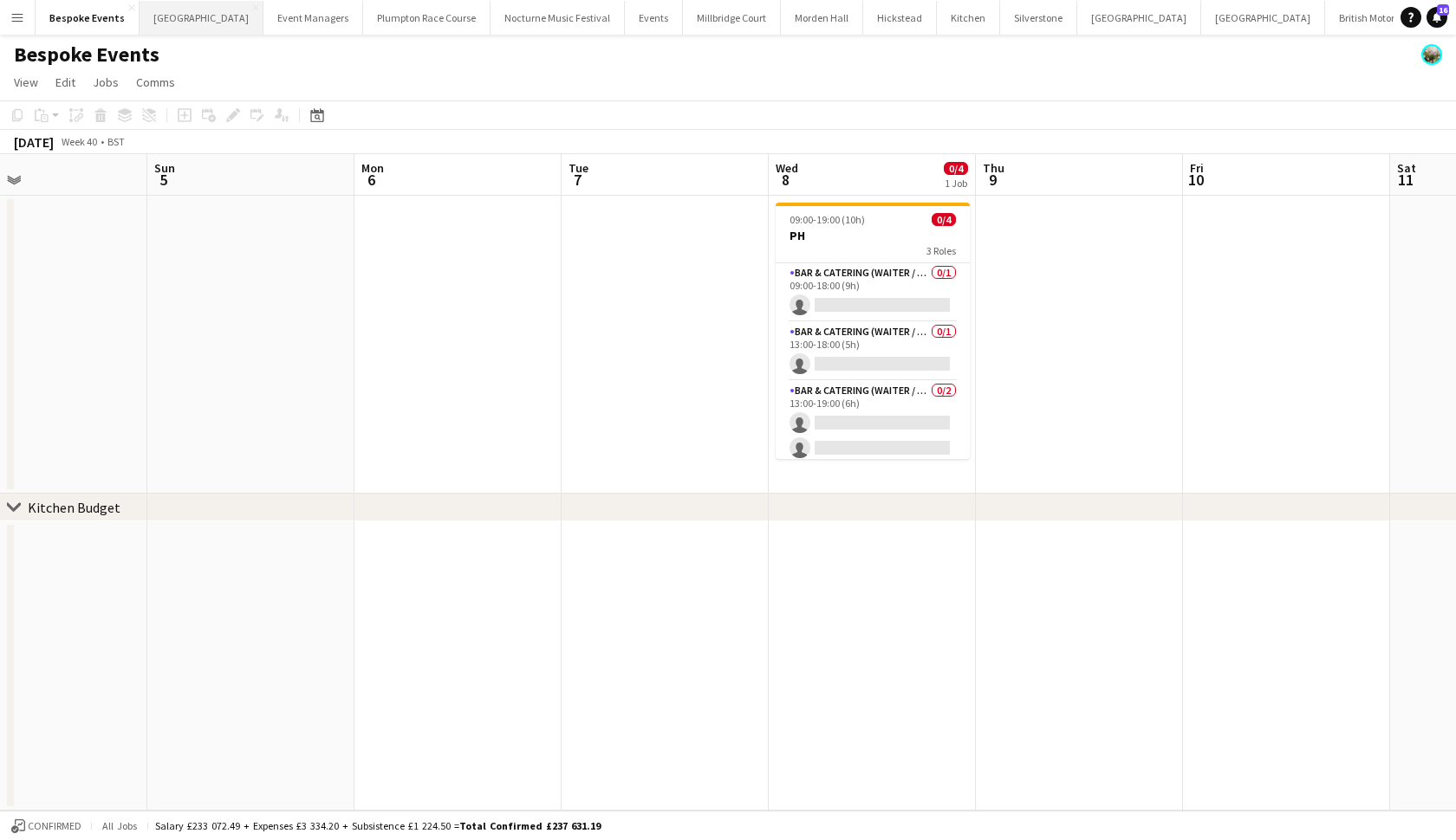
click at [183, 12] on button "[GEOGRAPHIC_DATA] Close" at bounding box center [201, 18] width 124 height 34
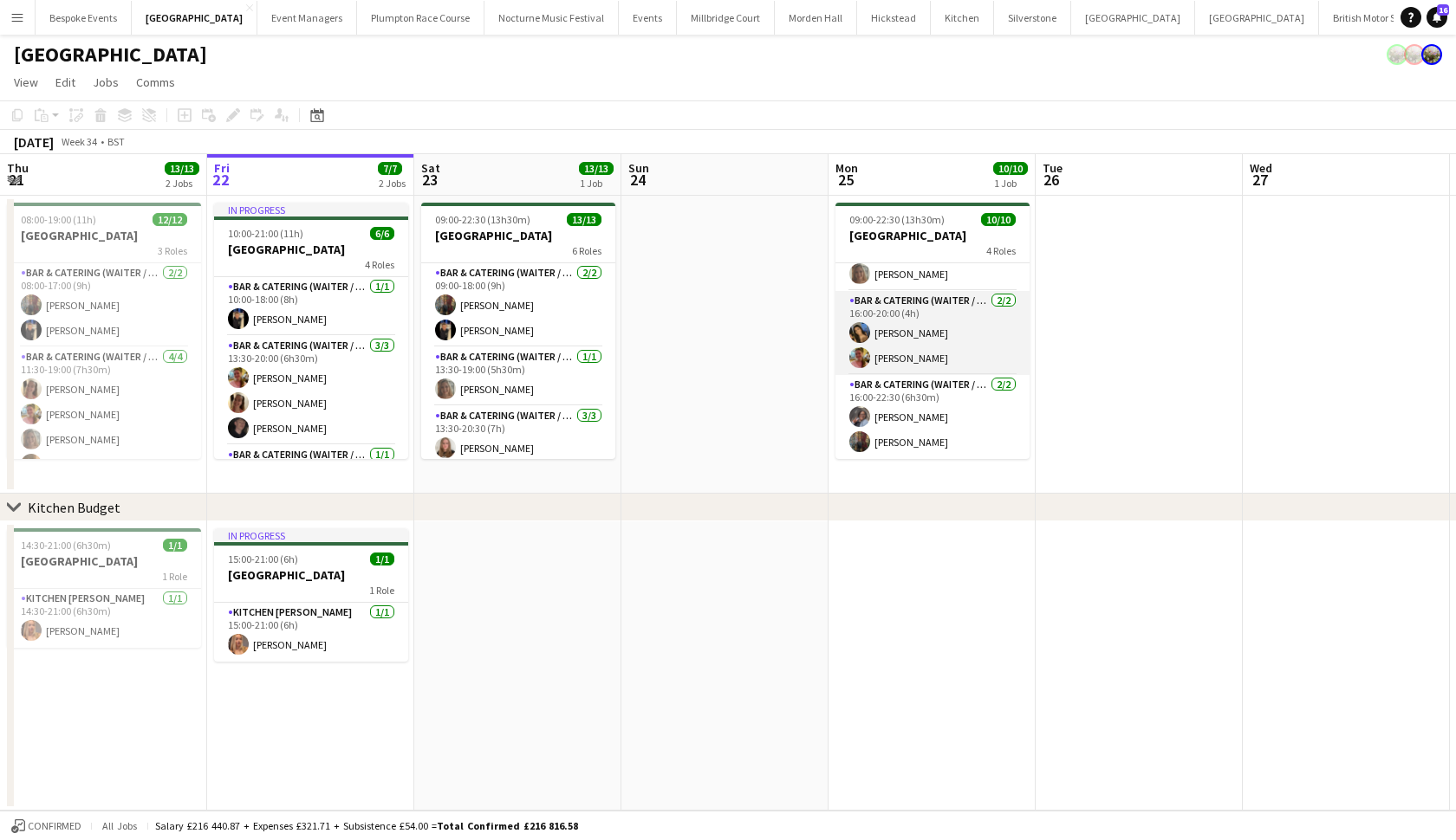
scroll to position [191, 0]
click at [857, 735] on app-date-cell at bounding box center [932, 666] width 207 height 289
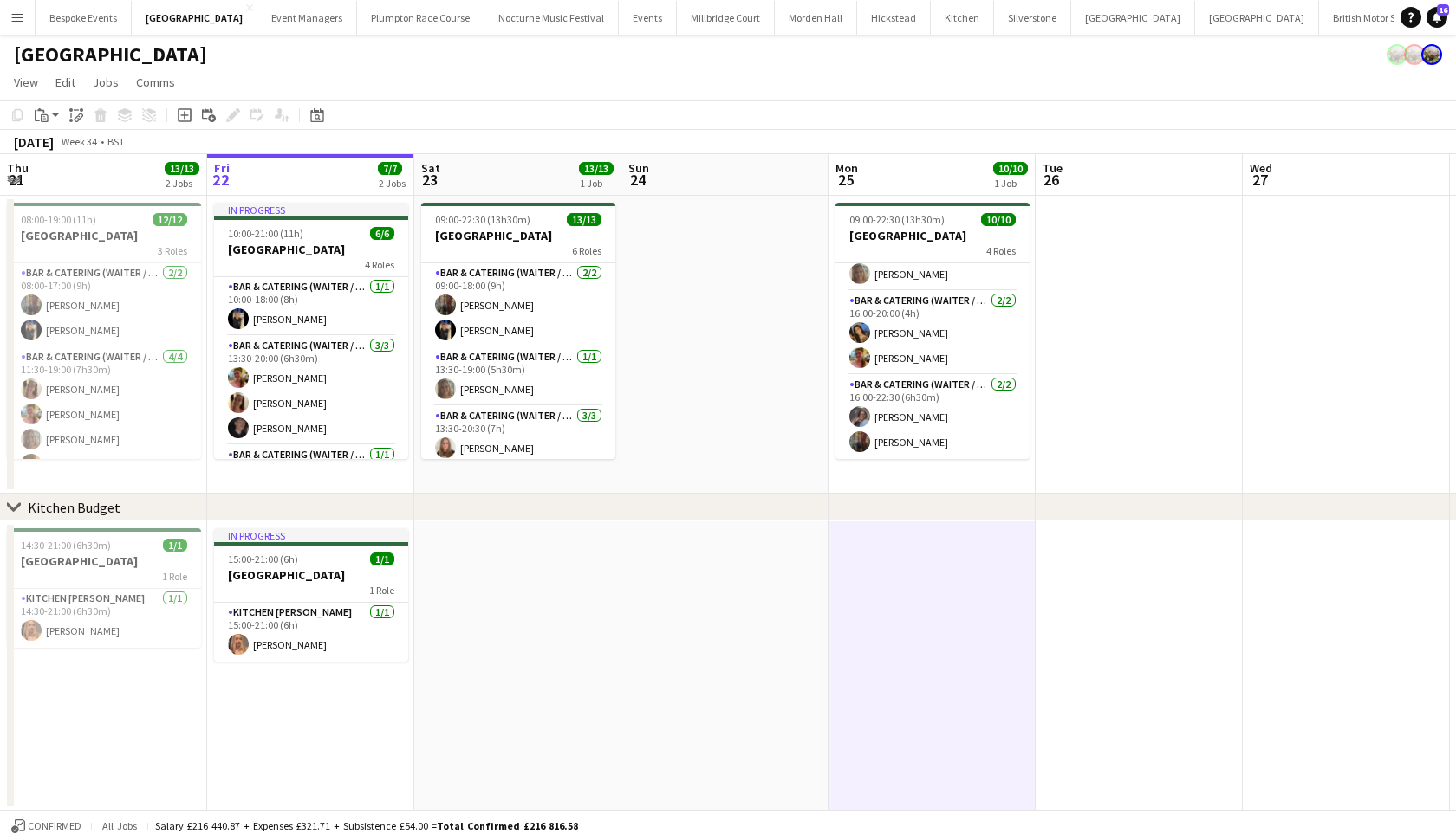
click at [700, 19] on button "[GEOGRAPHIC_DATA]" at bounding box center [726, 18] width 98 height 34
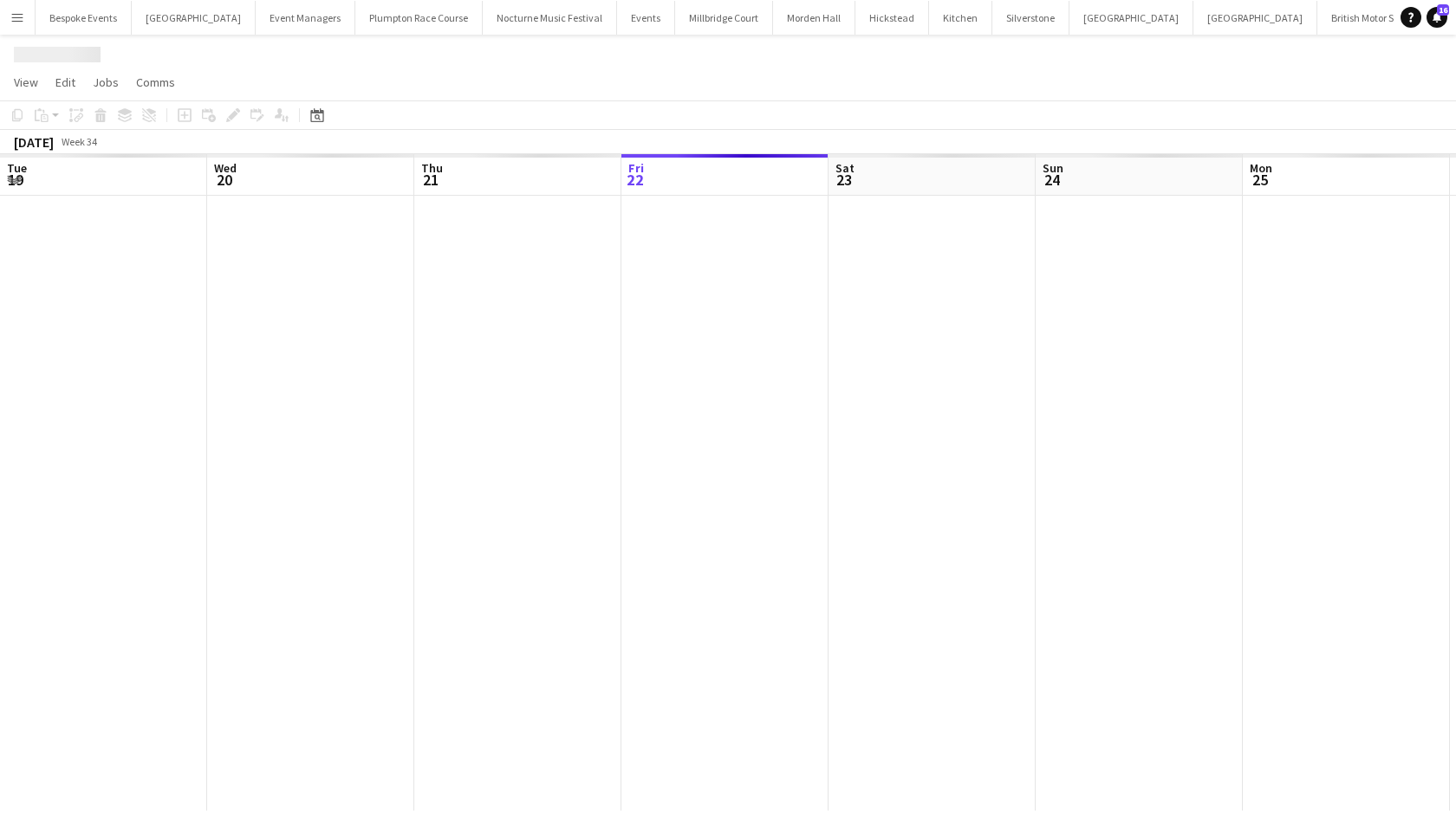
scroll to position [0, 414]
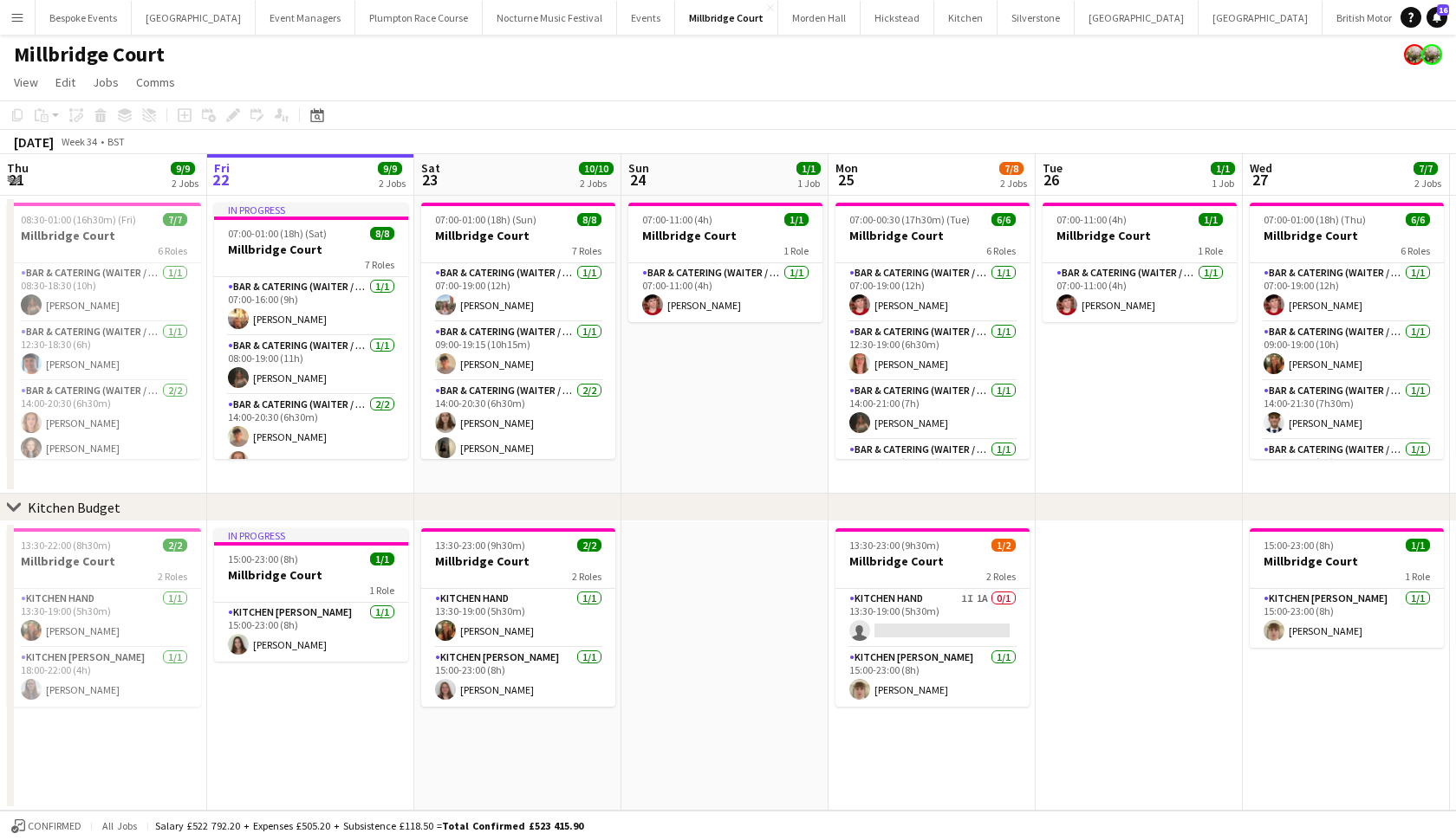
click at [341, 95] on app-page-menu "View Day view expanded Day view collapsed Month view Date picker Jump to [DATE]…" at bounding box center [728, 83] width 1456 height 33
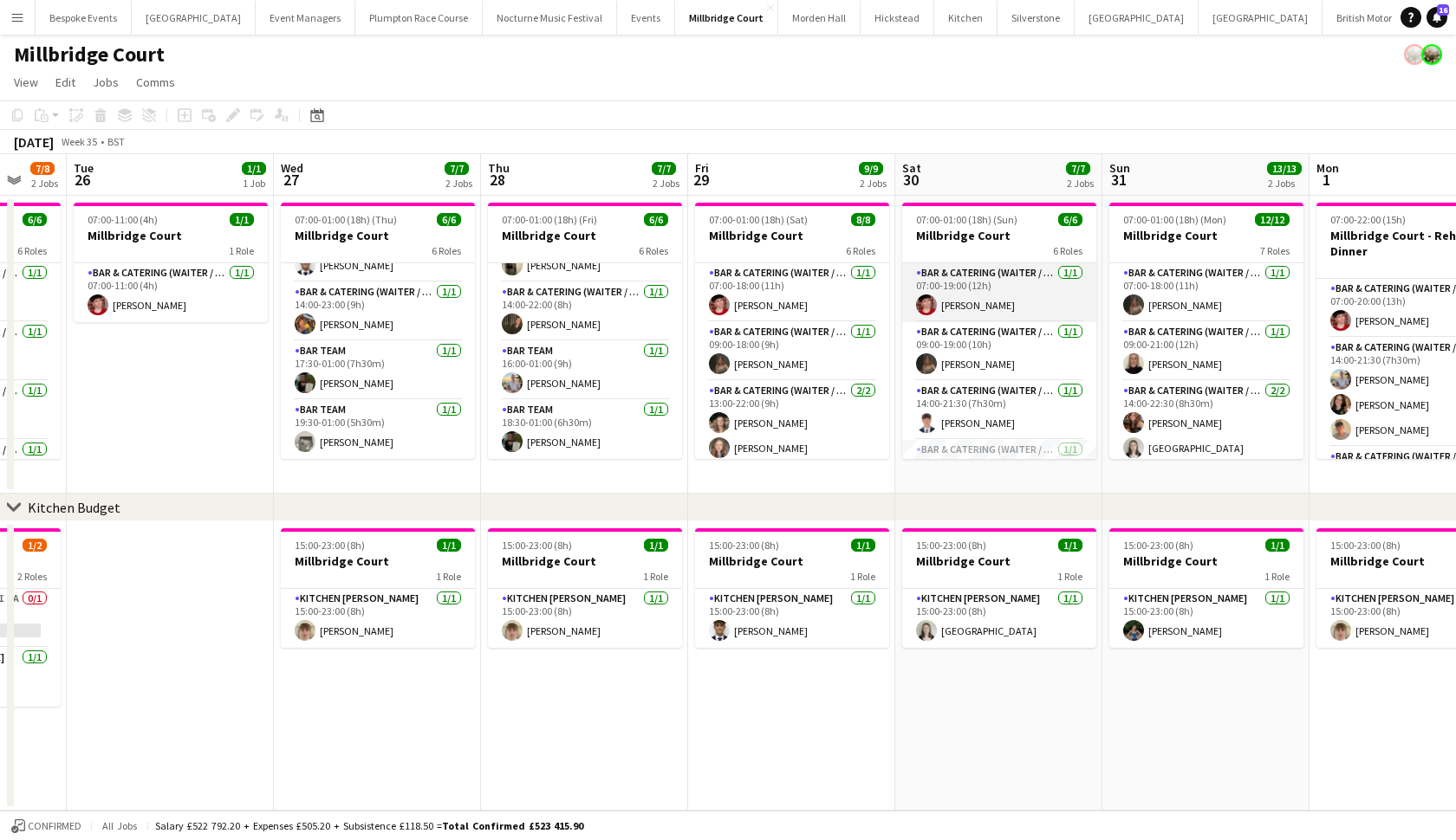
scroll to position [0, 0]
click at [977, 297] on app-card-role "Bar & Catering (Waiter / waitress) [DATE] 07:00-19:00 (12h) [PERSON_NAME]" at bounding box center [999, 293] width 194 height 59
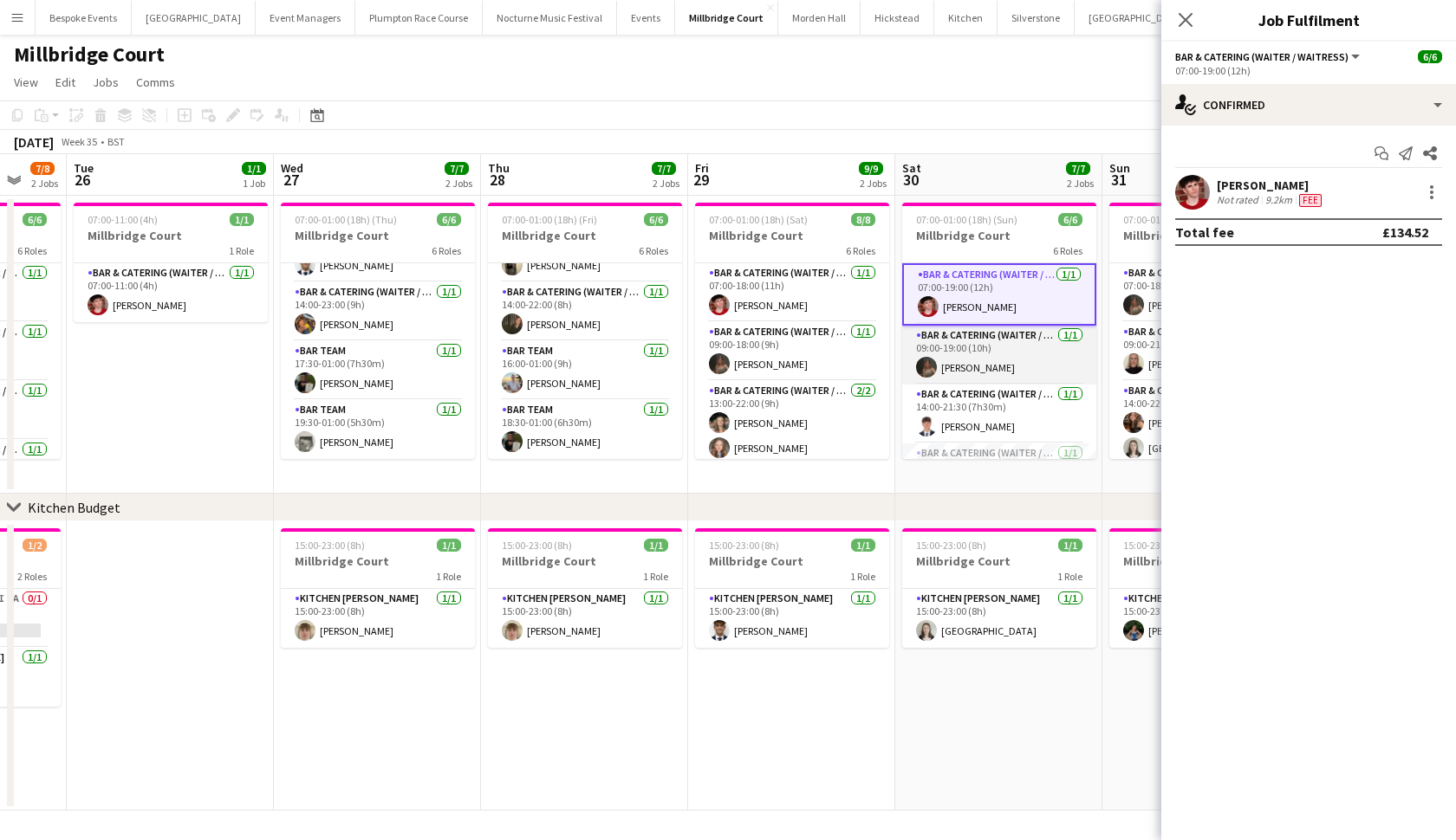
click at [977, 334] on app-card-role "Bar & Catering (Waiter / waitress) [DATE] 09:00-19:00 (10h) [PERSON_NAME]" at bounding box center [999, 355] width 194 height 59
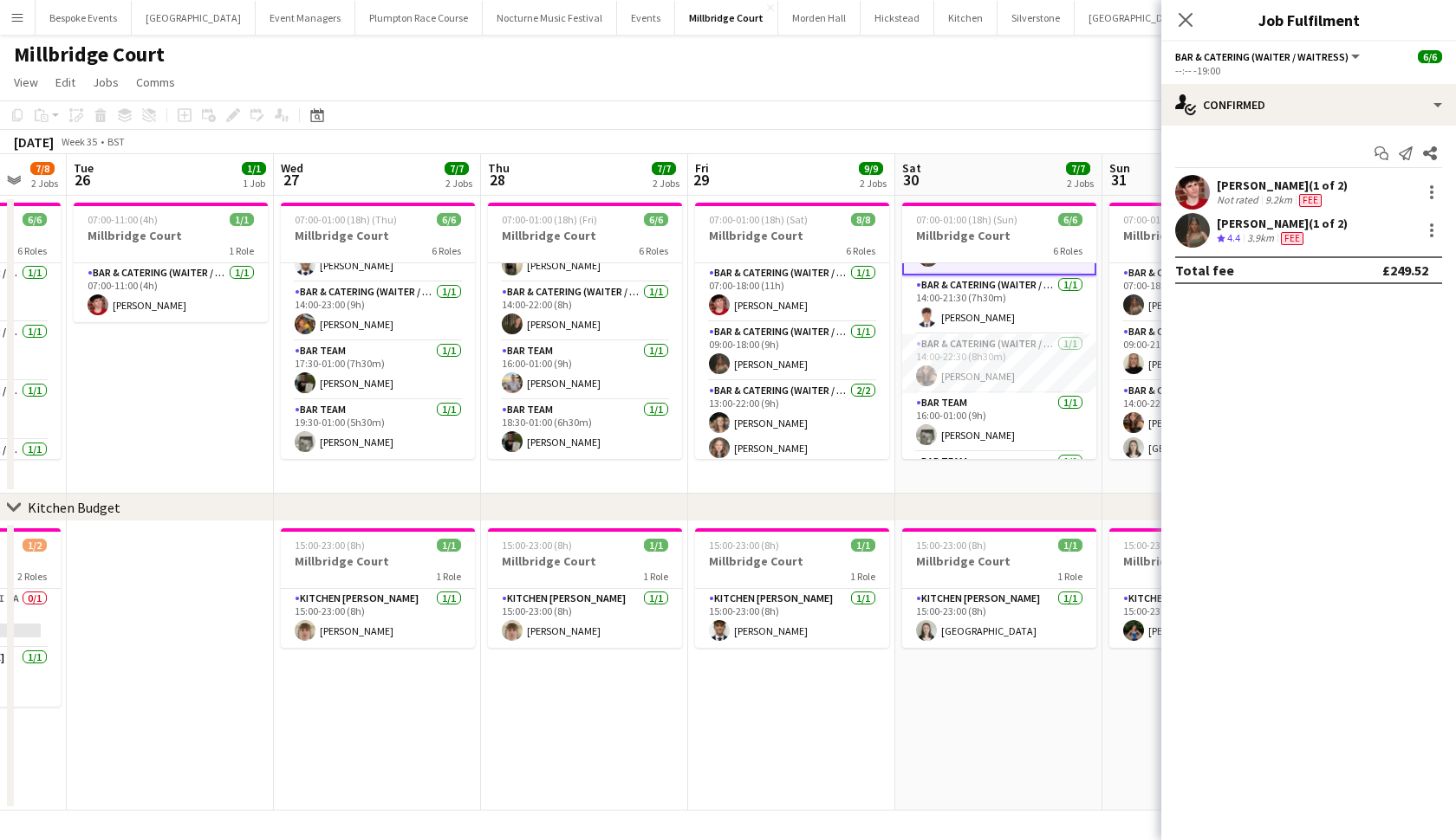
scroll to position [115, 0]
click at [976, 303] on app-card-role "Bar & Catering (Waiter / waitress) [DATE] 14:00-21:30 (7h30m) [PERSON_NAME]" at bounding box center [999, 301] width 194 height 59
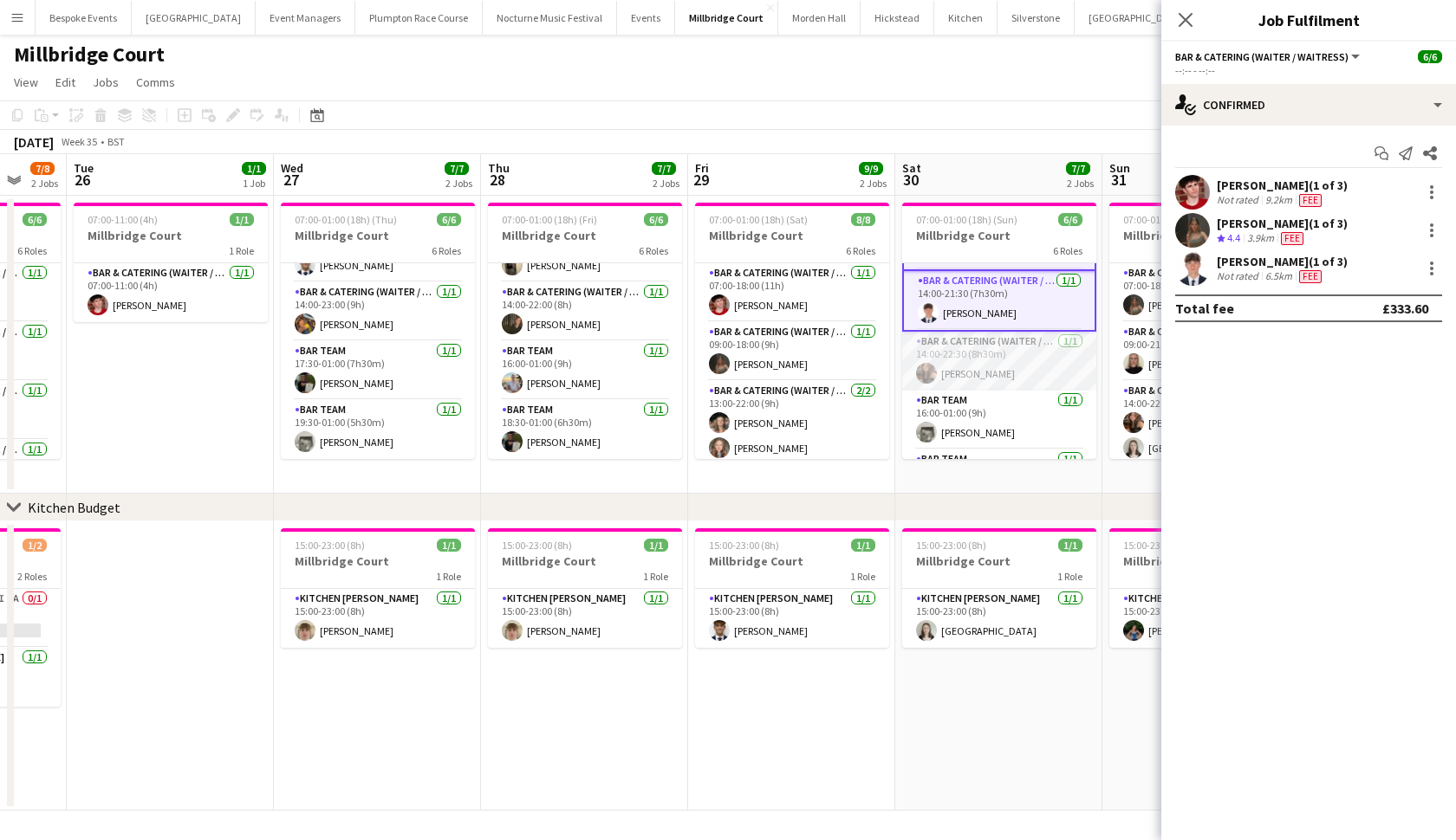
click at [976, 361] on app-card-role "Bar & Catering (Waiter / waitress) [DATE] 14:00-22:30 (8h30m) [PERSON_NAME]" at bounding box center [999, 361] width 194 height 59
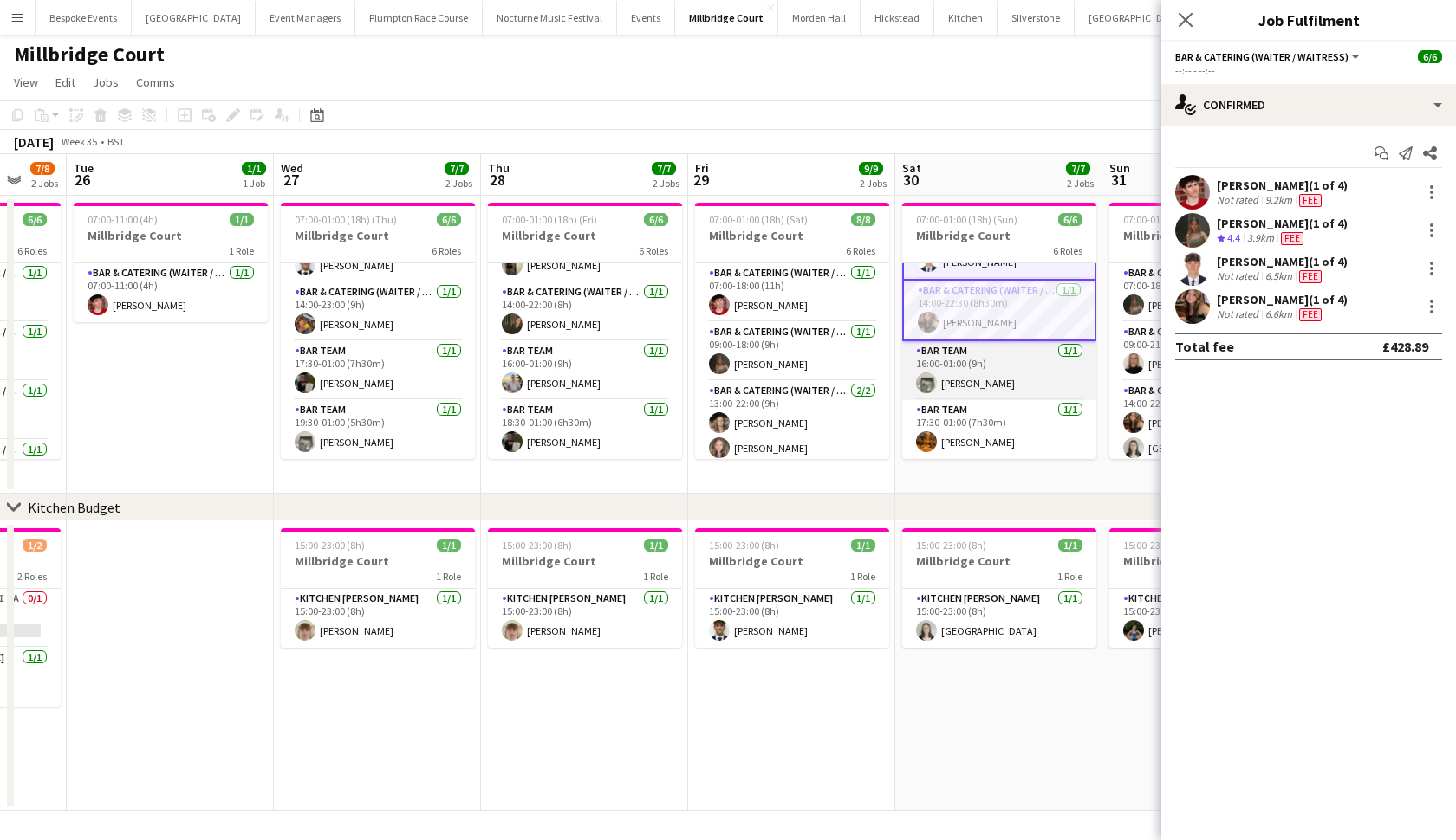
scroll to position [167, 0]
click at [976, 361] on app-card-role "Bar Team [DATE] 16:00-01:00 (9h) [PERSON_NAME]" at bounding box center [999, 371] width 194 height 59
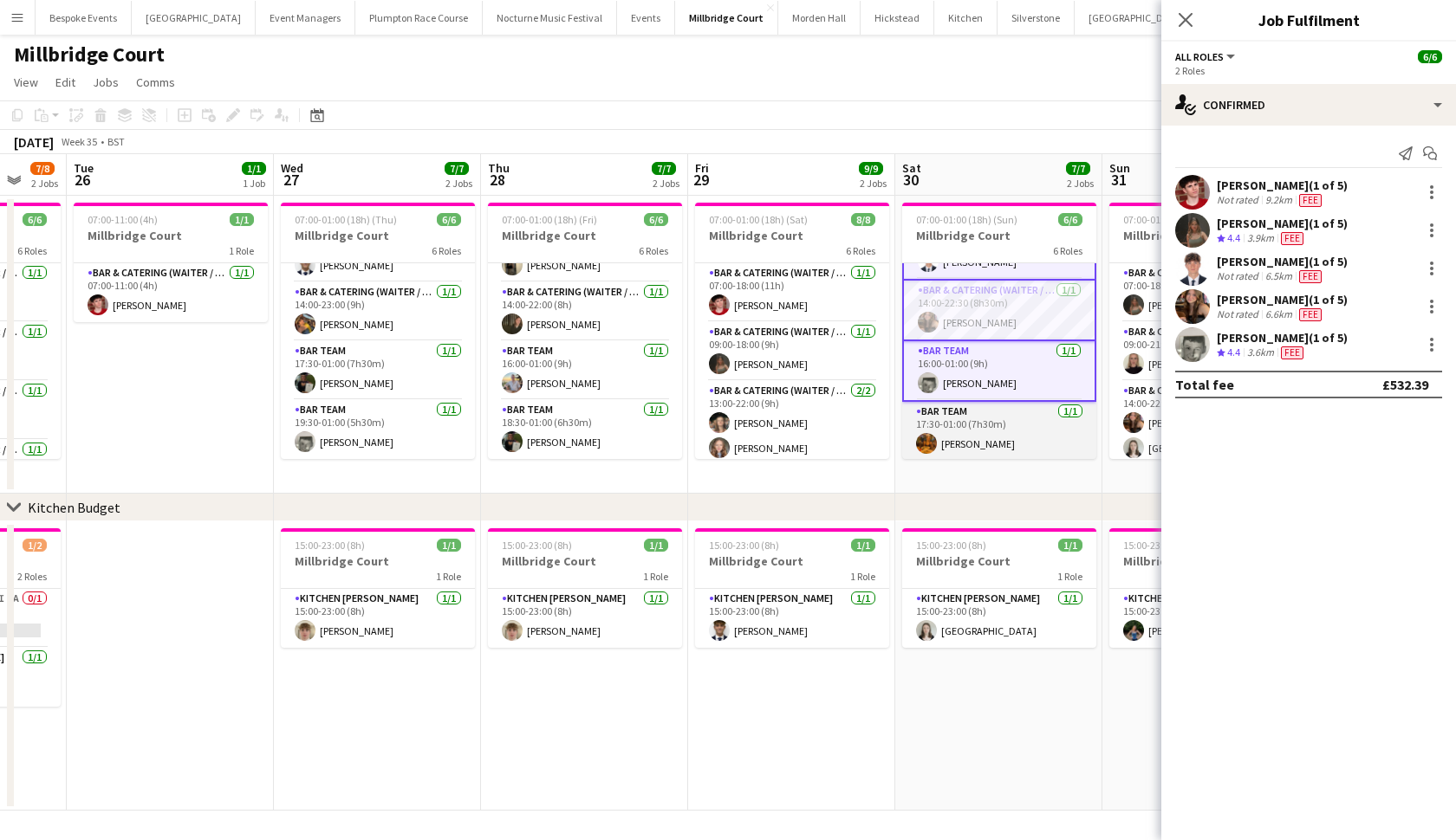
click at [984, 409] on app-card-role "Bar Team [DATE] 17:30-01:00 (7h30m) [PERSON_NAME]" at bounding box center [999, 431] width 194 height 59
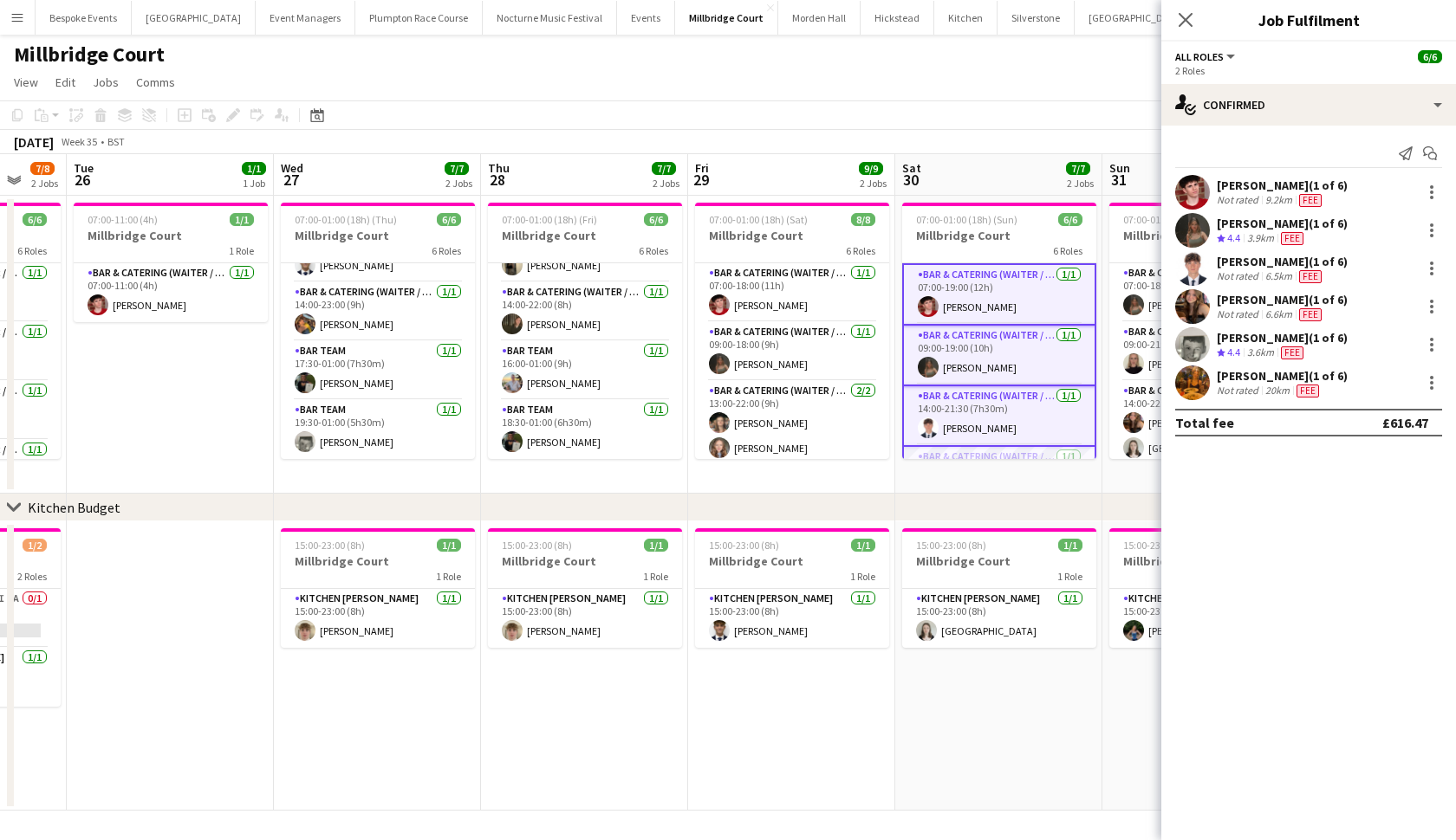
scroll to position [0, 0]
click at [1430, 153] on icon at bounding box center [1432, 157] width 9 height 9
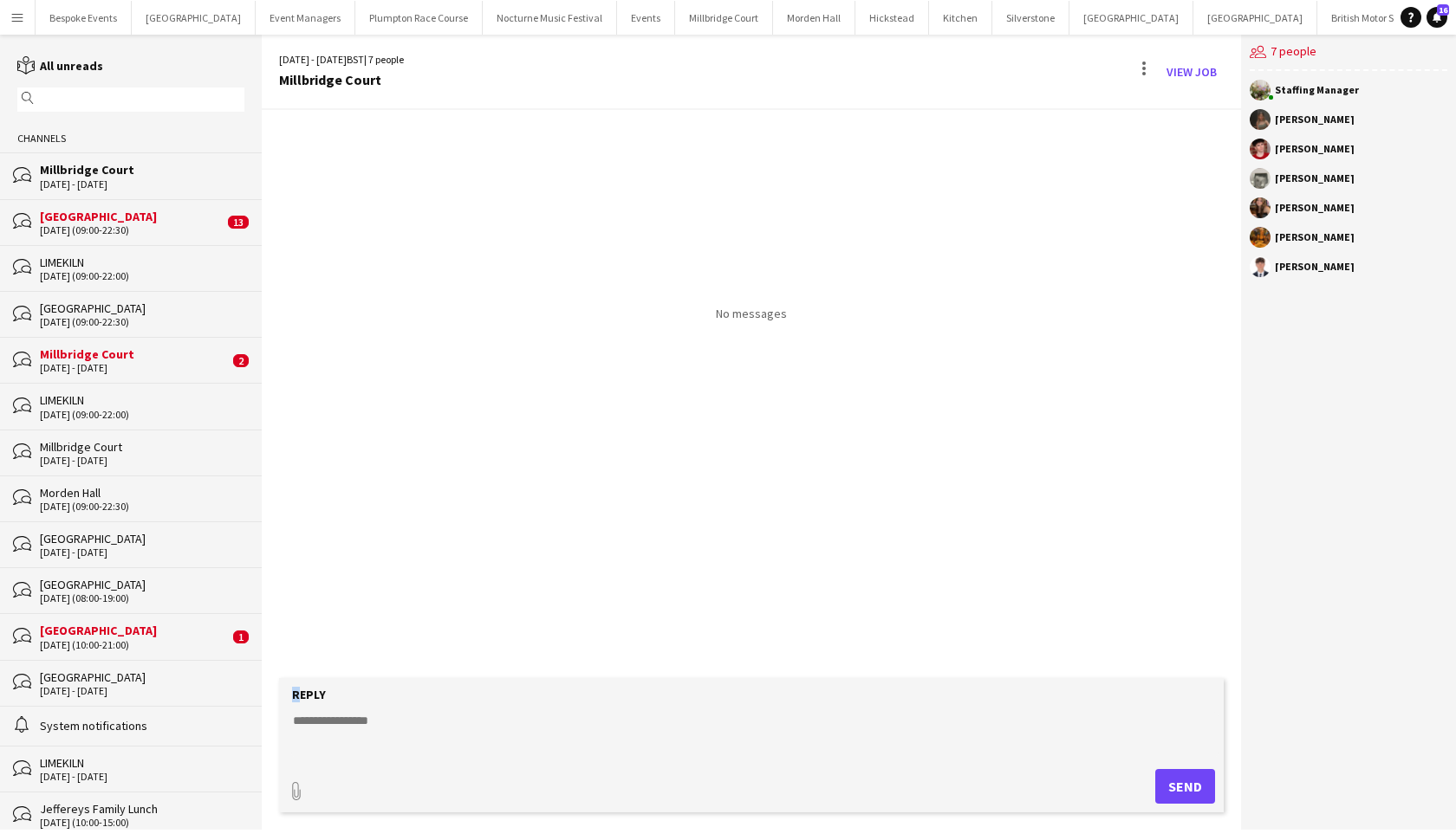
click at [519, 679] on div "[DATE] - [DATE] BST | 7 people [GEOGRAPHIC_DATA] View Job No messages Reply pap…" at bounding box center [752, 432] width 980 height 796
click at [522, 713] on textarea at bounding box center [754, 734] width 927 height 45
type textarea "*"
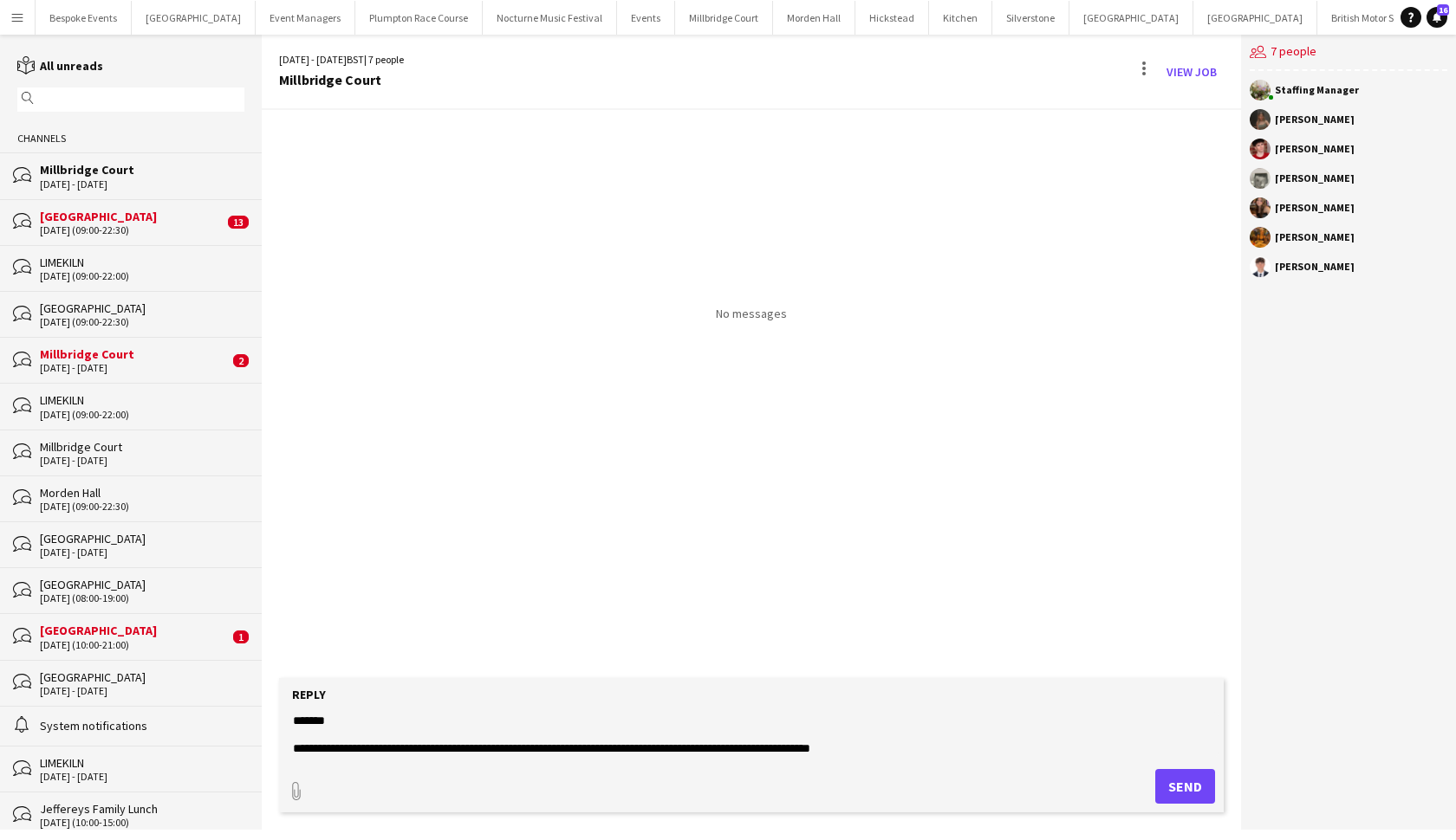
type textarea "**********"
click at [1199, 788] on button "Send" at bounding box center [1184, 786] width 59 height 35
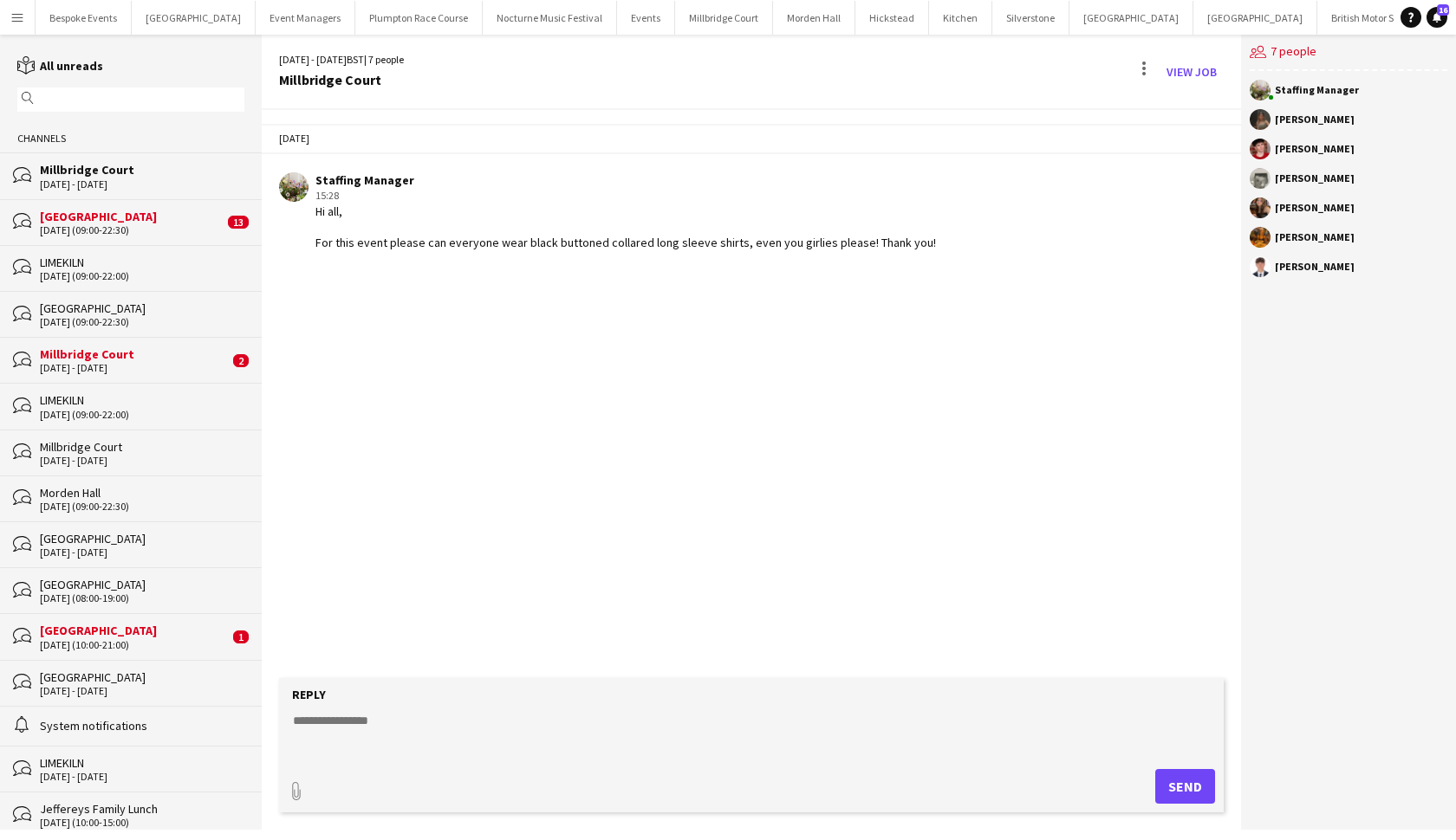
click at [79, 222] on div "[GEOGRAPHIC_DATA]" at bounding box center [131, 216] width 184 height 16
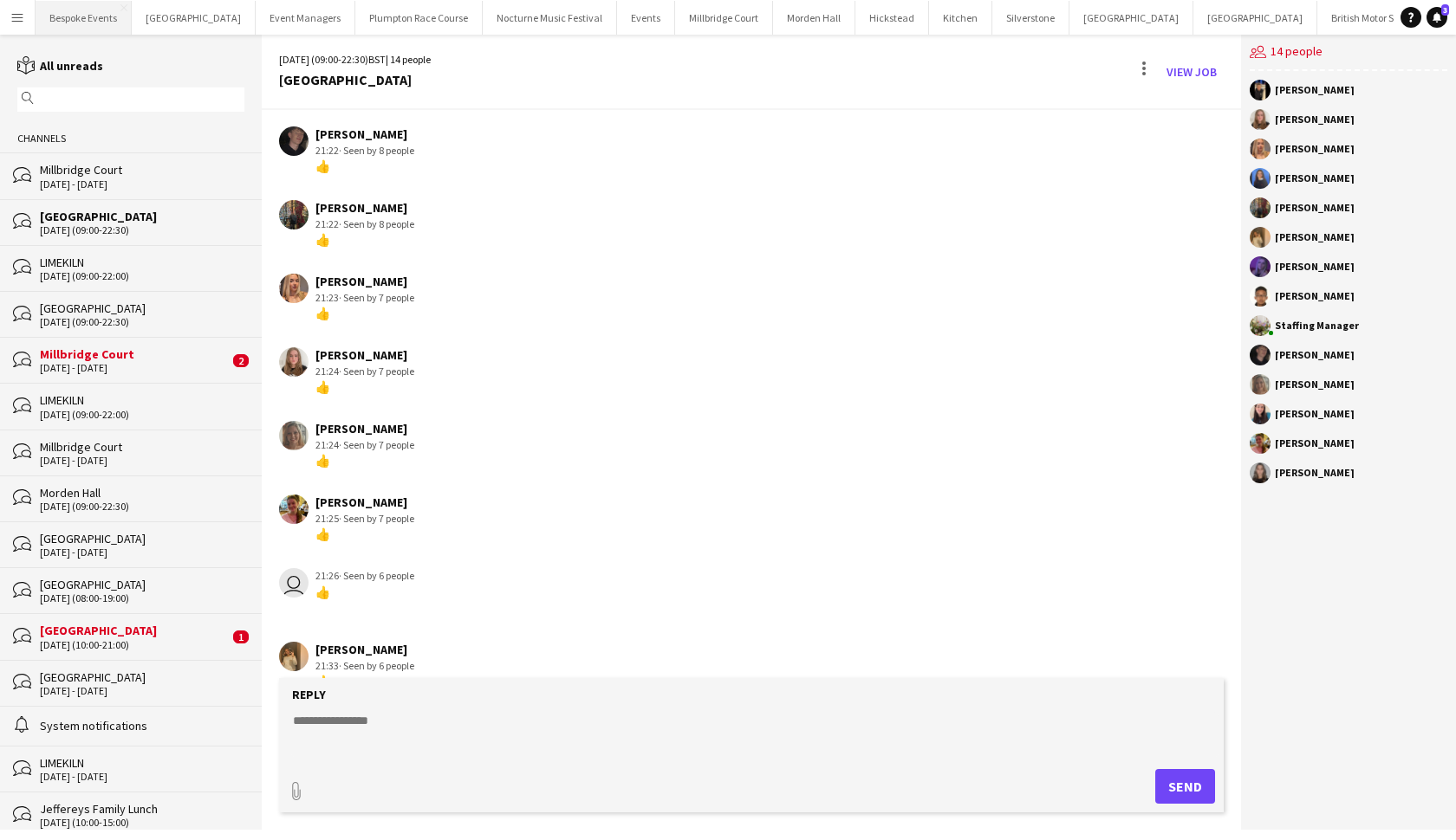
click at [92, 20] on button "Bespoke Events Close" at bounding box center [83, 18] width 96 height 34
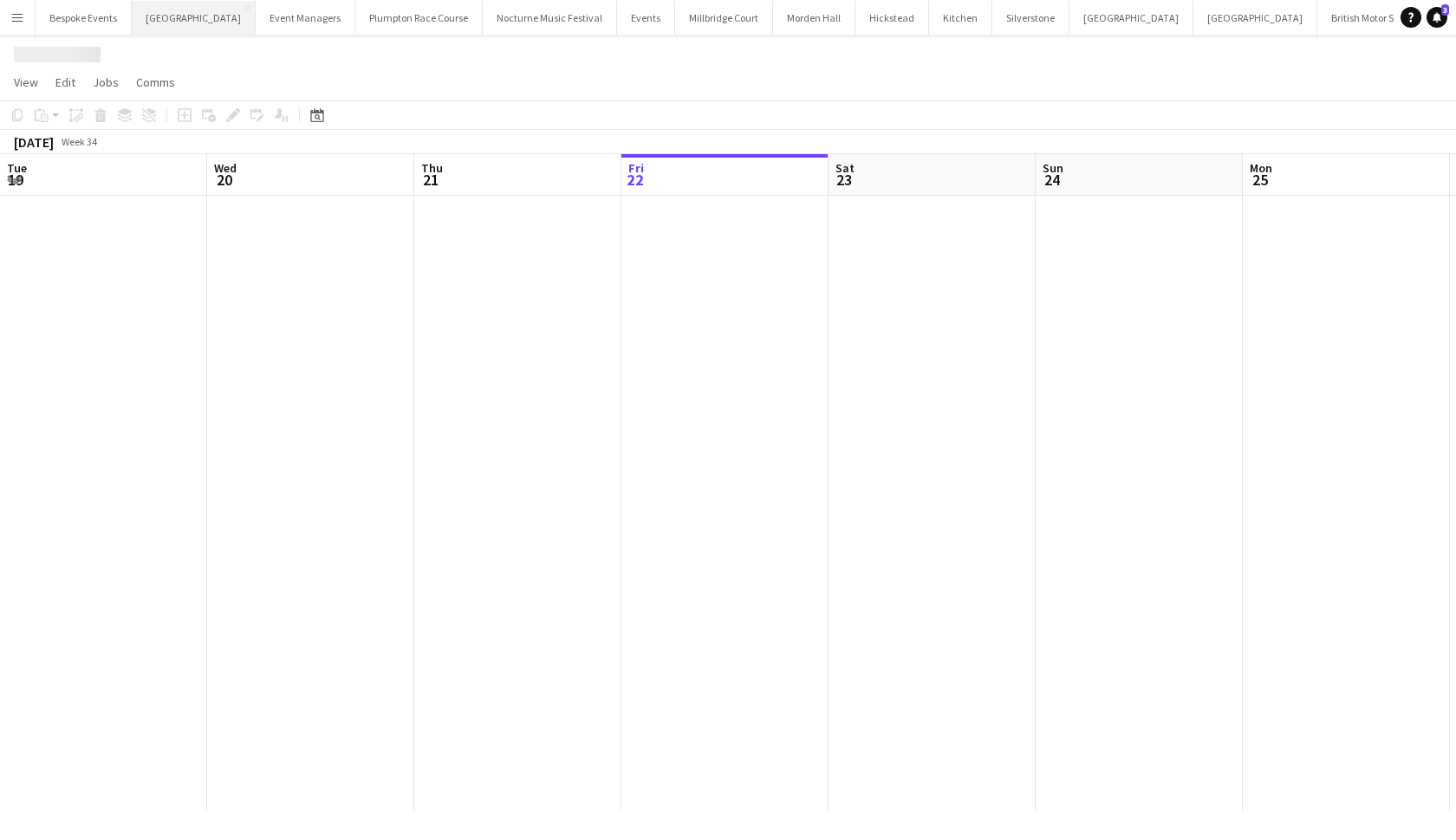
scroll to position [0, 414]
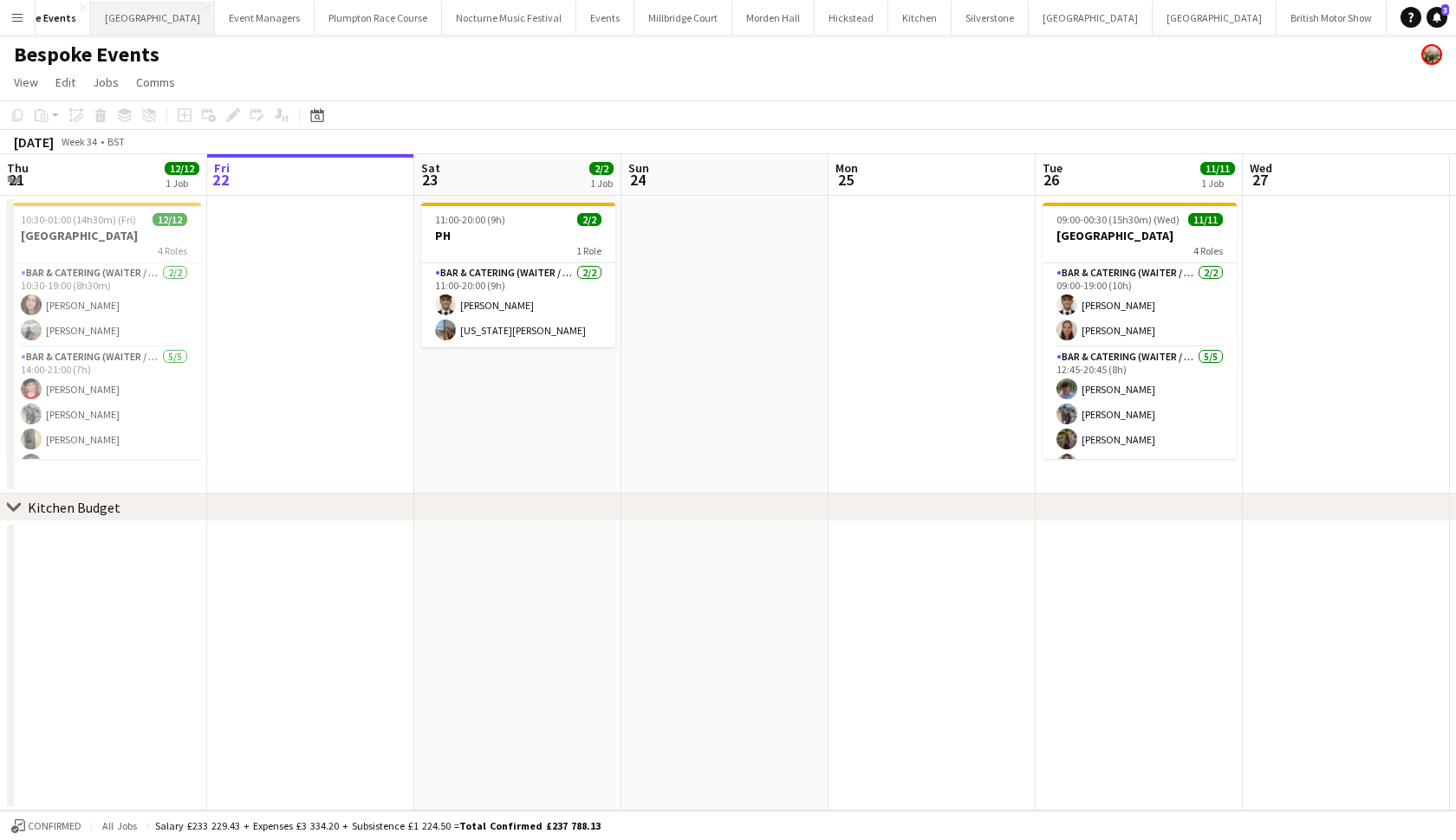
click at [138, 11] on button "[GEOGRAPHIC_DATA] Close" at bounding box center [153, 18] width 124 height 34
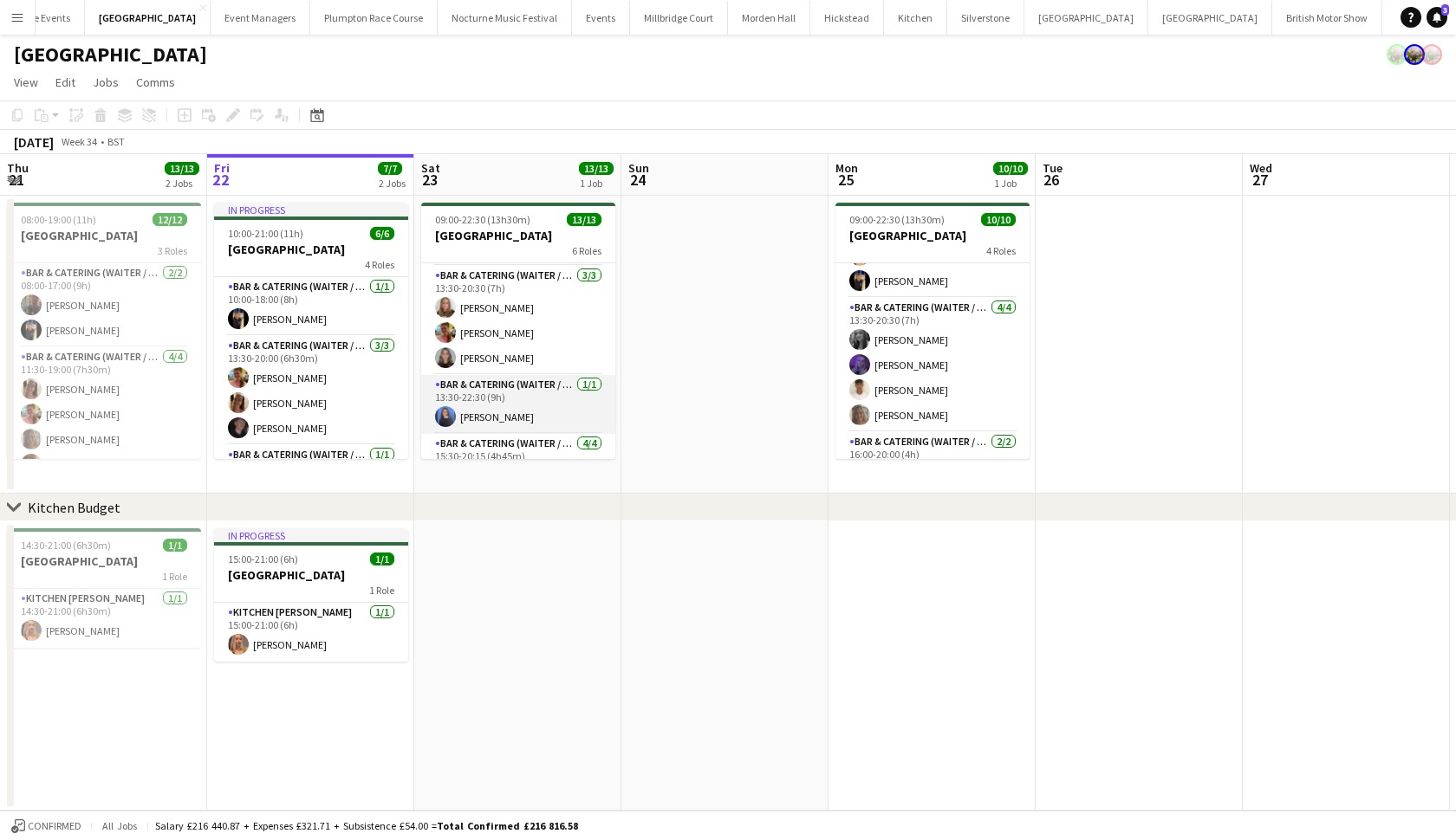
scroll to position [149, 0]
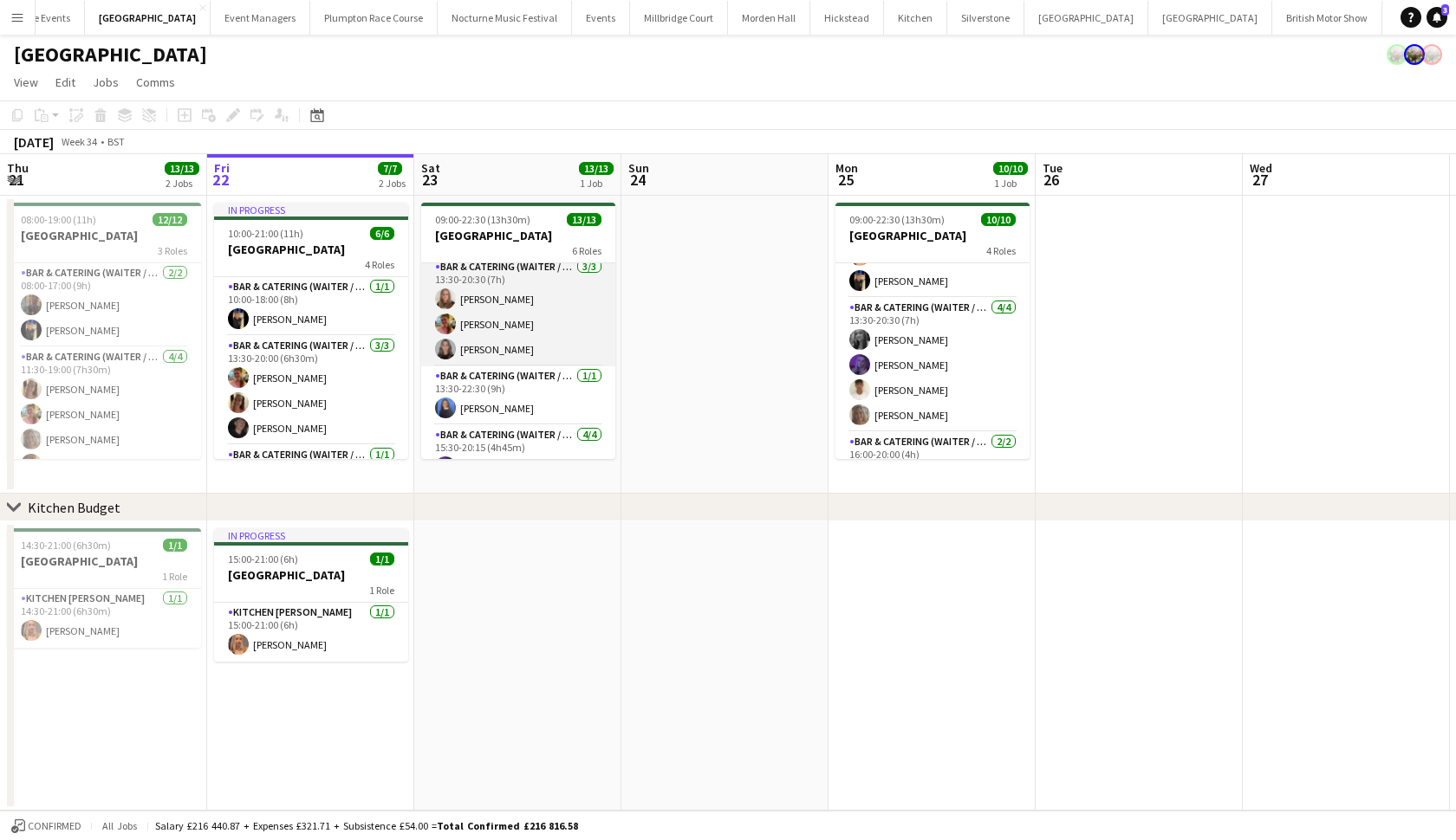
click at [516, 334] on app-card-role "Bar & Catering (Waiter / waitress) [DATE] 13:30-20:30 (7h) [PERSON_NAME] [PERSO…" at bounding box center [518, 311] width 194 height 109
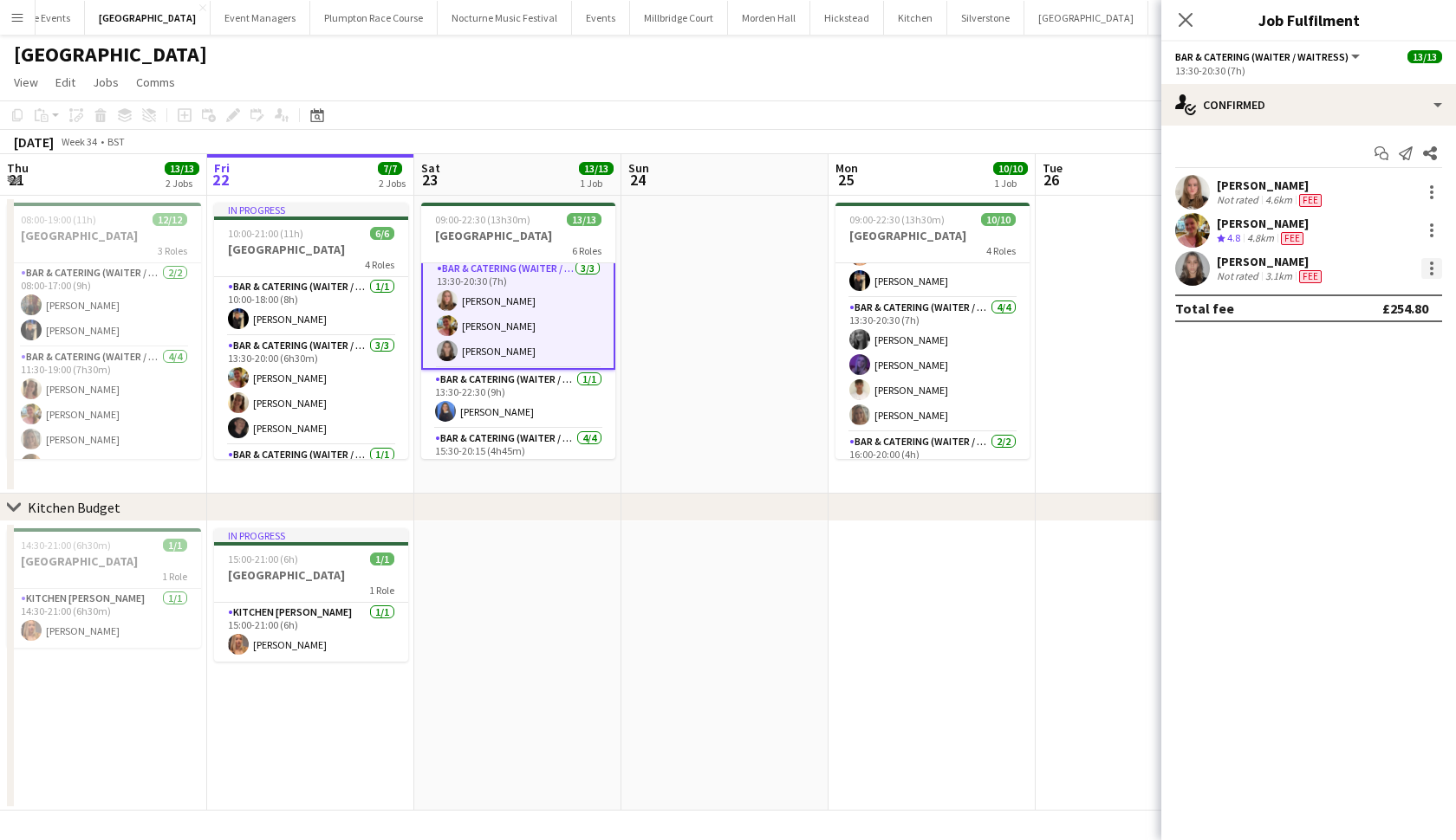
click at [1425, 266] on div at bounding box center [1431, 268] width 20 height 20
click at [1367, 383] on span "Send notification" at bounding box center [1371, 383] width 102 height 15
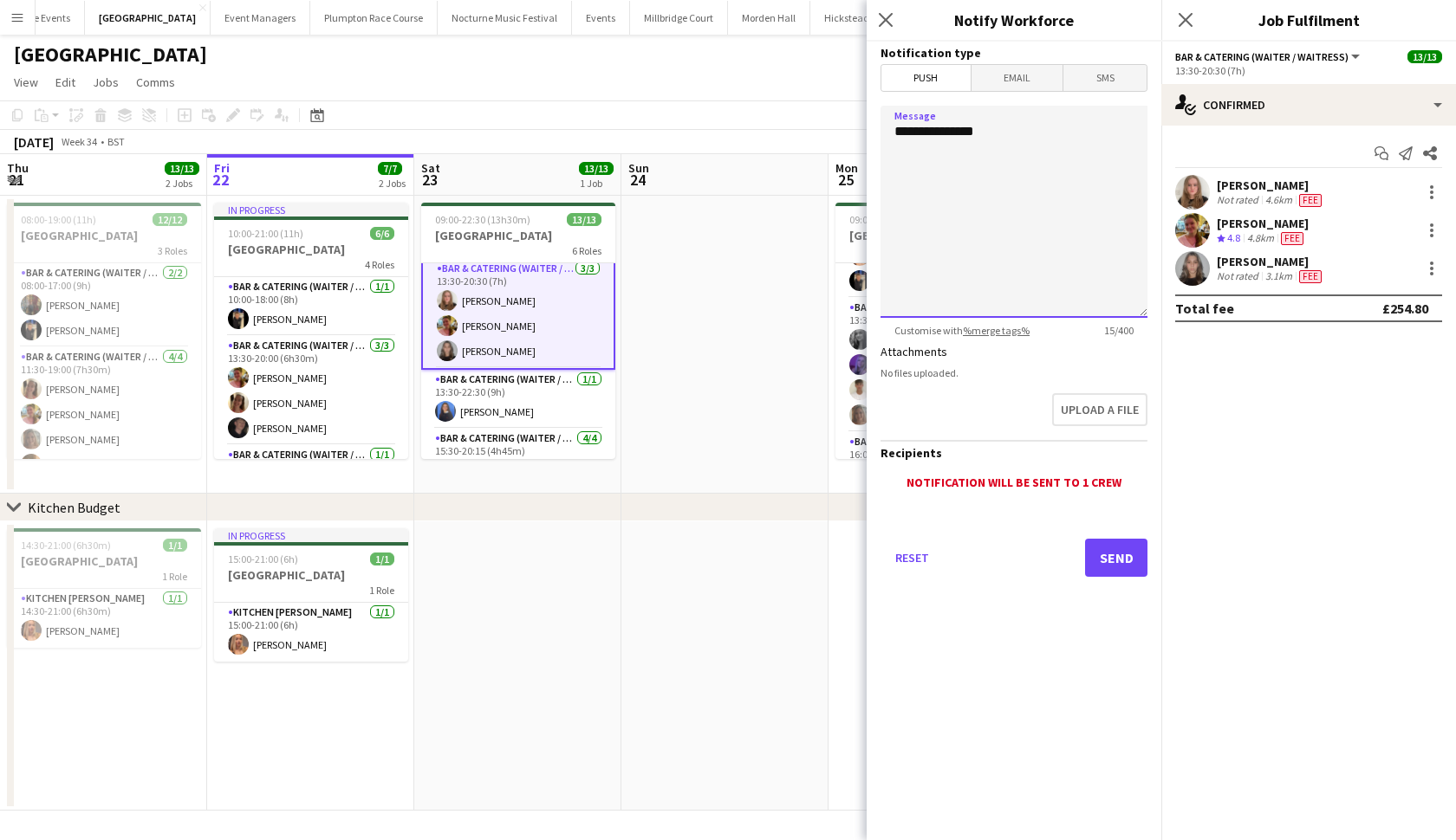
click at [1082, 129] on textarea "**********" at bounding box center [1013, 211] width 267 height 212
click at [1053, 209] on textarea "**********" at bounding box center [1013, 211] width 267 height 212
type textarea "**********"
click at [1119, 564] on button "Send" at bounding box center [1116, 557] width 62 height 38
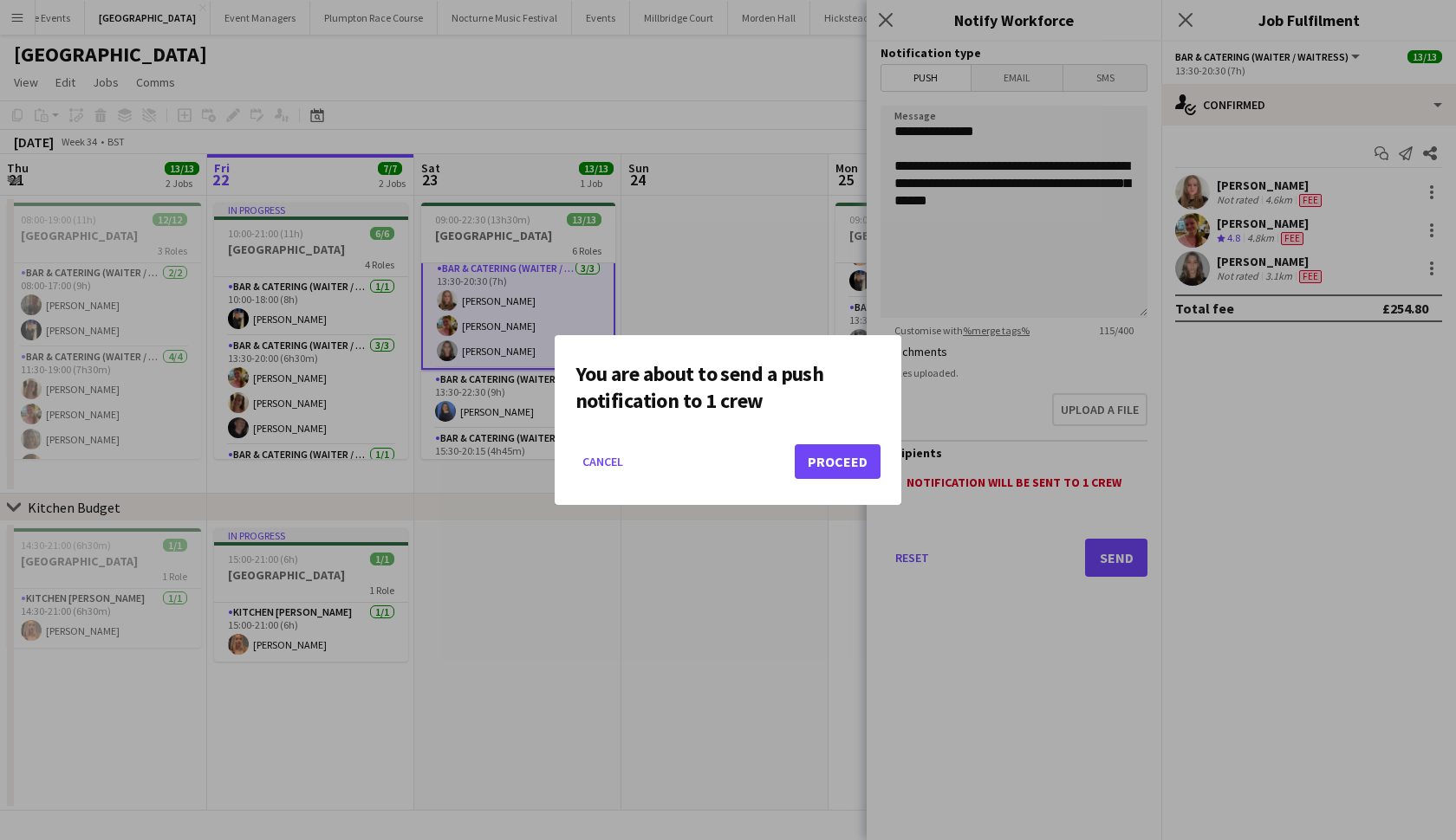
click at [855, 451] on button "Proceed" at bounding box center [838, 461] width 86 height 35
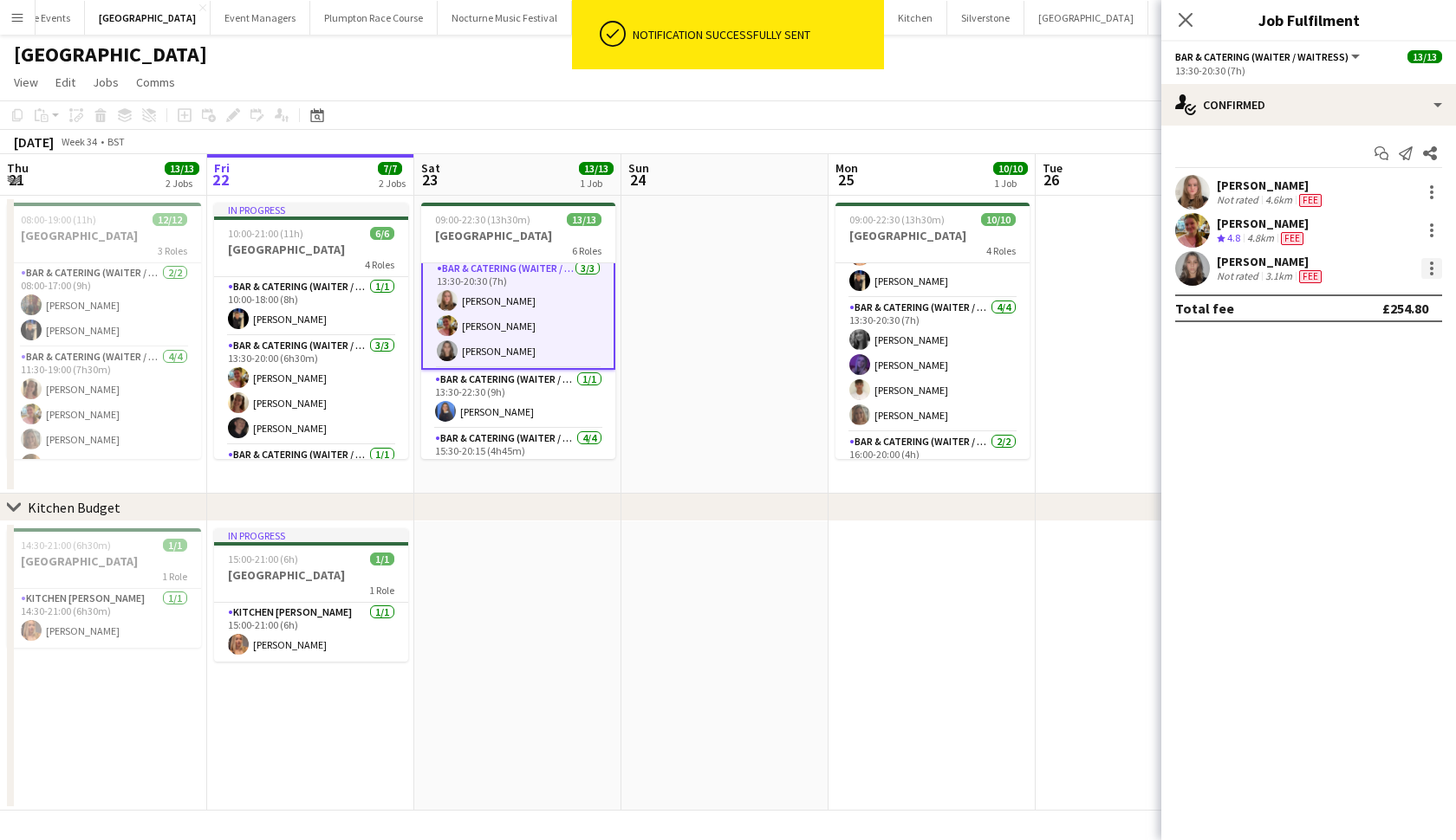
click at [1425, 271] on div at bounding box center [1431, 268] width 20 height 20
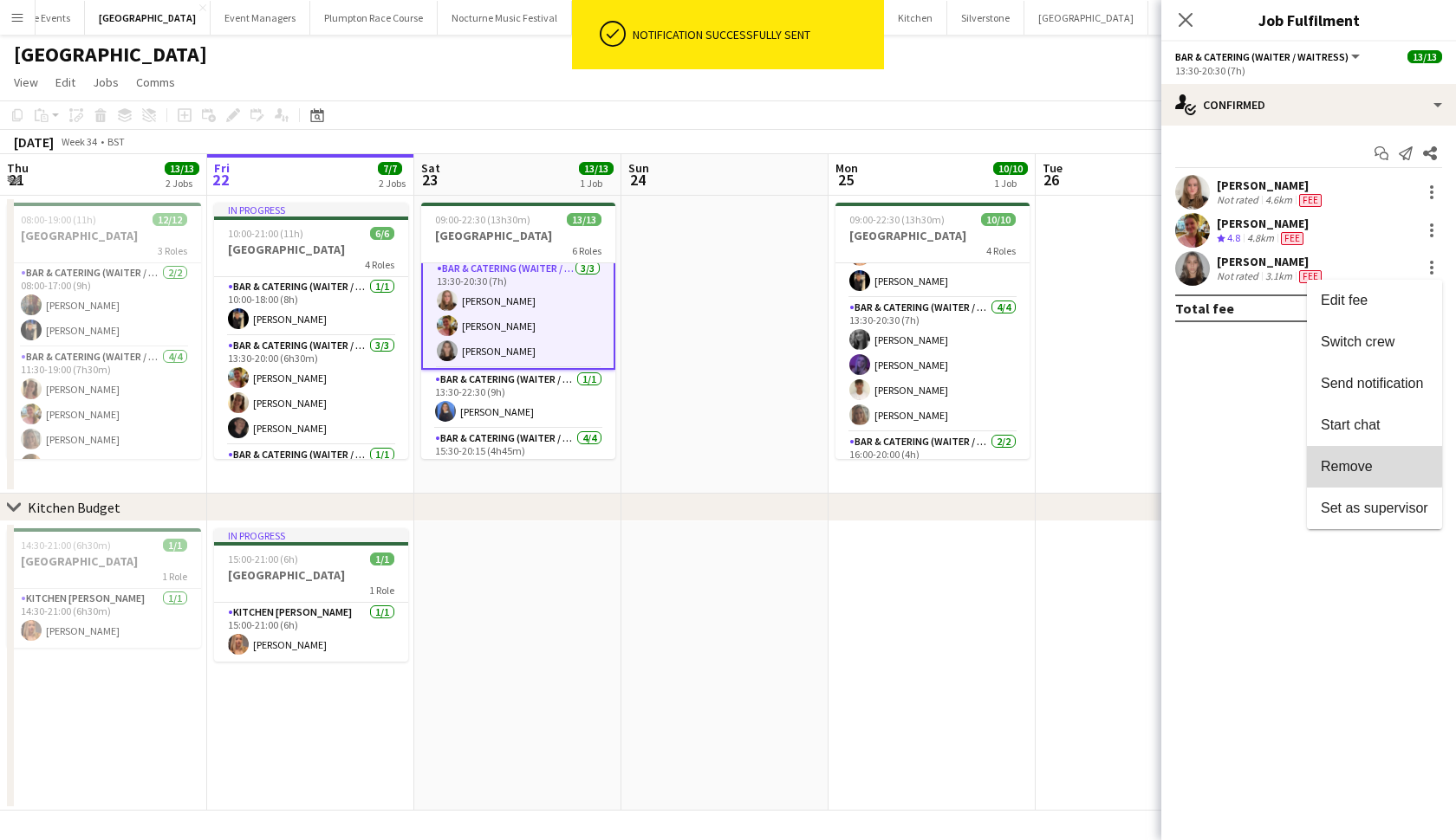
click at [1348, 461] on span "Remove" at bounding box center [1346, 467] width 52 height 15
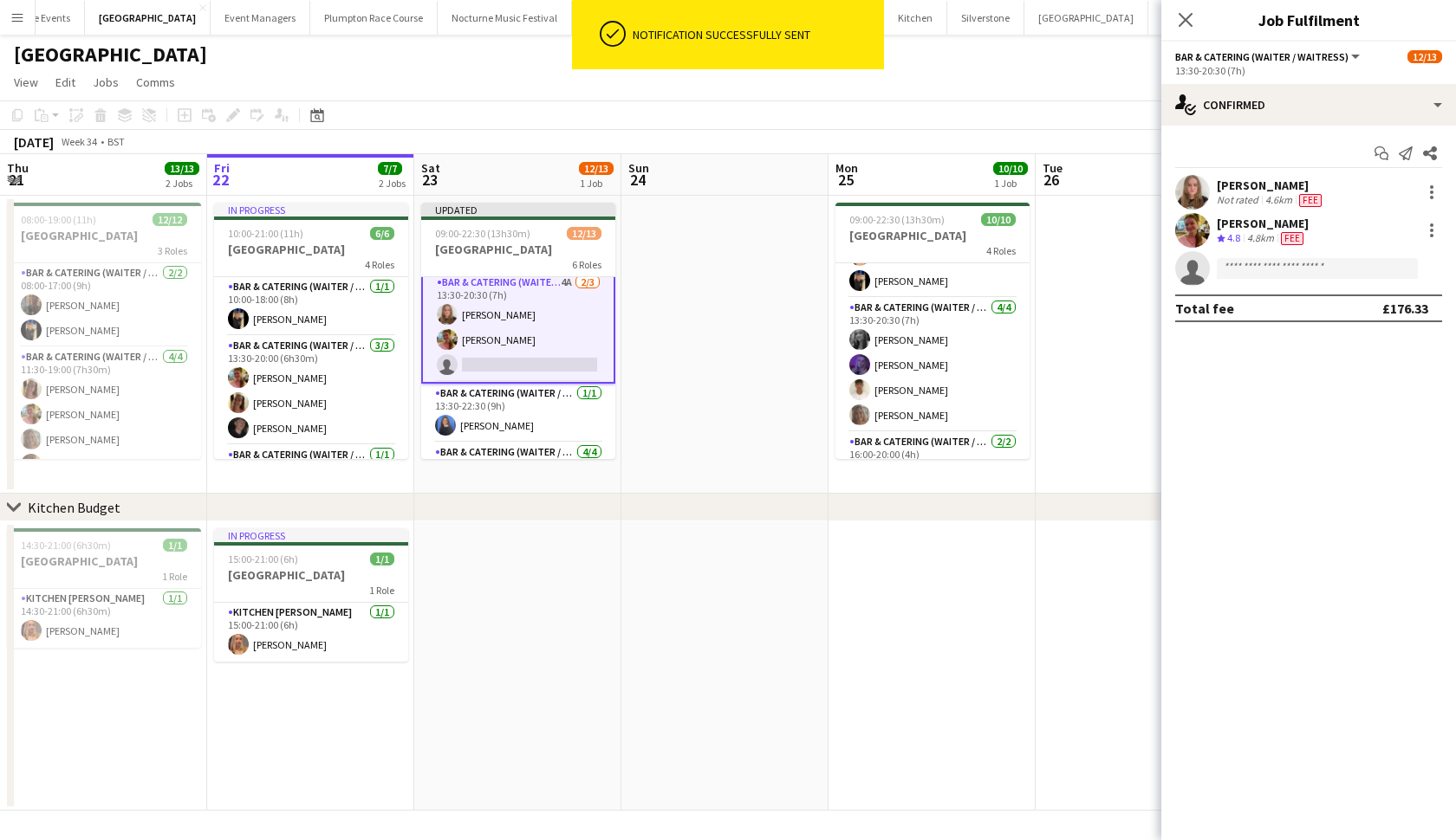
click at [1035, 507] on div "chevron-right Kitchen Budget" at bounding box center [728, 507] width 1456 height 27
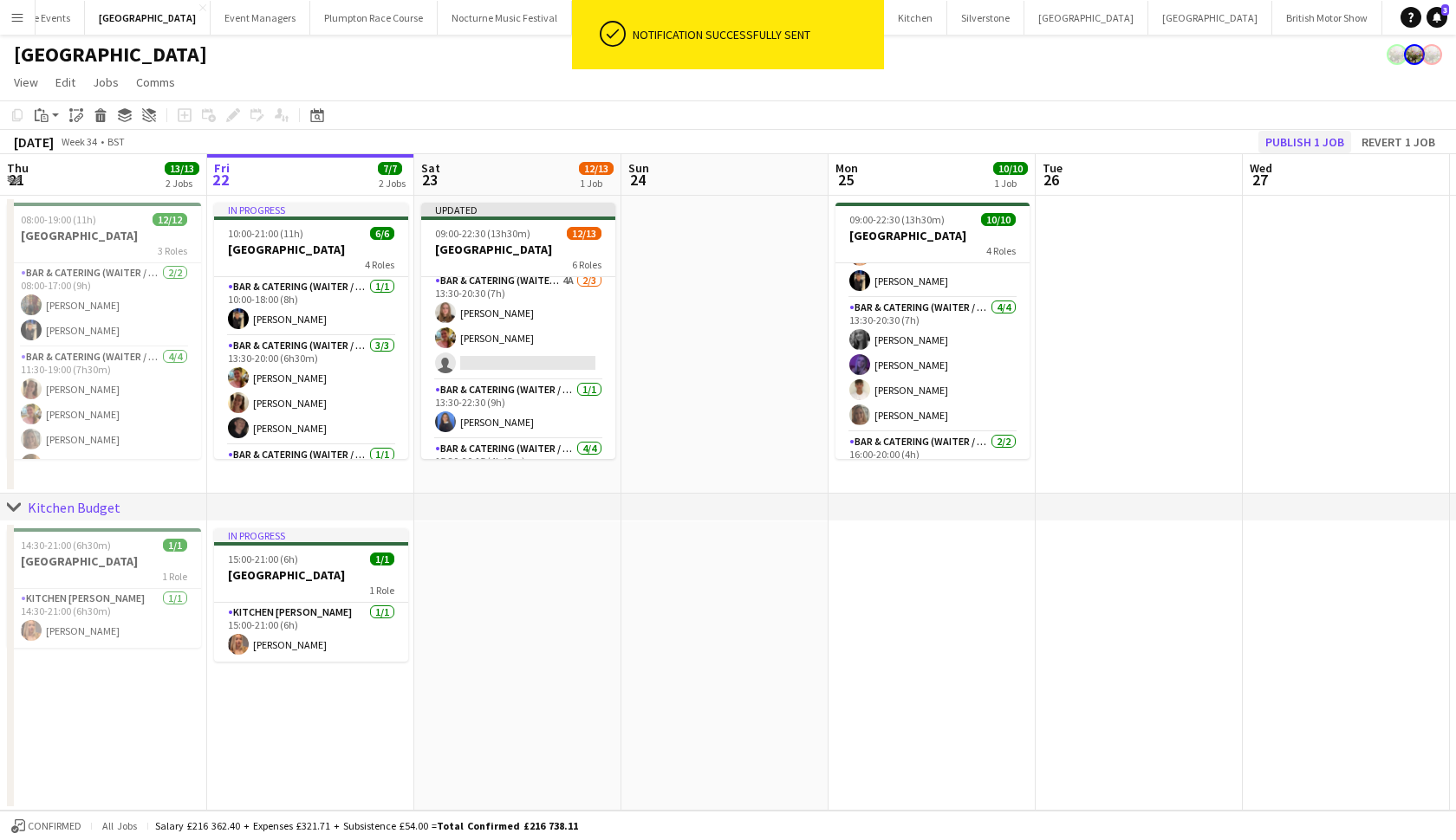
click at [1318, 139] on button "Publish 1 job" at bounding box center [1304, 141] width 92 height 22
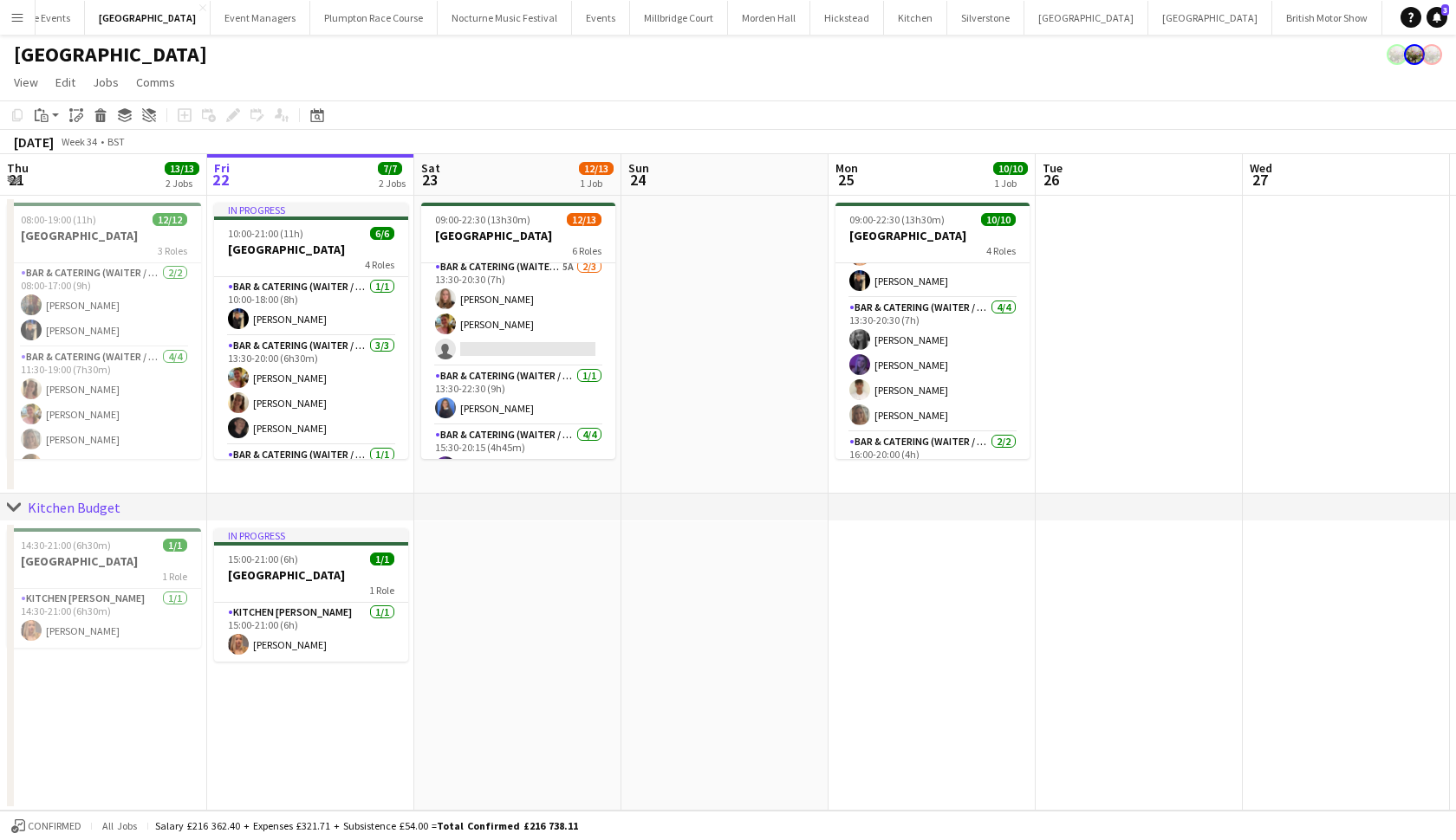
click at [636, 35] on div "[GEOGRAPHIC_DATA]" at bounding box center [728, 51] width 1456 height 33
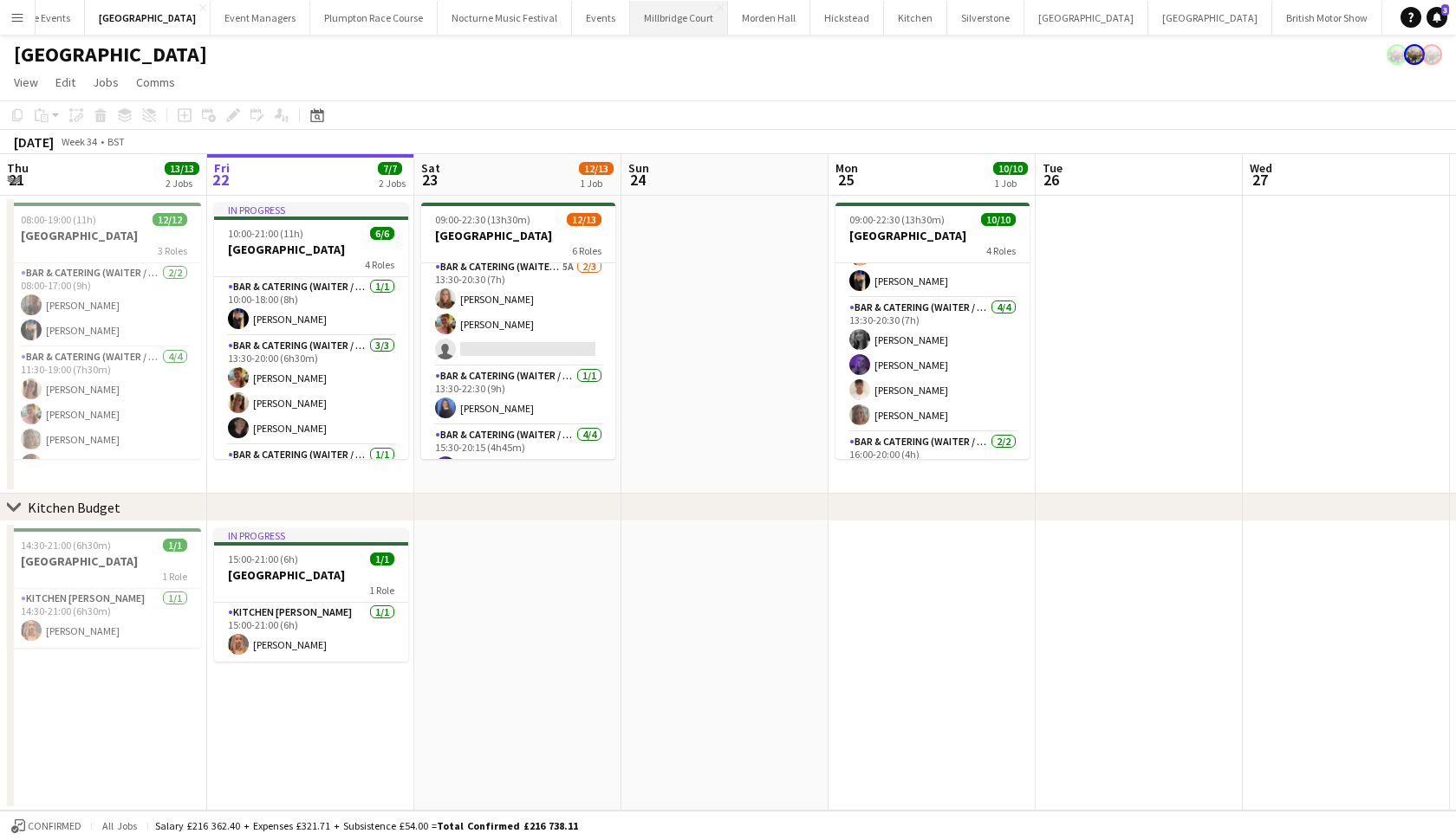
click at [636, 21] on button "[GEOGRAPHIC_DATA]" at bounding box center [679, 18] width 98 height 34
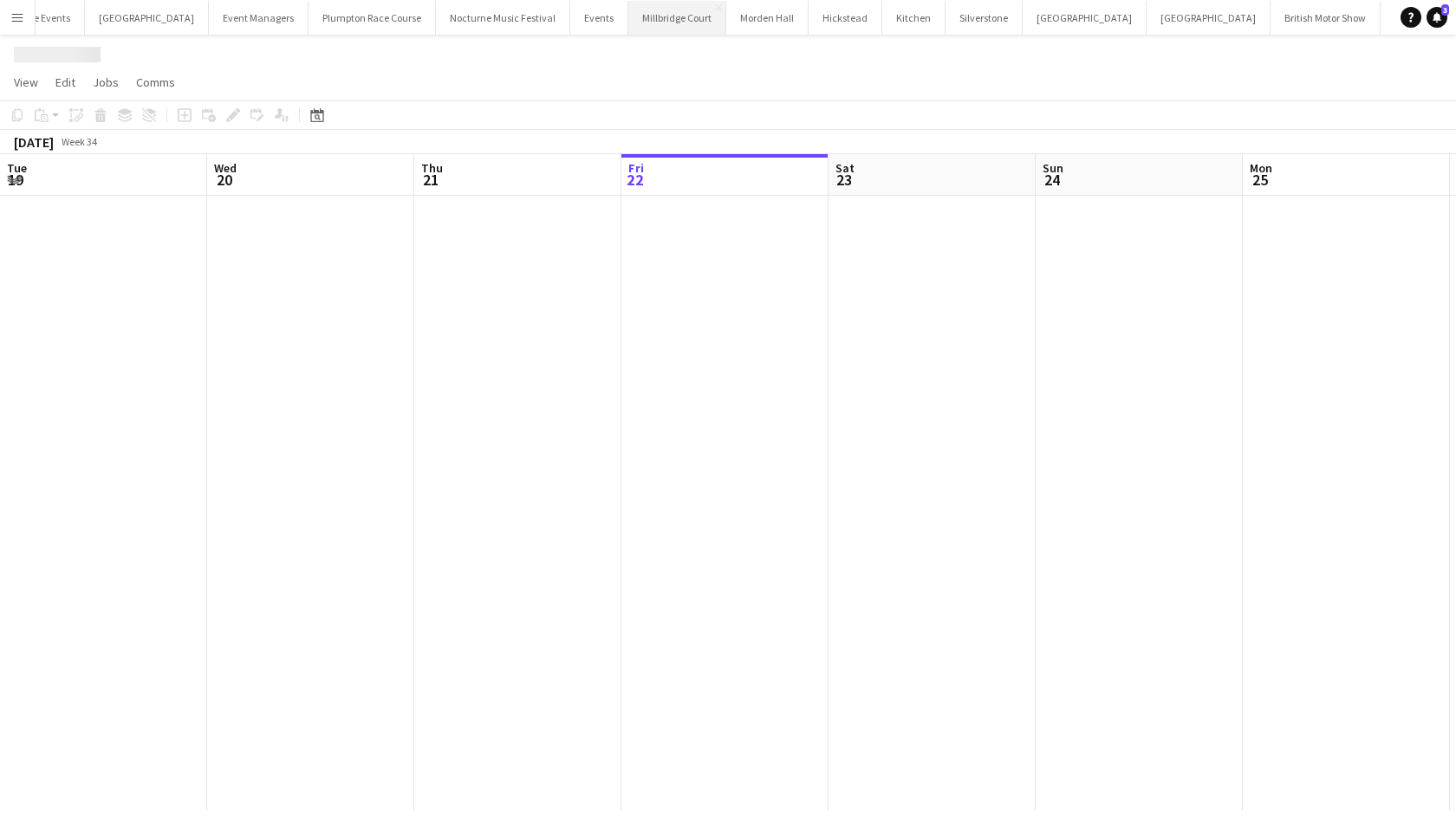
scroll to position [0, 414]
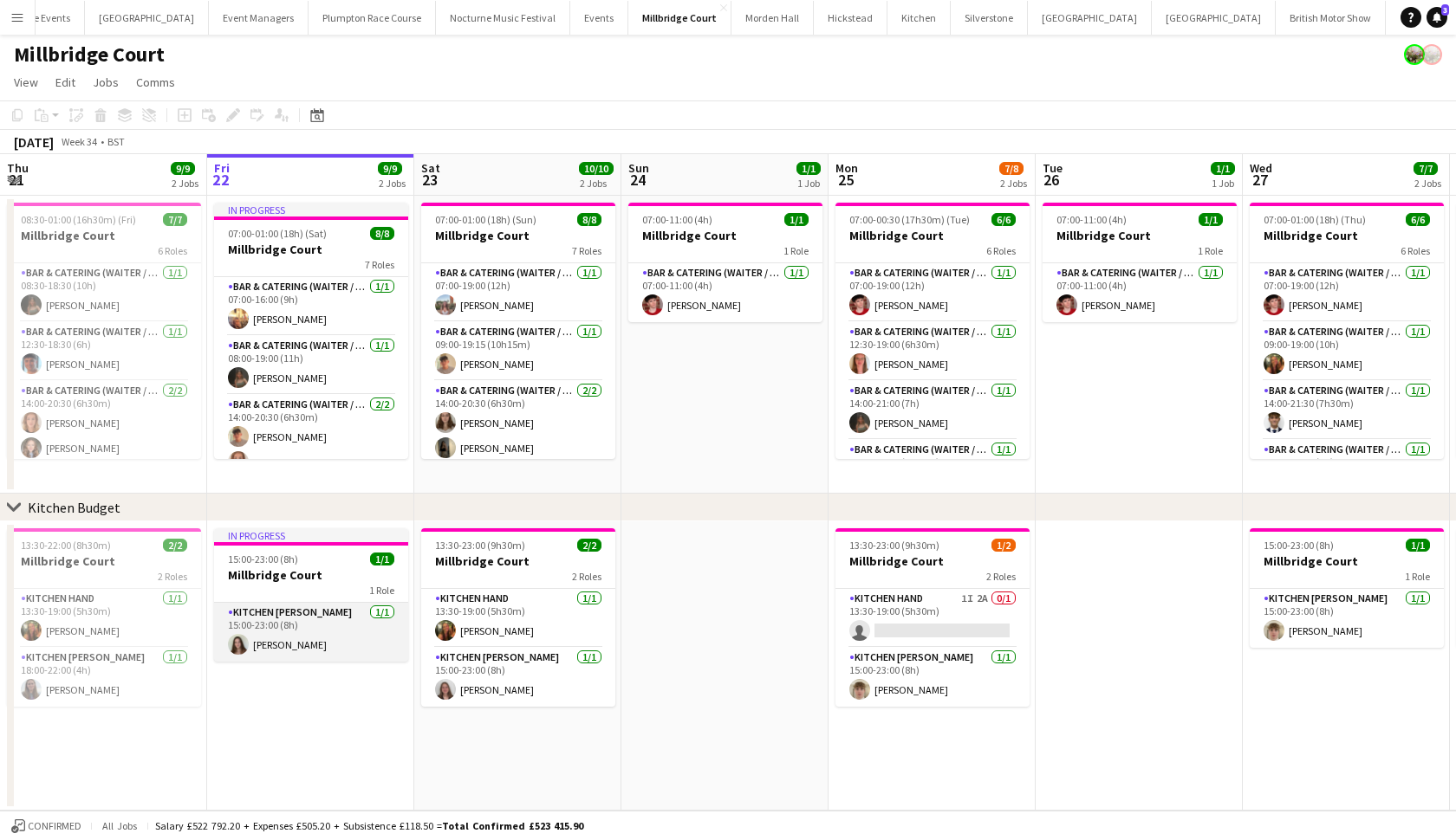
click at [240, 644] on app-user-avatar at bounding box center [238, 644] width 20 height 20
